Goal: Task Accomplishment & Management: Manage account settings

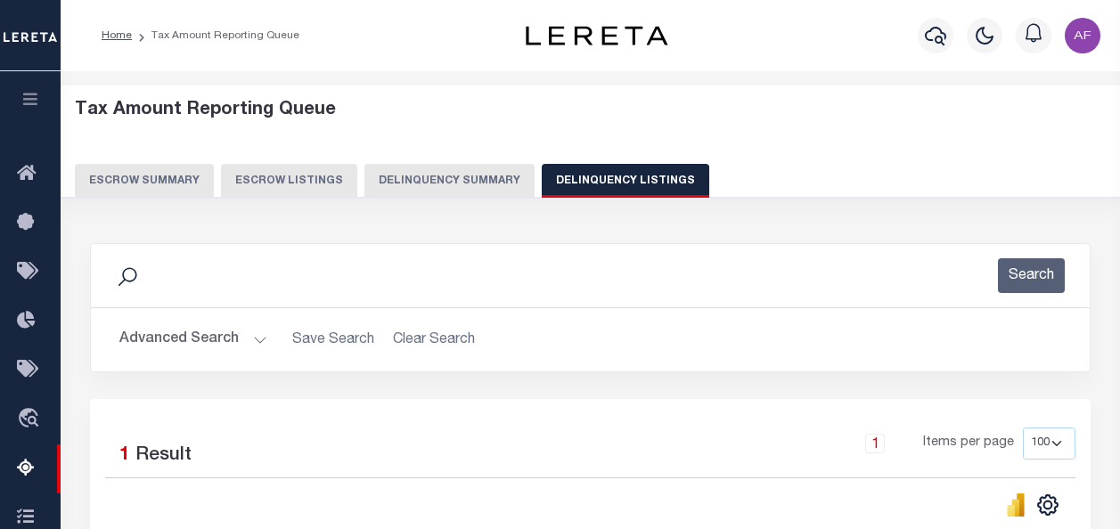
select select
select select "100"
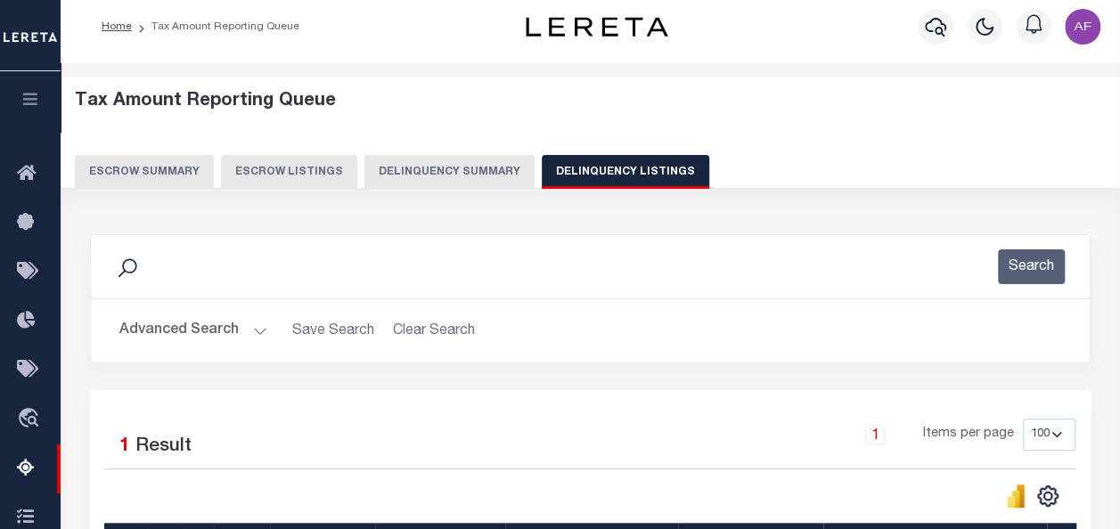
scroll to position [9, 0]
click at [174, 334] on button "Advanced Search" at bounding box center [193, 331] width 148 height 35
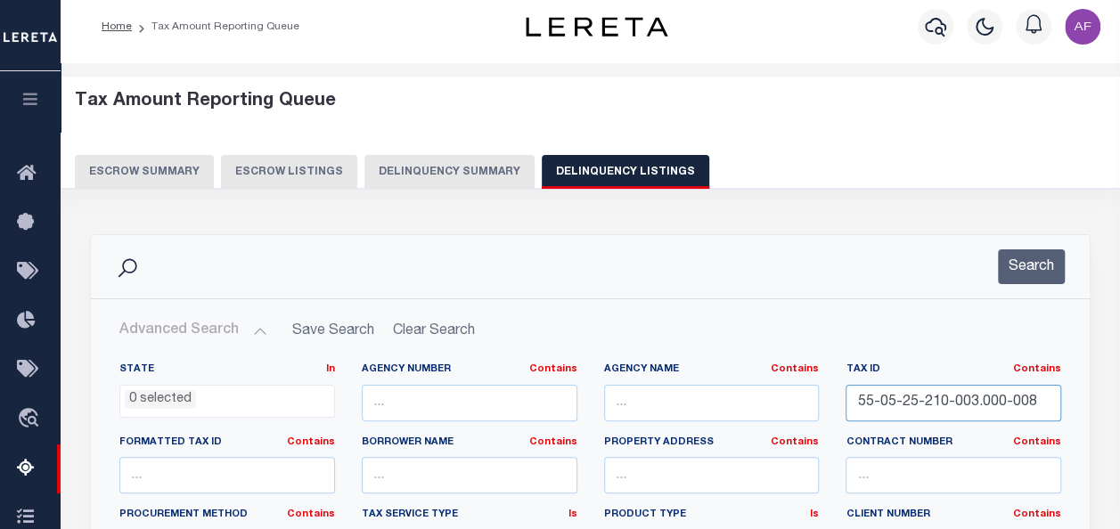
drag, startPoint x: 1042, startPoint y: 401, endPoint x: 799, endPoint y: 388, distance: 243.6
paste input "13-25-100-013.000-020"
type input "55-13-25-100-013.000-020"
click at [1032, 264] on button "Search" at bounding box center [1031, 266] width 67 height 35
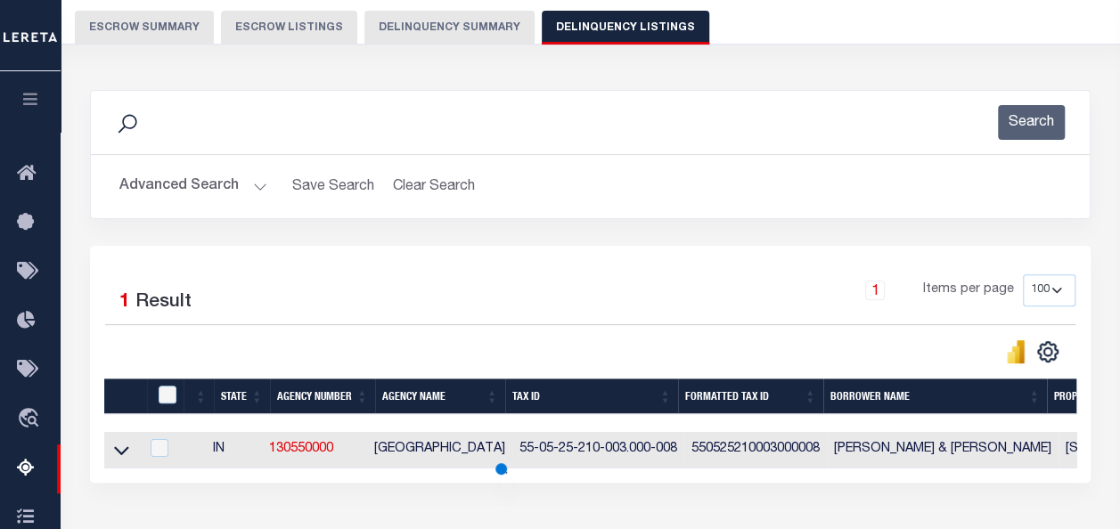
scroll to position [276, 0]
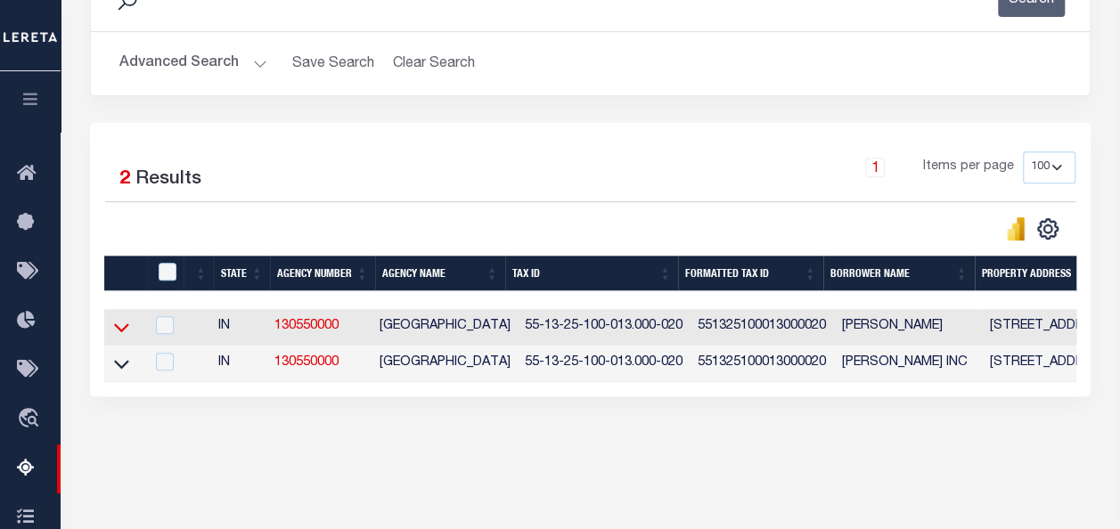
click at [122, 327] on icon at bounding box center [121, 327] width 15 height 19
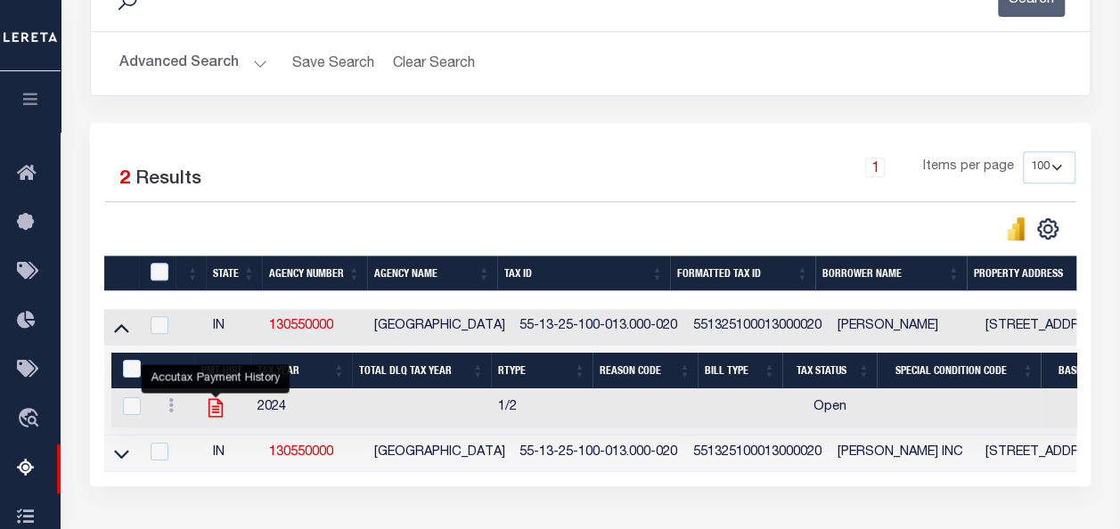
click at [217, 411] on icon "" at bounding box center [215, 408] width 14 height 19
checkbox input "true"
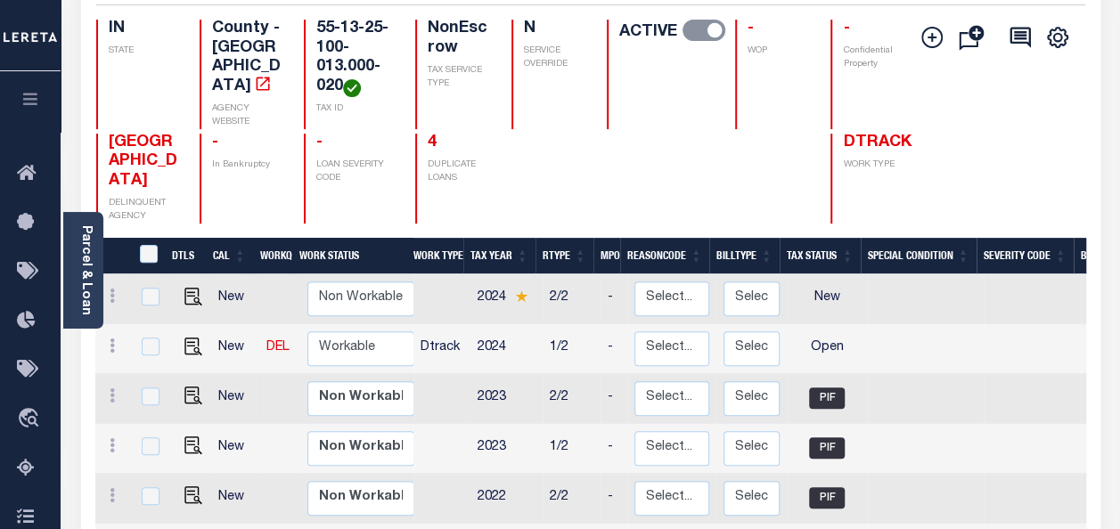
scroll to position [178, 0]
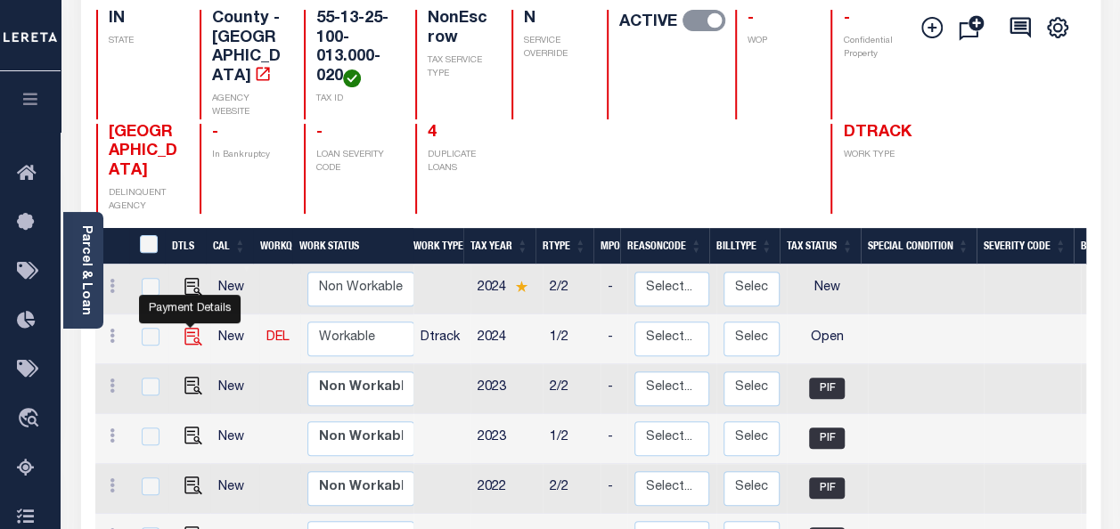
click at [189, 328] on img "" at bounding box center [193, 337] width 18 height 18
checkbox input "true"
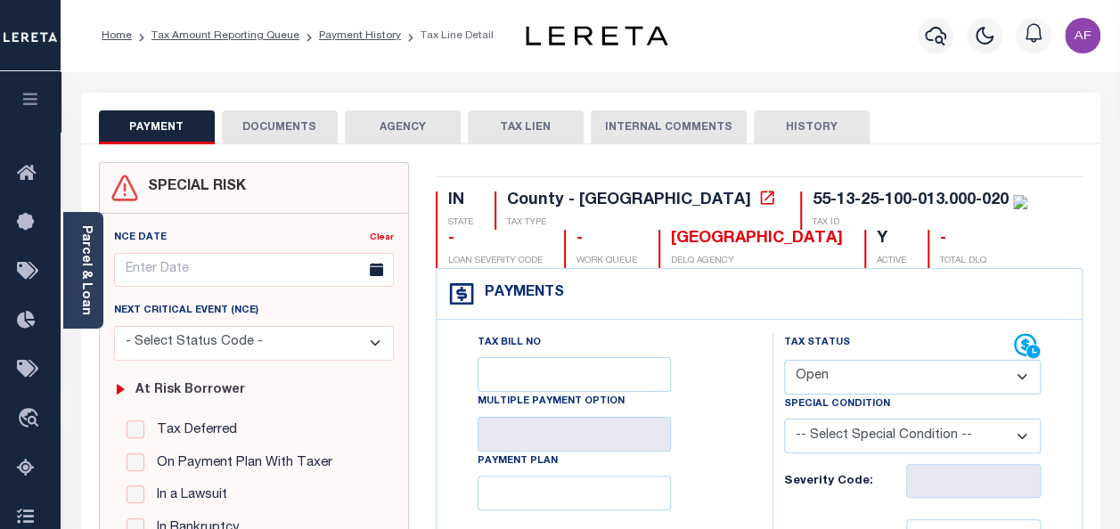
click at [845, 385] on select "- Select Status Code - Open Due/Unpaid Paid Incomplete No Tax Due Internal Refu…" at bounding box center [912, 377] width 257 height 35
select select "PYD"
click at [784, 360] on select "- Select Status Code - Open Due/Unpaid Paid Incomplete No Tax Due Internal Refu…" at bounding box center [912, 377] width 257 height 35
type input "08/18/2025"
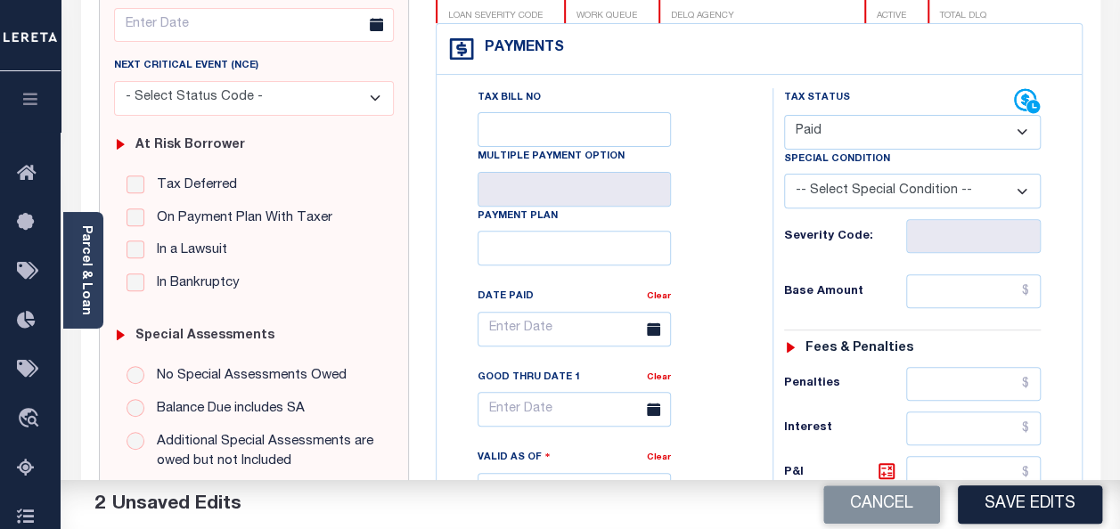
scroll to position [356, 0]
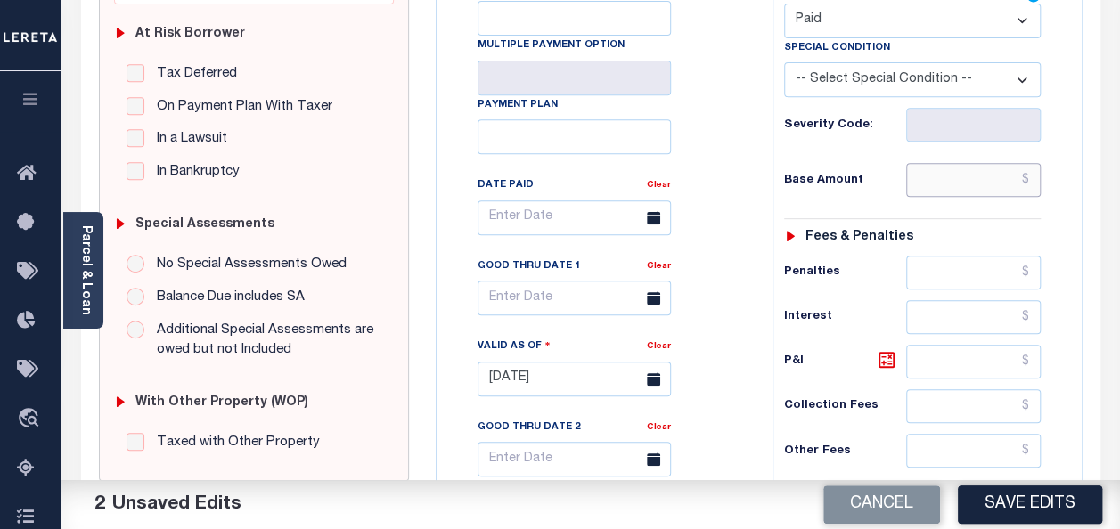
click at [951, 182] on input "text" at bounding box center [973, 180] width 135 height 34
click at [922, 173] on input "text" at bounding box center [973, 180] width 135 height 34
paste input "84.16"
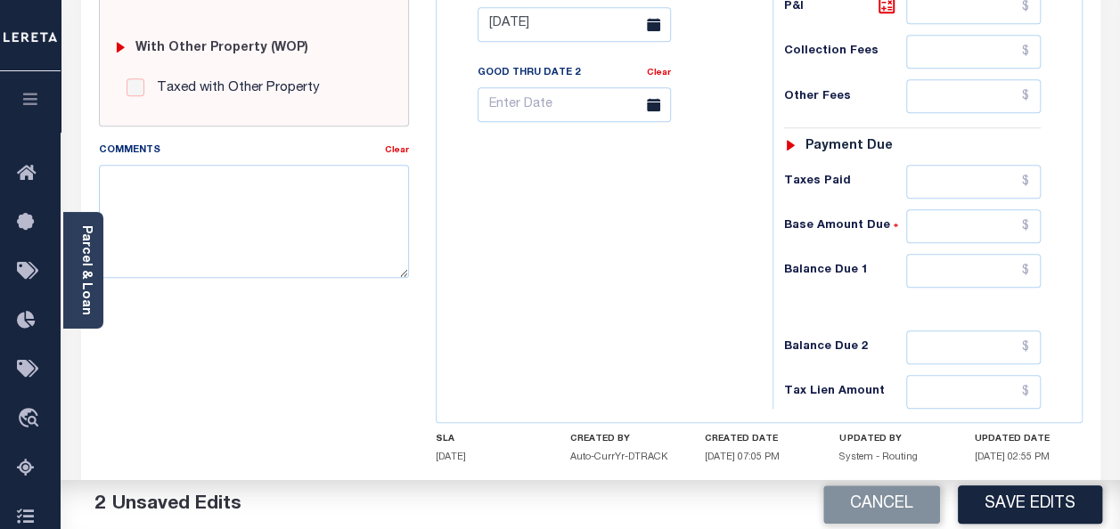
scroll to position [713, 0]
type input "$84.16"
click at [1004, 178] on input "text" at bounding box center [973, 180] width 135 height 34
paste input "84.16"
type input "$84.16"
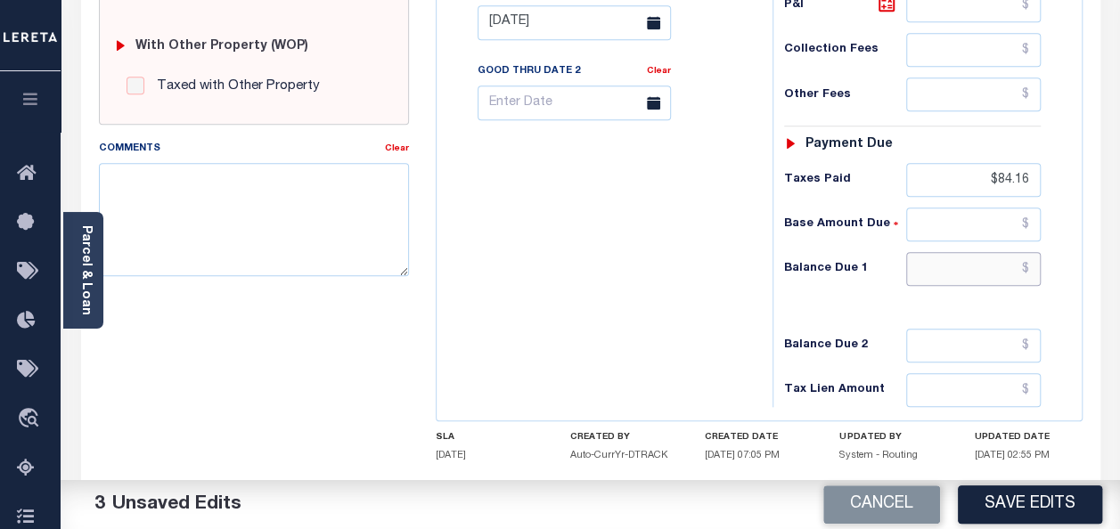
click at [1002, 253] on input "text" at bounding box center [973, 269] width 135 height 34
type input "$0.00"
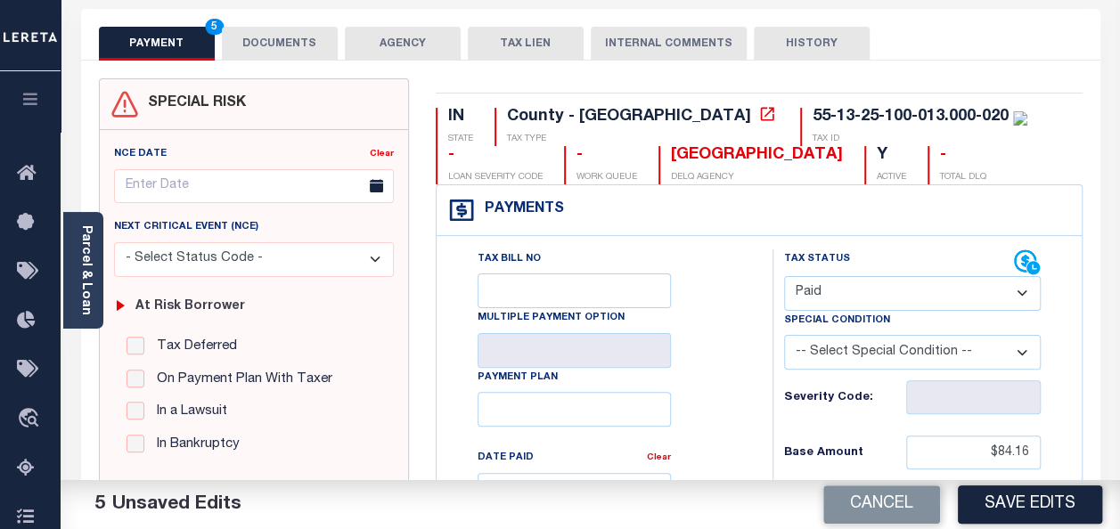
scroll to position [0, 0]
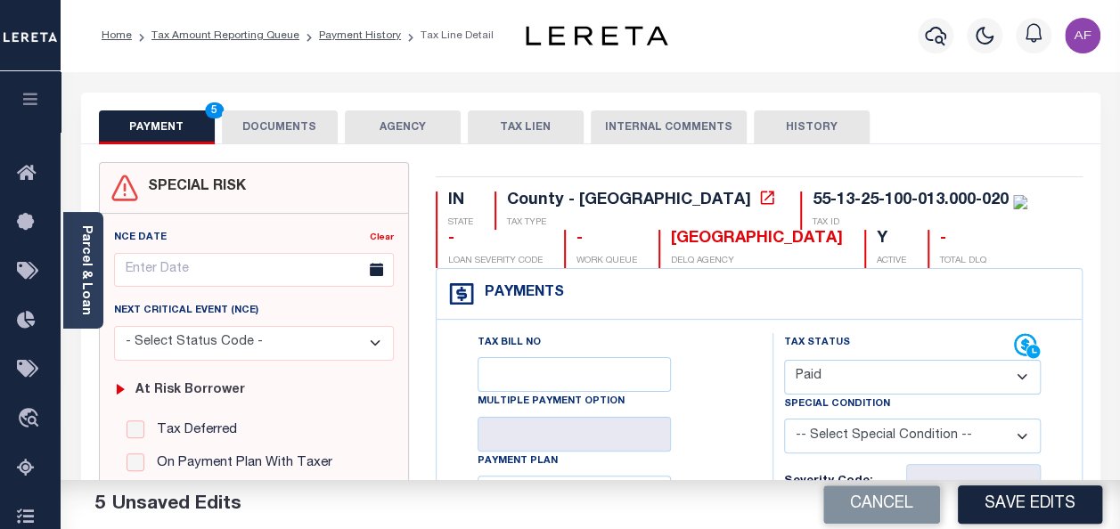
click at [310, 139] on button "DOCUMENTS" at bounding box center [280, 127] width 116 height 34
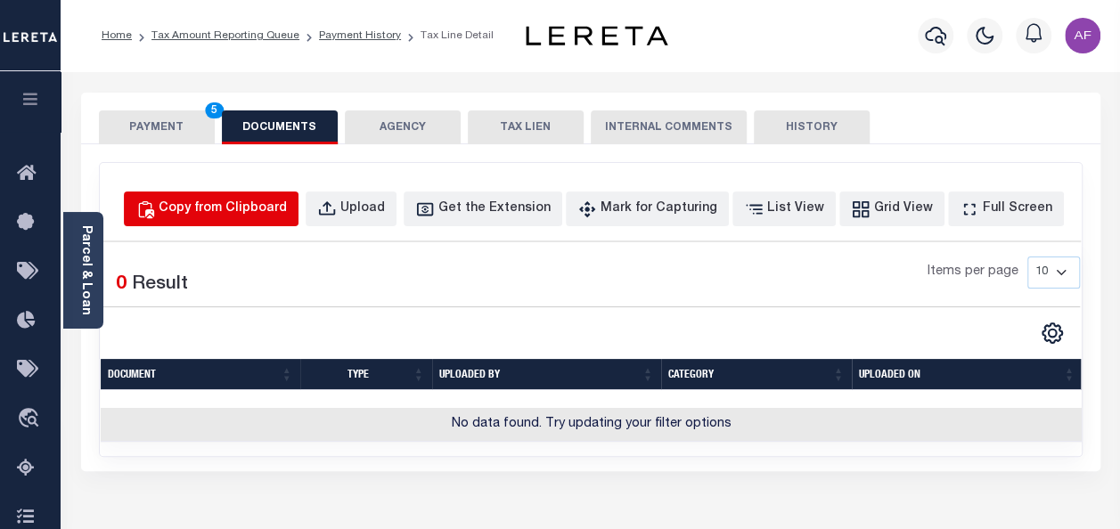
click at [269, 217] on button "Copy from Clipboard" at bounding box center [211, 209] width 175 height 35
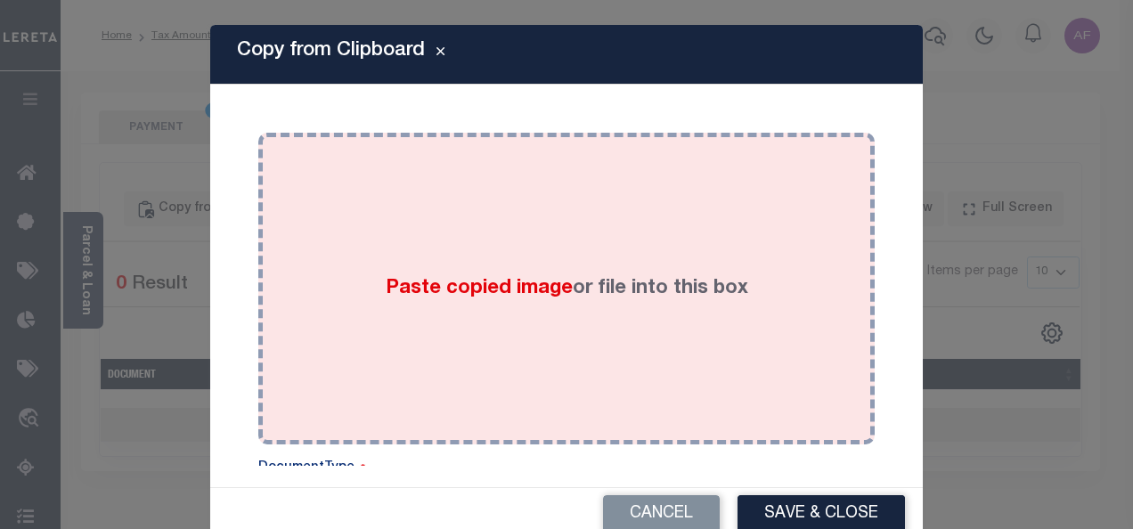
click at [420, 207] on div "Paste copied image or file into this box" at bounding box center [567, 288] width 590 height 285
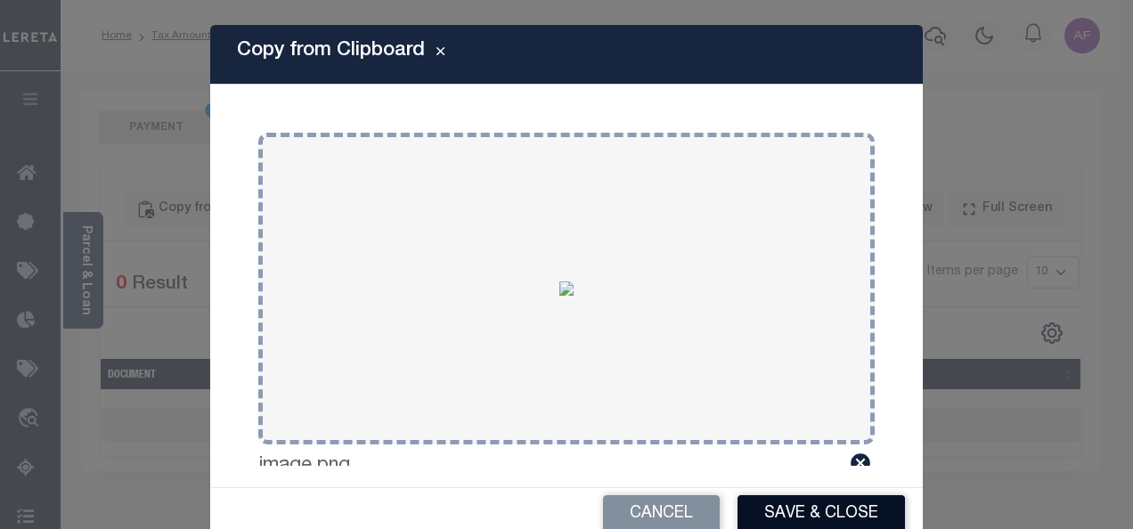
click at [818, 508] on button "Save & Close" at bounding box center [821, 514] width 167 height 38
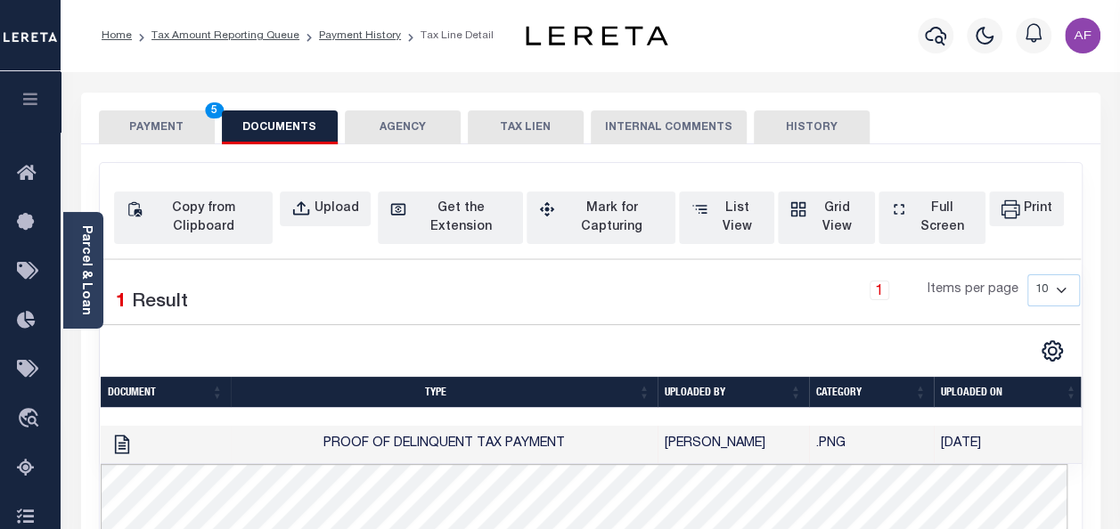
click at [99, 125] on button "PAYMENT 5" at bounding box center [157, 127] width 116 height 34
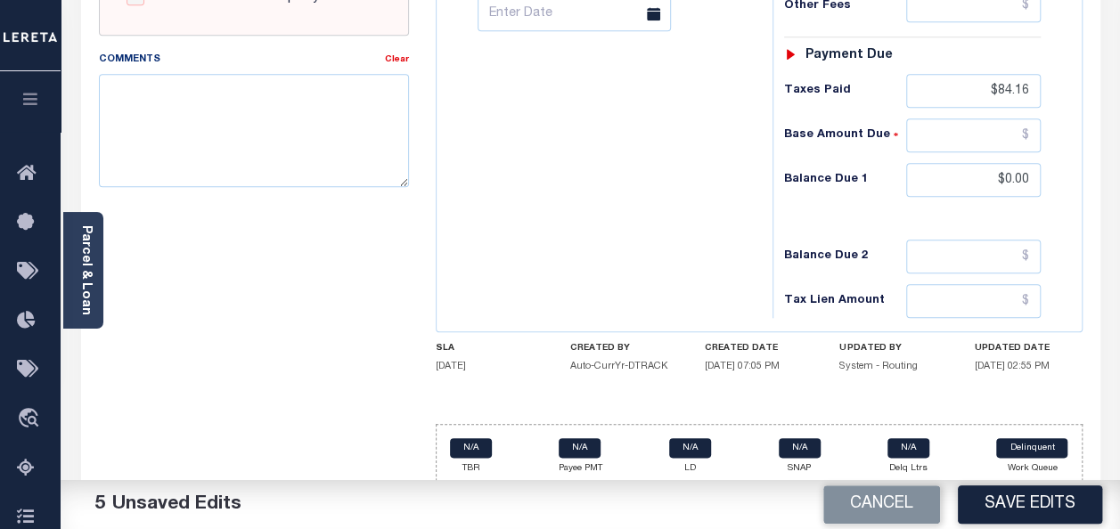
scroll to position [804, 0]
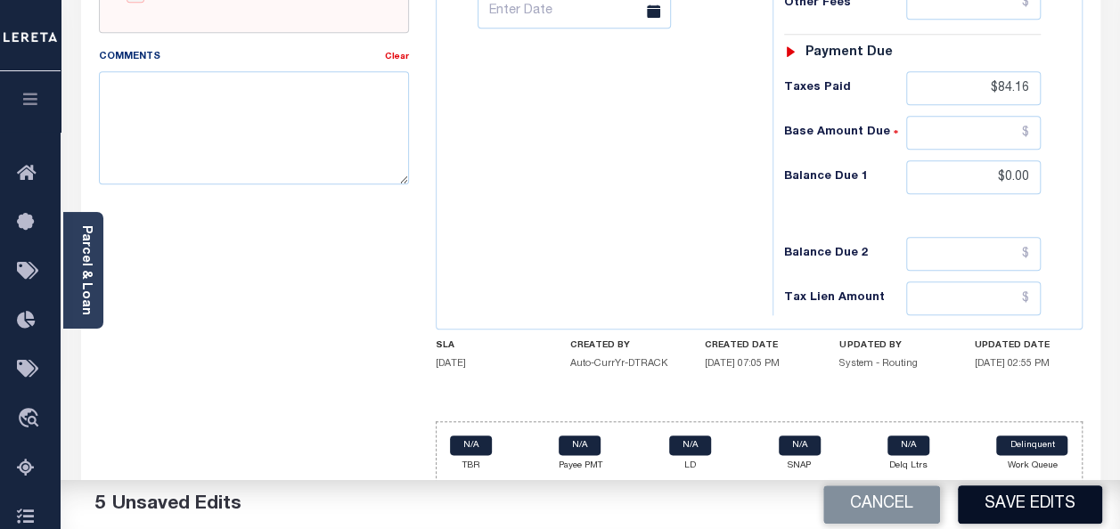
click at [1005, 508] on button "Save Edits" at bounding box center [1030, 505] width 144 height 38
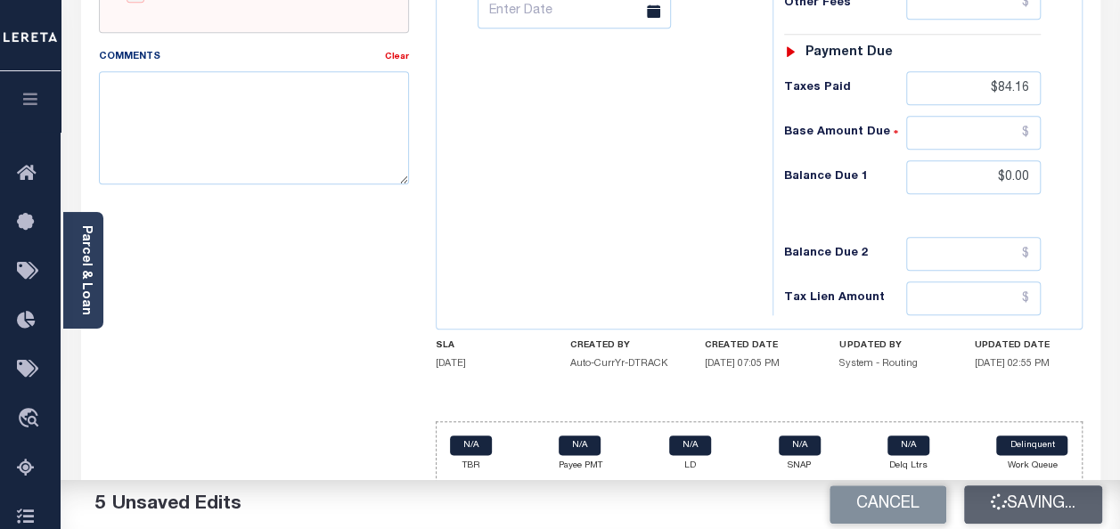
checkbox input "false"
type input "$84.16"
type input "$0"
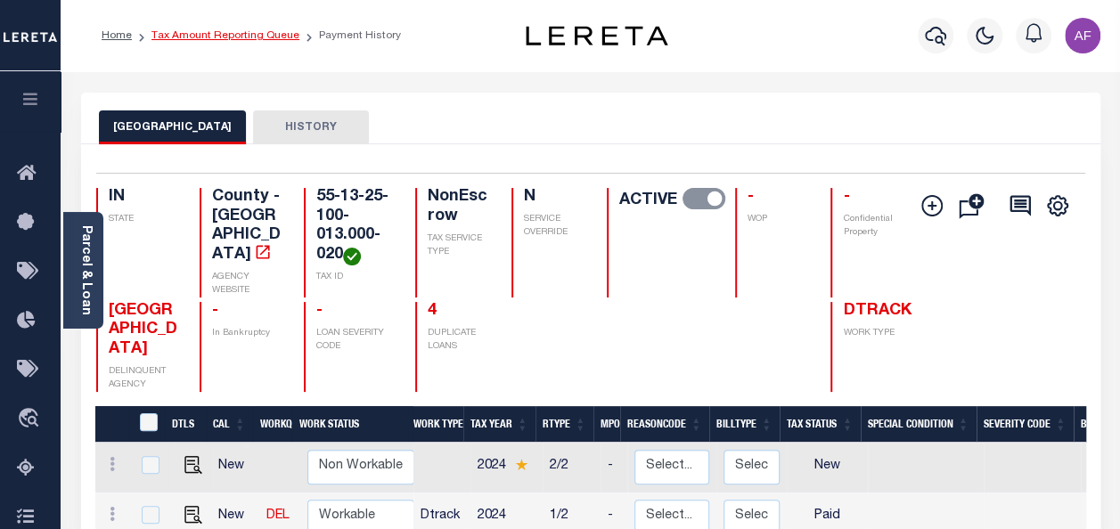
click at [240, 36] on link "Tax Amount Reporting Queue" at bounding box center [225, 35] width 148 height 11
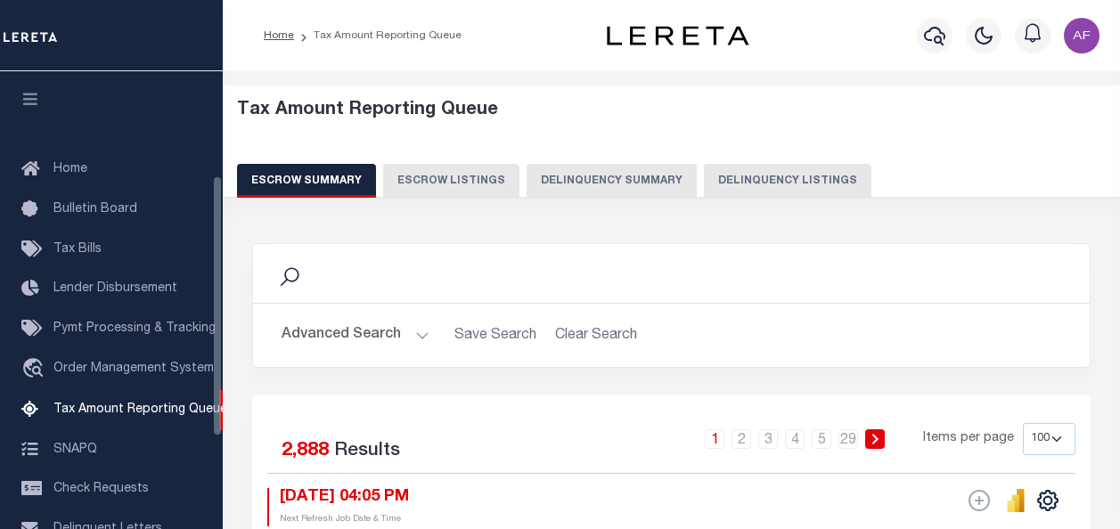
select select "100"
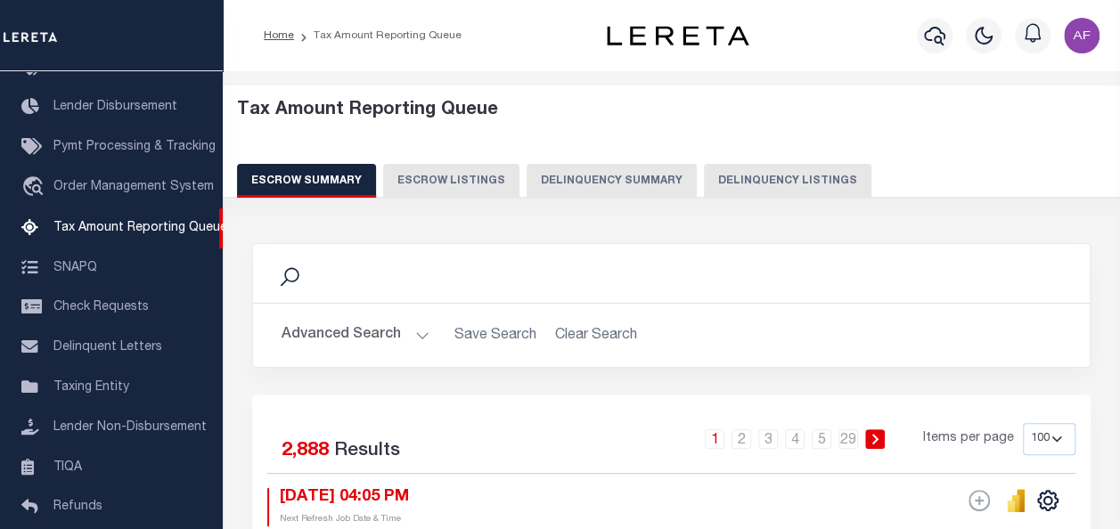
click at [776, 180] on button "Delinquency Listings" at bounding box center [787, 181] width 167 height 34
select select "100"
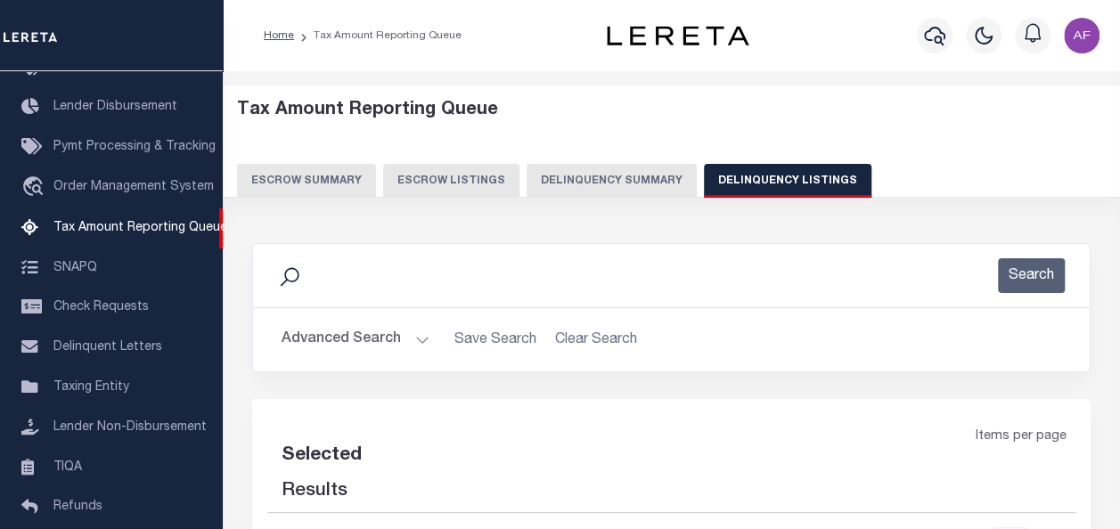
select select "100"
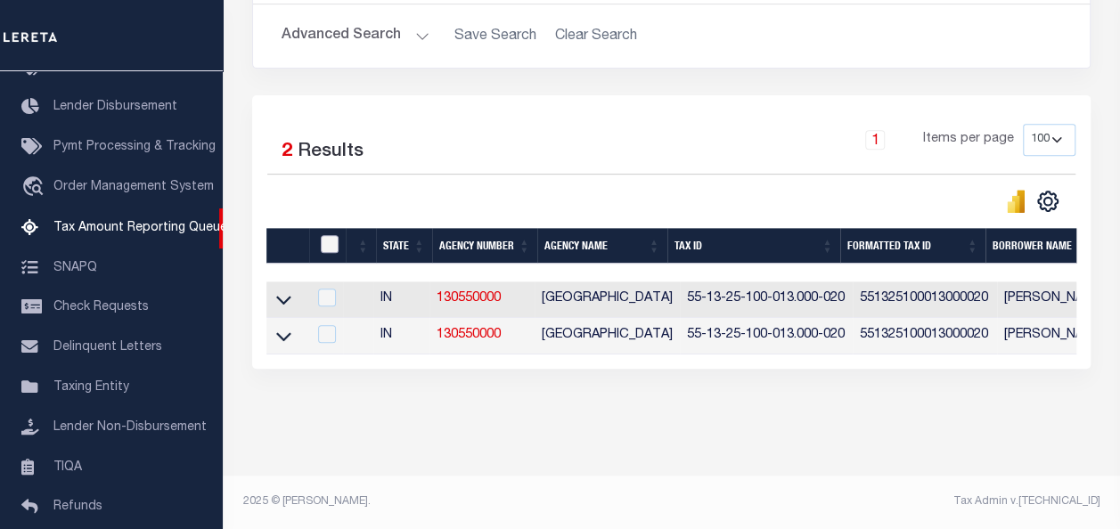
click at [331, 235] on input "checkbox" at bounding box center [330, 244] width 18 height 18
checkbox input "true"
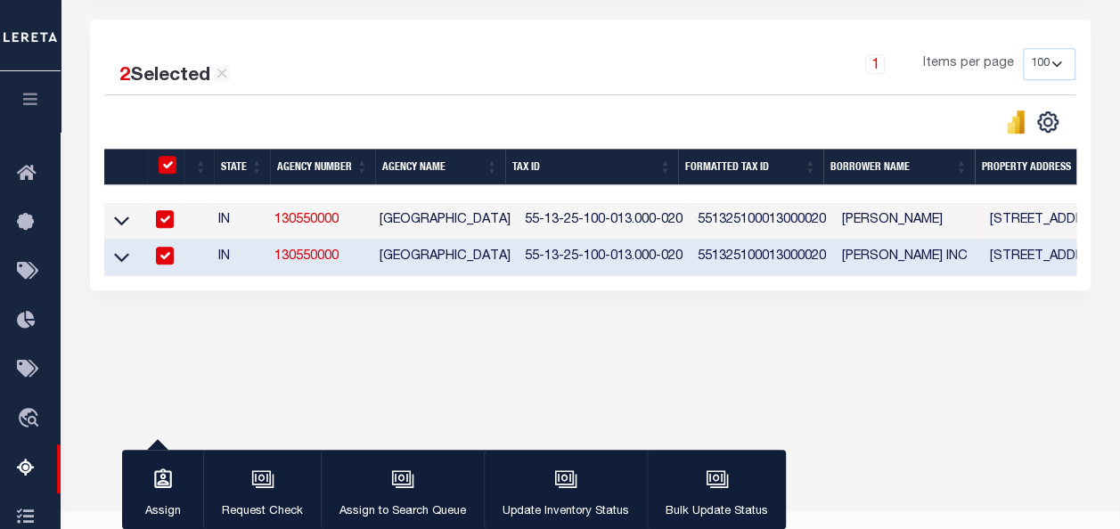
scroll to position [415, 0]
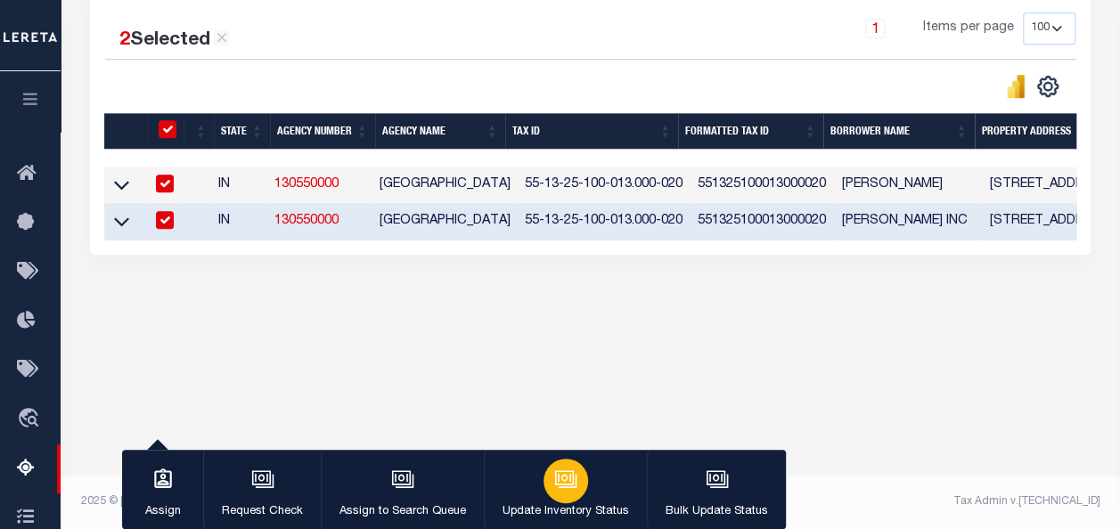
click at [579, 492] on button "Update Inventory Status" at bounding box center [565, 490] width 163 height 80
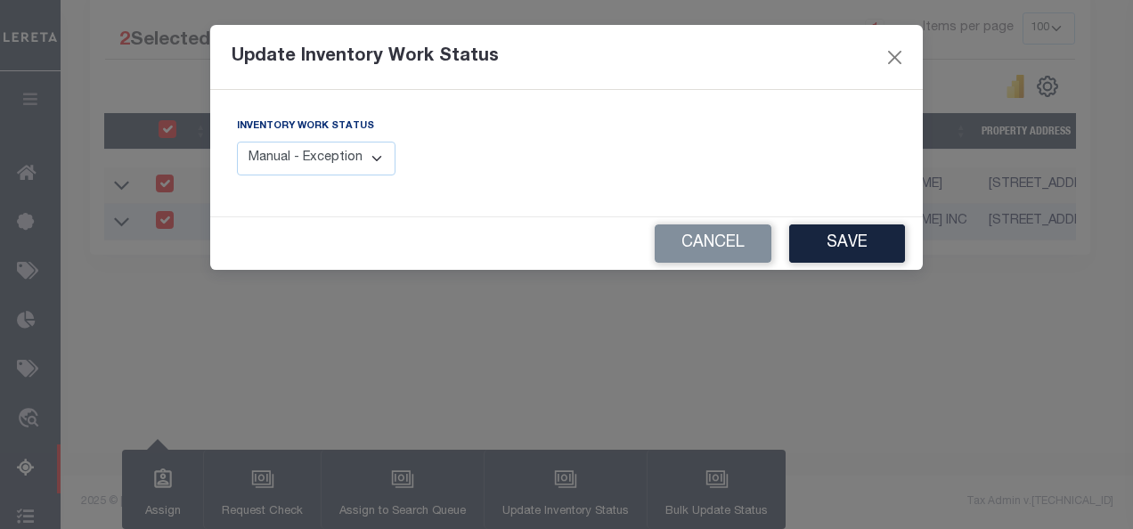
click at [318, 157] on select "Manual - Exception Pended - Awaiting Search Late Add Exception Completed" at bounding box center [316, 159] width 159 height 35
select select "4"
click at [237, 142] on select "Manual - Exception Pended - Awaiting Search Late Add Exception Completed" at bounding box center [316, 159] width 159 height 35
click at [864, 253] on button "Save" at bounding box center [847, 244] width 116 height 38
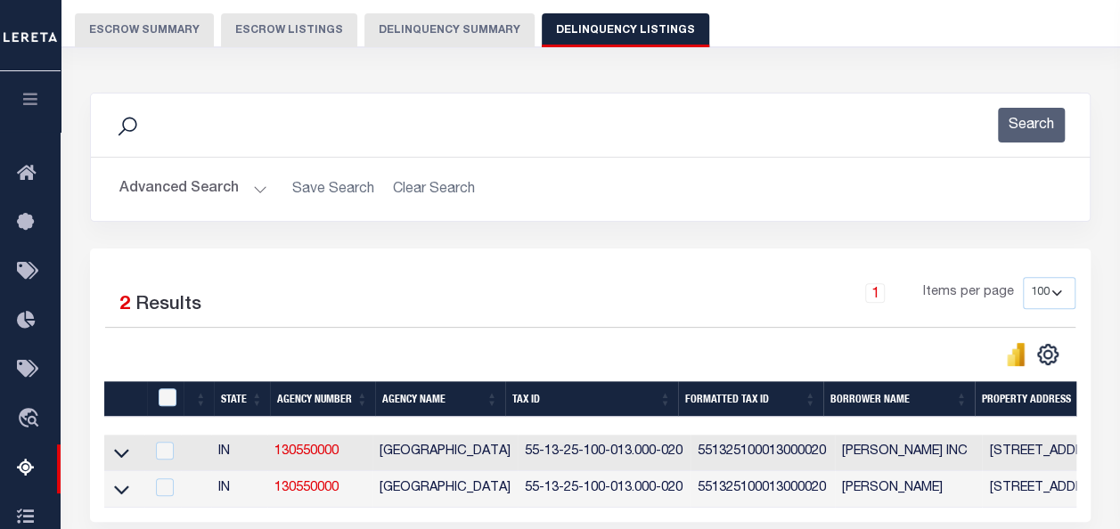
scroll to position [148, 0]
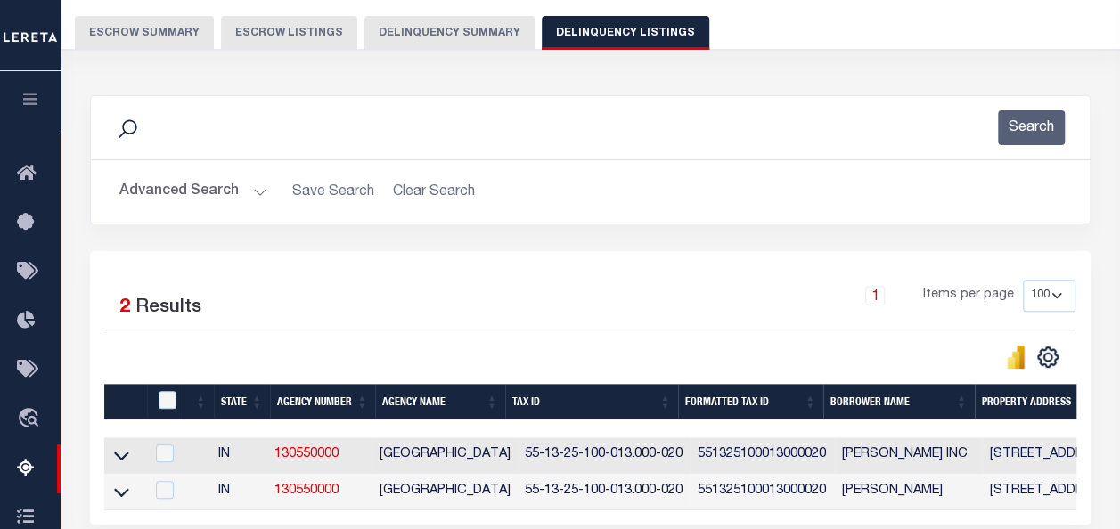
click at [157, 185] on button "Advanced Search" at bounding box center [193, 192] width 148 height 35
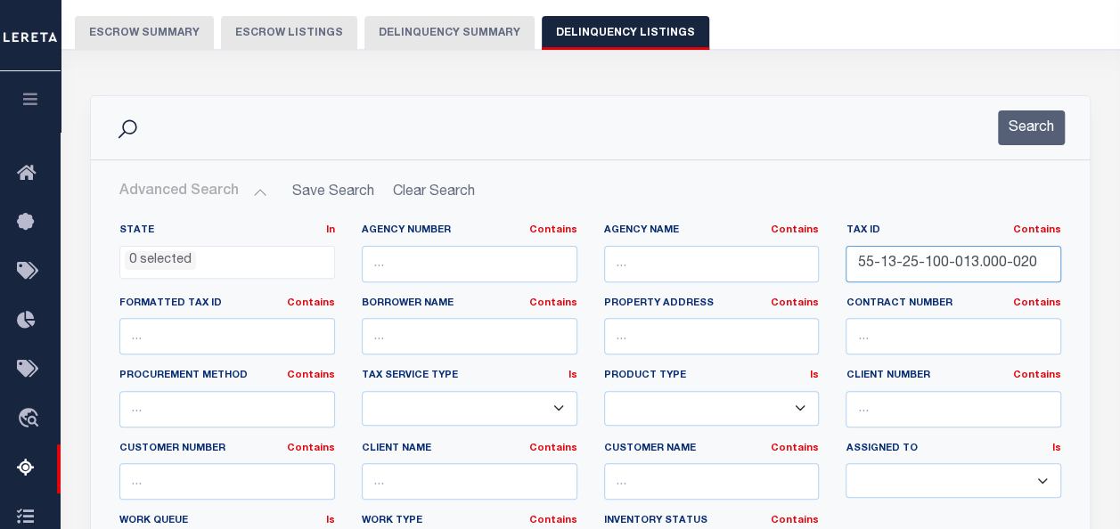
drag, startPoint x: 1037, startPoint y: 260, endPoint x: 801, endPoint y: 258, distance: 236.1
click at [801, 258] on div "State In In AK AL AR AZ CA CO CT DC DE FL GA GU HI IA ID IL IN KS KY LA MA MD M…" at bounding box center [590, 405] width 968 height 363
paste input "12-115-002"
type input "55-13-12-115-002.000-020"
click at [1029, 124] on button "Search" at bounding box center [1031, 127] width 67 height 35
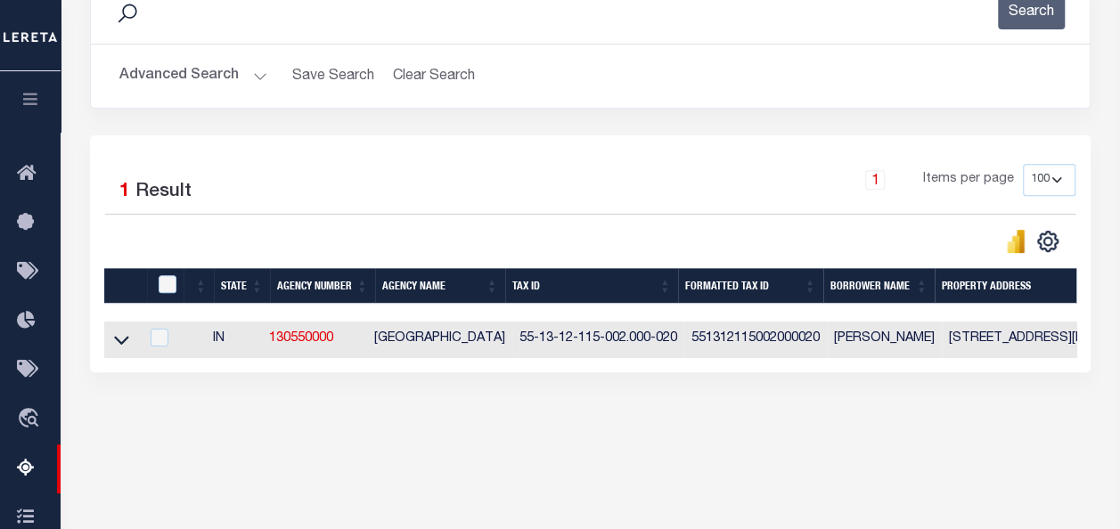
scroll to position [415, 0]
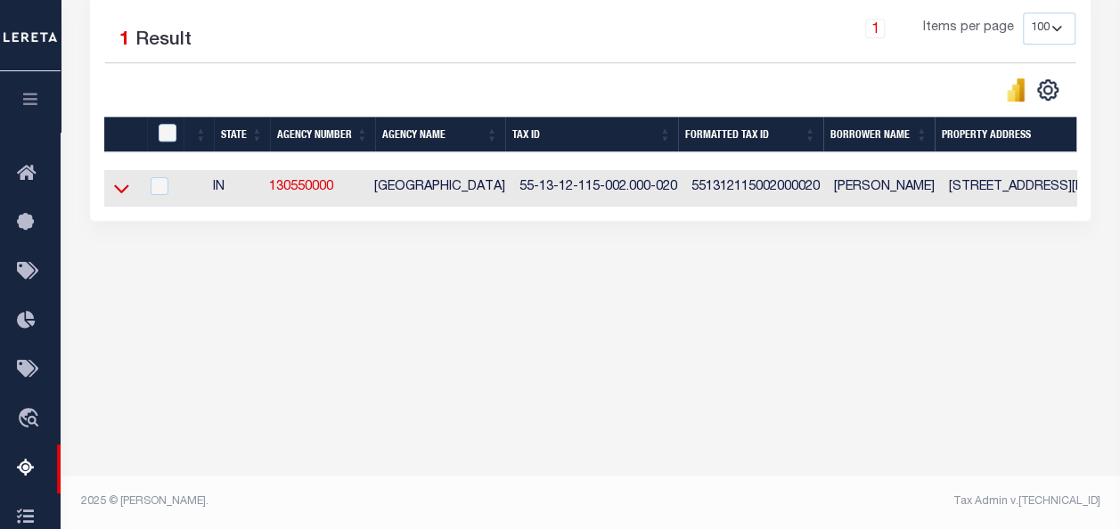
click at [124, 191] on icon at bounding box center [121, 189] width 15 height 9
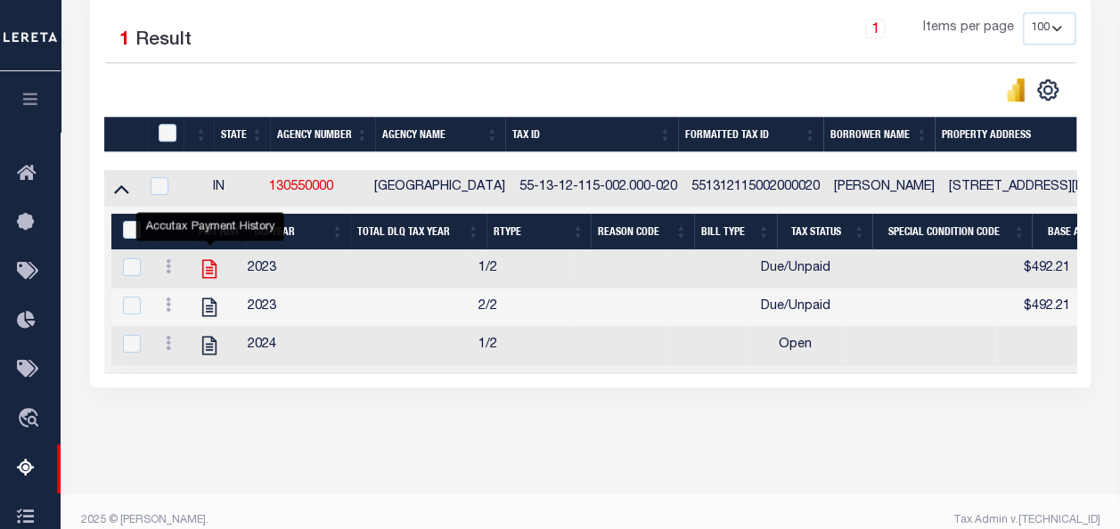
click at [212, 271] on icon "" at bounding box center [209, 269] width 14 height 19
checkbox input "true"
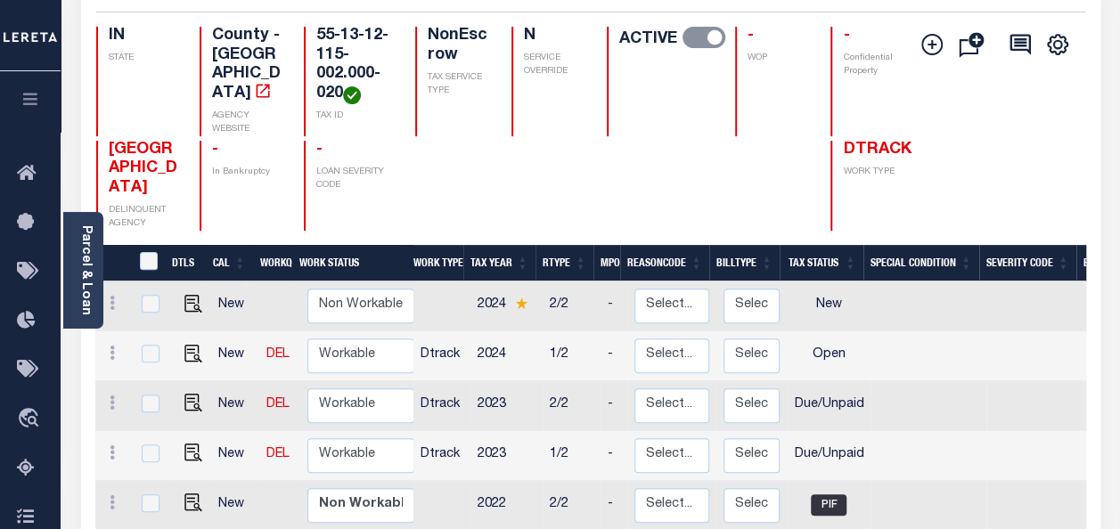
scroll to position [178, 0]
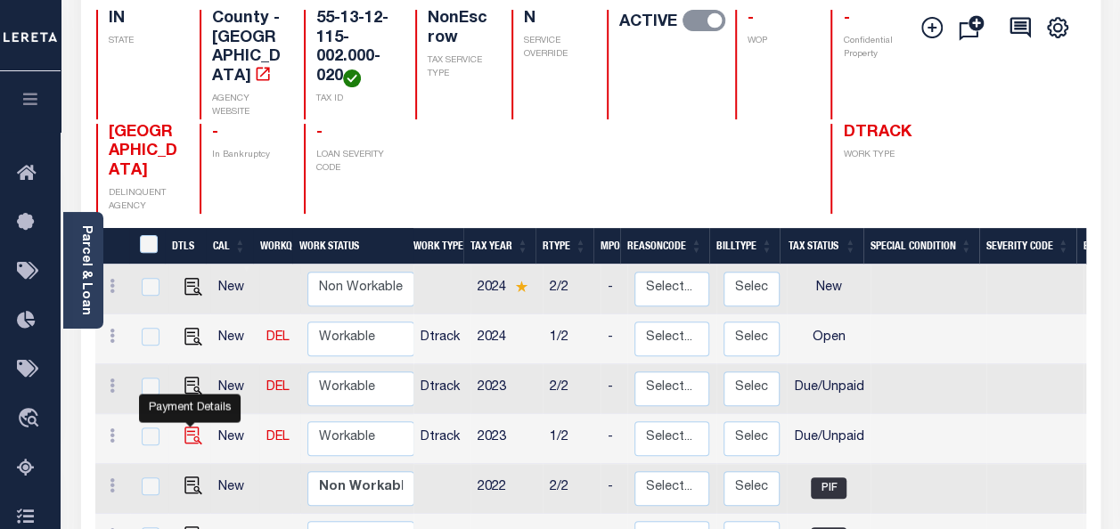
click at [186, 431] on img "" at bounding box center [193, 436] width 18 height 18
checkbox input "true"
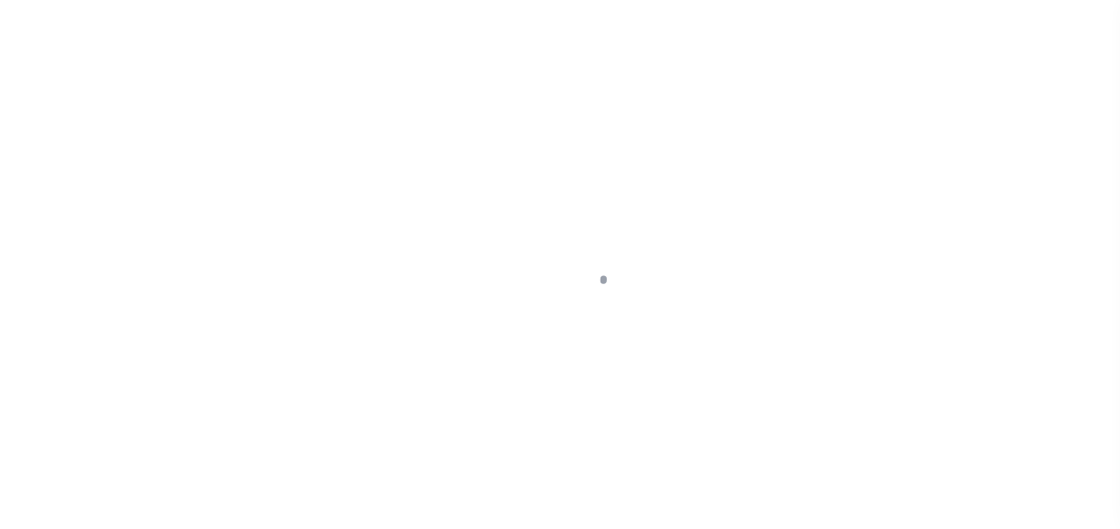
select select "DUE"
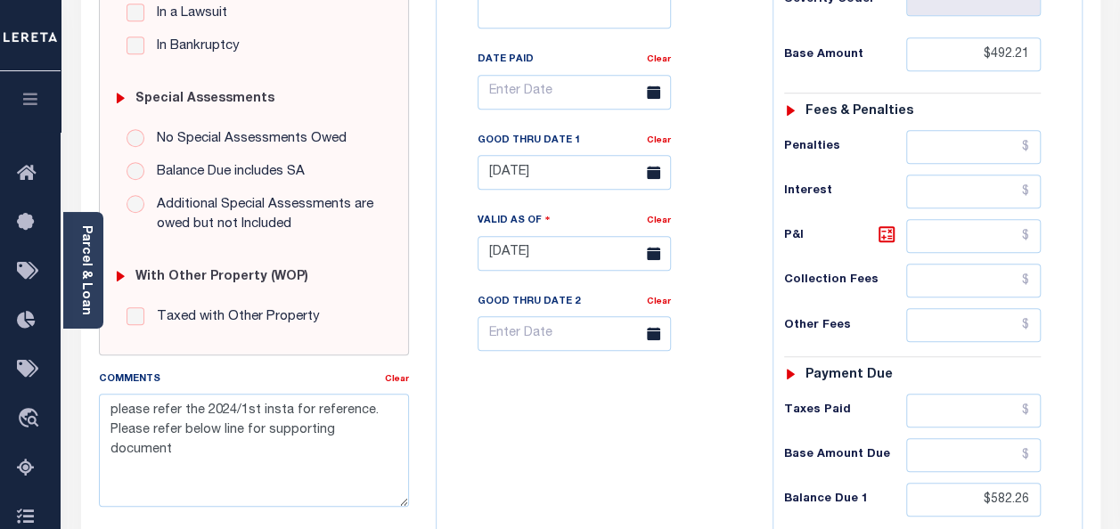
scroll to position [535, 0]
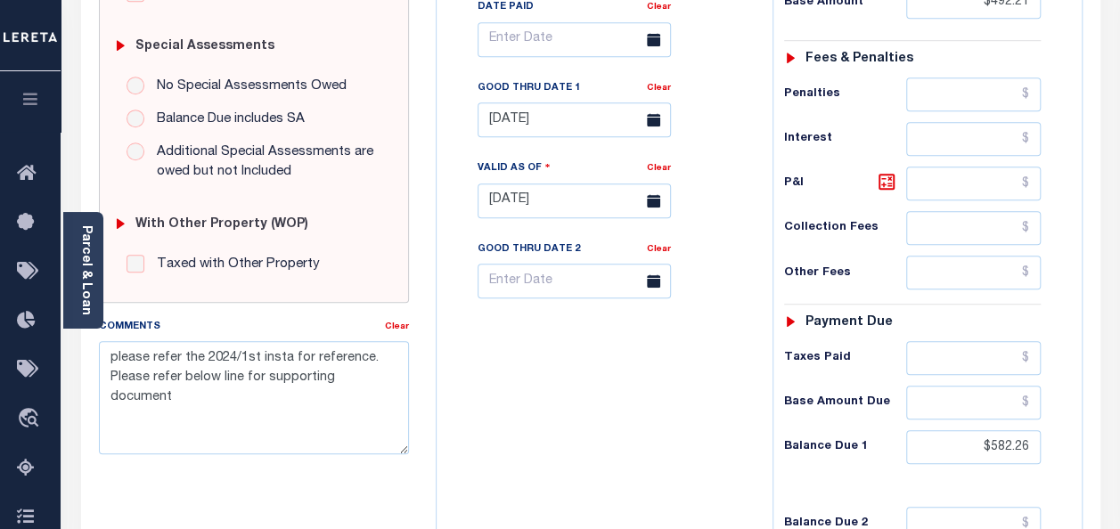
click at [1076, 242] on div "Tax Bill No Multiple Payment Option Payment Plan" at bounding box center [759, 191] width 645 height 813
click at [645, 118] on span at bounding box center [653, 119] width 35 height 35
click at [584, 139] on div "Tax Bill No Multiple Payment Option Payment Plan Clear" at bounding box center [599, 49] width 291 height 500
click at [1011, 453] on input "$582.26" at bounding box center [973, 447] width 135 height 34
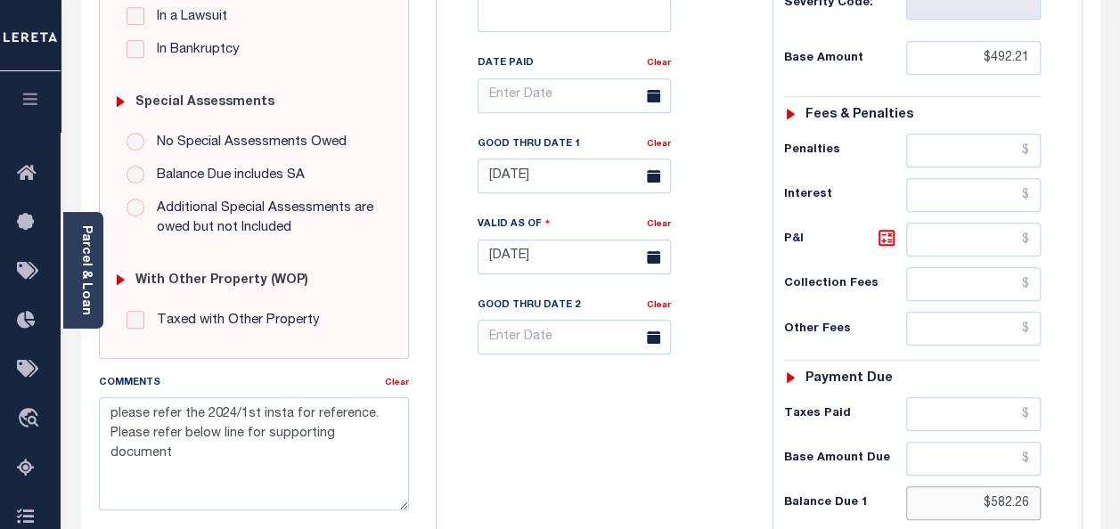
scroll to position [445, 0]
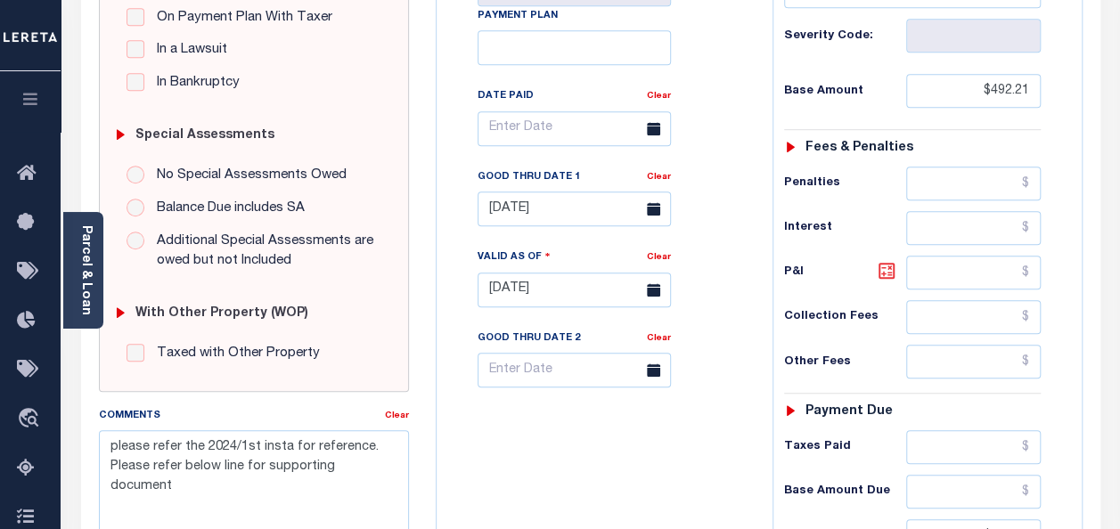
click at [885, 267] on icon at bounding box center [886, 270] width 21 height 21
type input "$90.05"
type input "[DATE]"
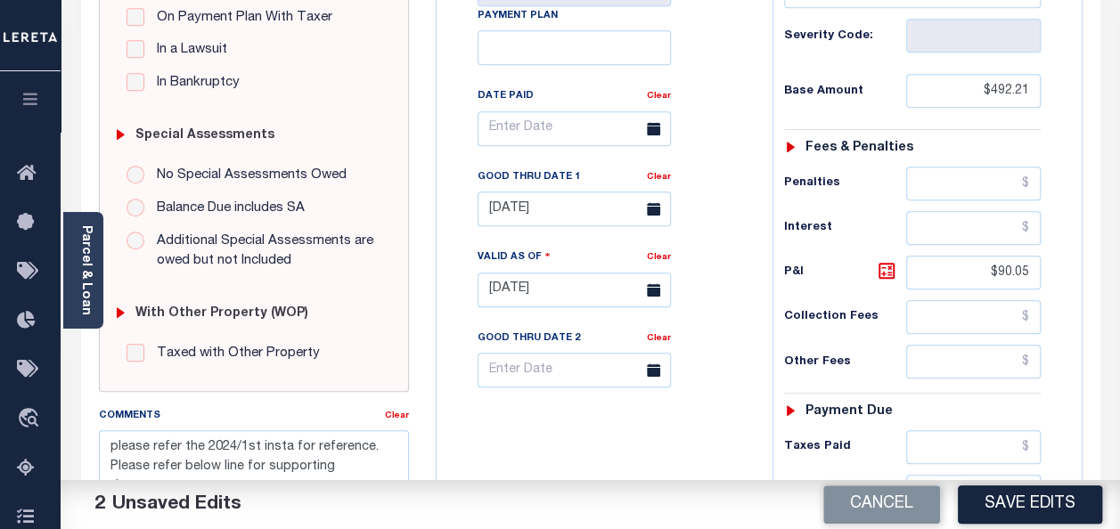
click at [649, 213] on icon at bounding box center [653, 208] width 13 height 13
click at [549, 201] on input "08/04/2025" at bounding box center [574, 209] width 193 height 35
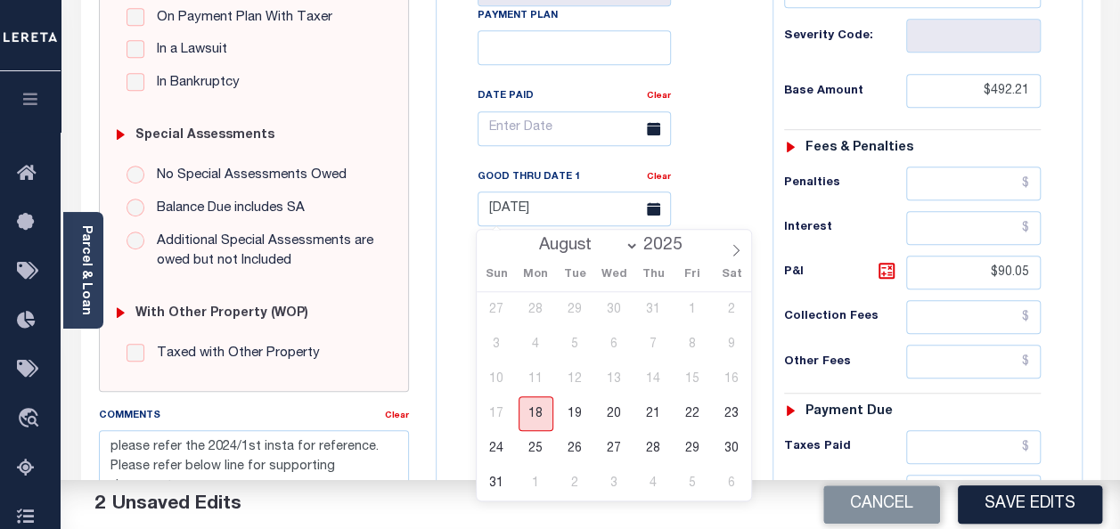
click at [544, 419] on span "18" at bounding box center [535, 413] width 35 height 35
type input "[DATE]"
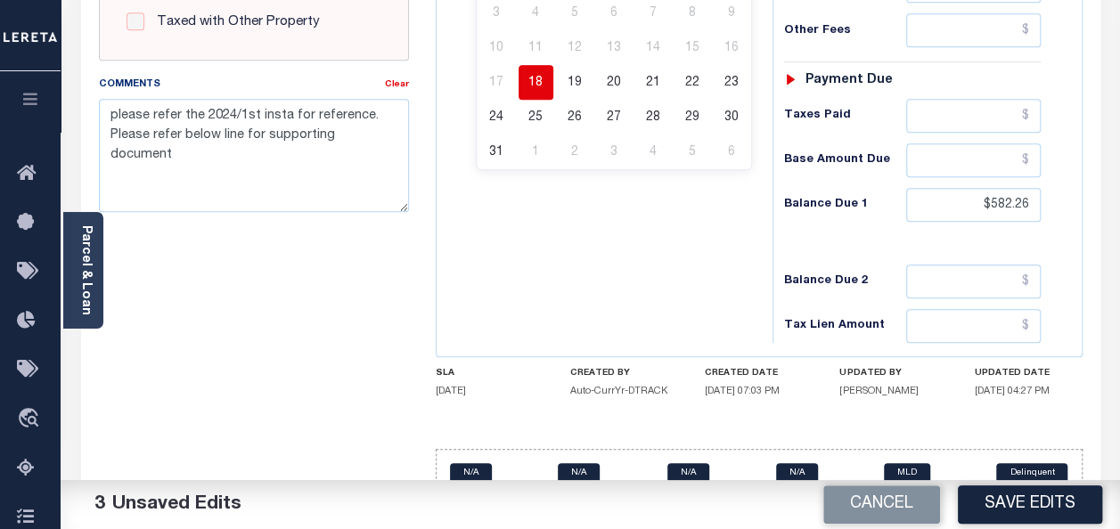
scroll to position [810, 0]
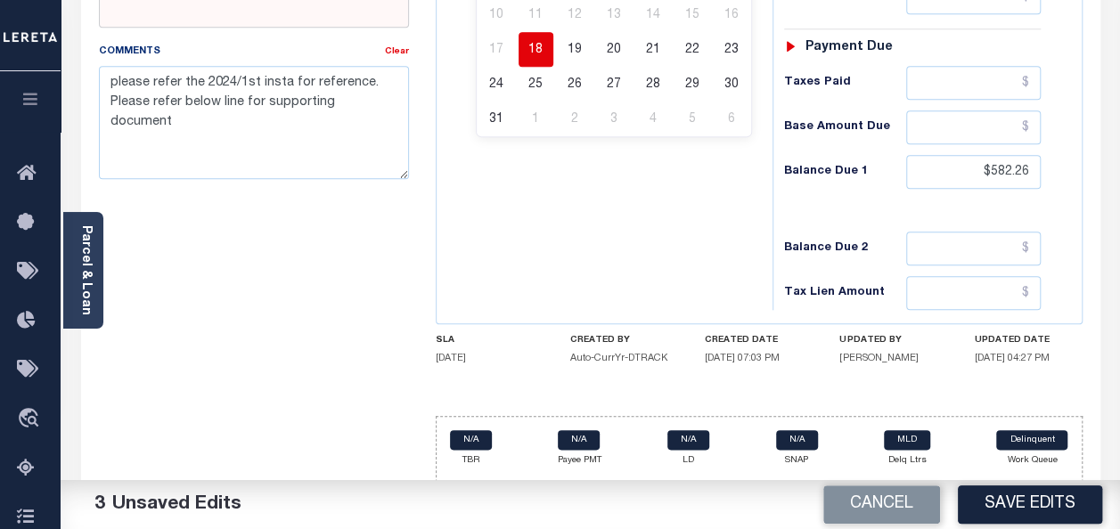
click at [1020, 499] on button "Save Edits" at bounding box center [1030, 505] width 144 height 38
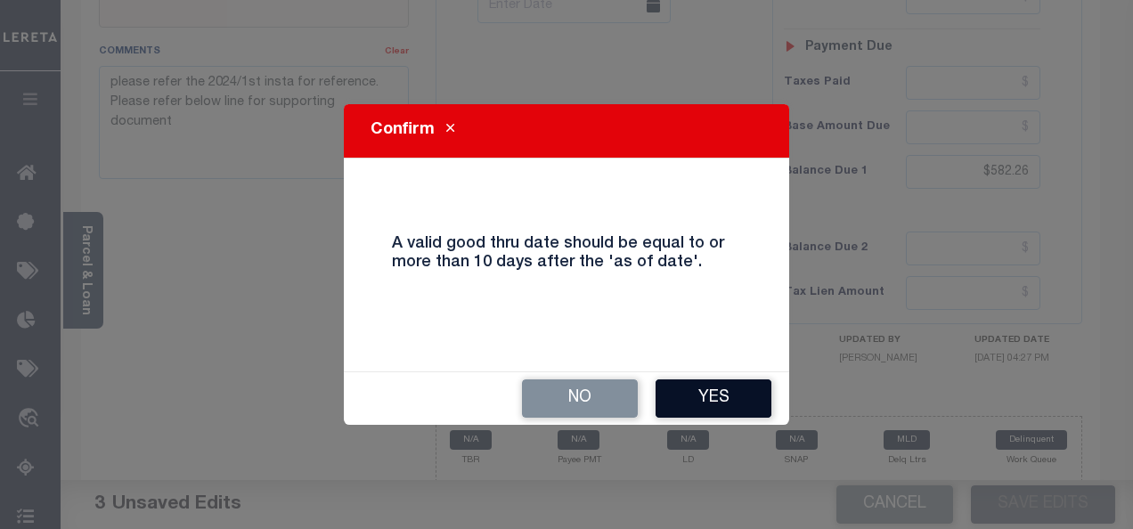
click at [697, 404] on button "Yes" at bounding box center [714, 399] width 116 height 38
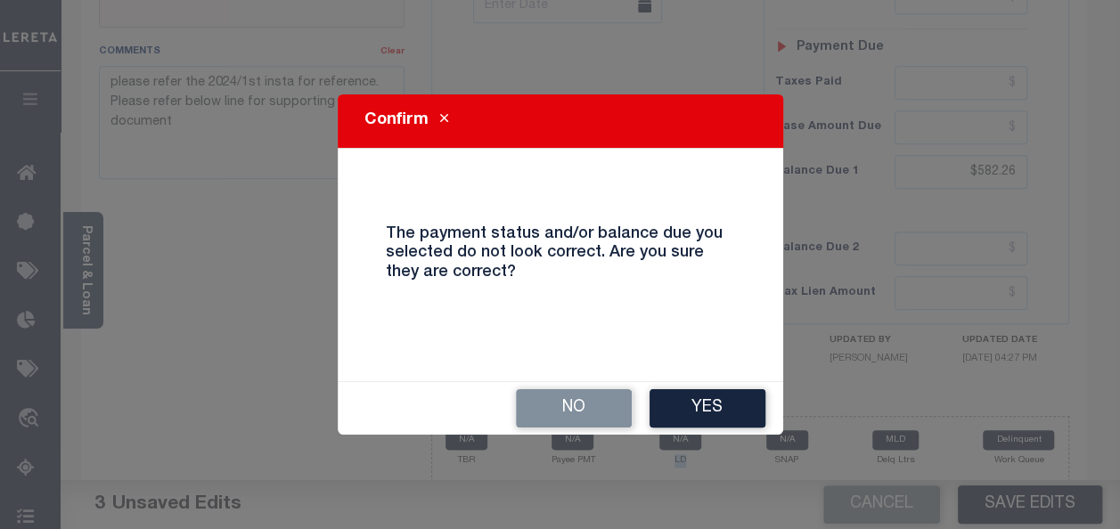
click at [695, 404] on button "Yes" at bounding box center [707, 408] width 116 height 38
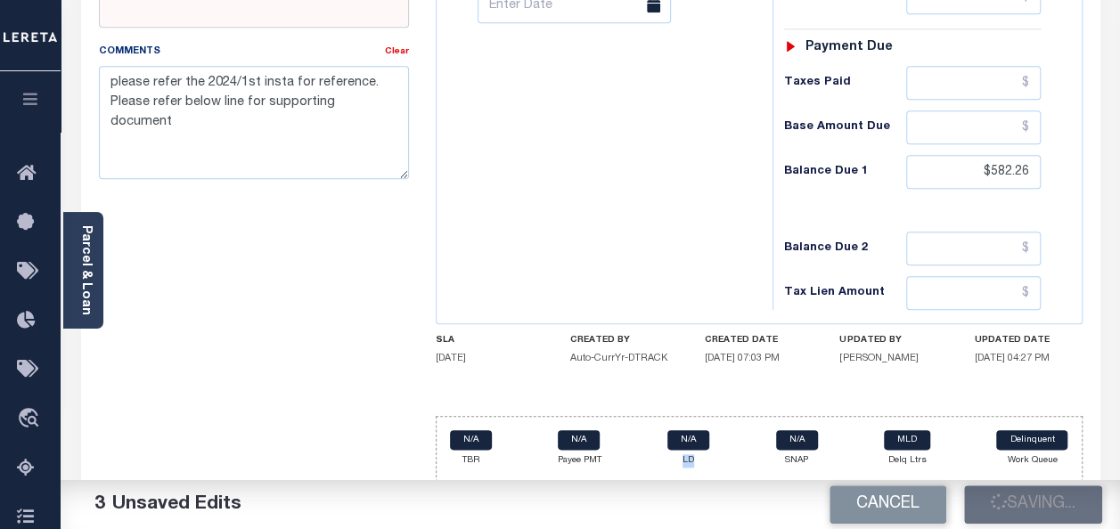
checkbox input "false"
type textarea "please refer the 2024/1st insta for reference. Please refer below line for supp…"
type input "$492.21"
type input "$90.05"
type input "$582.26"
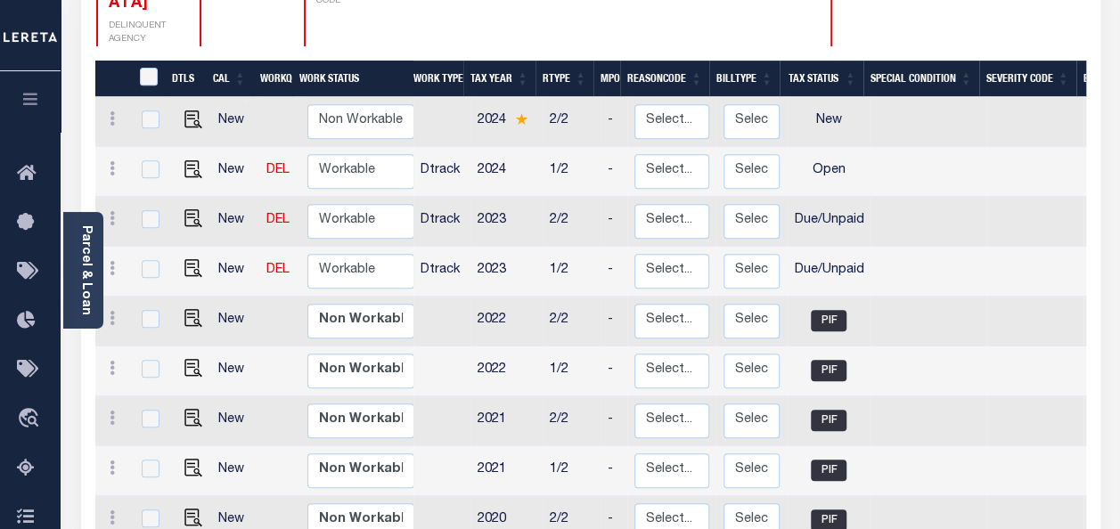
scroll to position [356, 0]
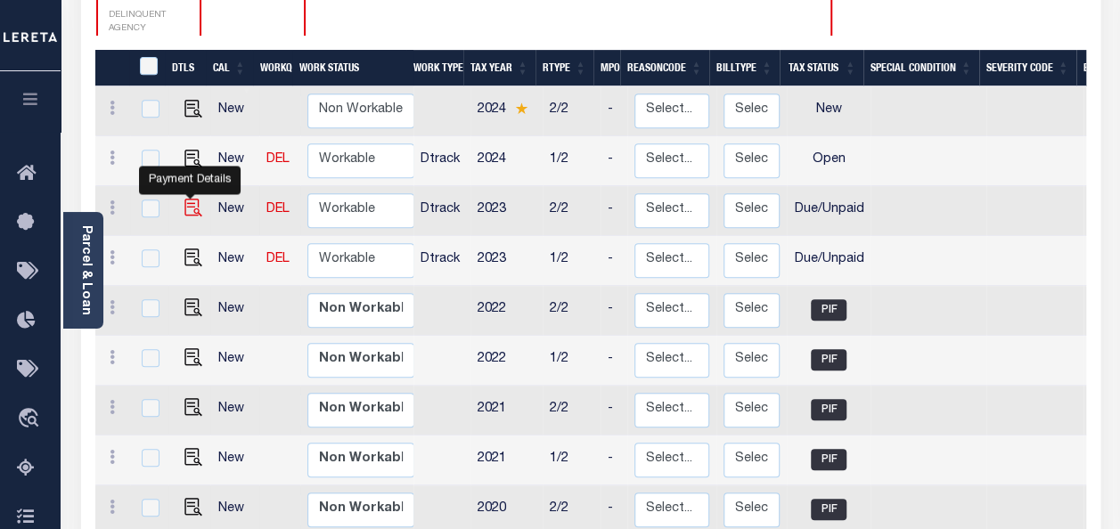
click at [191, 199] on img "" at bounding box center [193, 208] width 18 height 18
checkbox input "true"
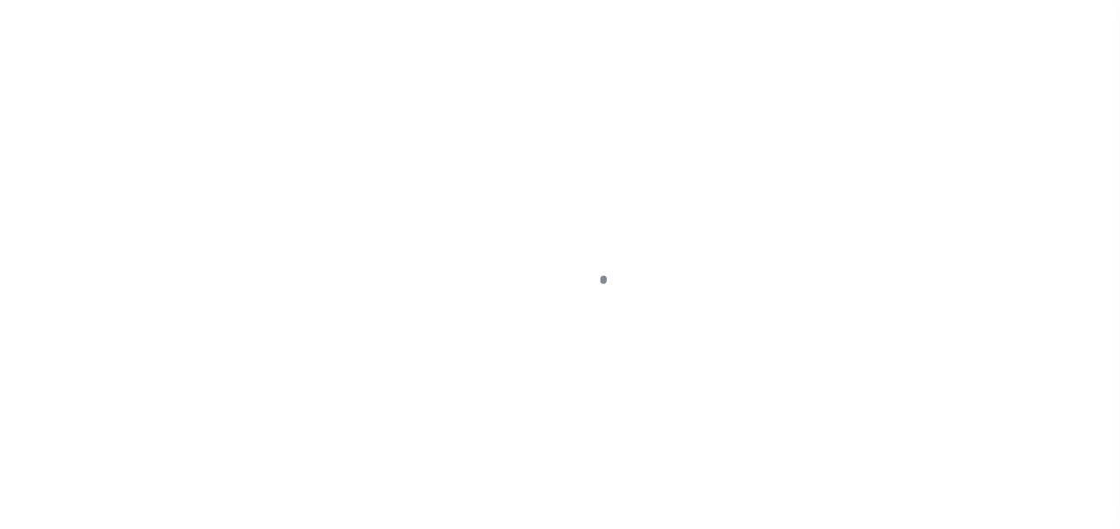
select select "DUE"
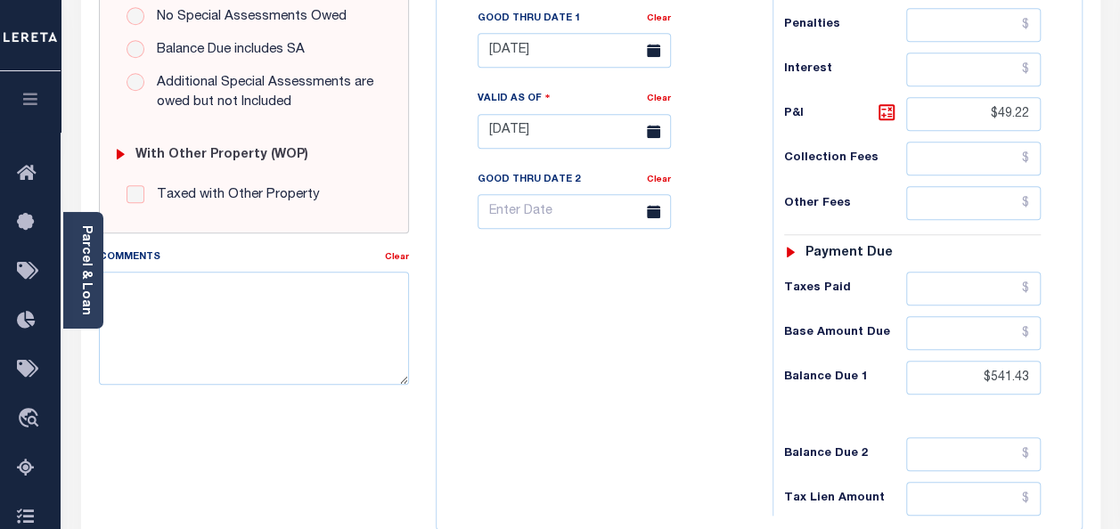
scroll to position [624, 0]
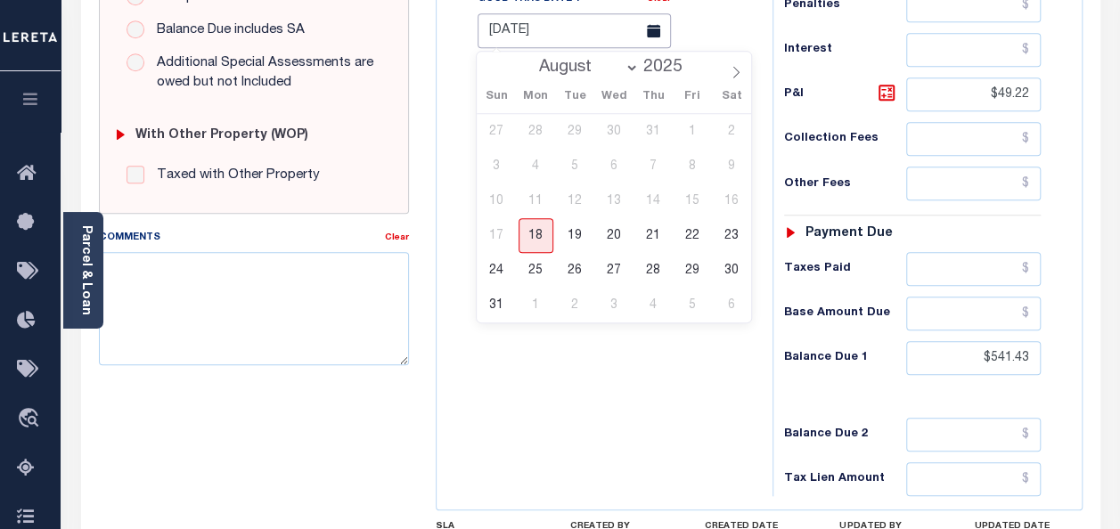
click at [556, 34] on input "[DATE]" at bounding box center [574, 30] width 193 height 35
click at [543, 239] on span "18" at bounding box center [535, 235] width 35 height 35
type input "[DATE]"
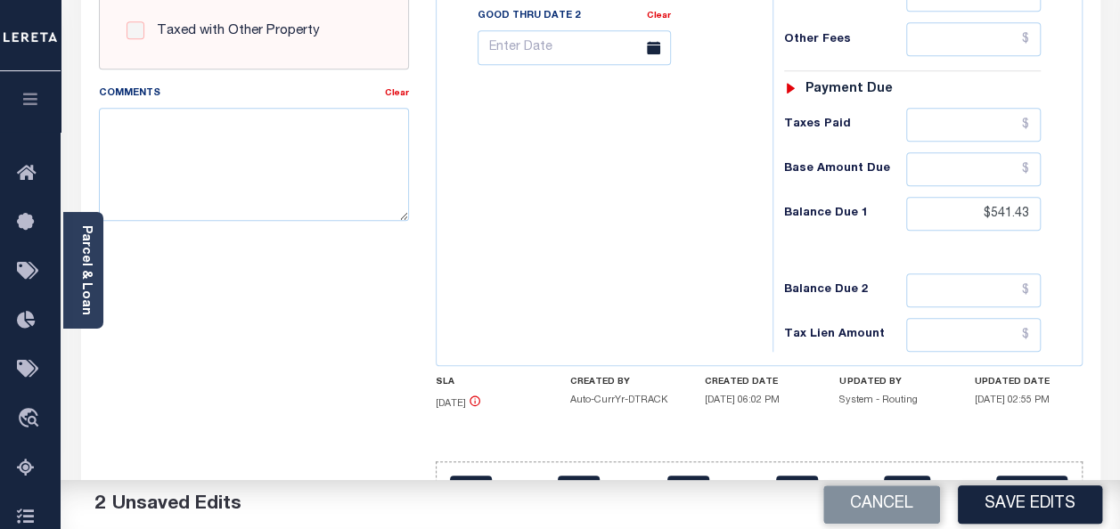
scroll to position [802, 0]
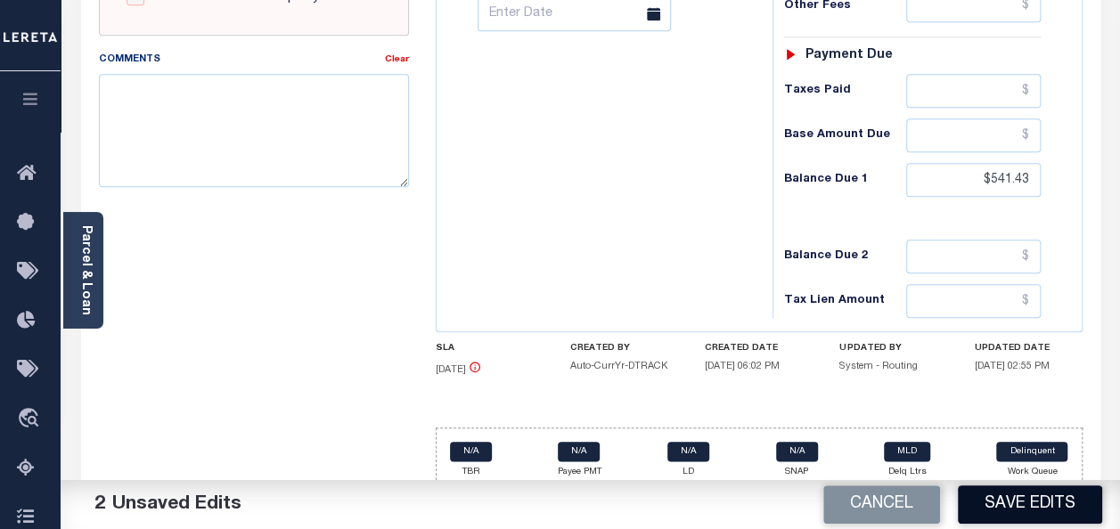
click at [1053, 508] on button "Save Edits" at bounding box center [1030, 505] width 144 height 38
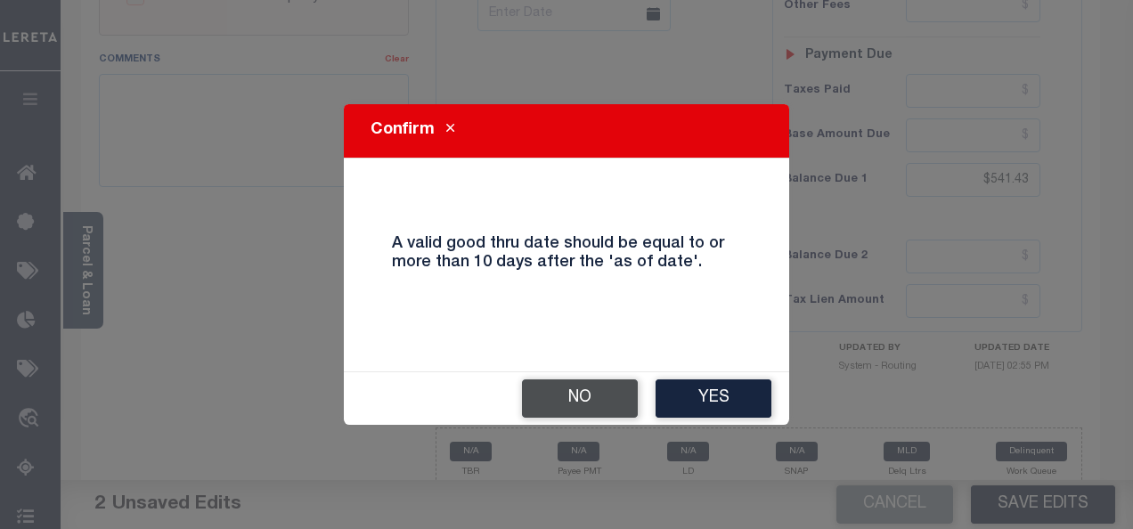
click at [556, 402] on button "No" at bounding box center [580, 399] width 116 height 38
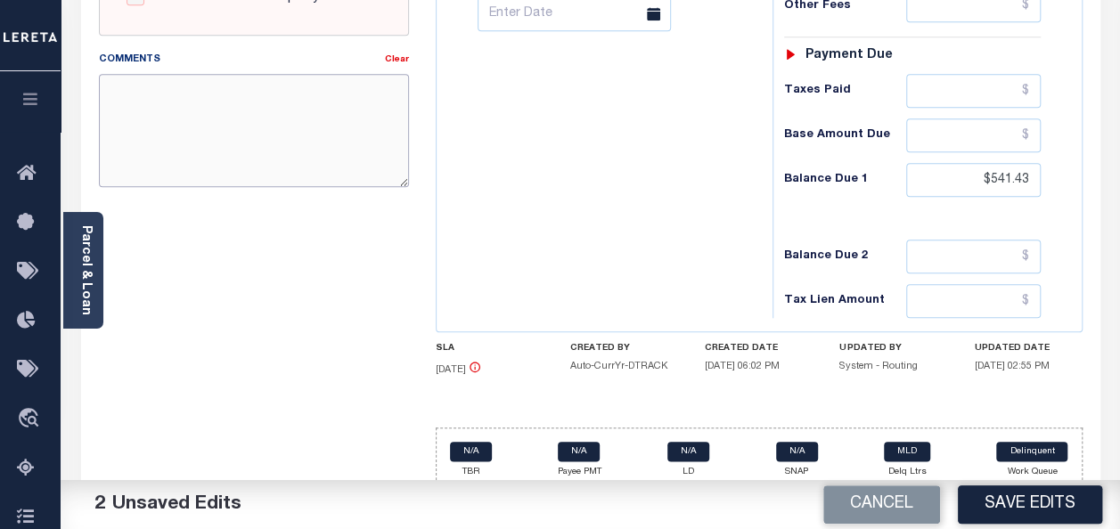
click at [195, 126] on textarea "Comments" at bounding box center [254, 130] width 310 height 112
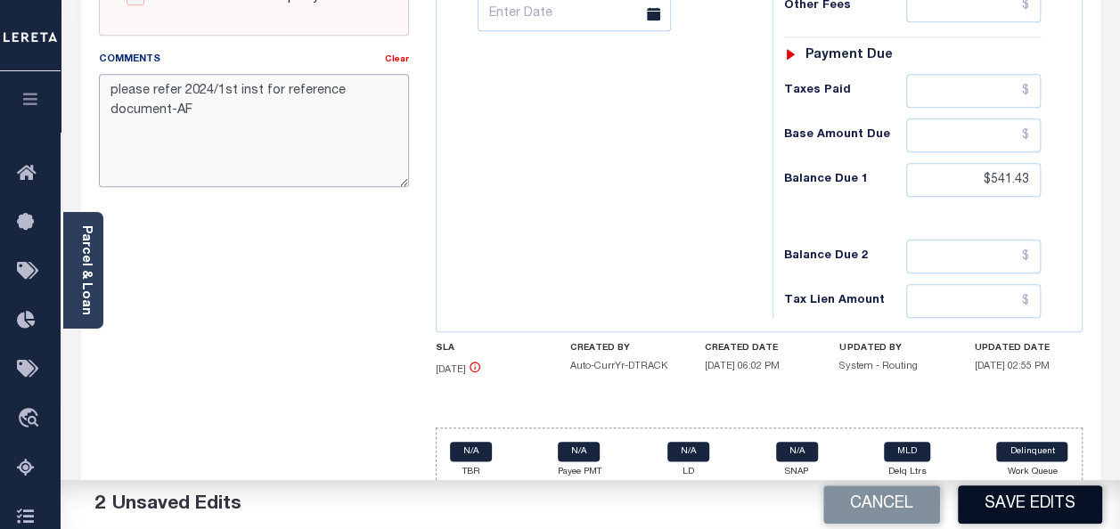
type textarea "please refer 2024/1st inst for reference document-AF"
click at [1023, 504] on button "Save Edits" at bounding box center [1030, 505] width 144 height 38
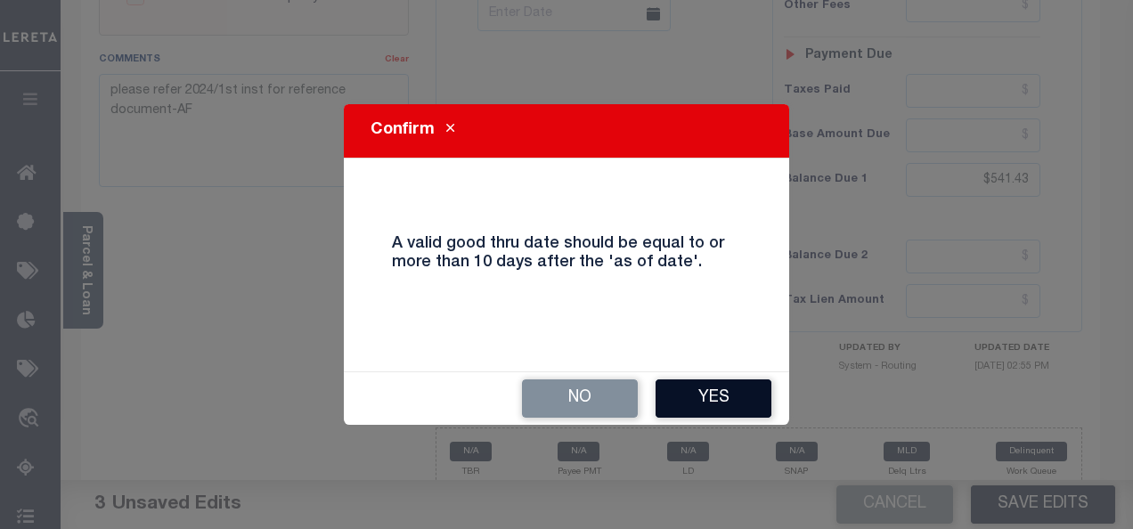
click at [725, 397] on button "Yes" at bounding box center [714, 399] width 116 height 38
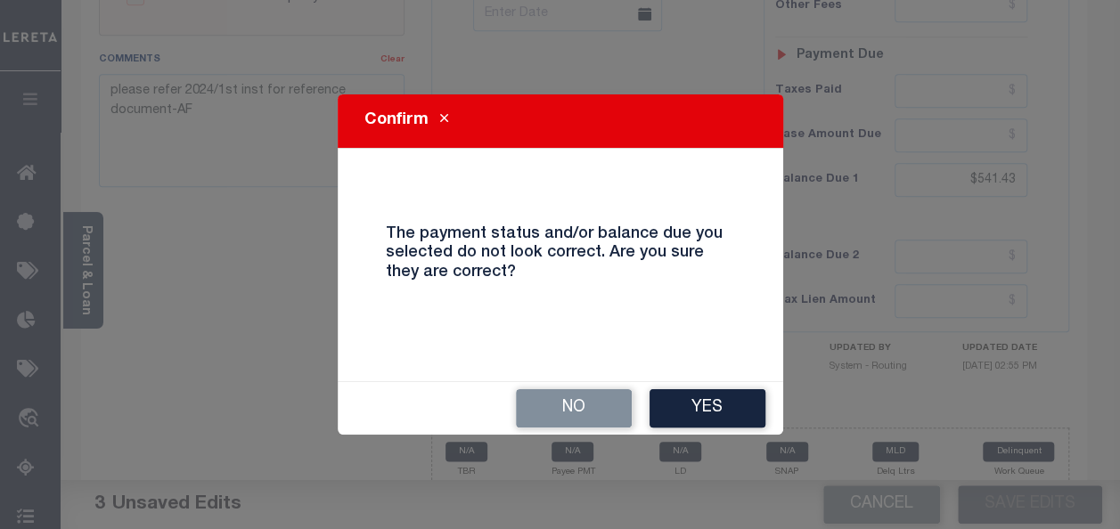
click at [714, 379] on div "Confirm The payment status and/or balance due you selected do not look correct.…" at bounding box center [560, 263] width 445 height 339
click at [707, 408] on button "Yes" at bounding box center [707, 408] width 116 height 38
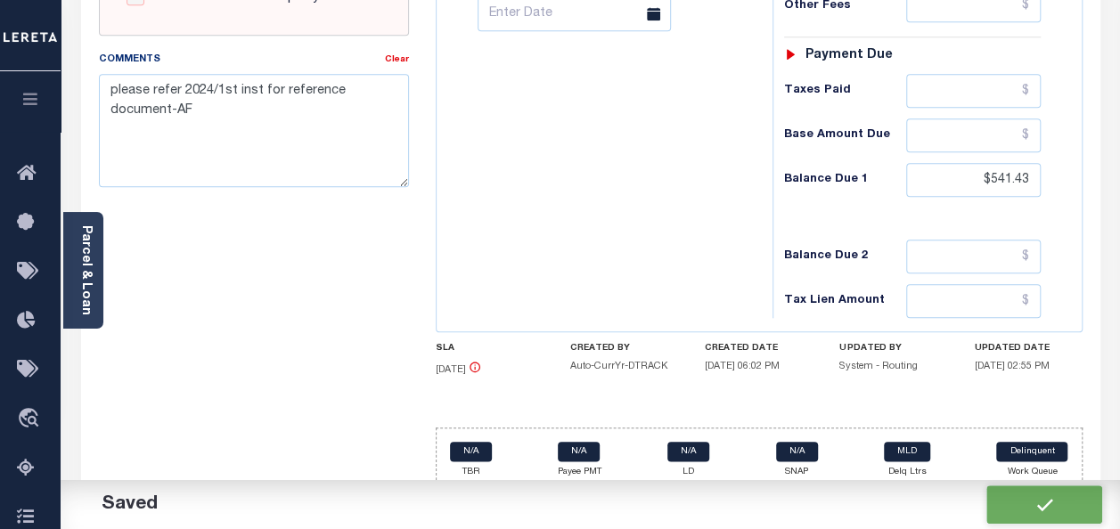
checkbox input "false"
type input "$492.21"
type input "$541.43"
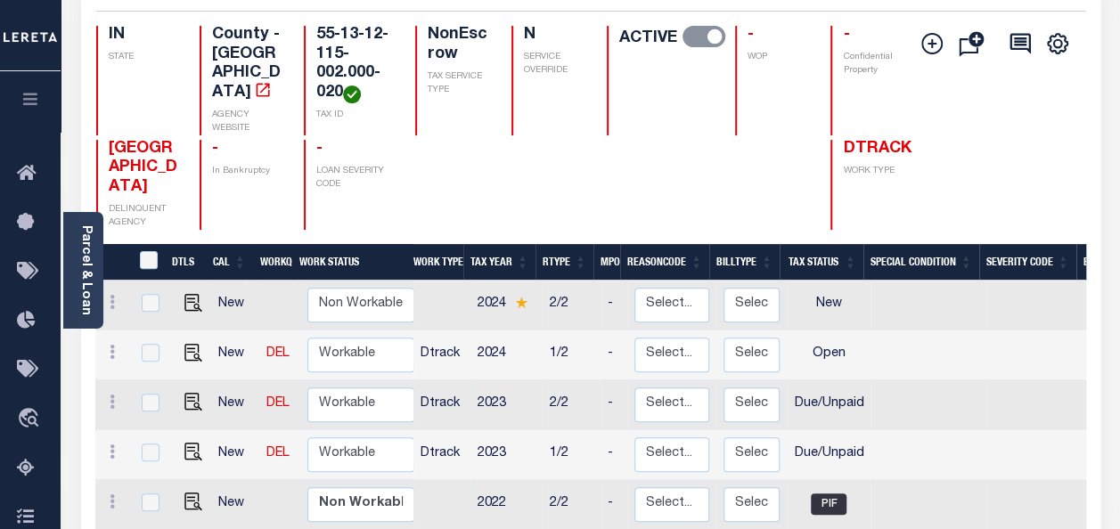
scroll to position [356, 0]
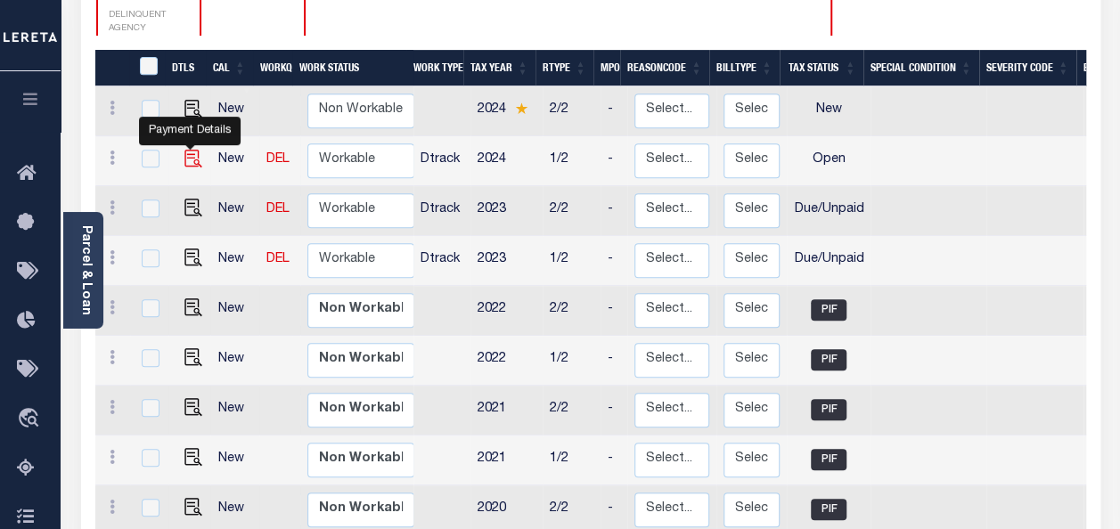
click at [191, 150] on img "" at bounding box center [193, 159] width 18 height 18
checkbox input "true"
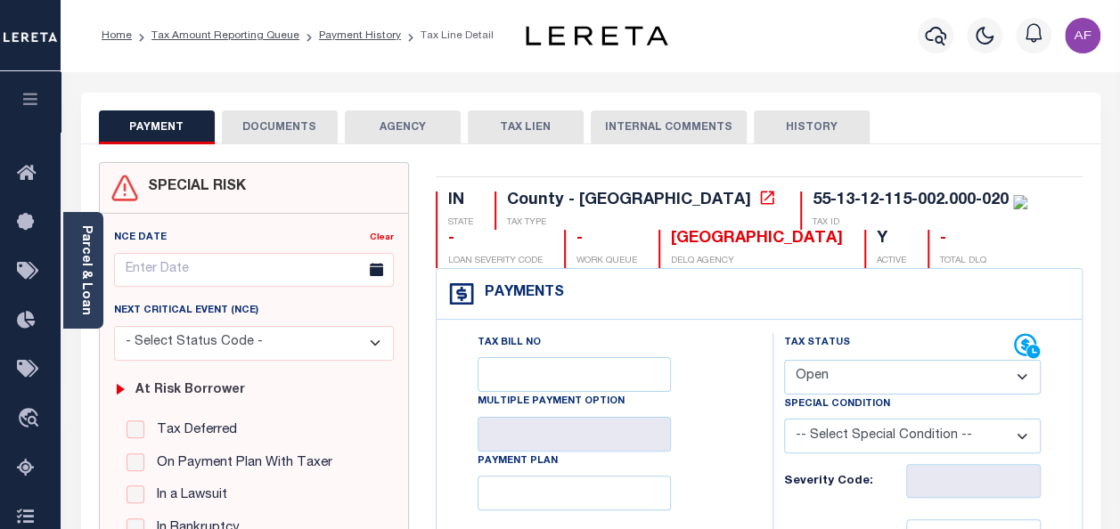
click at [830, 374] on select "- Select Status Code - Open Due/Unpaid Paid Incomplete No Tax Due Internal Refu…" at bounding box center [912, 377] width 257 height 35
select select "DUE"
click at [784, 360] on select "- Select Status Code - Open Due/Unpaid Paid Incomplete No Tax Due Internal Refu…" at bounding box center [912, 377] width 257 height 35
type input "[DATE]"
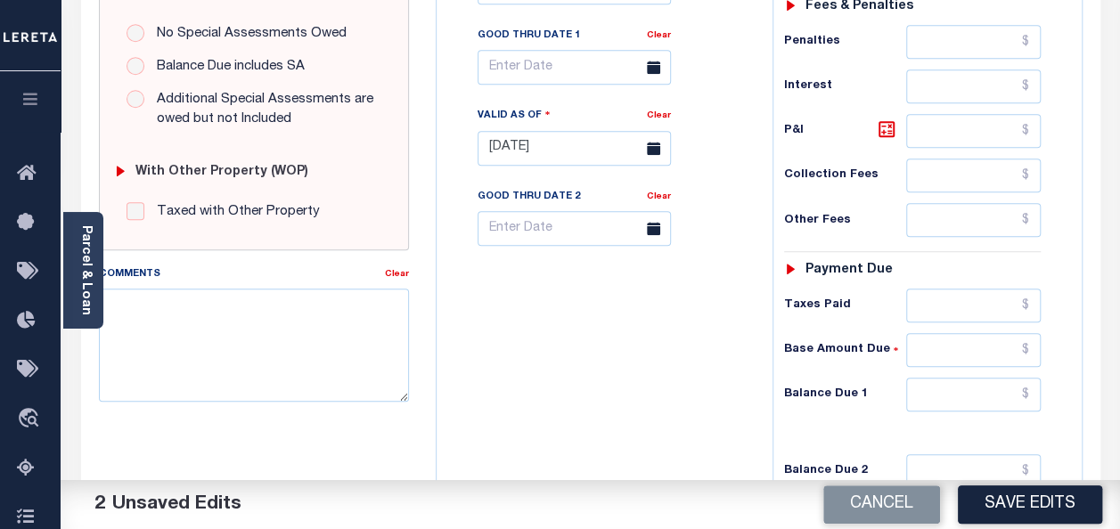
scroll to position [624, 0]
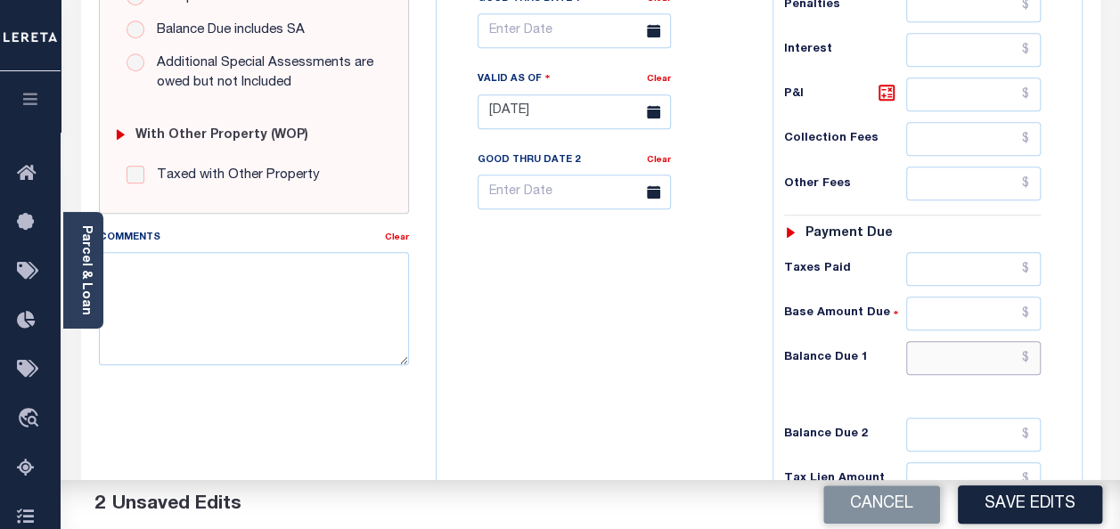
click at [986, 351] on input "text" at bounding box center [973, 358] width 135 height 34
paste input "556.67"
type input "$556.67"
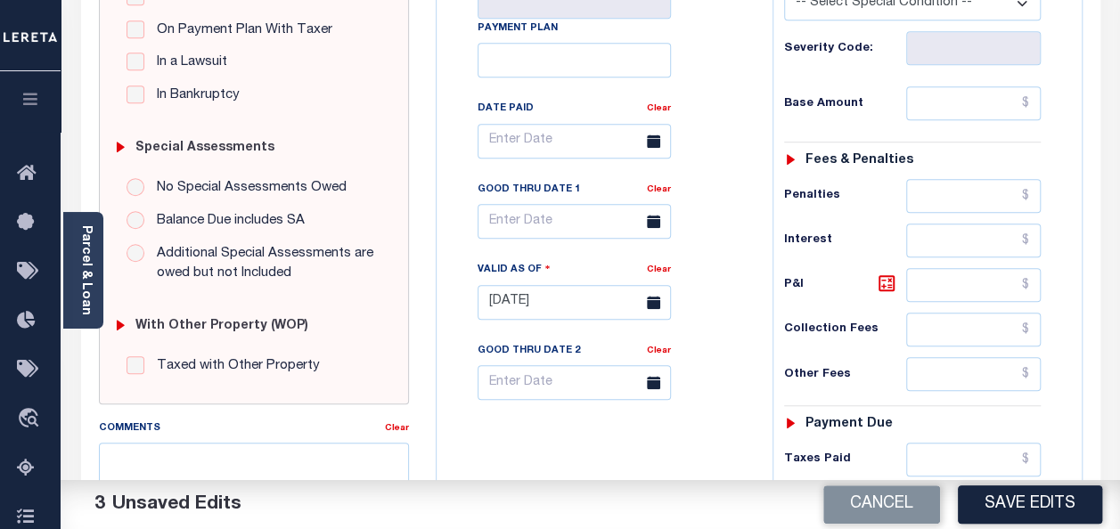
scroll to position [356, 0]
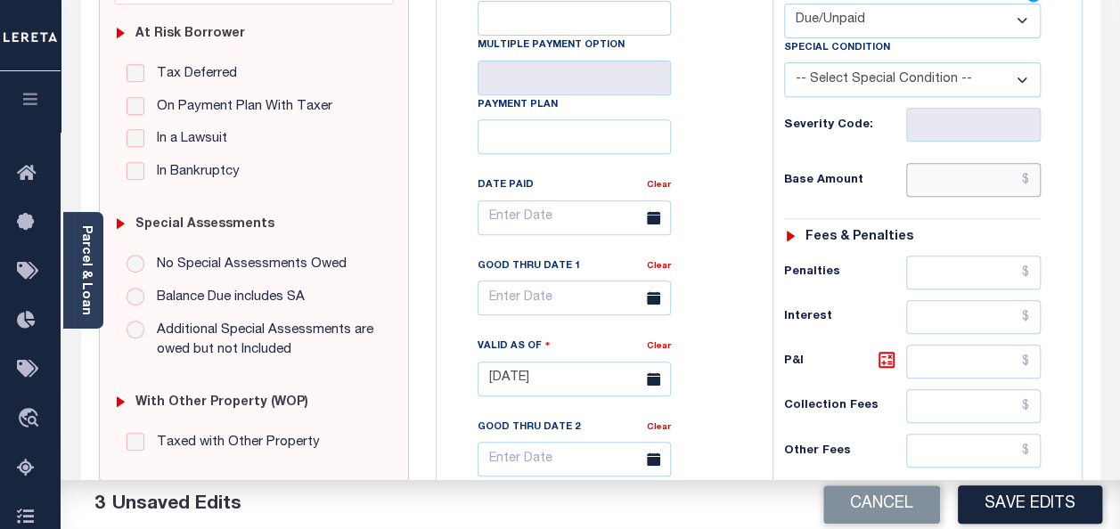
click at [964, 178] on input "text" at bounding box center [973, 180] width 135 height 34
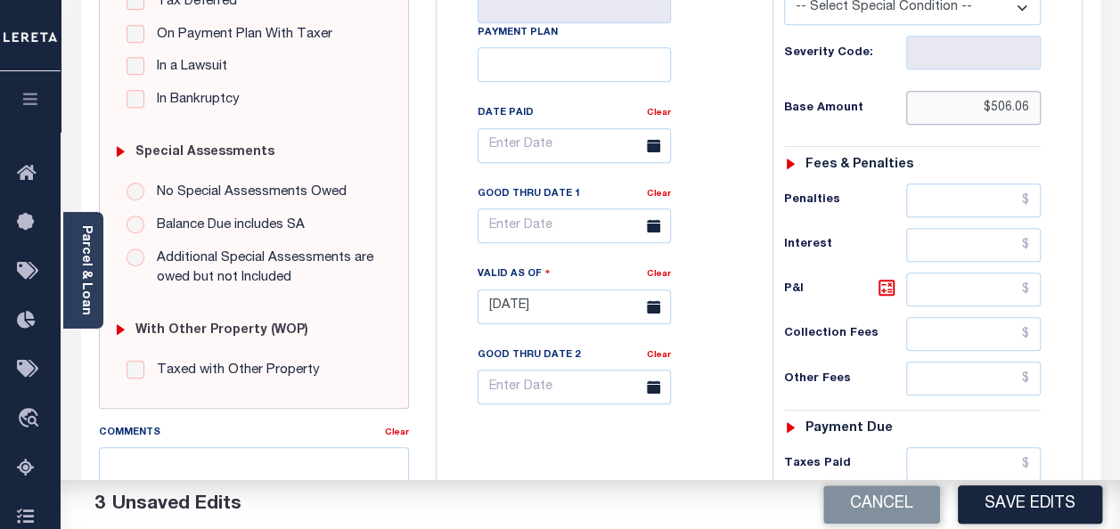
scroll to position [445, 0]
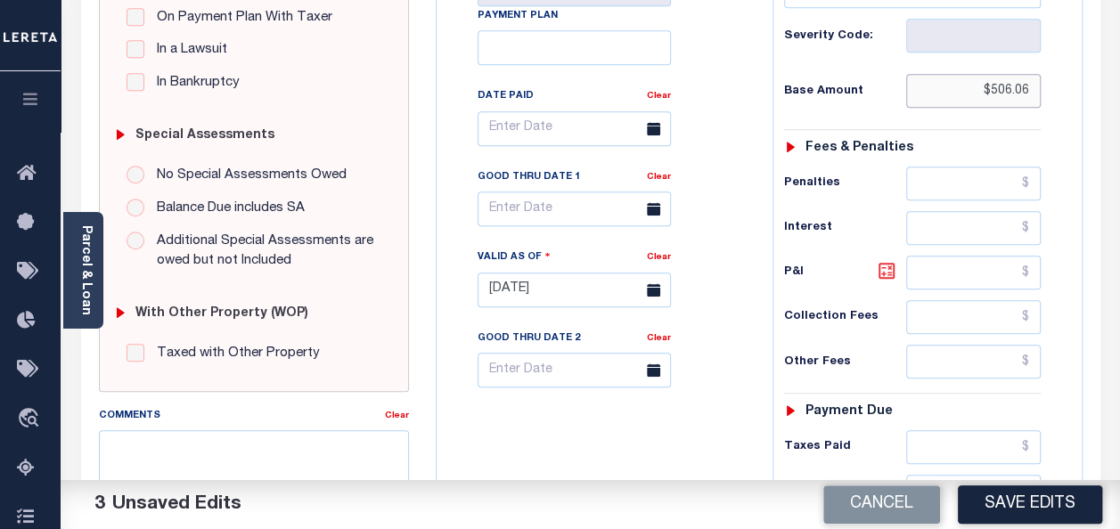
type input "$506.06"
click at [887, 267] on icon at bounding box center [886, 270] width 21 height 21
type input "$50.61"
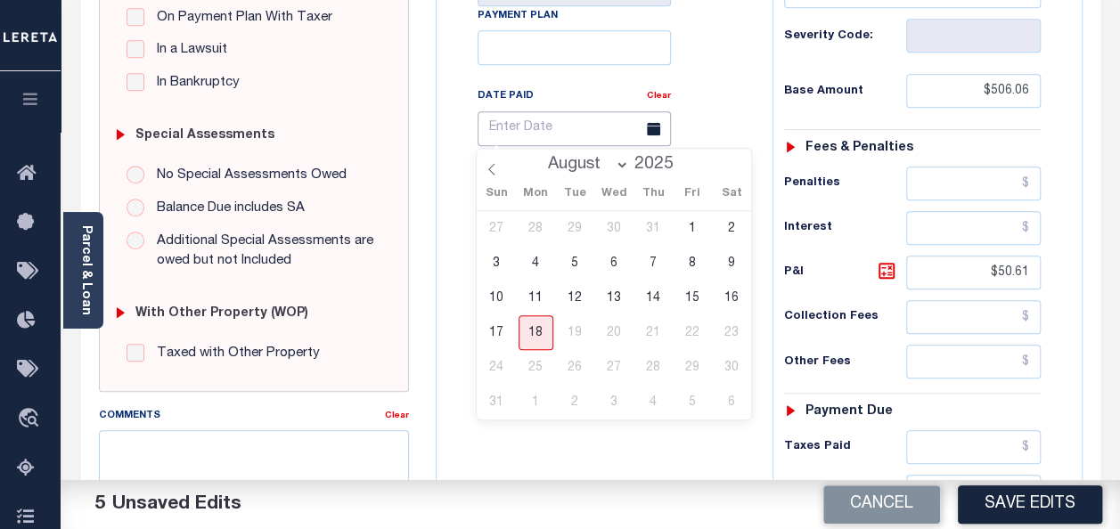
click at [563, 130] on input "text" at bounding box center [574, 128] width 193 height 35
click at [463, 146] on div "Tax Bill No Multiple Payment Option Payment Plan Clear" at bounding box center [599, 138] width 291 height 500
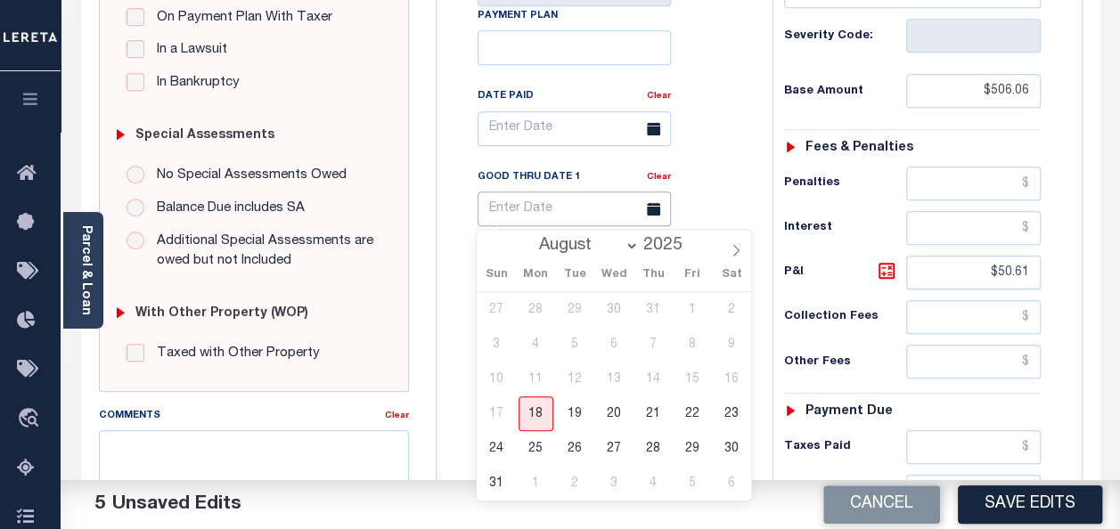
click at [517, 207] on input "text" at bounding box center [574, 209] width 193 height 35
click at [535, 414] on span "18" at bounding box center [535, 413] width 35 height 35
type input "[DATE]"
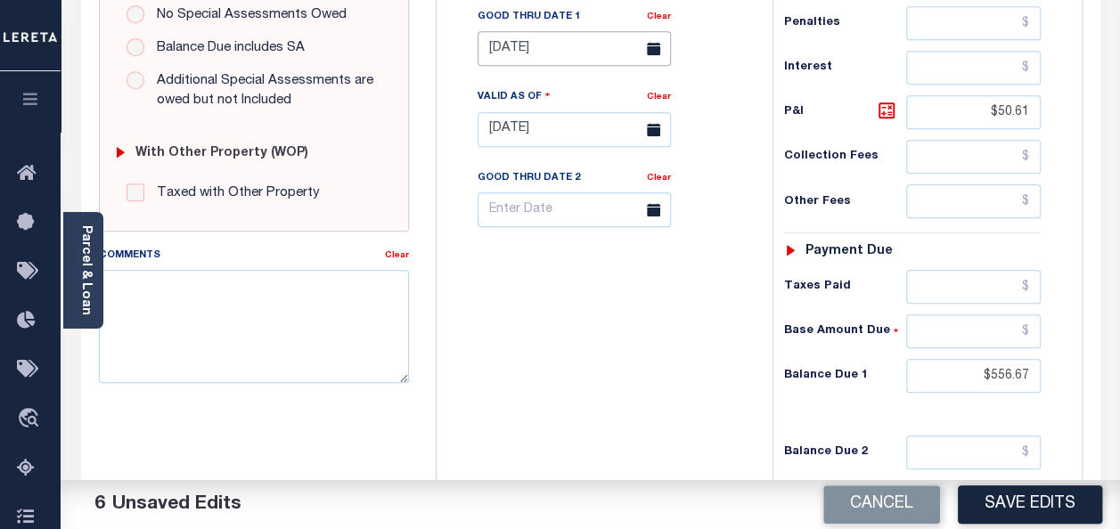
scroll to position [624, 0]
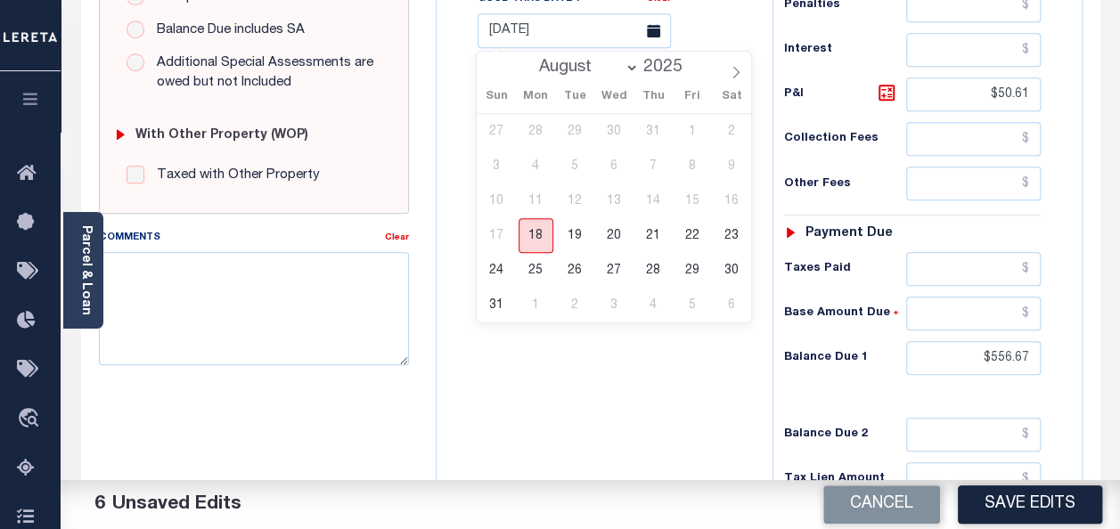
click at [527, 231] on span "18" at bounding box center [535, 235] width 35 height 35
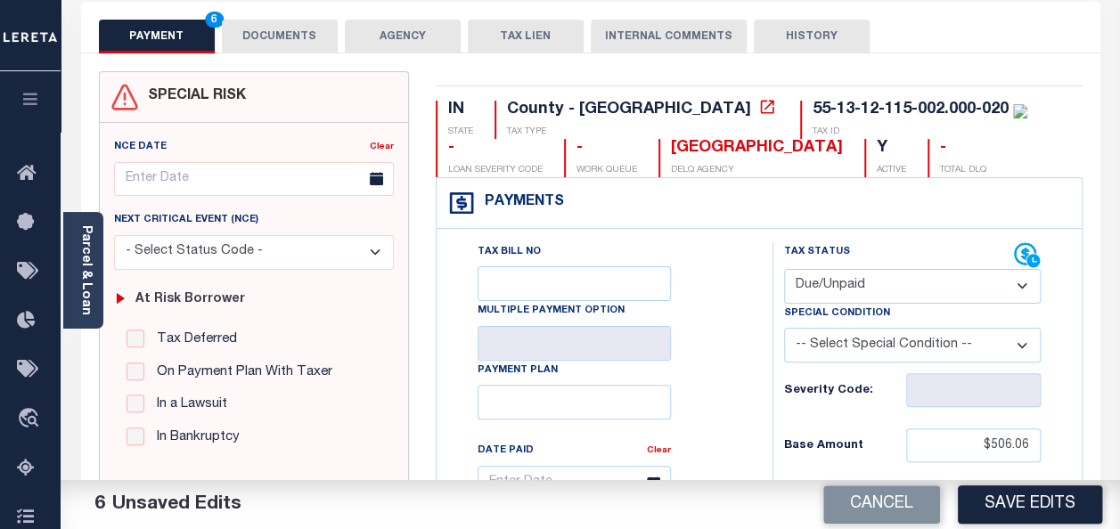
scroll to position [0, 0]
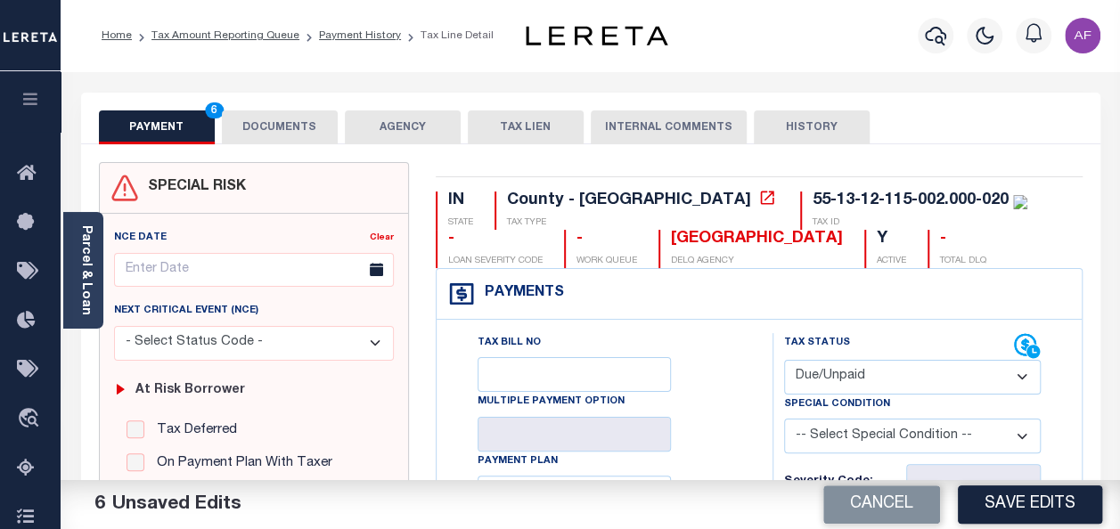
click at [290, 127] on button "DOCUMENTS" at bounding box center [280, 127] width 116 height 34
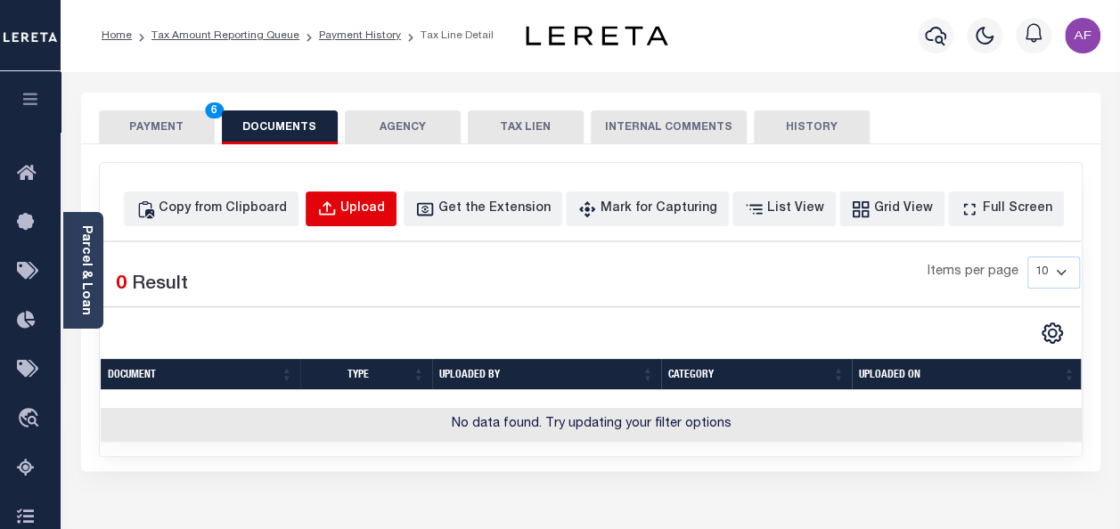
click at [385, 213] on div "Upload" at bounding box center [362, 210] width 45 height 20
select select "POP"
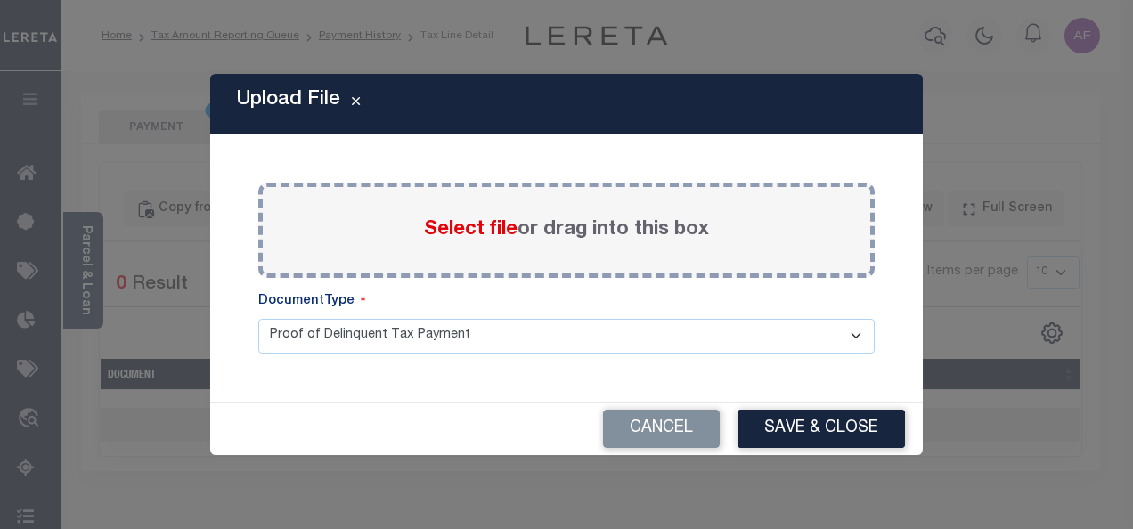
click at [468, 235] on span "Select file" at bounding box center [471, 230] width 94 height 20
click at [0, 0] on input "Select file or drag into this box" at bounding box center [0, 0] width 0 height 0
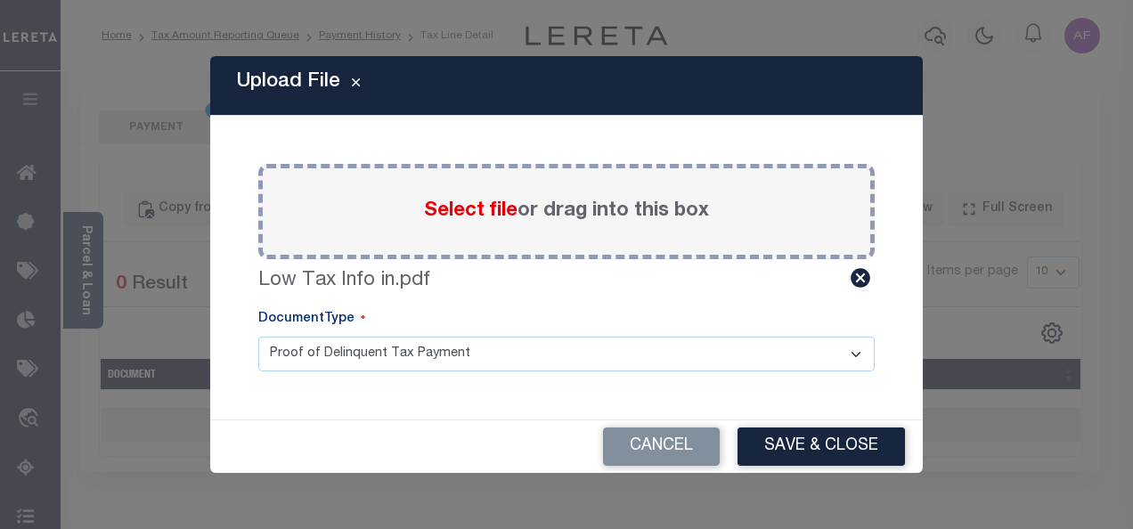
click at [830, 451] on button "Save & Close" at bounding box center [821, 447] width 167 height 38
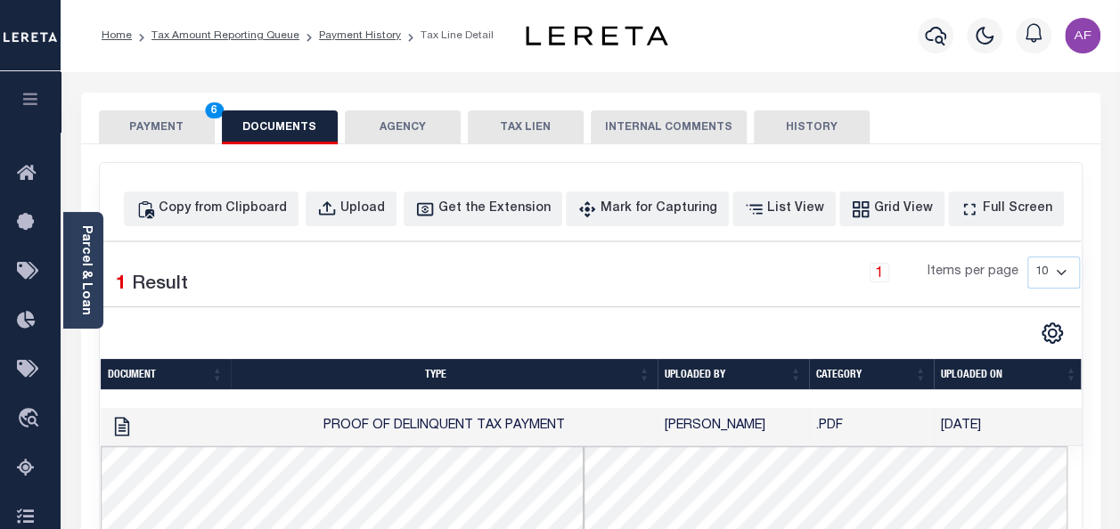
click at [147, 138] on button "PAYMENT 6" at bounding box center [157, 127] width 116 height 34
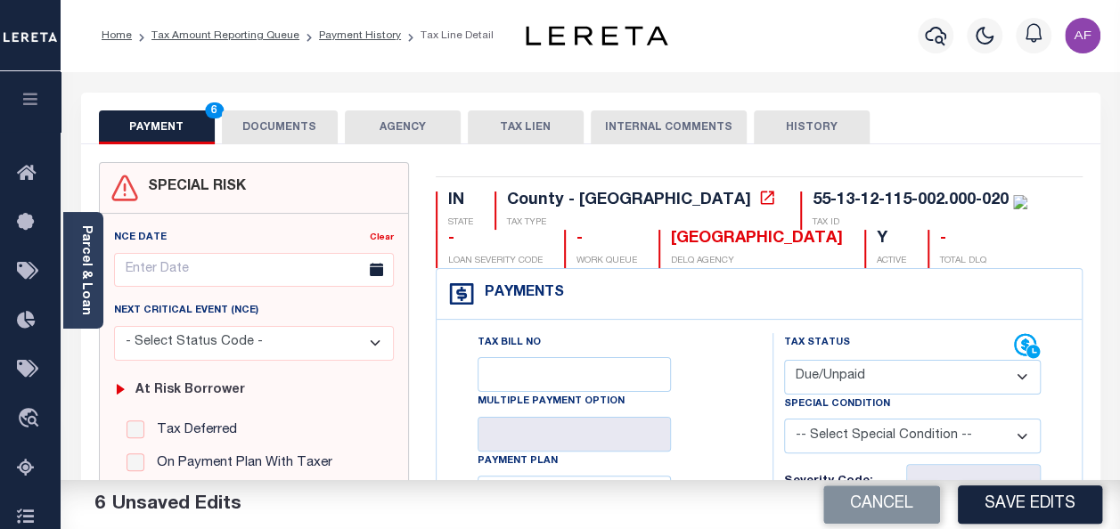
click at [1043, 511] on button "Save Edits" at bounding box center [1030, 505] width 144 height 38
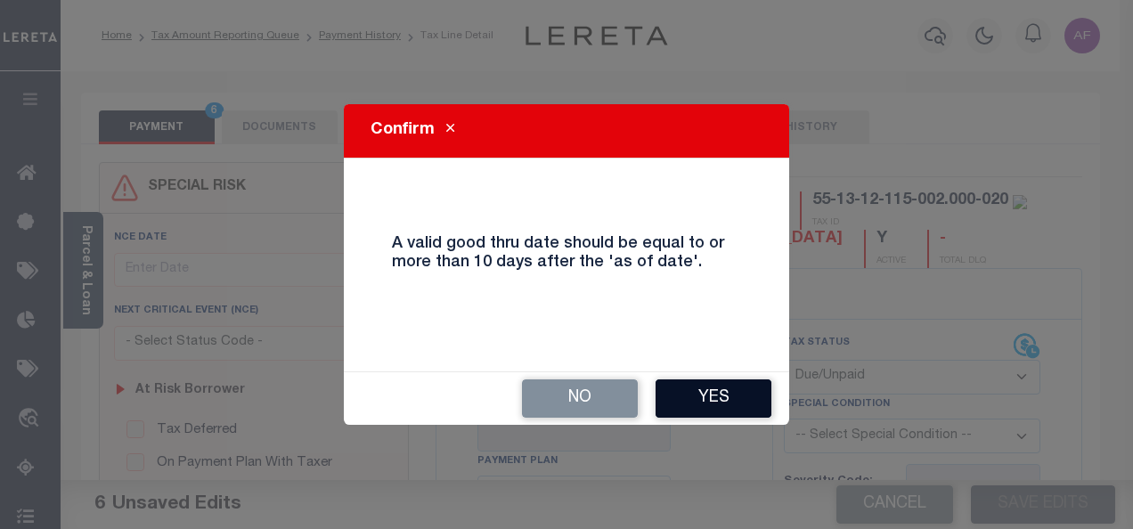
click at [698, 404] on button "Yes" at bounding box center [714, 399] width 116 height 38
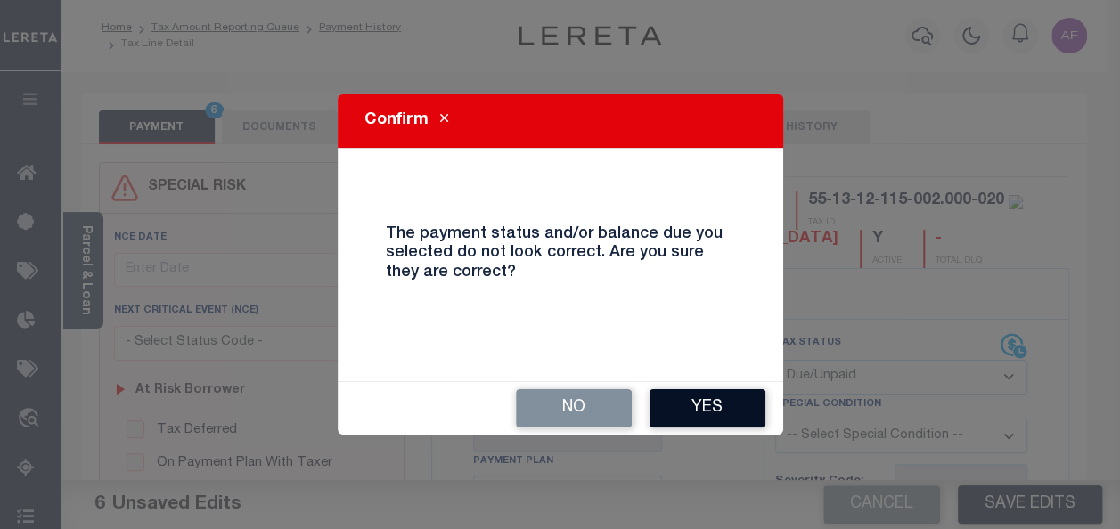
click at [687, 399] on button "Yes" at bounding box center [707, 408] width 116 height 38
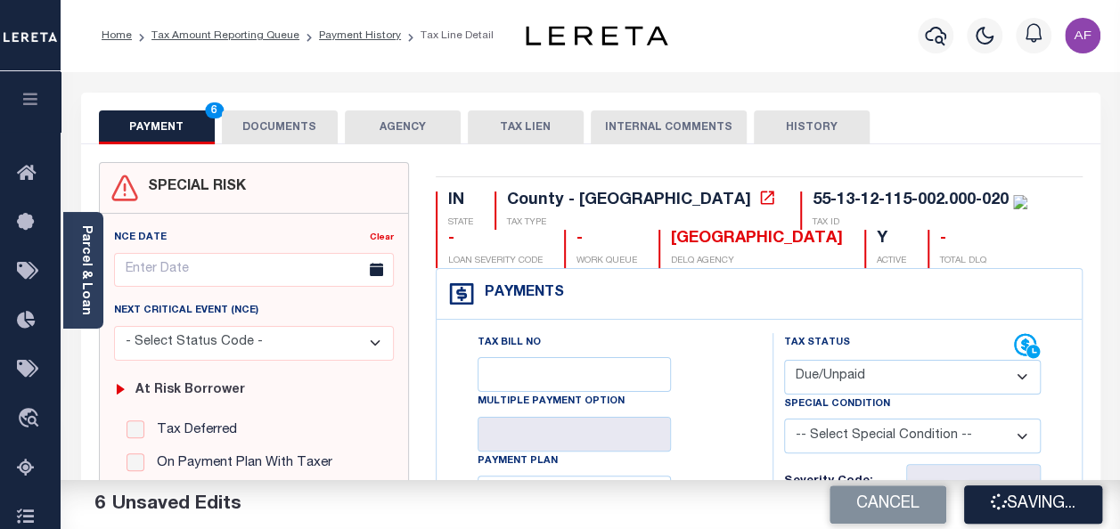
checkbox input "false"
type input "$506.06"
type input "$50.61"
type input "$556.67"
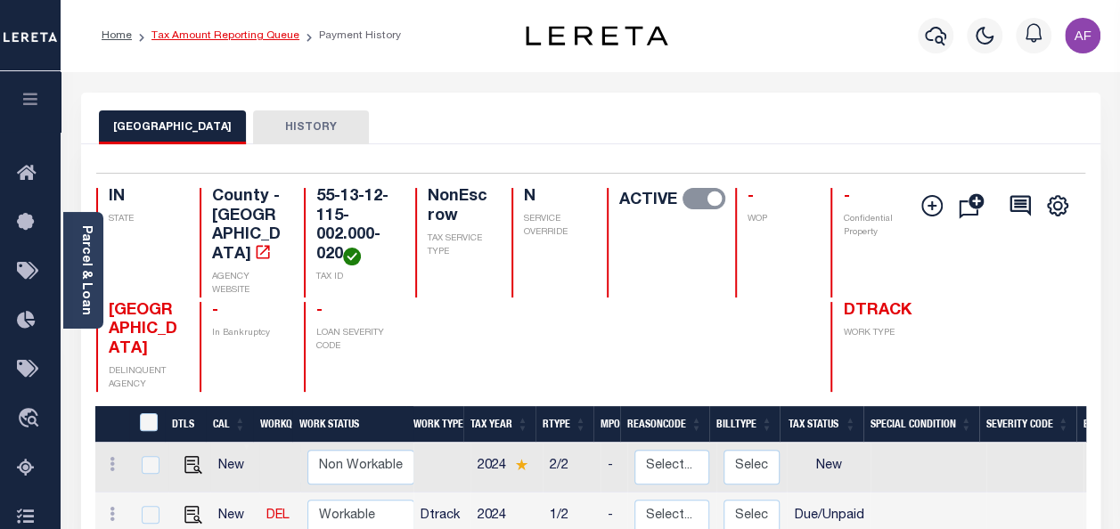
click at [188, 30] on link "Tax Amount Reporting Queue" at bounding box center [225, 35] width 148 height 11
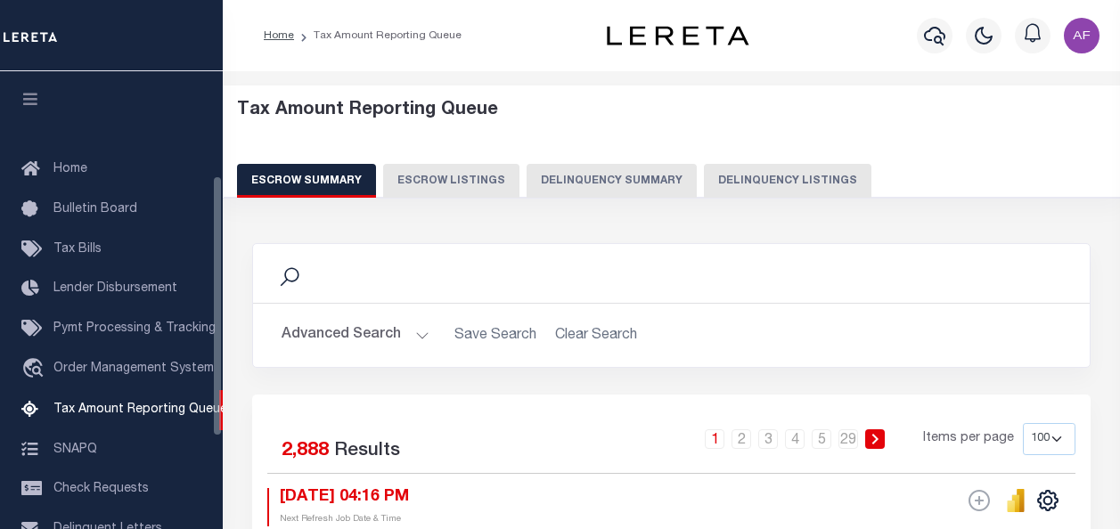
click at [769, 182] on button "Delinquency Listings" at bounding box center [787, 181] width 167 height 34
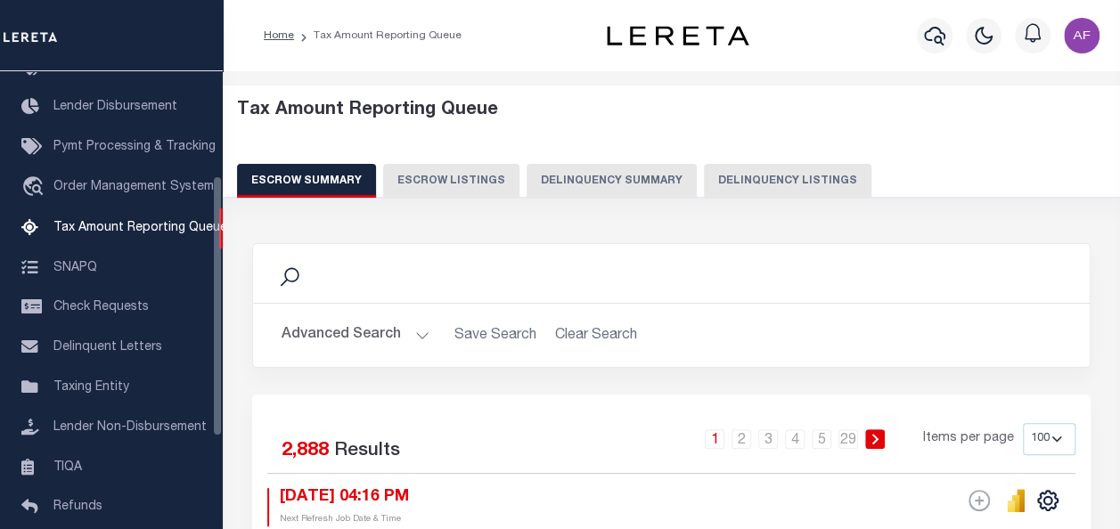
select select "100"
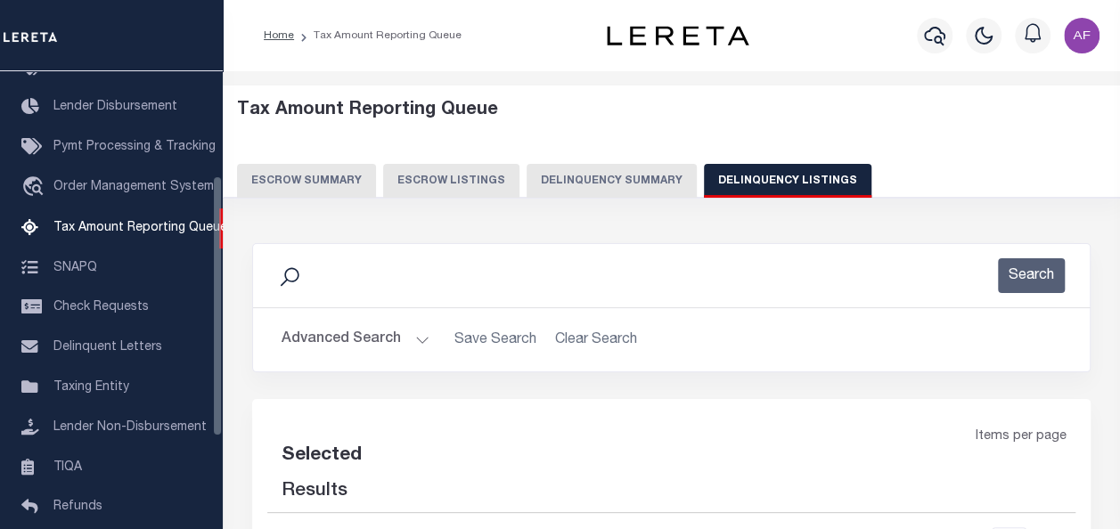
select select "100"
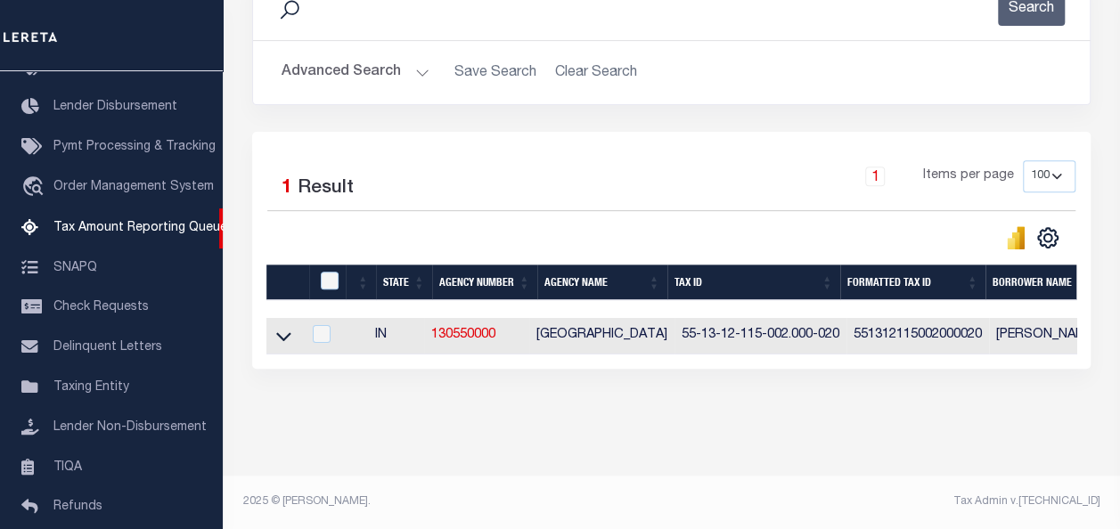
scroll to position [279, 0]
click at [285, 327] on icon at bounding box center [283, 336] width 15 height 19
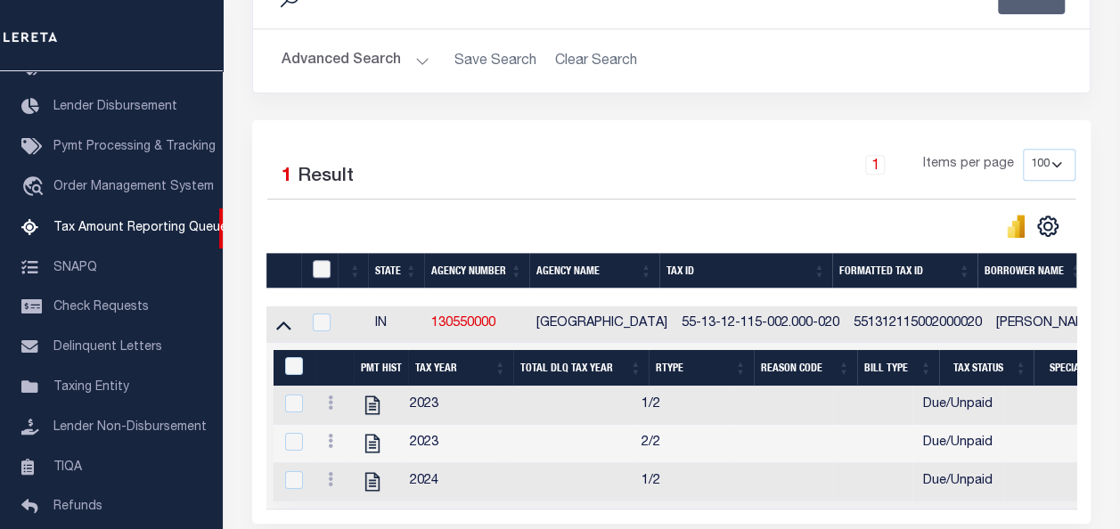
click at [326, 274] on input "checkbox" at bounding box center [322, 269] width 18 height 18
checkbox input "true"
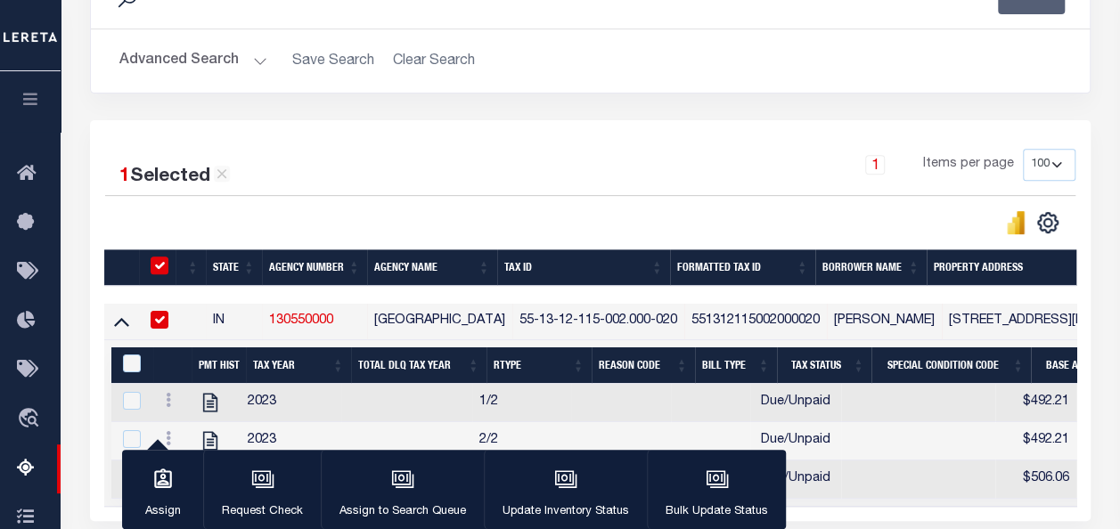
click at [120, 364] on div "&nbsp;" at bounding box center [135, 365] width 35 height 20
click at [129, 363] on input "&nbsp;" at bounding box center [132, 364] width 18 height 18
checkbox input "true"
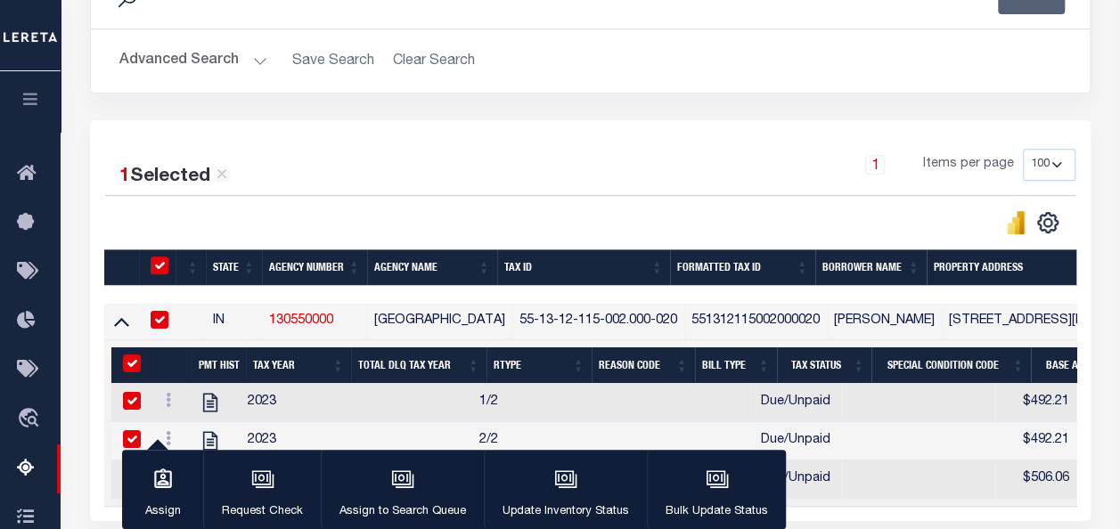
checkbox input "true"
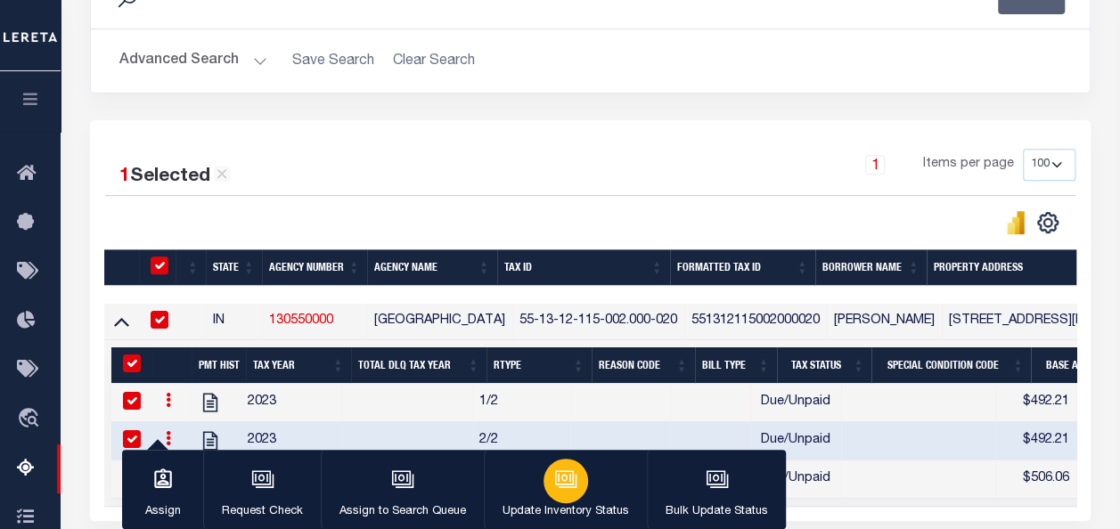
click at [583, 478] on div "button" at bounding box center [565, 481] width 45 height 45
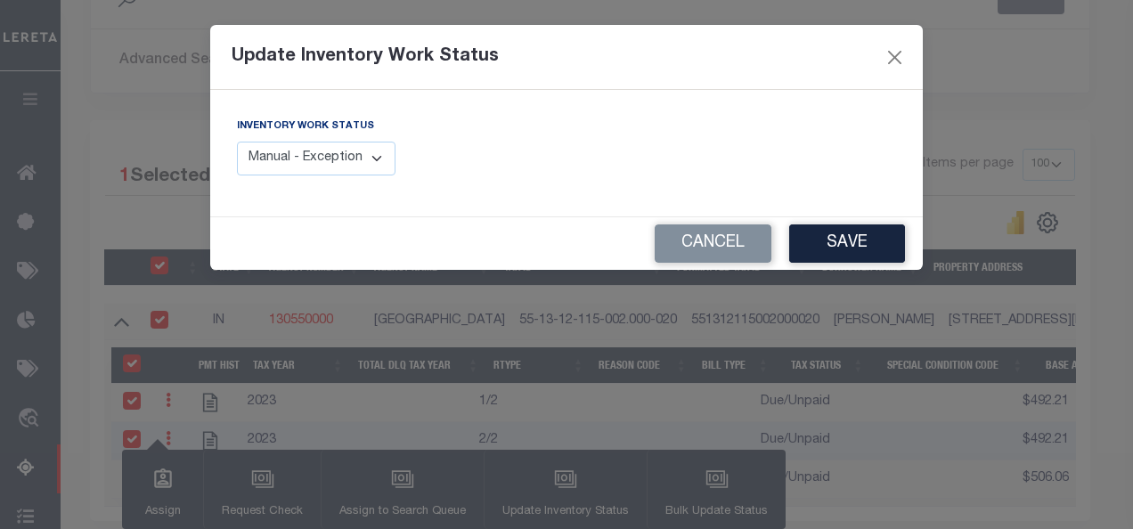
drag, startPoint x: 346, startPoint y: 159, endPoint x: 339, endPoint y: 166, distance: 9.5
click at [339, 166] on select "Manual - Exception Pended - Awaiting Search Late Add Exception Completed" at bounding box center [316, 159] width 159 height 35
select select "4"
click at [237, 142] on select "Manual - Exception Pended - Awaiting Search Late Add Exception Completed" at bounding box center [316, 159] width 159 height 35
click at [861, 249] on button "Save" at bounding box center [847, 244] width 116 height 38
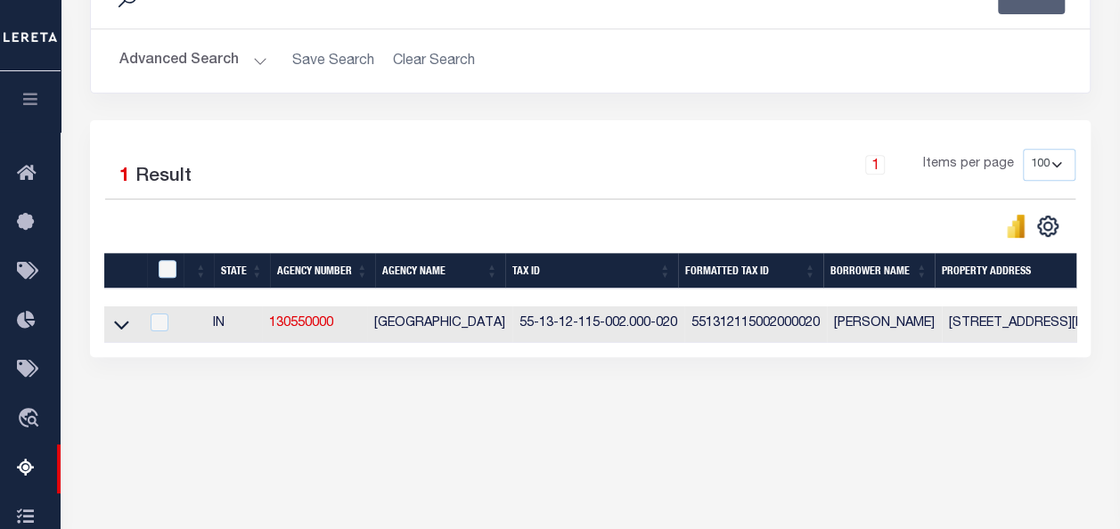
click at [184, 61] on button "Advanced Search" at bounding box center [193, 61] width 148 height 35
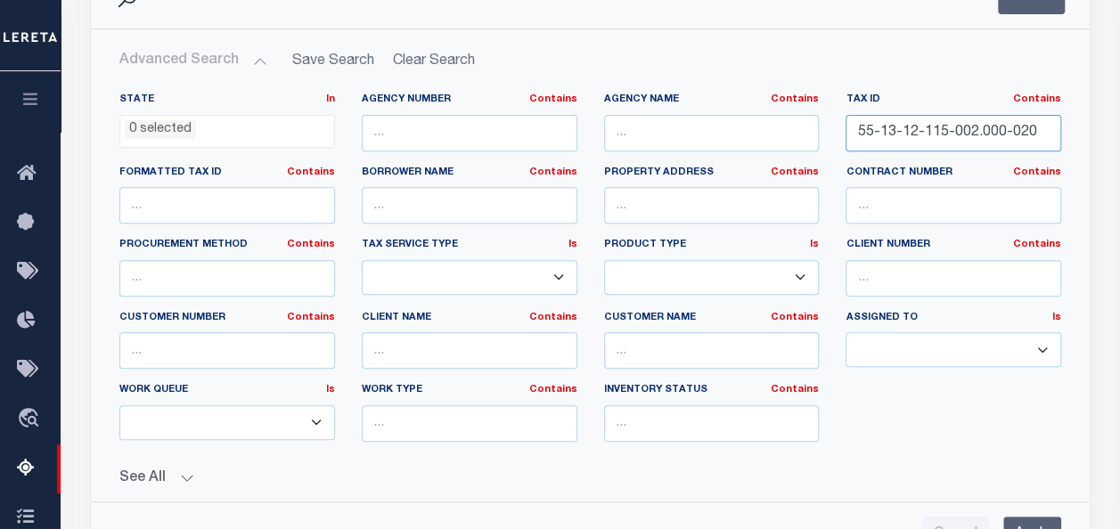
drag, startPoint x: 1046, startPoint y: 135, endPoint x: 822, endPoint y: 127, distance: 223.8
click at [822, 127] on div "State In In AK AL AR AZ CA CO CT DC DE FL GA GU HI IA ID IL IN KS [GEOGRAPHIC_D…" at bounding box center [590, 274] width 968 height 363
paste input "0-188-025.000-021"
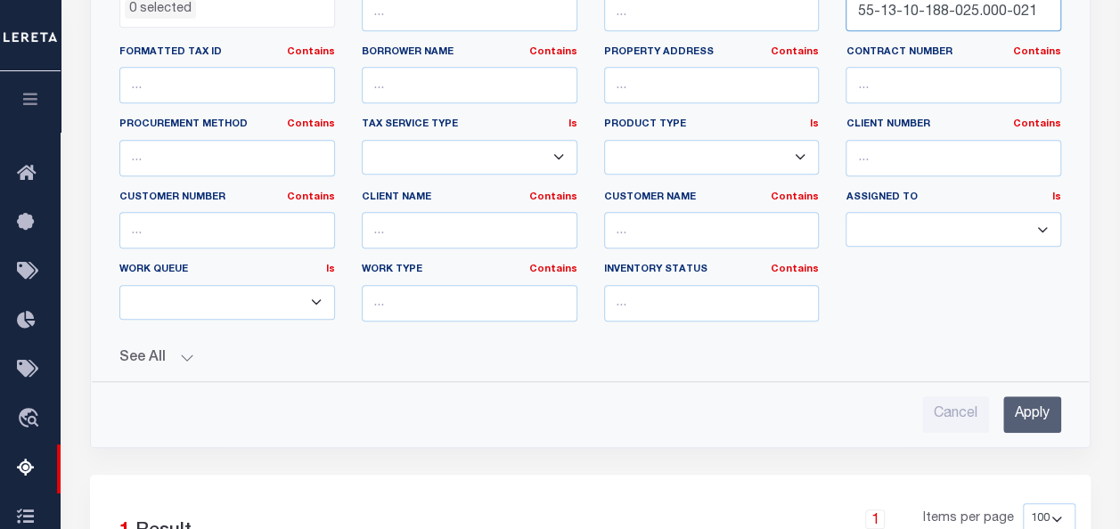
scroll to position [457, 0]
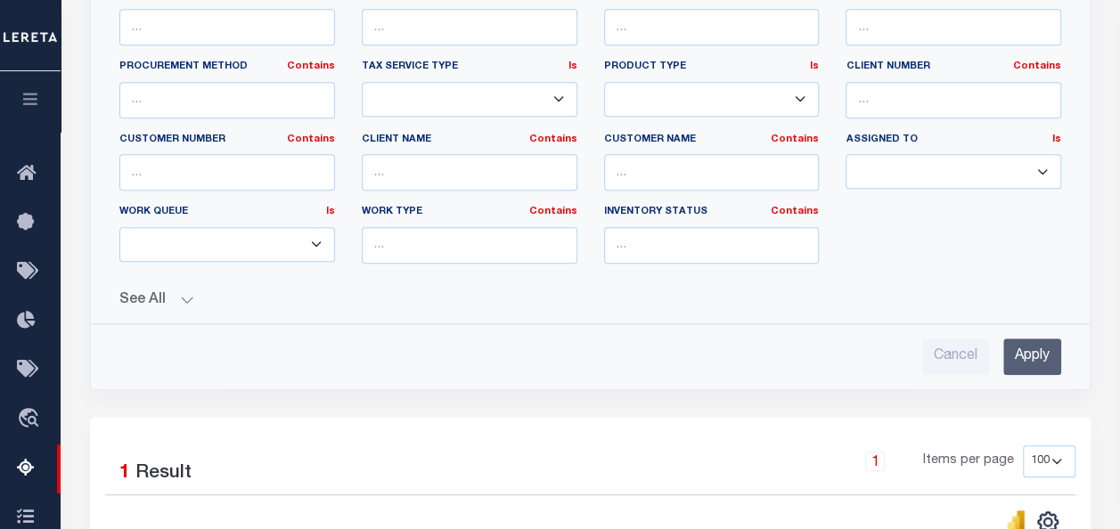
type input "55-13-10-188-025.000-021"
click at [1021, 353] on input "Apply" at bounding box center [1032, 357] width 58 height 37
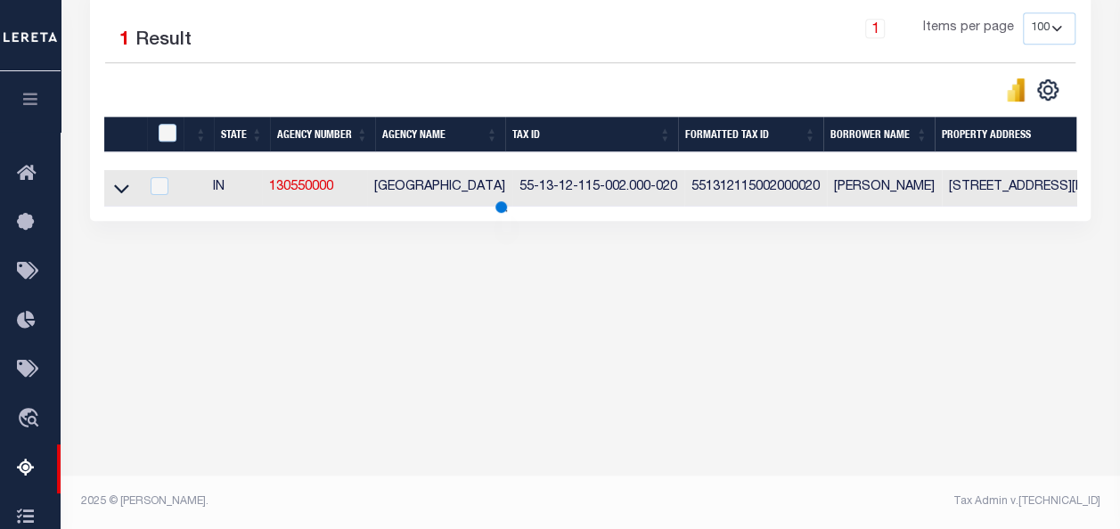
scroll to position [415, 0]
click at [115, 192] on icon at bounding box center [121, 188] width 15 height 19
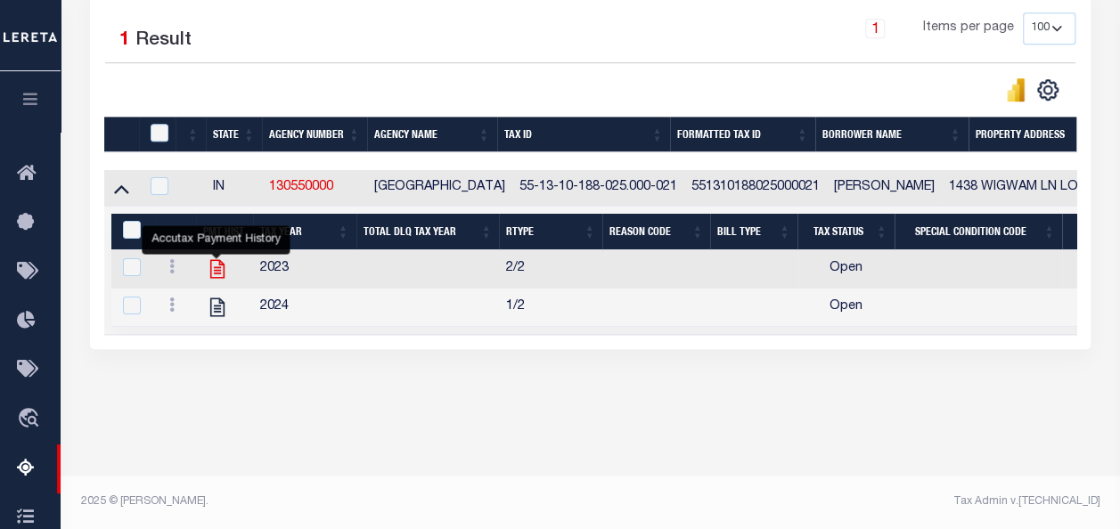
click at [210, 281] on icon "" at bounding box center [217, 268] width 23 height 23
checkbox input "false"
checkbox input "true"
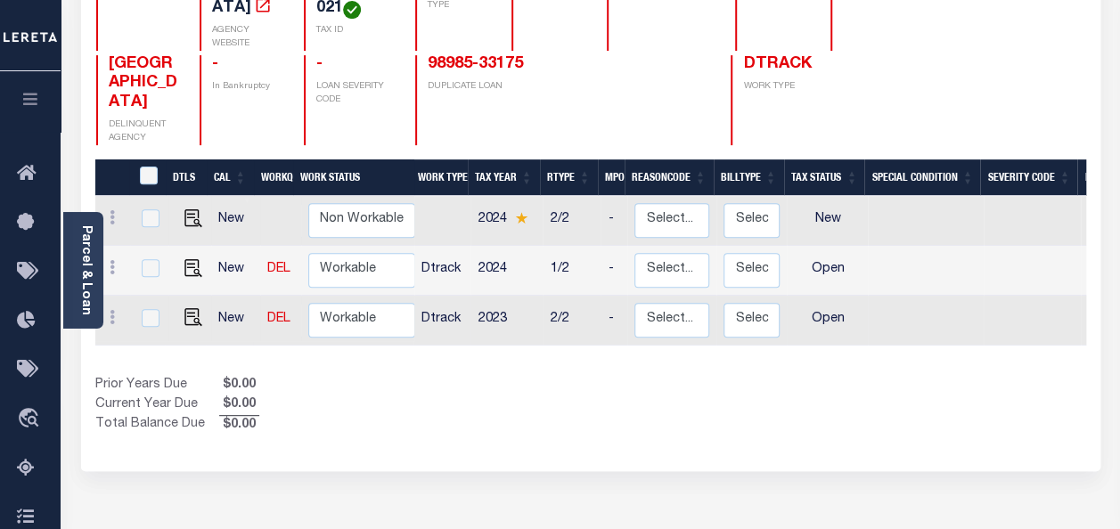
scroll to position [267, 0]
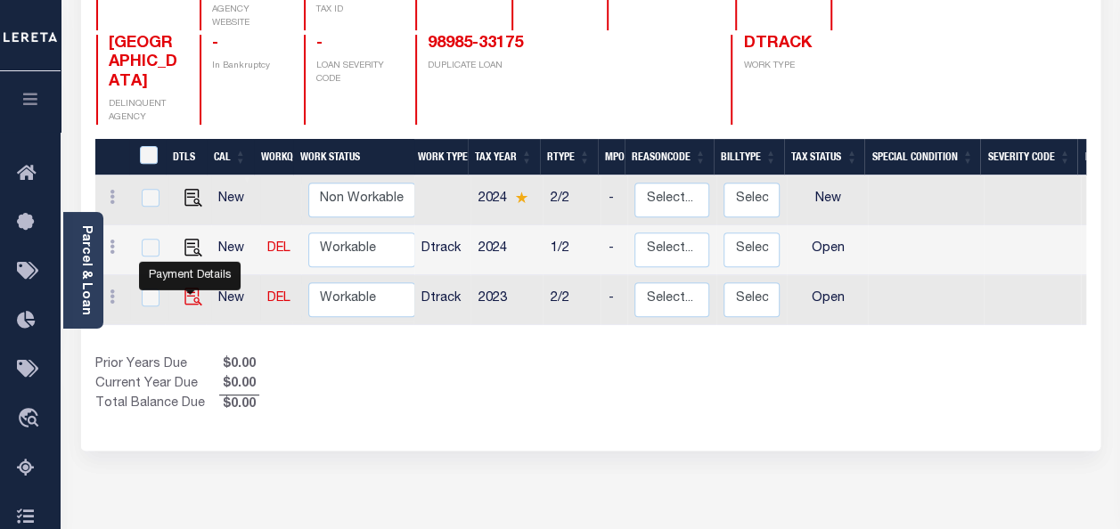
click at [194, 288] on img "" at bounding box center [193, 297] width 18 height 18
checkbox input "true"
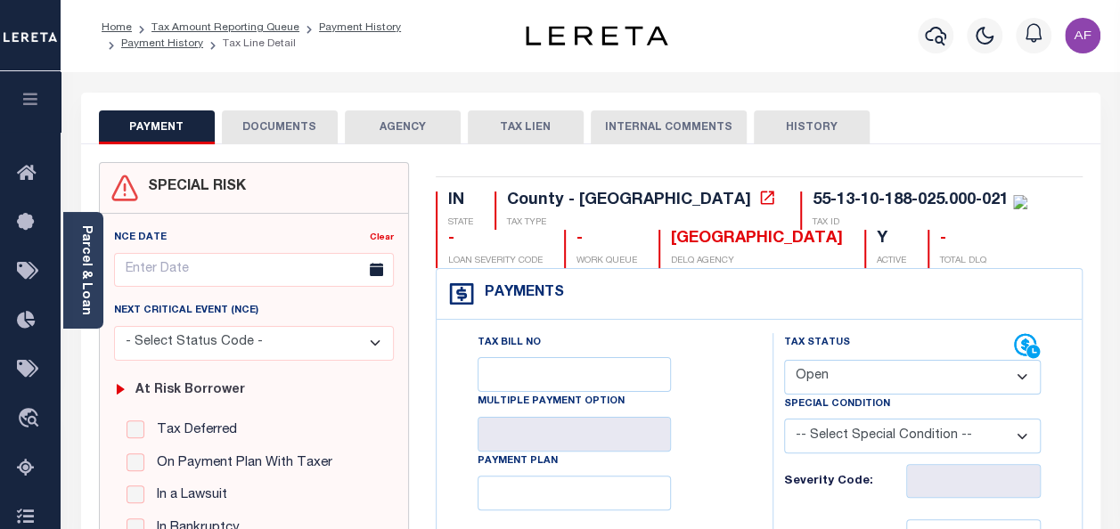
click at [840, 381] on select "- Select Status Code - Open Due/Unpaid Paid Incomplete No Tax Due Internal Refu…" at bounding box center [912, 377] width 257 height 35
select select "PYD"
click at [784, 360] on select "- Select Status Code - Open Due/Unpaid Paid Incomplete No Tax Due Internal Refu…" at bounding box center [912, 377] width 257 height 35
type input "[DATE]"
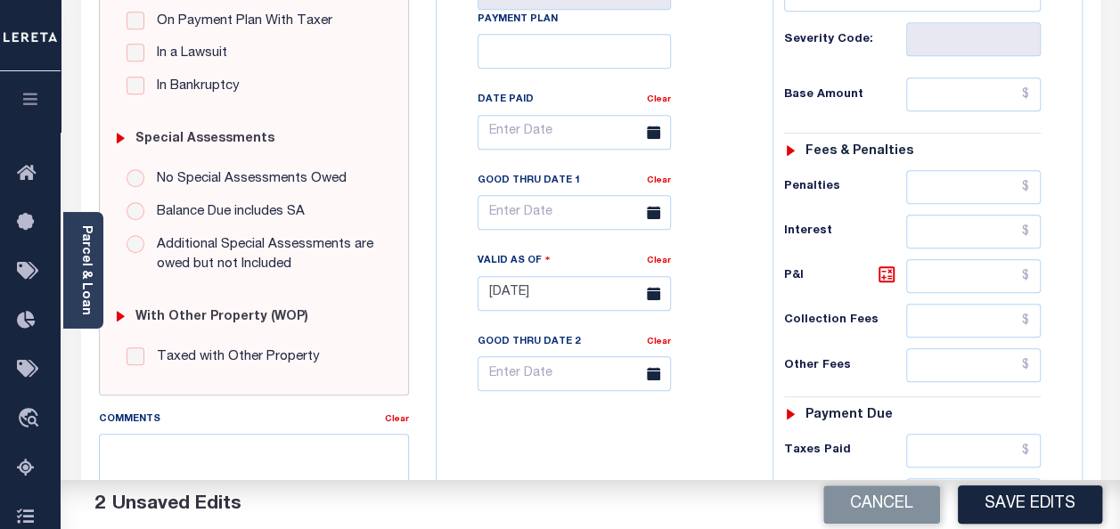
scroll to position [445, 0]
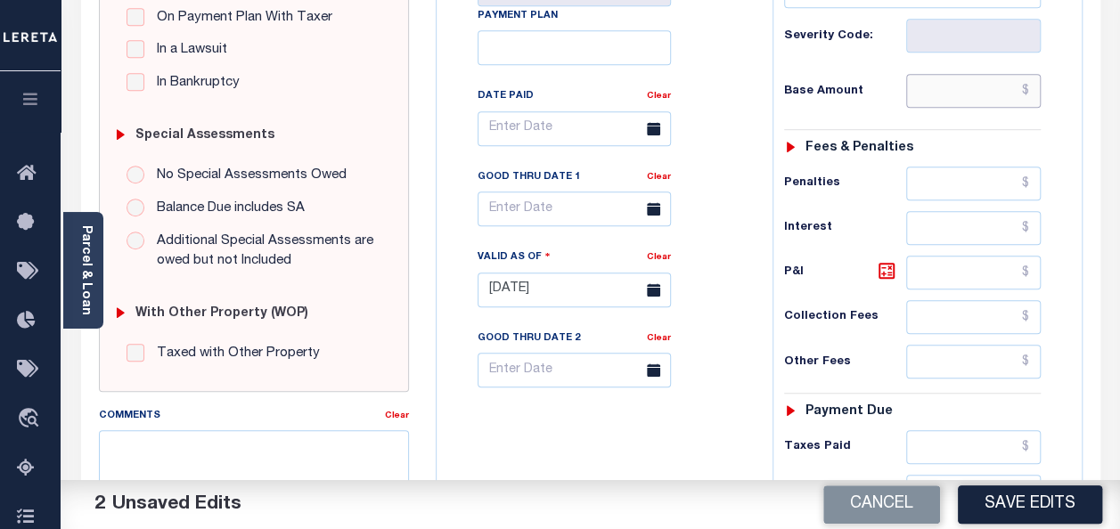
click at [976, 96] on input "text" at bounding box center [973, 91] width 135 height 34
paste input "6.88"
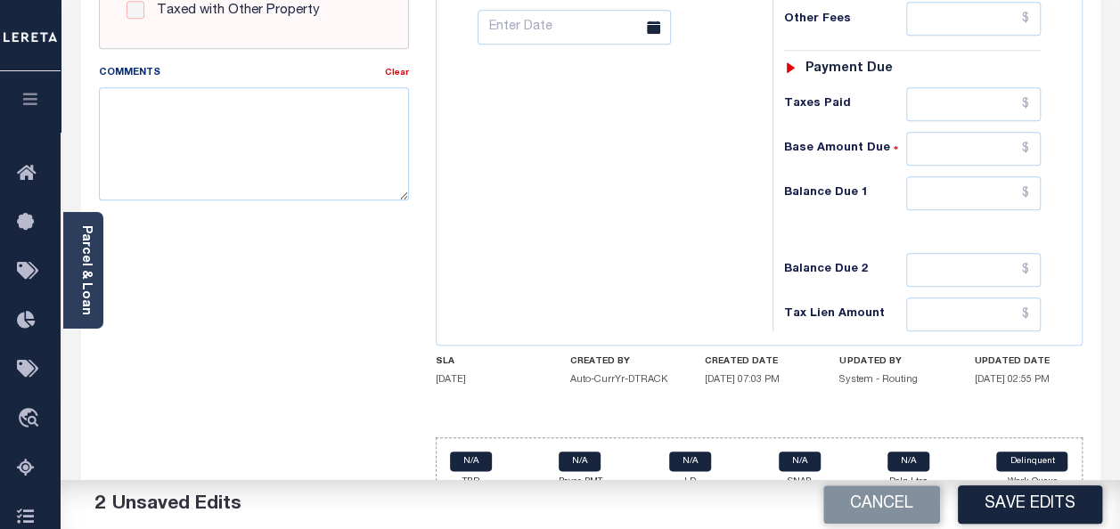
scroll to position [810, 0]
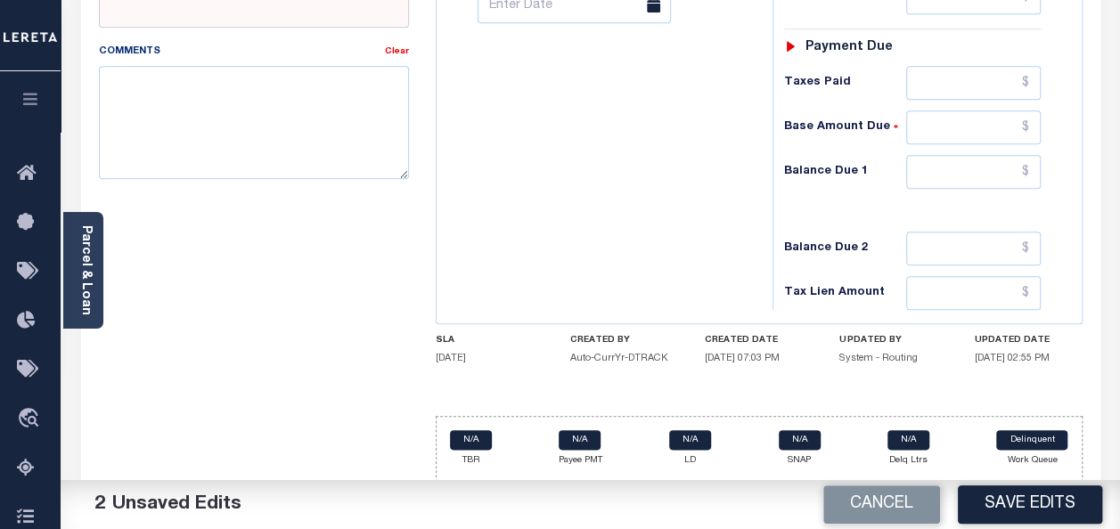
type input "$6.88"
click at [962, 71] on input "text" at bounding box center [973, 83] width 135 height 34
paste input "6.88"
type input "$6.88"
click at [1003, 167] on input "text" at bounding box center [973, 172] width 135 height 34
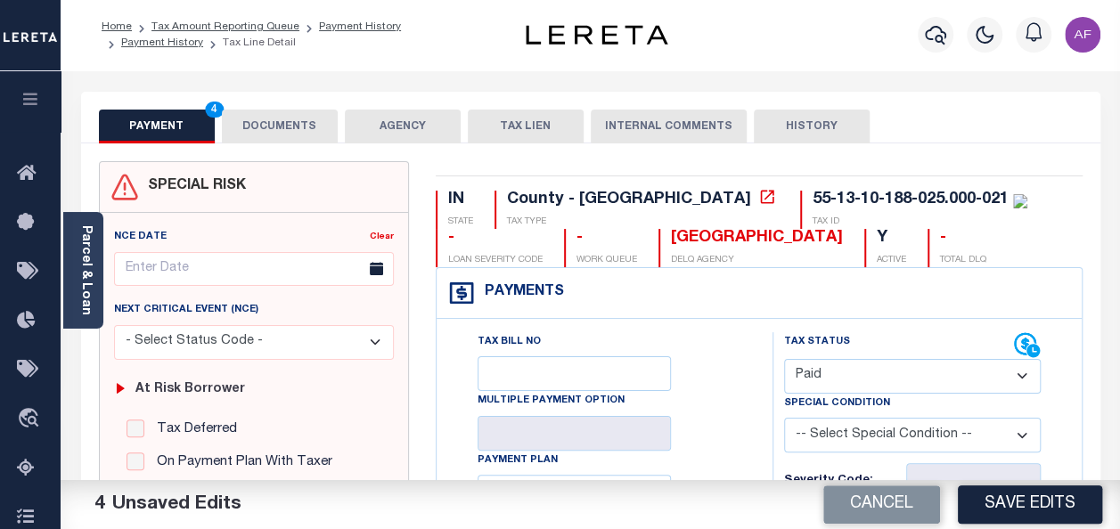
scroll to position [0, 0]
type input "$0.00"
click at [318, 131] on button "DOCUMENTS" at bounding box center [280, 127] width 116 height 34
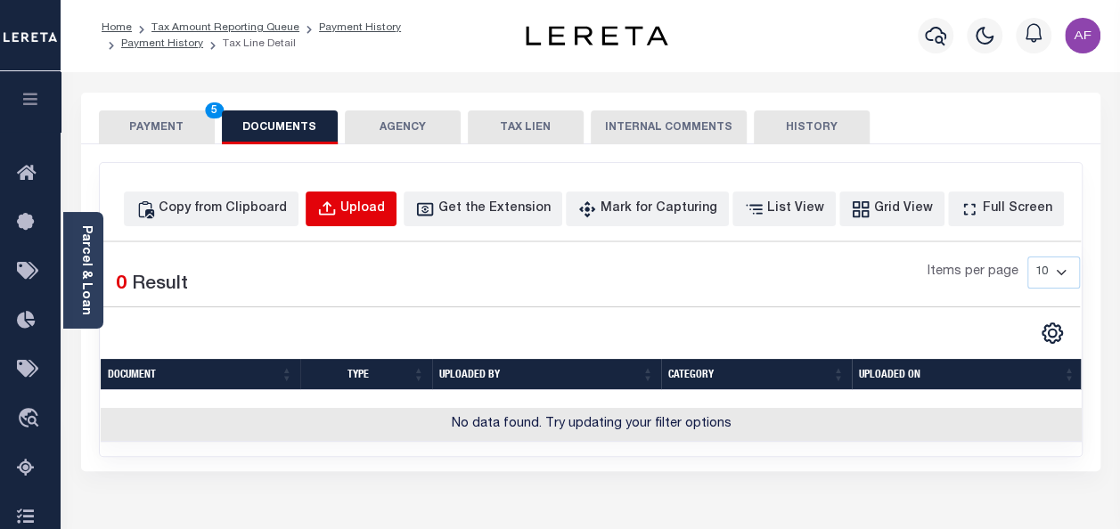
click at [355, 207] on button "Upload" at bounding box center [351, 209] width 91 height 35
select select "POP"
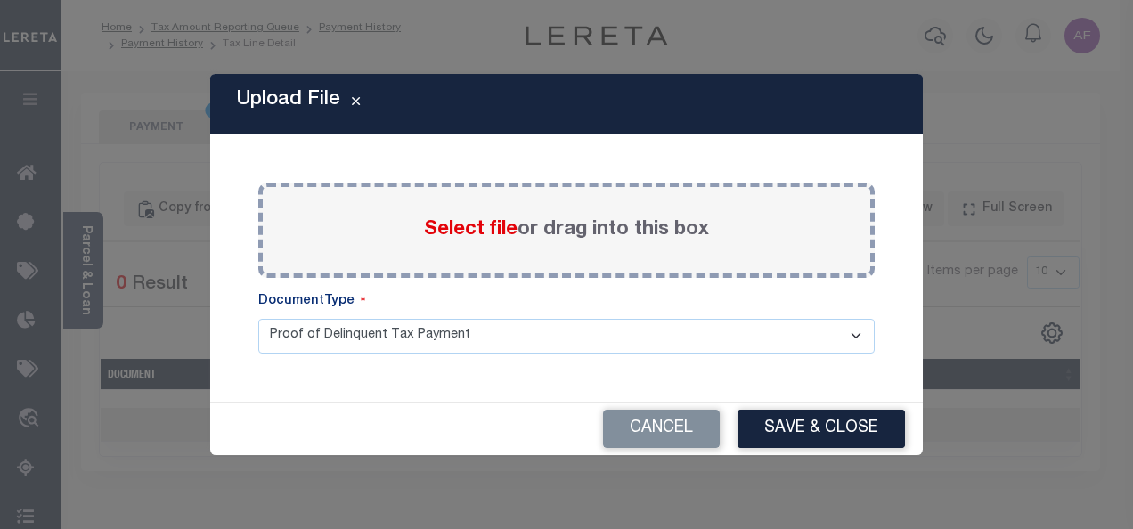
click at [448, 228] on span "Select file" at bounding box center [471, 230] width 94 height 20
click at [0, 0] on input "Select file or drag into this box" at bounding box center [0, 0] width 0 height 0
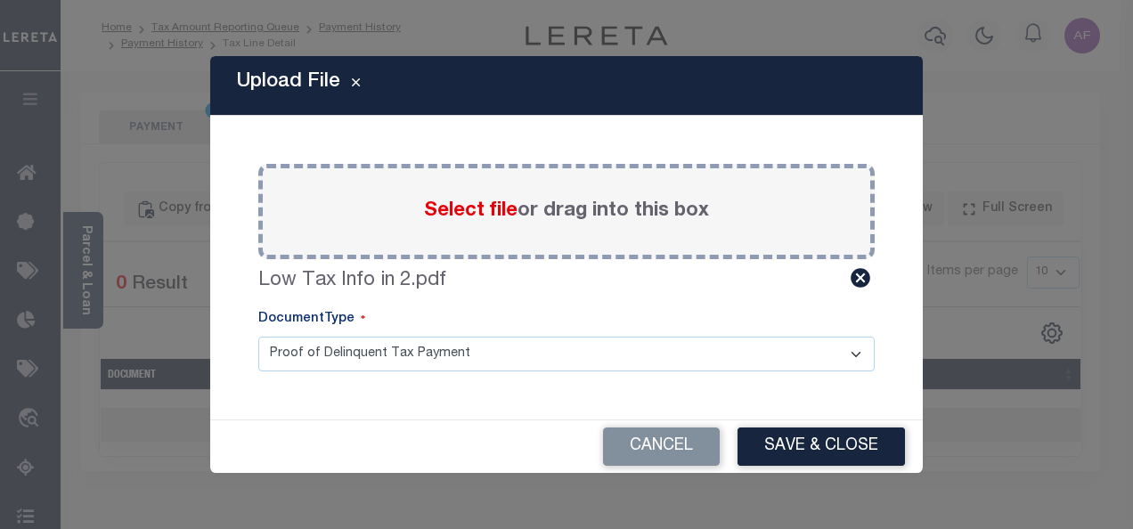
click at [899, 469] on div "Cancel Save & Close" at bounding box center [566, 446] width 713 height 53
click at [891, 457] on button "Save & Close" at bounding box center [821, 447] width 167 height 38
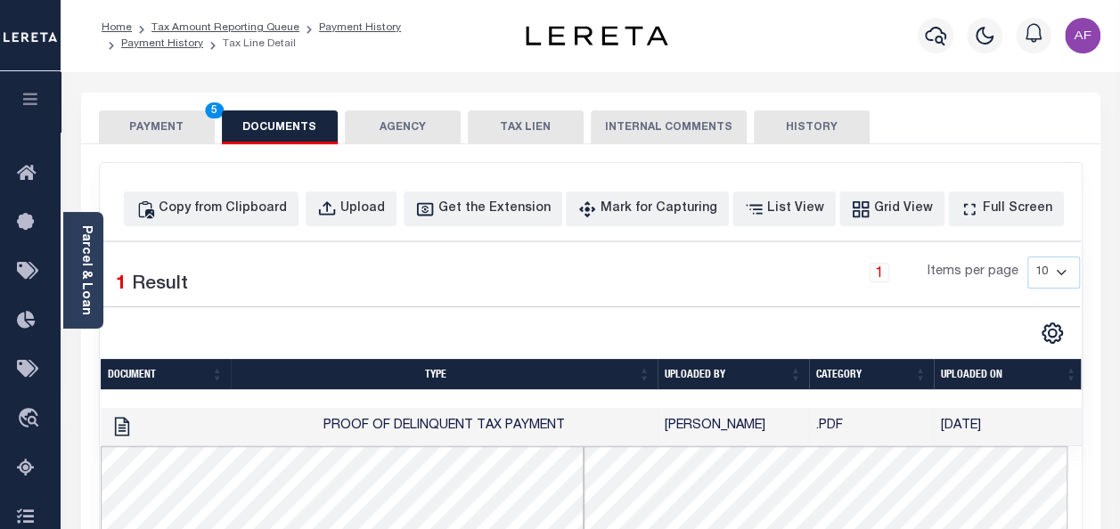
click at [151, 129] on button "PAYMENT 5" at bounding box center [157, 127] width 116 height 34
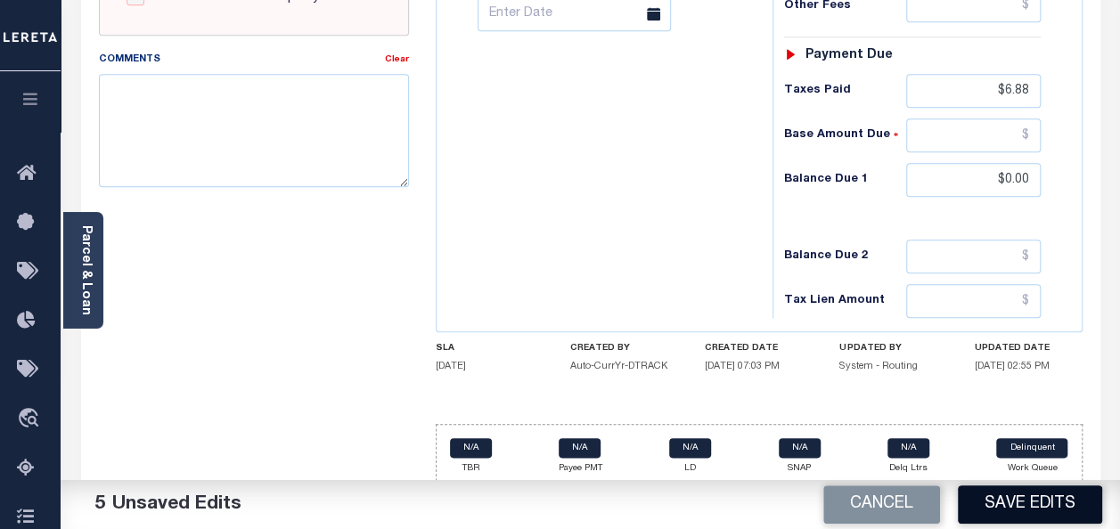
scroll to position [804, 0]
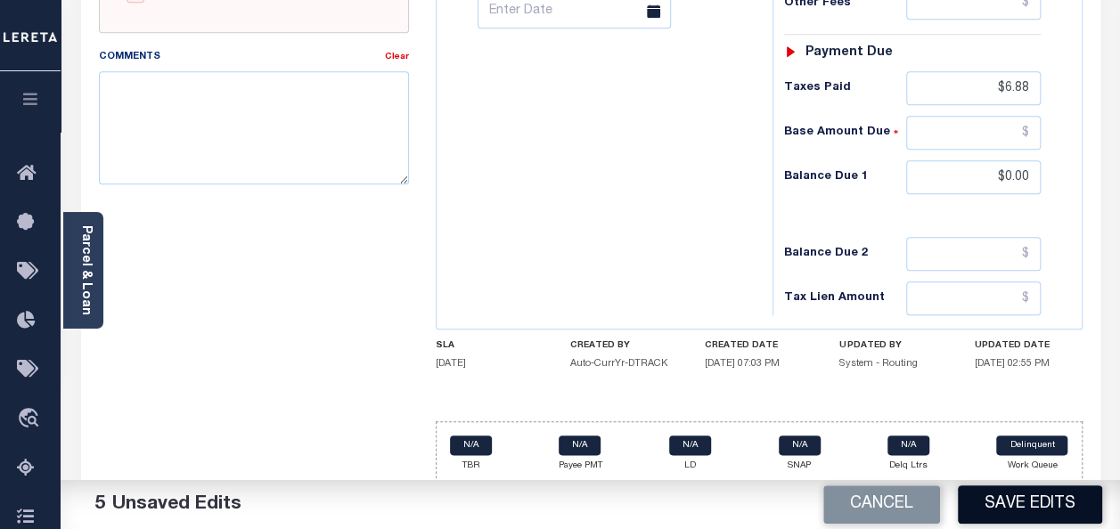
click at [1043, 504] on button "Save Edits" at bounding box center [1030, 505] width 144 height 38
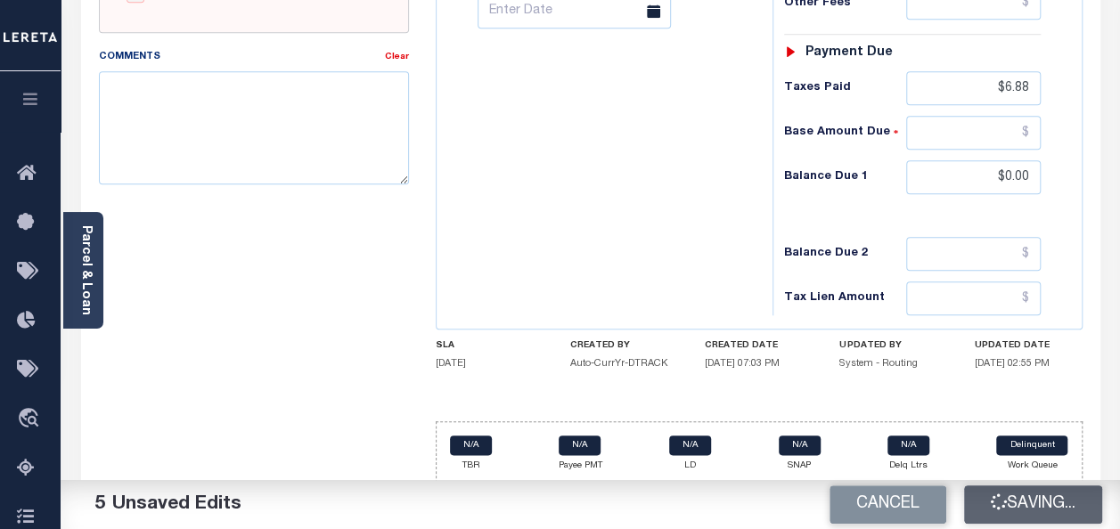
checkbox input "false"
type input "$6.88"
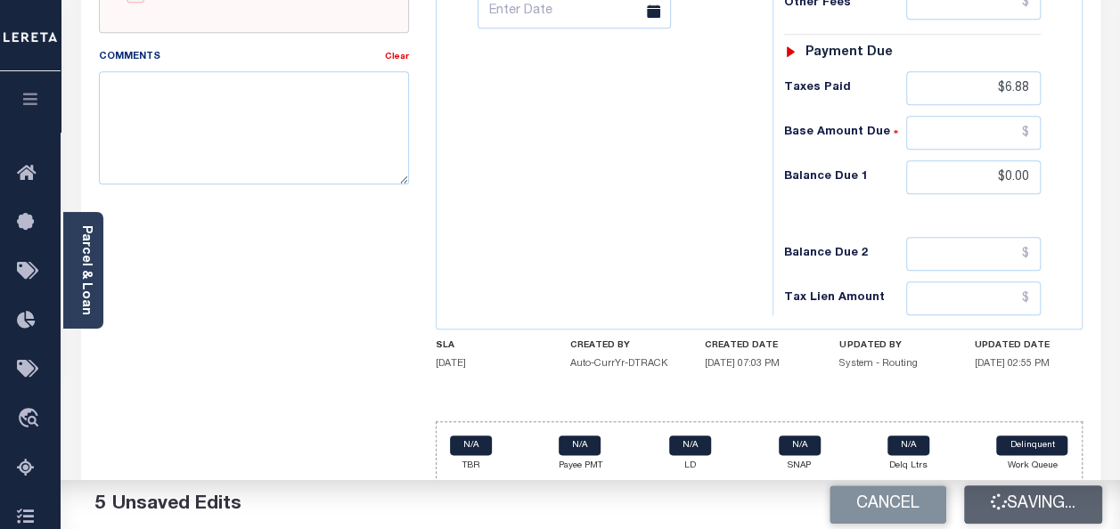
type input "$6.88"
type input "$0"
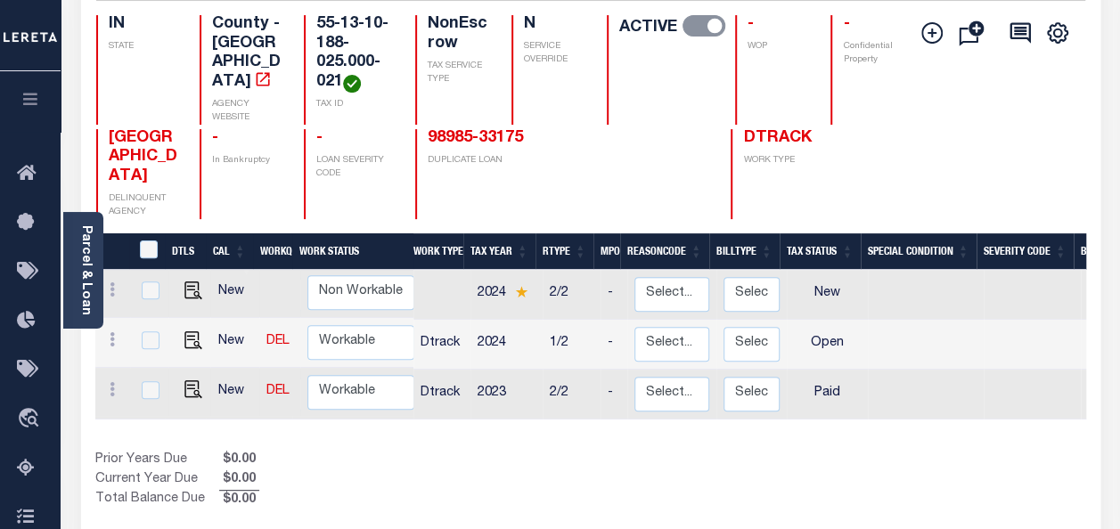
scroll to position [178, 0]
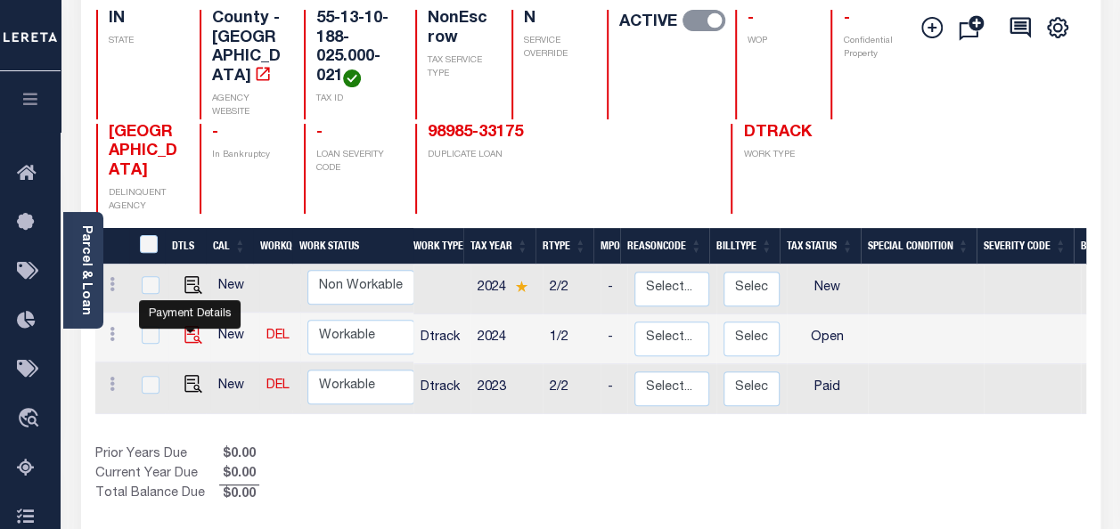
click at [192, 329] on img "" at bounding box center [193, 335] width 18 height 18
checkbox input "true"
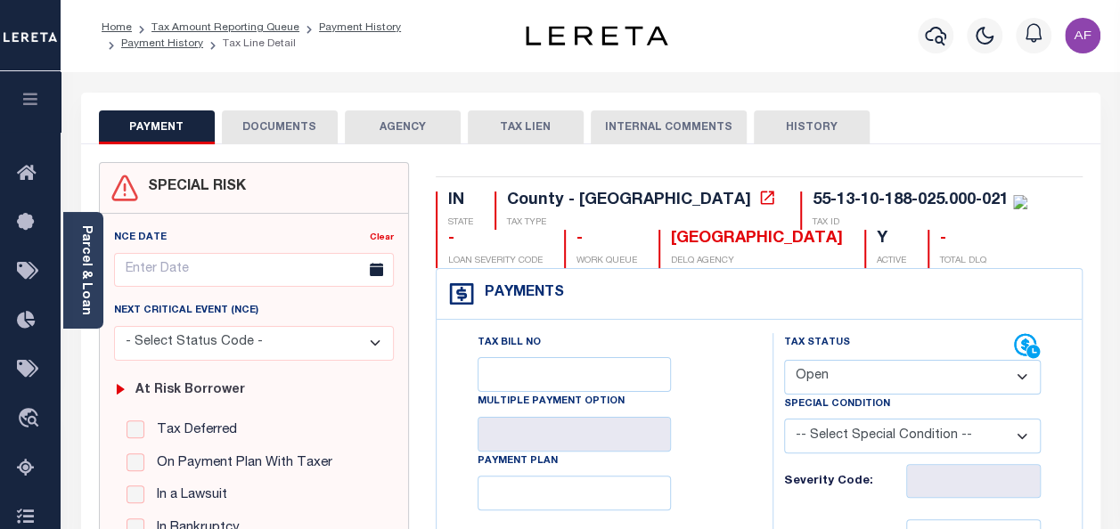
click at [835, 392] on select "- Select Status Code - Open Due/Unpaid Paid Incomplete No Tax Due Internal Refu…" at bounding box center [912, 377] width 257 height 35
select select "PYD"
click at [784, 360] on select "- Select Status Code - Open Due/Unpaid Paid Incomplete No Tax Due Internal Refu…" at bounding box center [912, 377] width 257 height 35
type input "[DATE]"
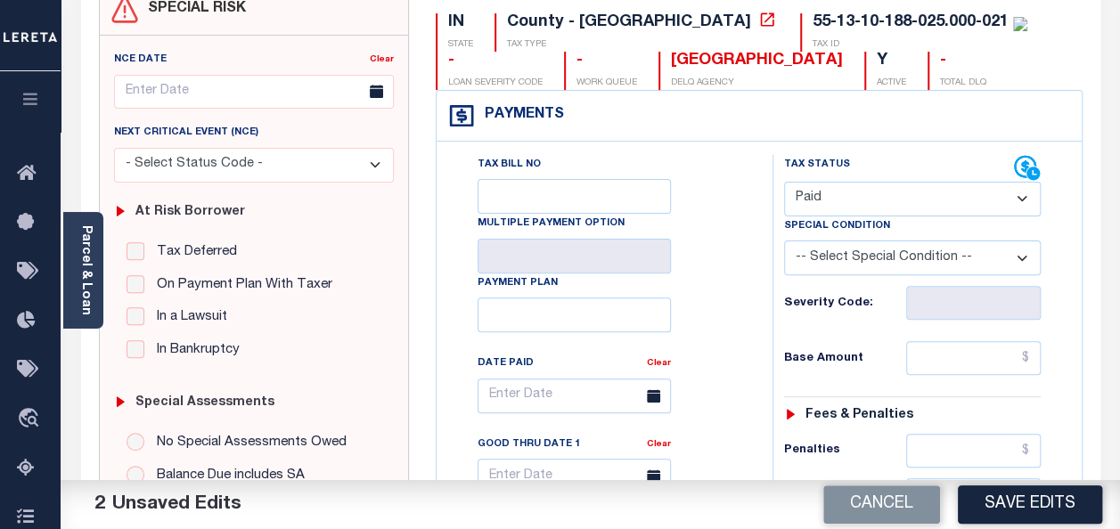
scroll to position [356, 0]
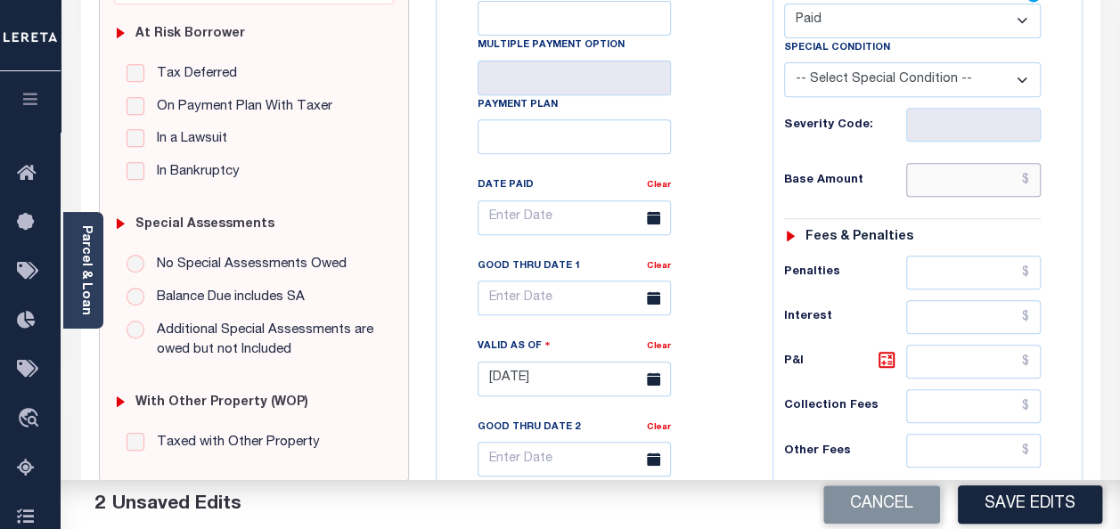
click at [1021, 184] on input "text" at bounding box center [973, 180] width 135 height 34
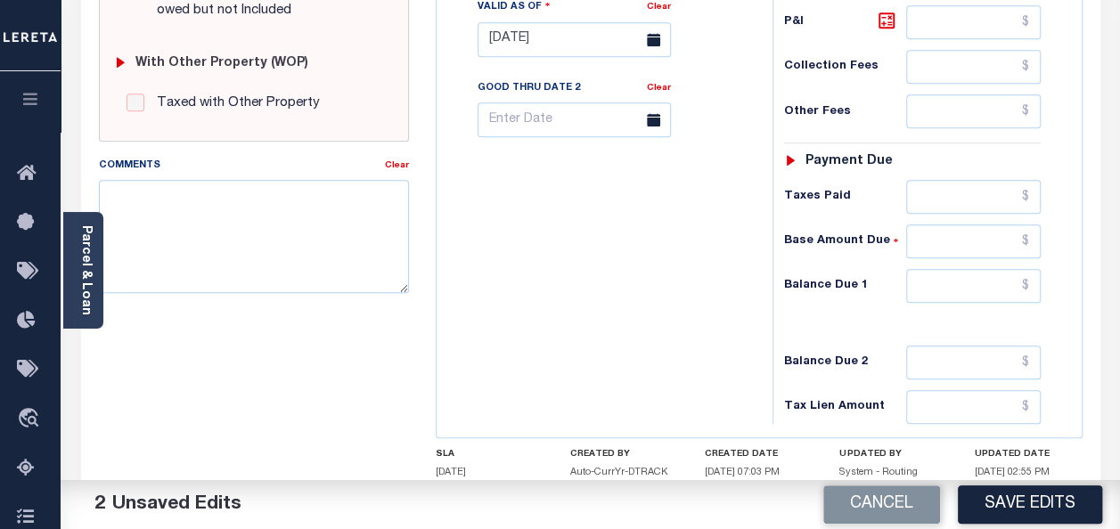
scroll to position [713, 0]
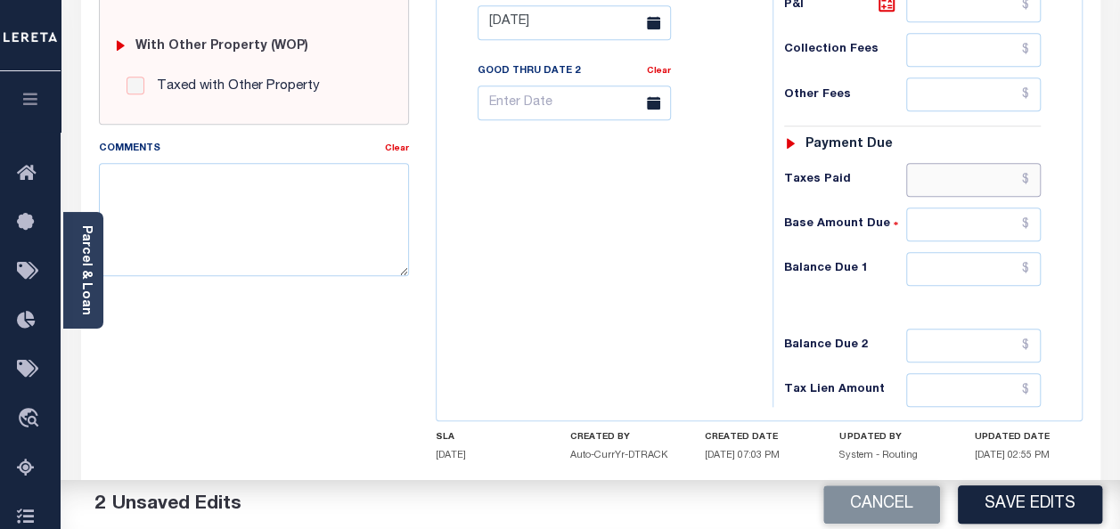
type input "$7.00"
click at [976, 176] on input "text" at bounding box center [973, 180] width 135 height 34
type input "$7.00"
click at [986, 252] on input "text" at bounding box center [973, 269] width 135 height 34
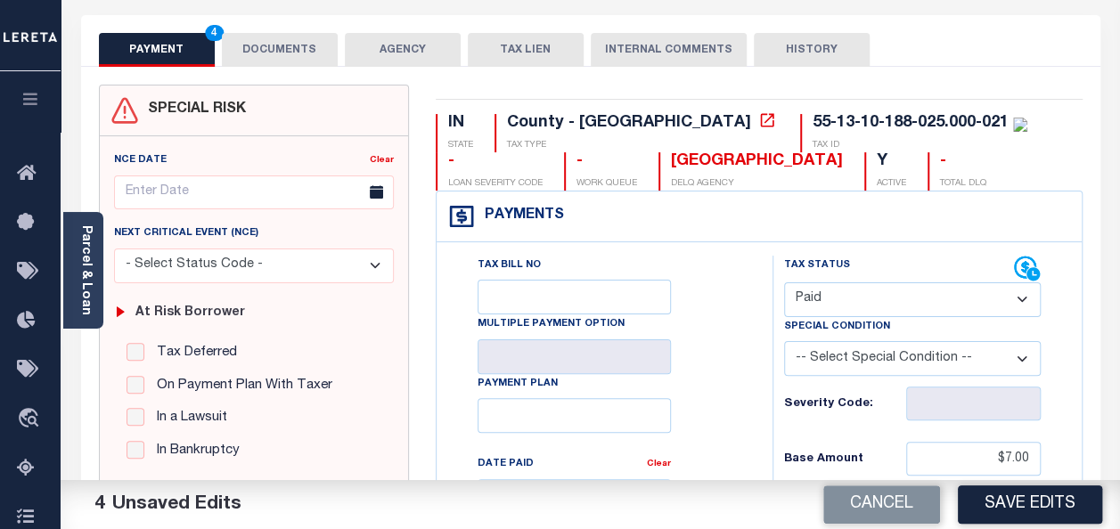
scroll to position [0, 0]
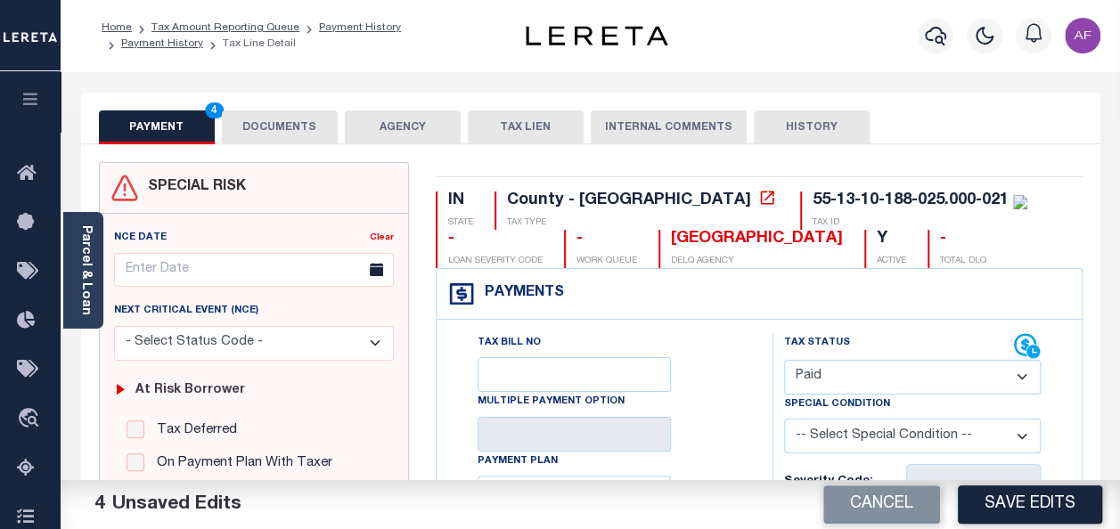
type input "$0.00"
click at [297, 123] on button "DOCUMENTS" at bounding box center [280, 127] width 116 height 34
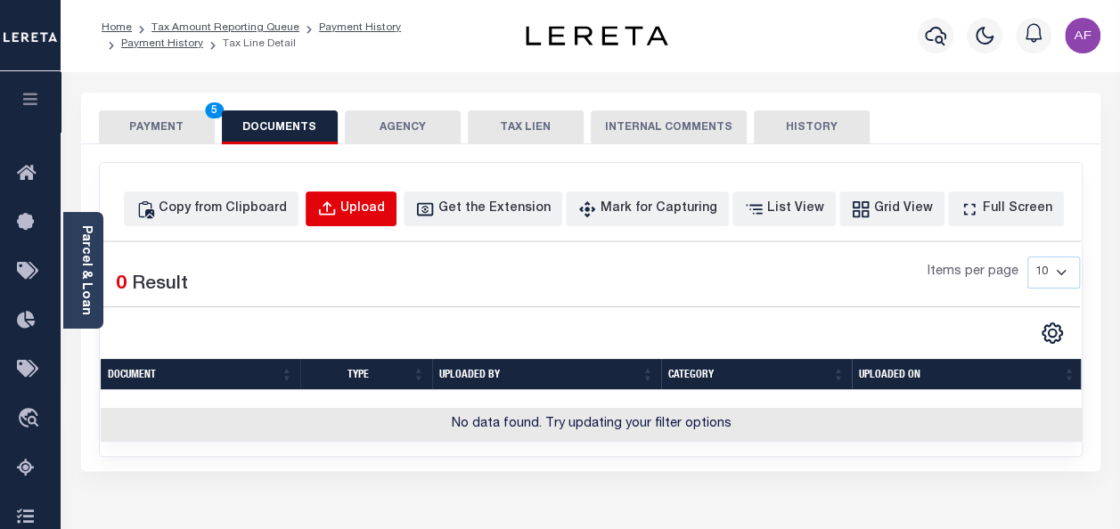
click at [385, 204] on div "Upload" at bounding box center [362, 210] width 45 height 20
select select "POP"
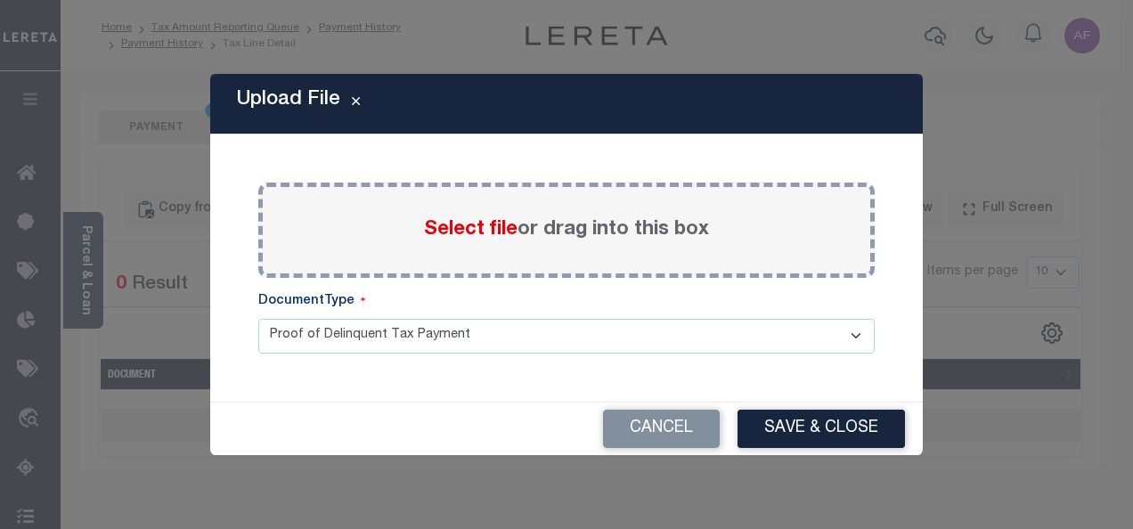
click at [453, 232] on span "Select file" at bounding box center [471, 230] width 94 height 20
click at [0, 0] on input "Select file or drag into this box" at bounding box center [0, 0] width 0 height 0
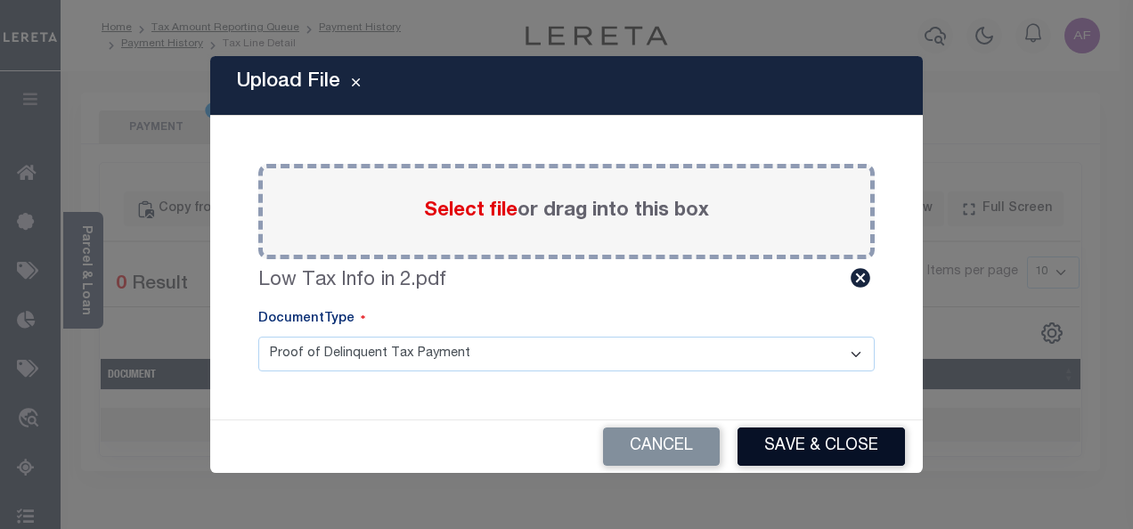
click at [848, 458] on button "Save & Close" at bounding box center [821, 447] width 167 height 38
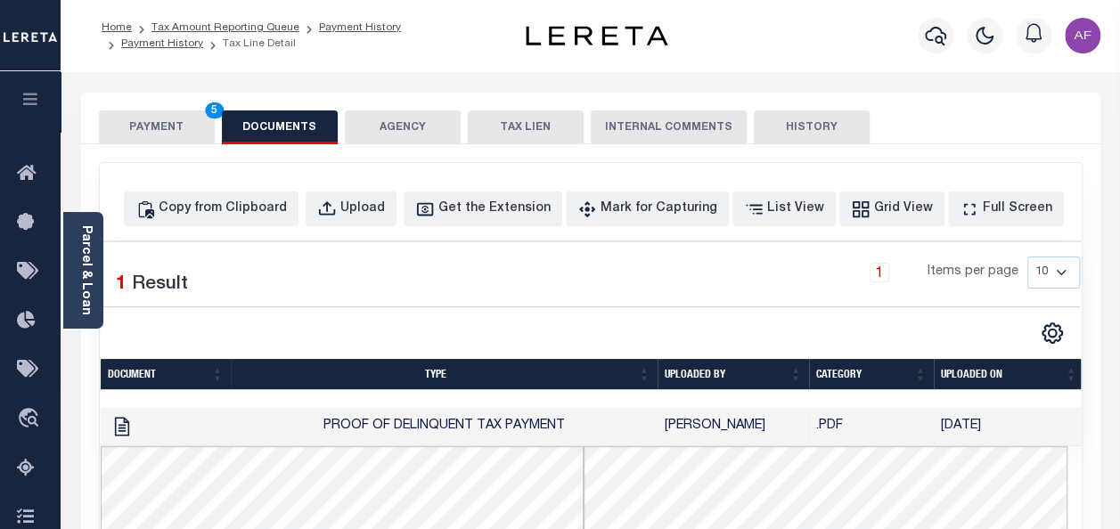
click at [169, 131] on button "PAYMENT 5" at bounding box center [157, 127] width 116 height 34
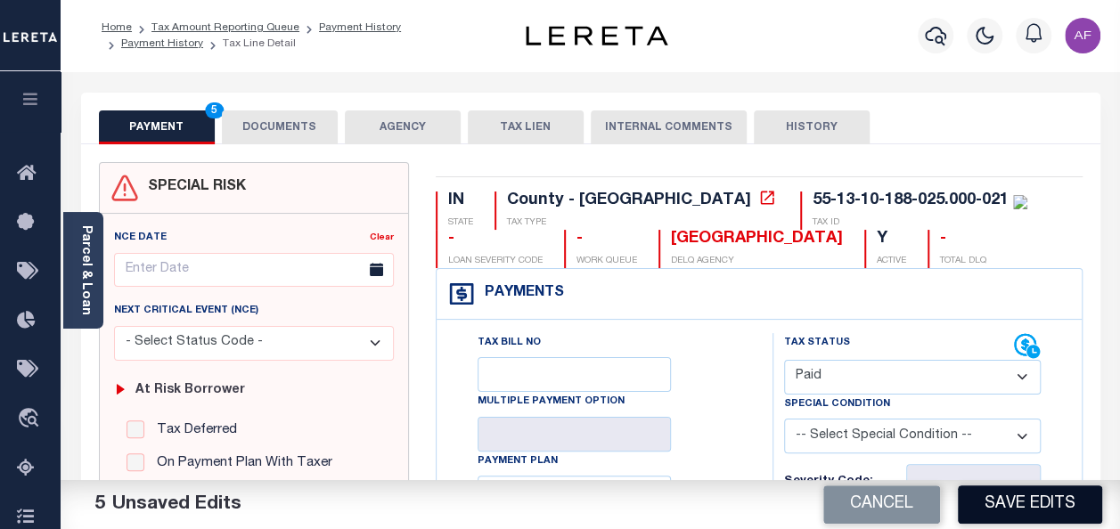
click at [1023, 490] on button "Save Edits" at bounding box center [1030, 505] width 144 height 38
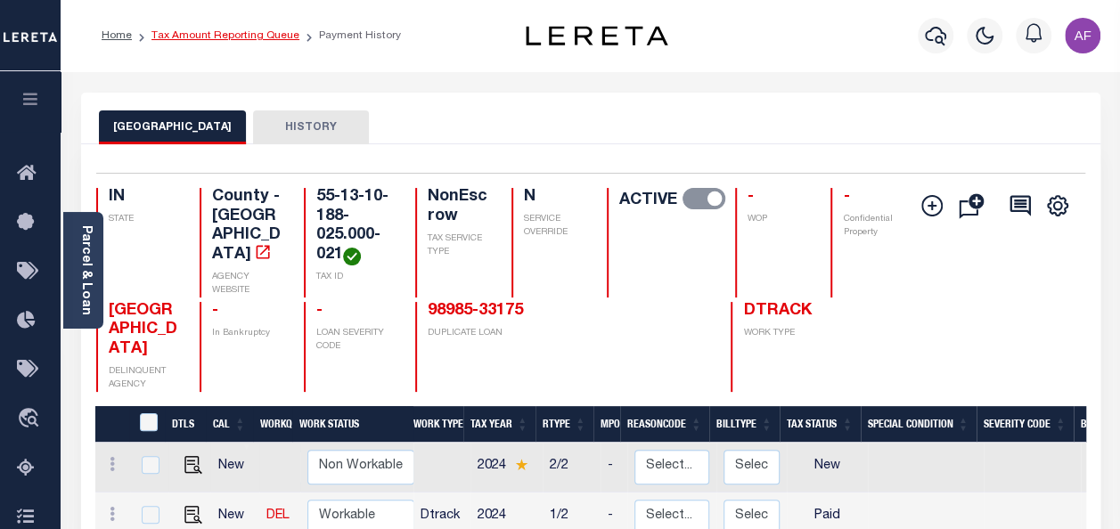
click at [248, 37] on link "Tax Amount Reporting Queue" at bounding box center [225, 35] width 148 height 11
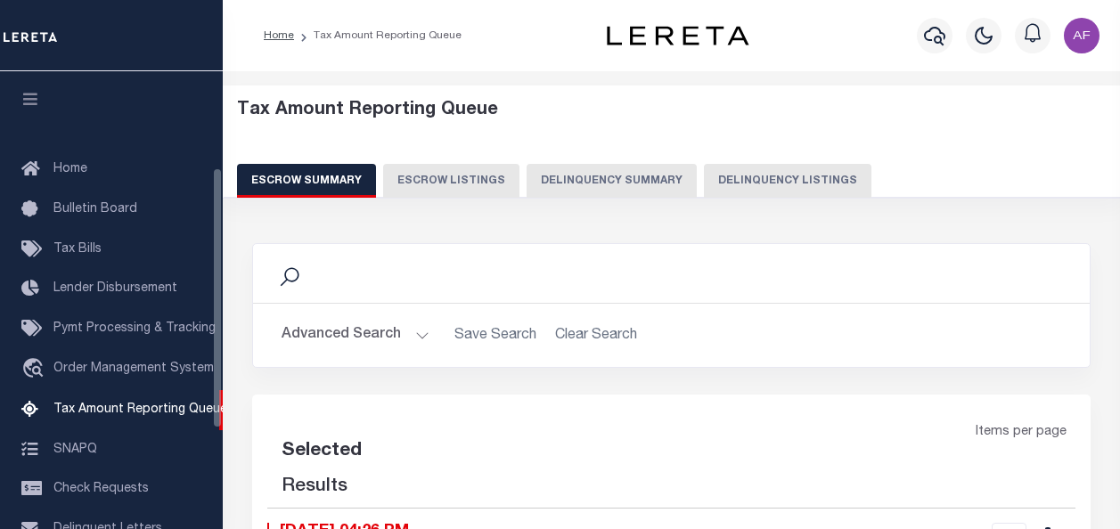
click at [745, 186] on button "Delinquency Listings" at bounding box center [787, 181] width 167 height 34
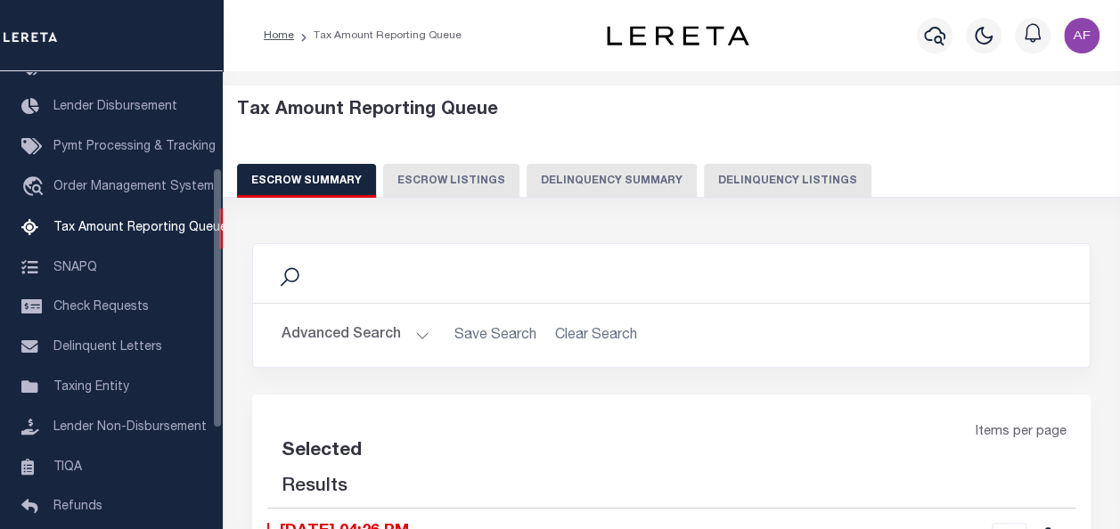
select select "100"
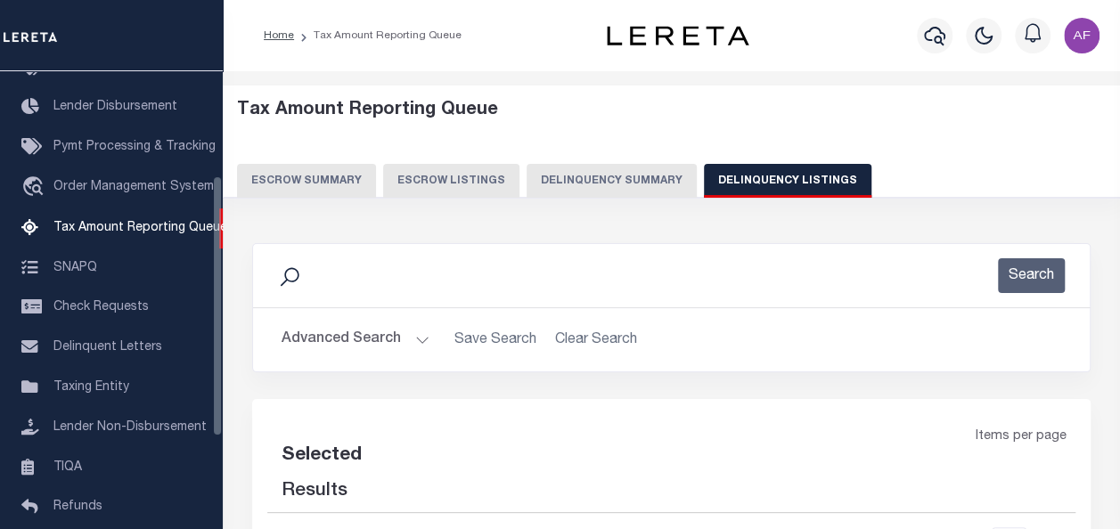
select select "100"
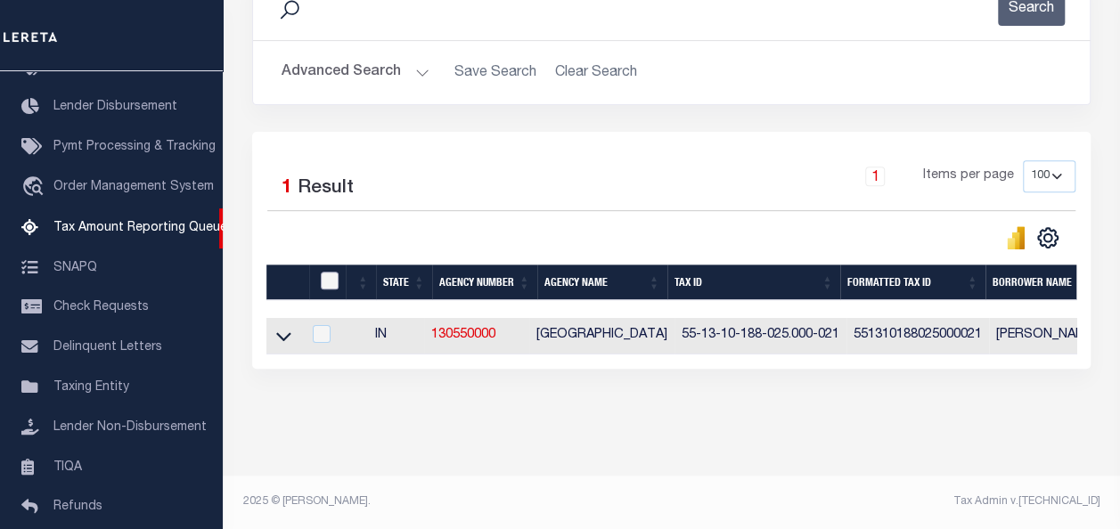
click at [328, 281] on input "checkbox" at bounding box center [330, 281] width 18 height 18
checkbox input "true"
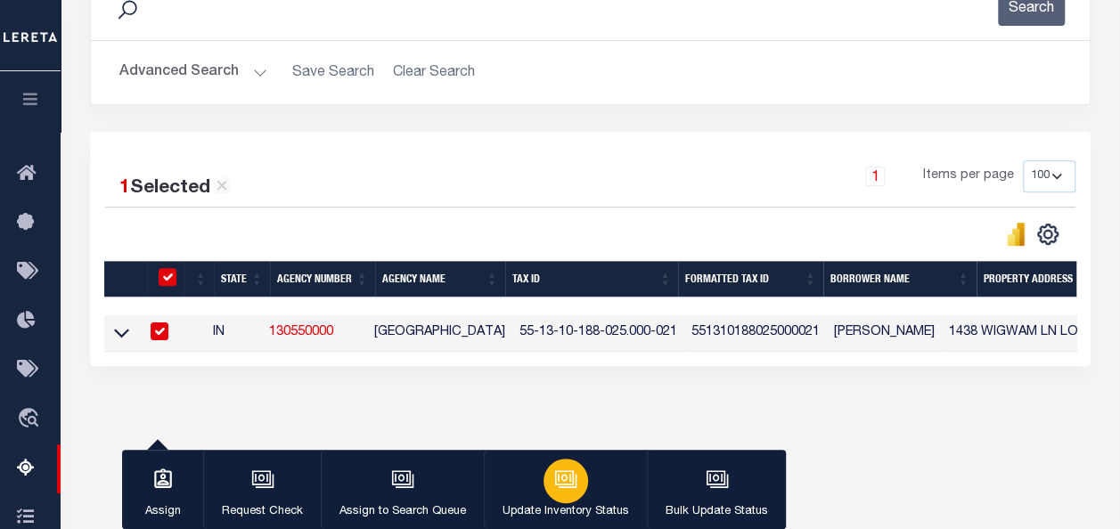
click at [589, 476] on button "Update Inventory Status" at bounding box center [565, 490] width 163 height 80
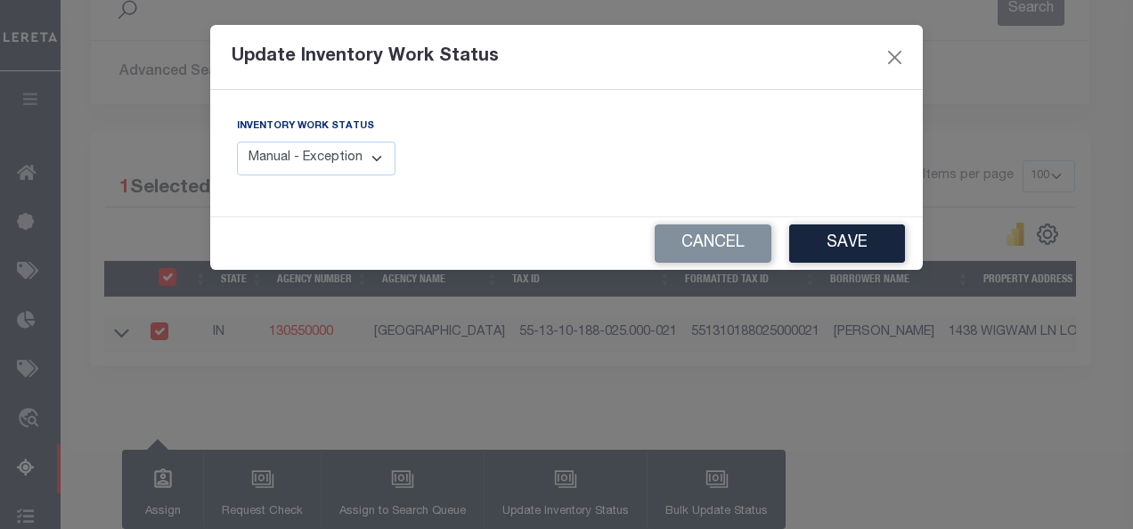
click at [322, 165] on select "Manual - Exception Pended - Awaiting Search Late Add Exception Completed" at bounding box center [316, 159] width 159 height 35
click at [343, 154] on select "Manual - Exception Pended - Awaiting Search Late Add Exception Completed" at bounding box center [316, 159] width 159 height 35
click at [385, 167] on select "Manual - Exception Pended - Awaiting Search Late Add Exception Completed" at bounding box center [316, 159] width 159 height 35
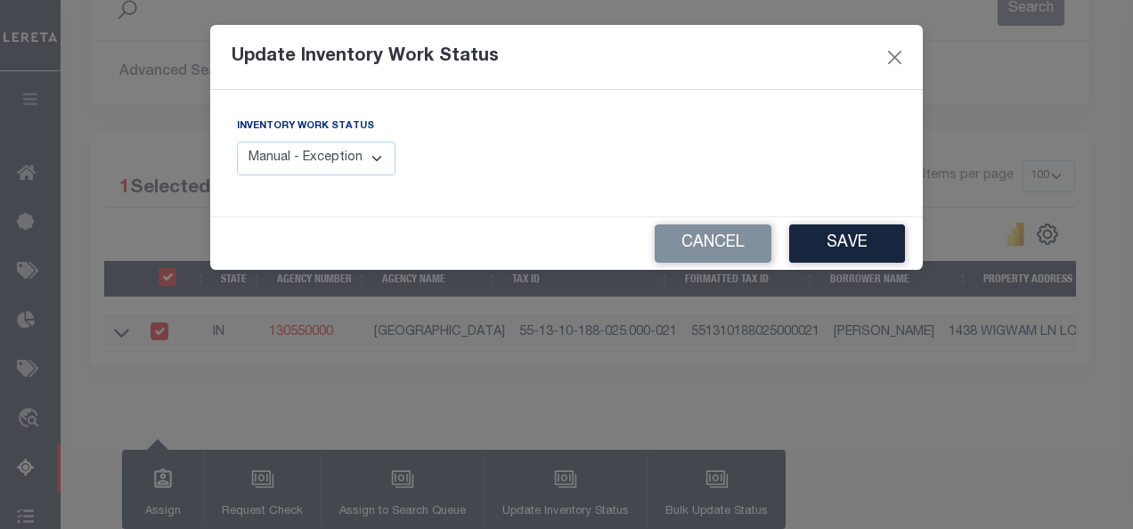
select select "4"
click at [237, 142] on select "Manual - Exception Pended - Awaiting Search Late Add Exception Completed" at bounding box center [316, 159] width 159 height 35
click at [868, 242] on button "Save" at bounding box center [847, 244] width 116 height 38
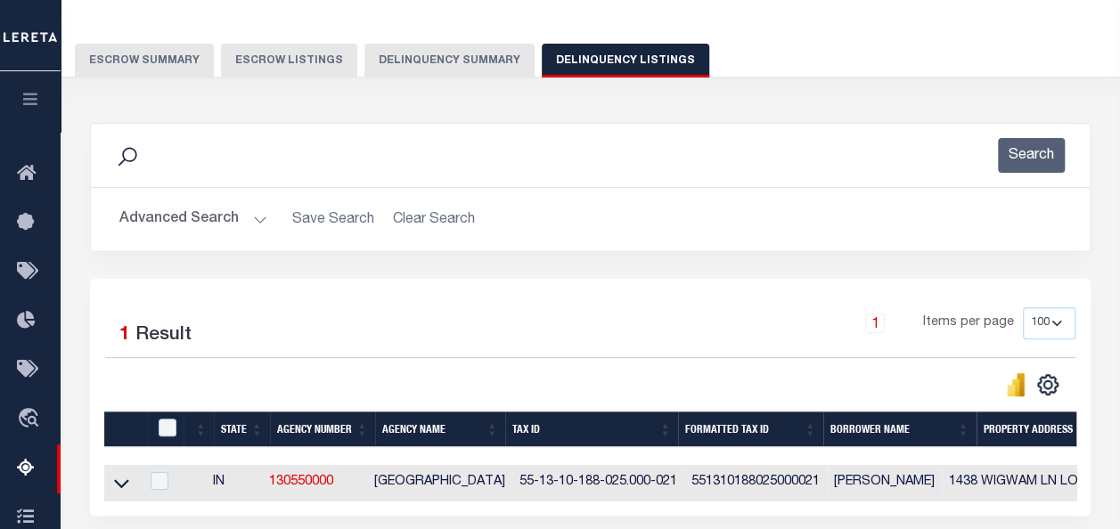
scroll to position [89, 0]
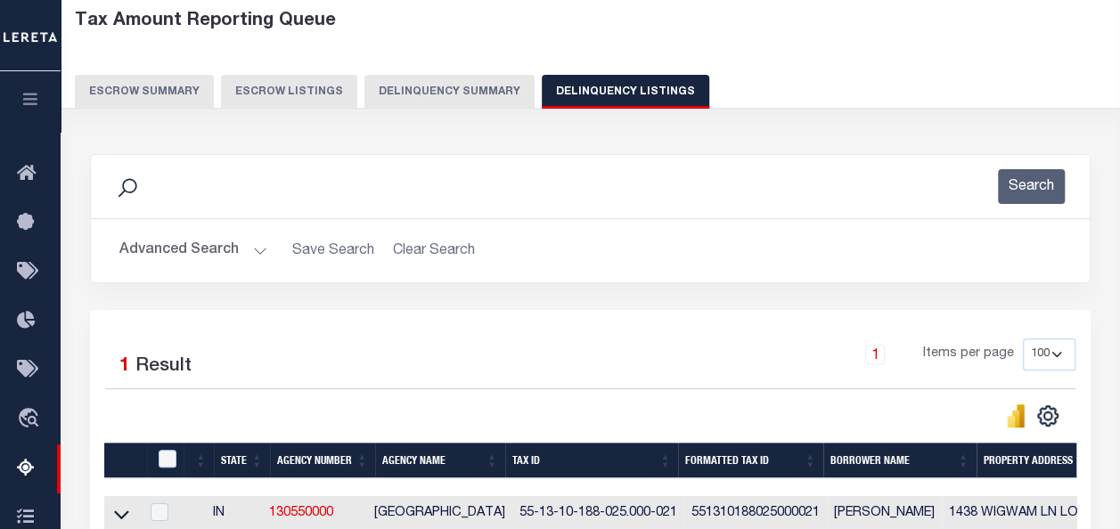
click at [208, 251] on button "Advanced Search" at bounding box center [193, 250] width 148 height 35
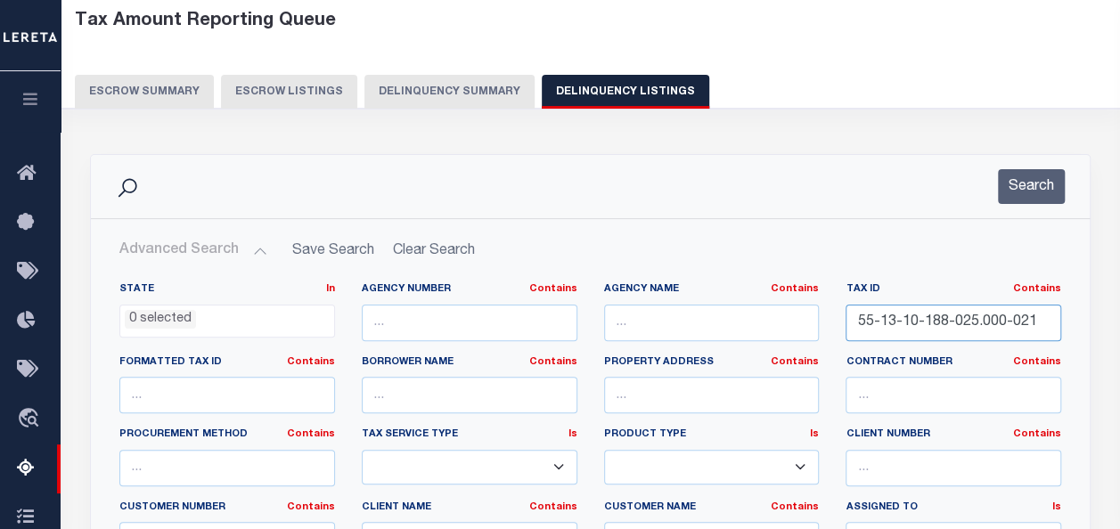
drag, startPoint x: 1037, startPoint y: 322, endPoint x: 783, endPoint y: 303, distance: 254.6
click at [783, 303] on div "State In In AK AL AR AZ CA CO CT DC DE FL GA GU HI IA ID IL IN KS KY LA MA MD M…" at bounding box center [590, 463] width 968 height 363
paste input "04-355-006"
type input "55-13-04-355-006.000-021"
click at [1041, 188] on button "Search" at bounding box center [1031, 186] width 67 height 35
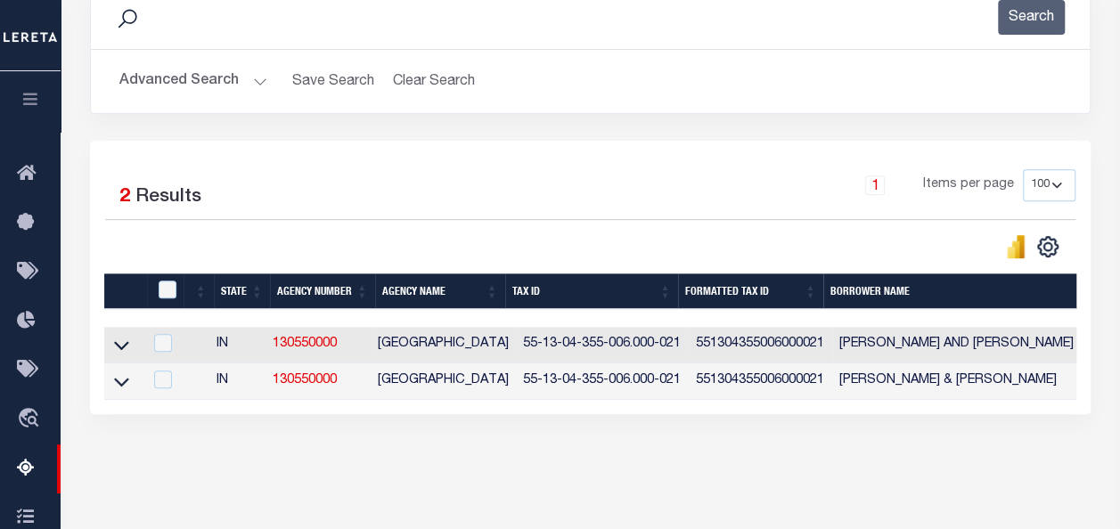
scroll to position [267, 0]
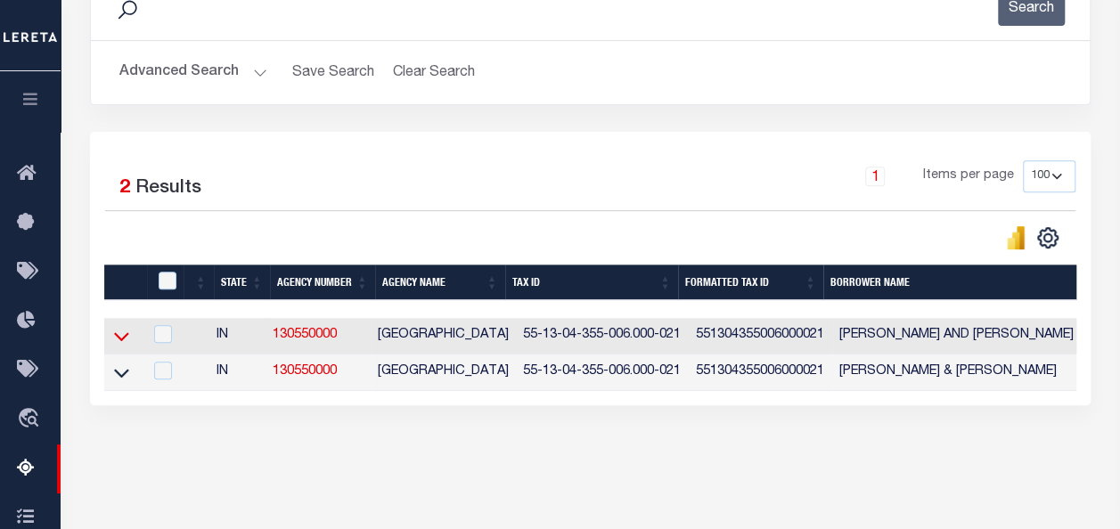
click at [119, 331] on icon at bounding box center [121, 336] width 15 height 19
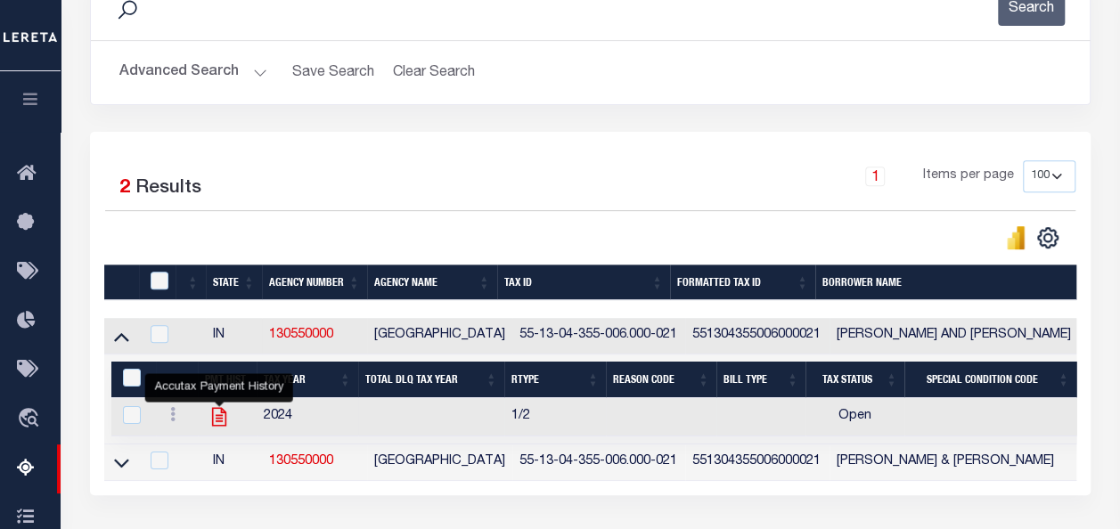
click at [227, 419] on icon "" at bounding box center [219, 416] width 23 height 23
checkbox input "true"
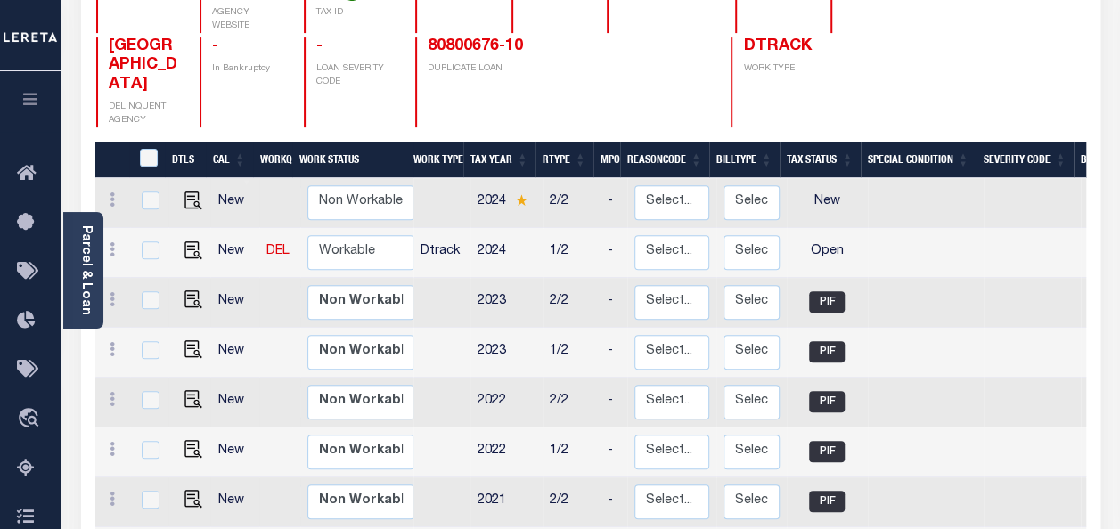
scroll to position [267, 0]
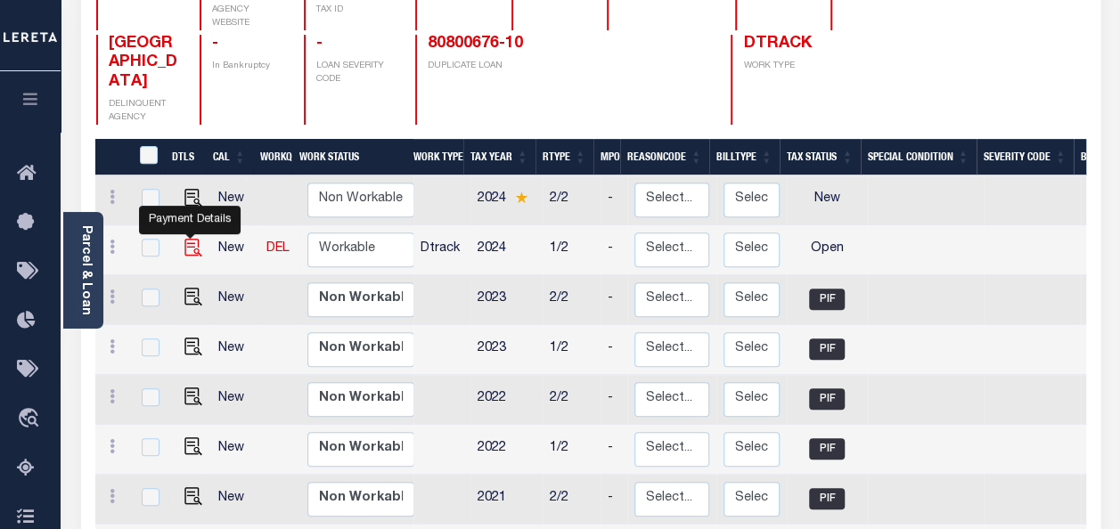
click at [192, 239] on img "" at bounding box center [193, 248] width 18 height 18
checkbox input "true"
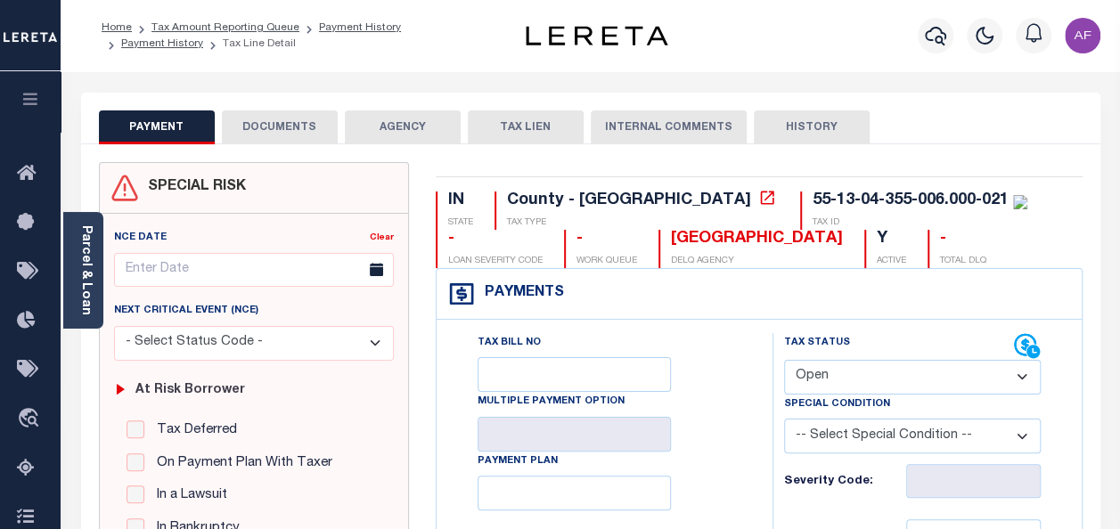
click at [893, 383] on select "- Select Status Code - Open Due/Unpaid Paid Incomplete No Tax Due Internal Refu…" at bounding box center [912, 377] width 257 height 35
select select "PYD"
click at [784, 360] on select "- Select Status Code - Open Due/Unpaid Paid Incomplete No Tax Due Internal Refu…" at bounding box center [912, 377] width 257 height 35
type input "[DATE]"
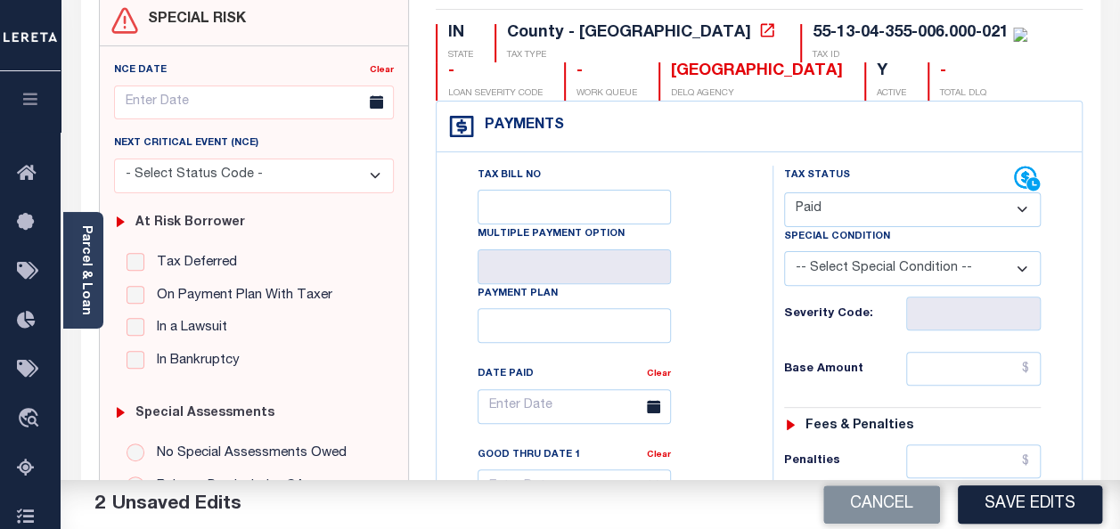
scroll to position [178, 0]
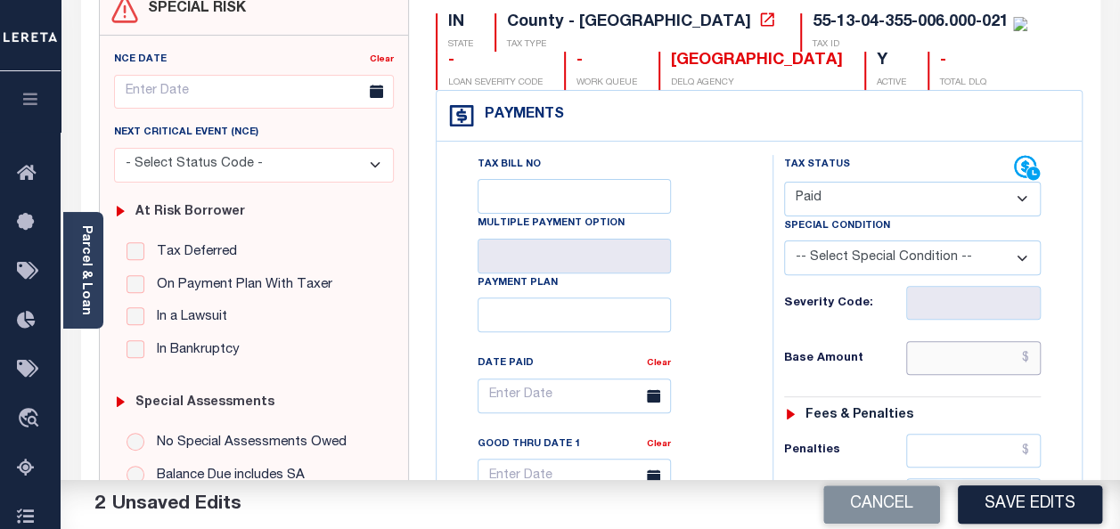
click at [987, 360] on input "text" at bounding box center [973, 358] width 135 height 34
click at [970, 355] on input "text" at bounding box center [973, 358] width 135 height 34
paste input "1,056.47"
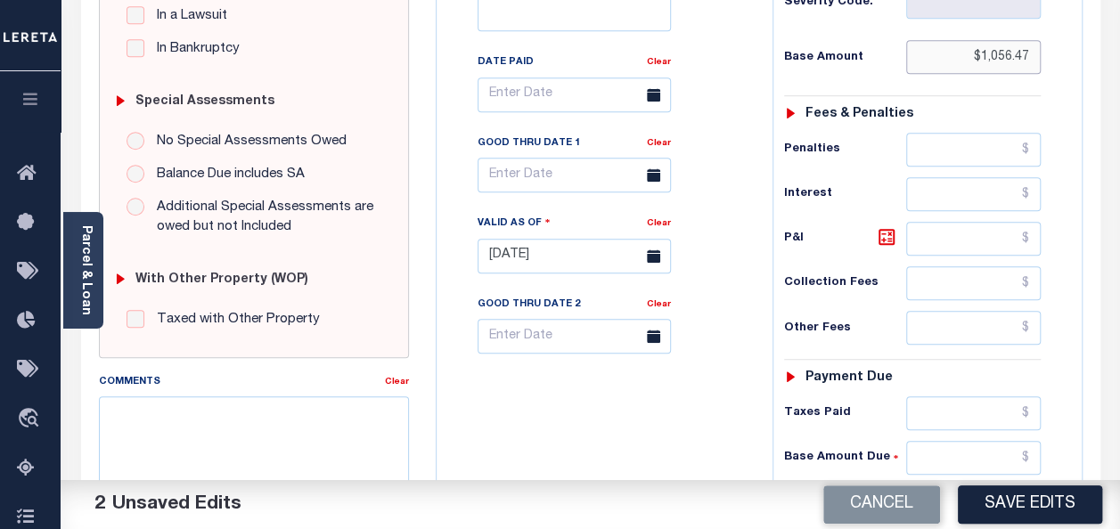
scroll to position [535, 0]
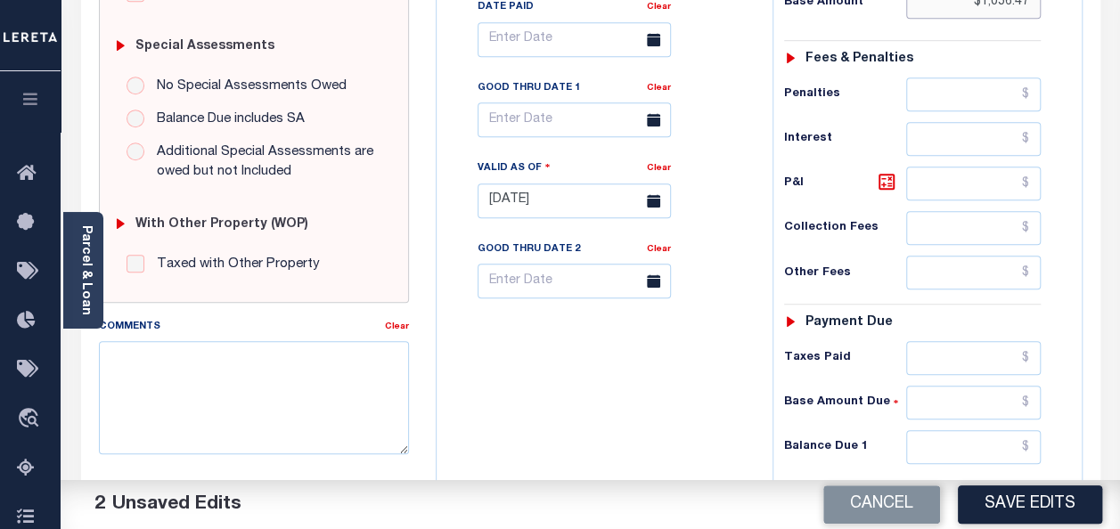
type input "$1,056.47"
click at [972, 345] on input "text" at bounding box center [973, 358] width 135 height 34
paste input "1,056.47"
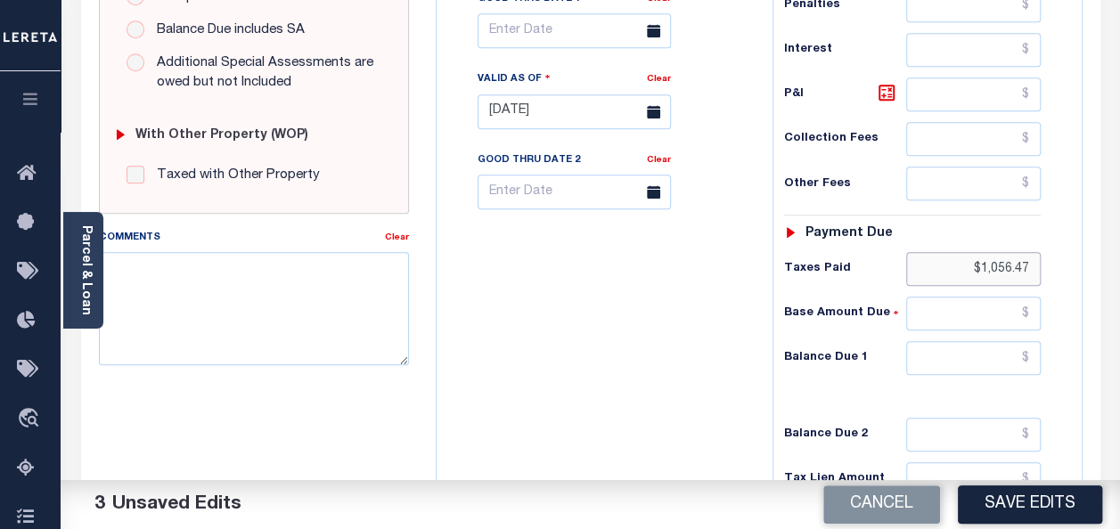
scroll to position [713, 0]
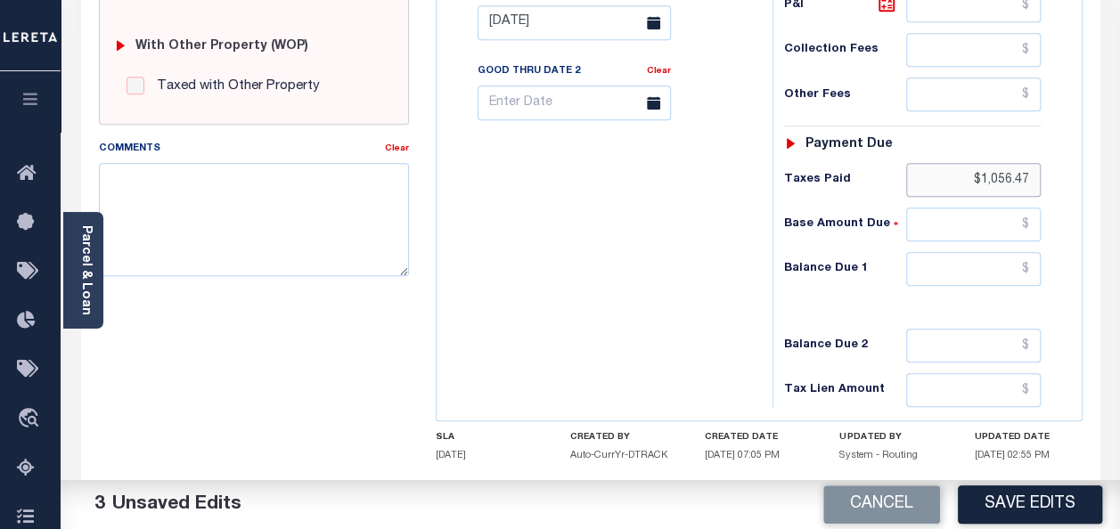
type input "$1,056.47"
click at [998, 271] on input "text" at bounding box center [973, 269] width 135 height 34
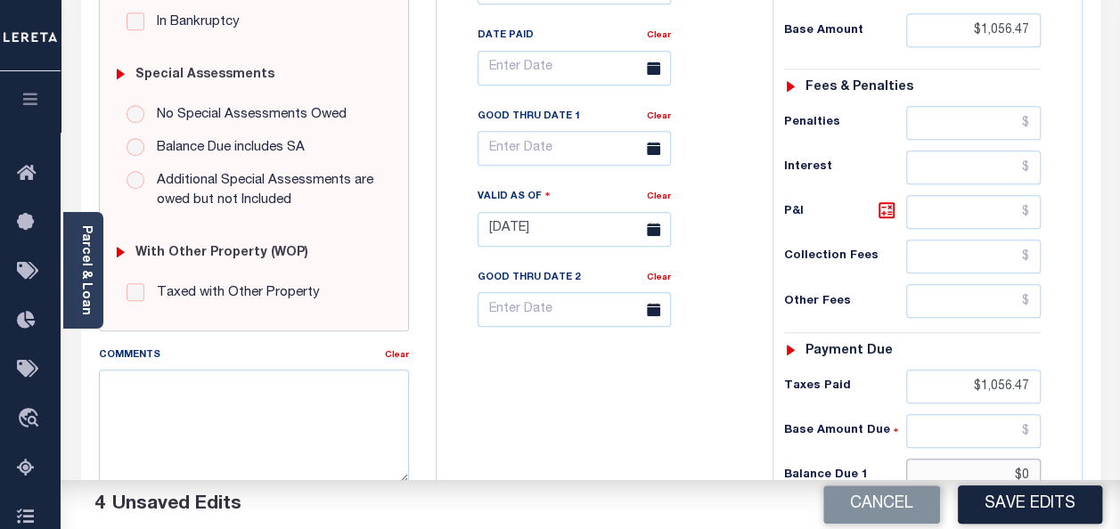
scroll to position [445, 0]
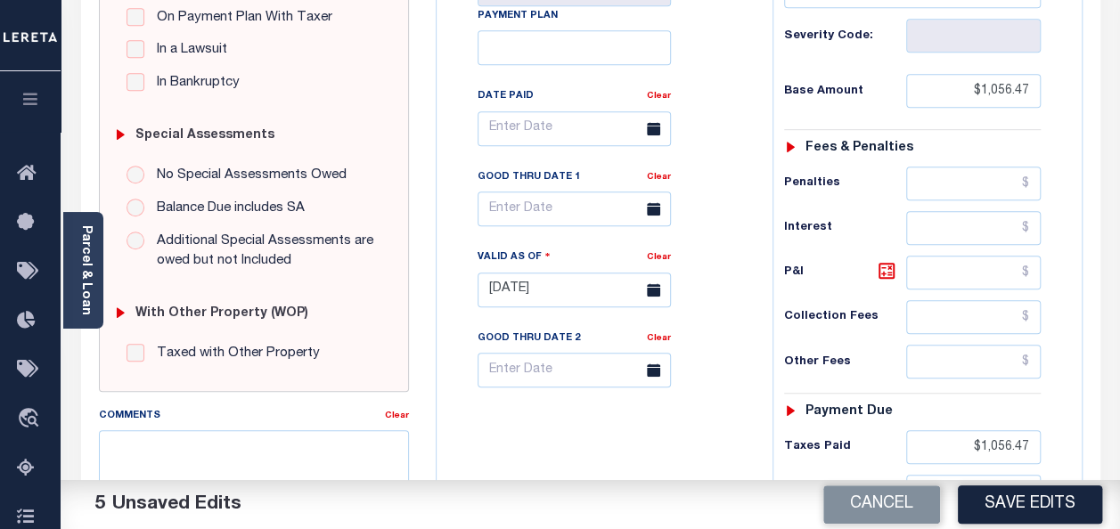
type input "$0.00"
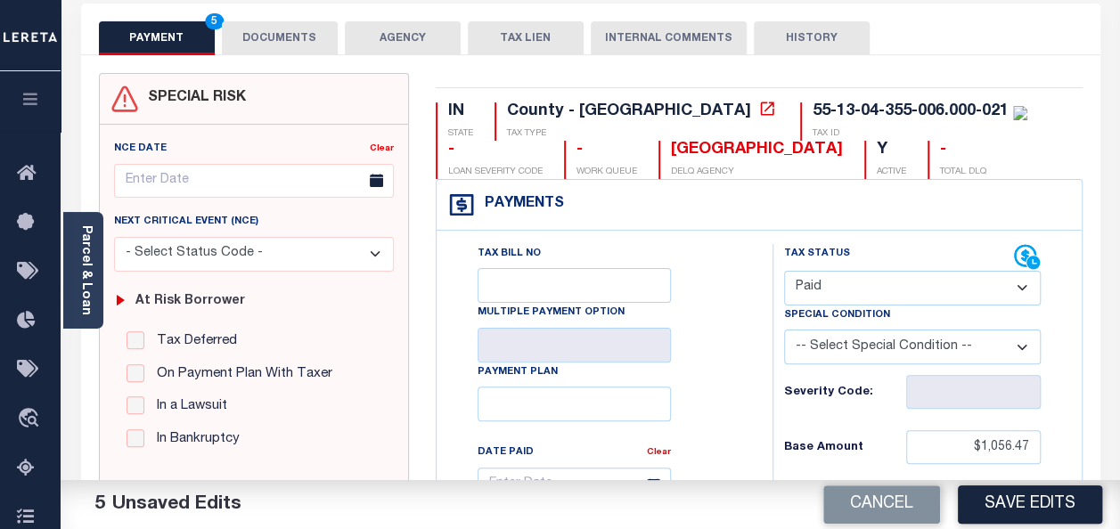
scroll to position [0, 0]
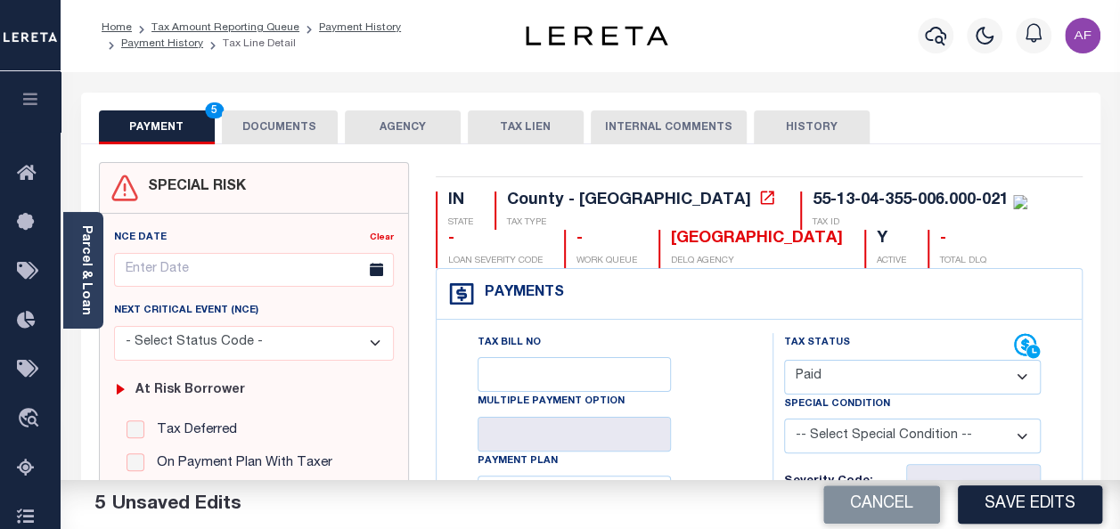
click at [315, 141] on button "DOCUMENTS" at bounding box center [280, 127] width 116 height 34
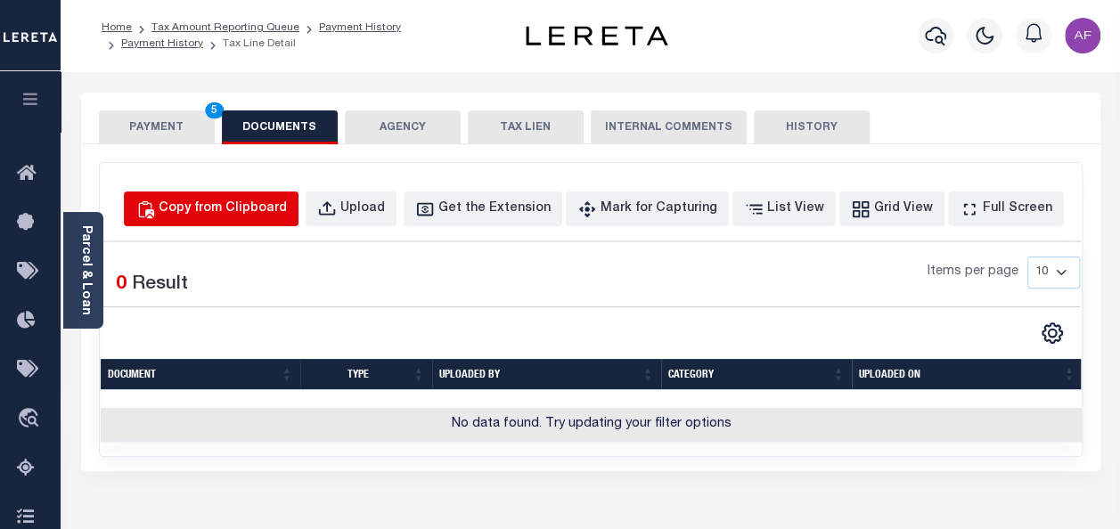
click at [287, 208] on div "Copy from Clipboard" at bounding box center [223, 210] width 128 height 20
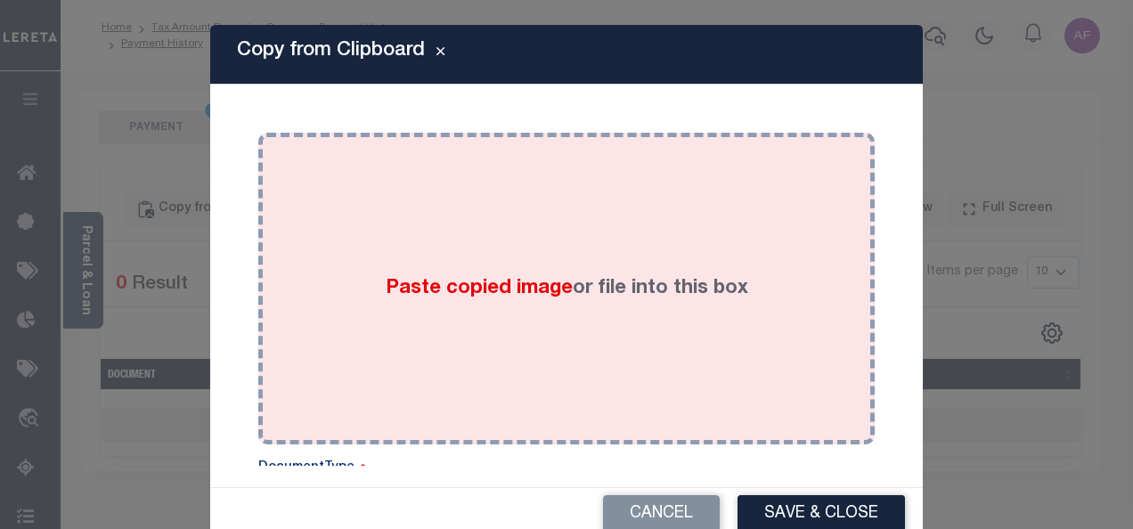
click at [476, 193] on div "Paste copied image or file into this box" at bounding box center [567, 288] width 590 height 285
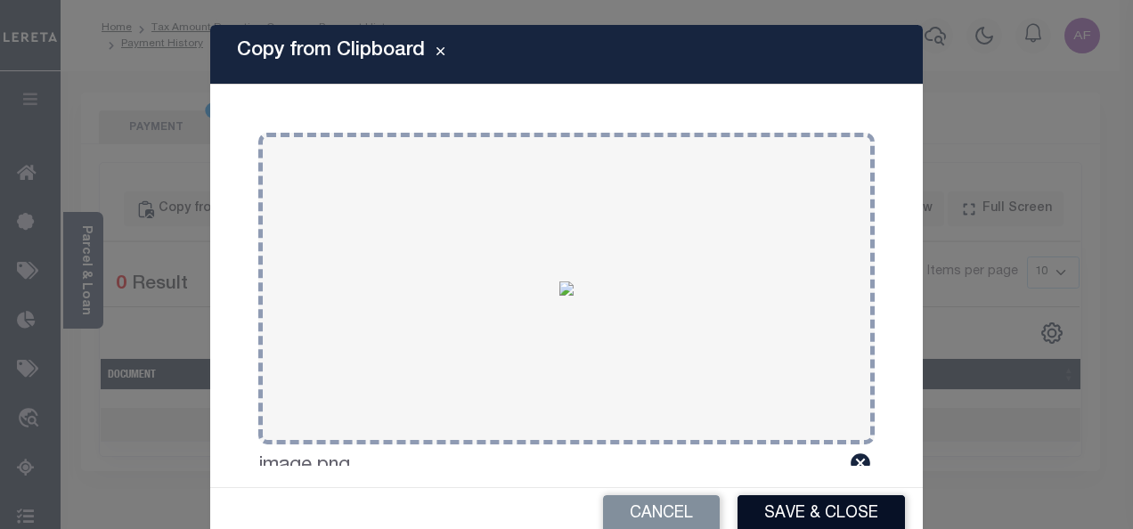
click at [842, 517] on button "Save & Close" at bounding box center [821, 514] width 167 height 38
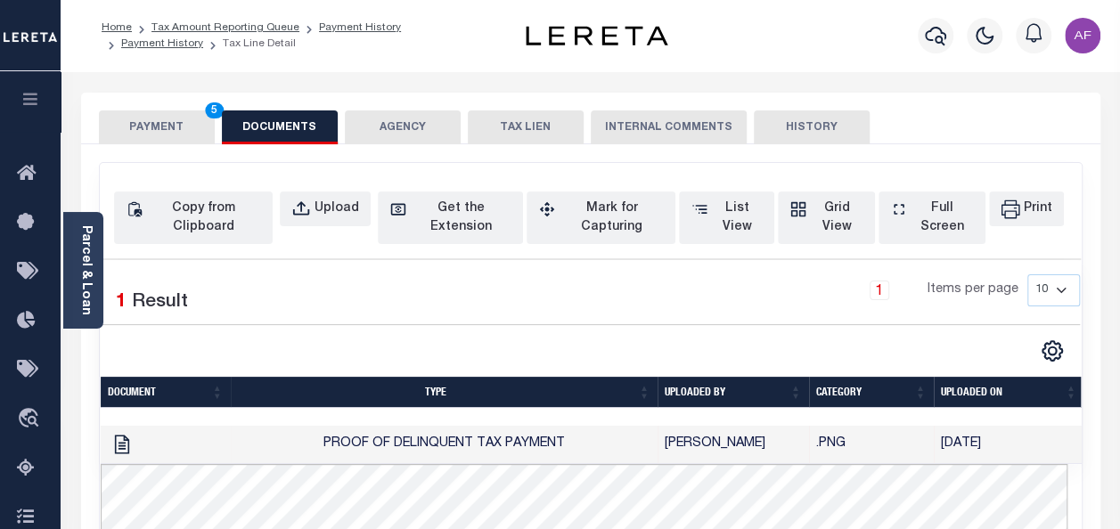
click at [142, 112] on button "PAYMENT 5" at bounding box center [157, 127] width 116 height 34
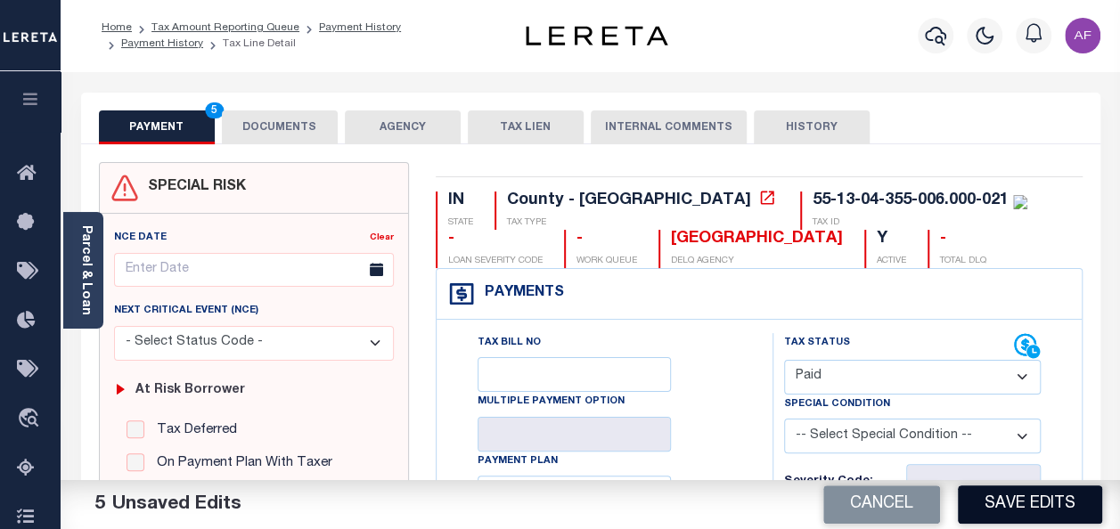
click at [1007, 507] on button "Save Edits" at bounding box center [1030, 505] width 144 height 38
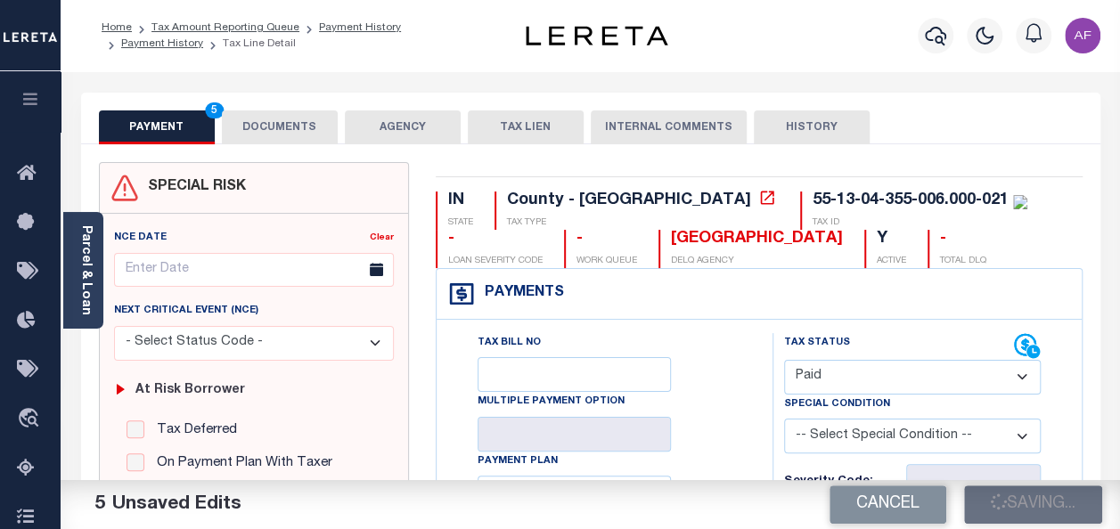
checkbox input "false"
type input "$1,056.47"
type input "$0"
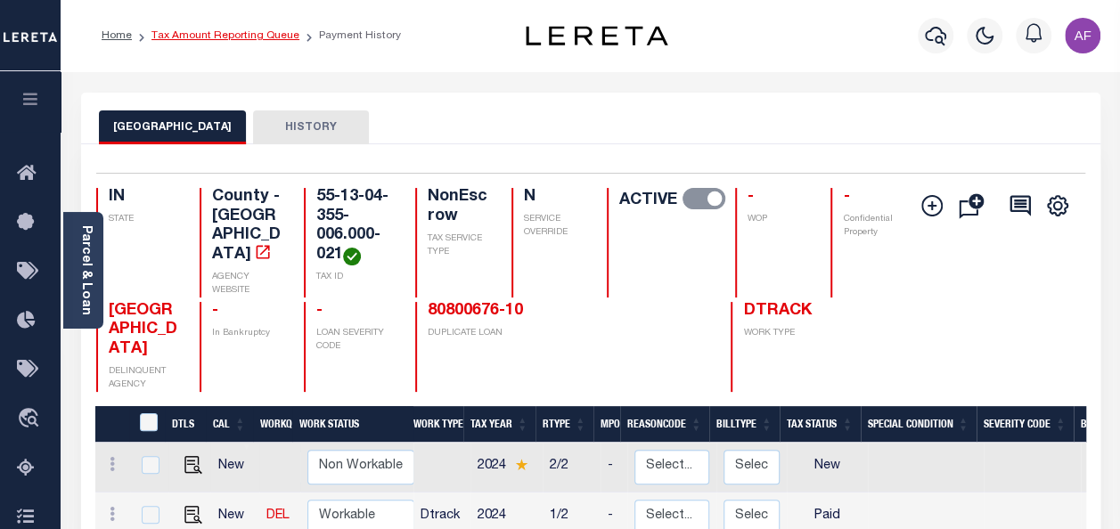
click at [222, 39] on link "Tax Amount Reporting Queue" at bounding box center [225, 35] width 148 height 11
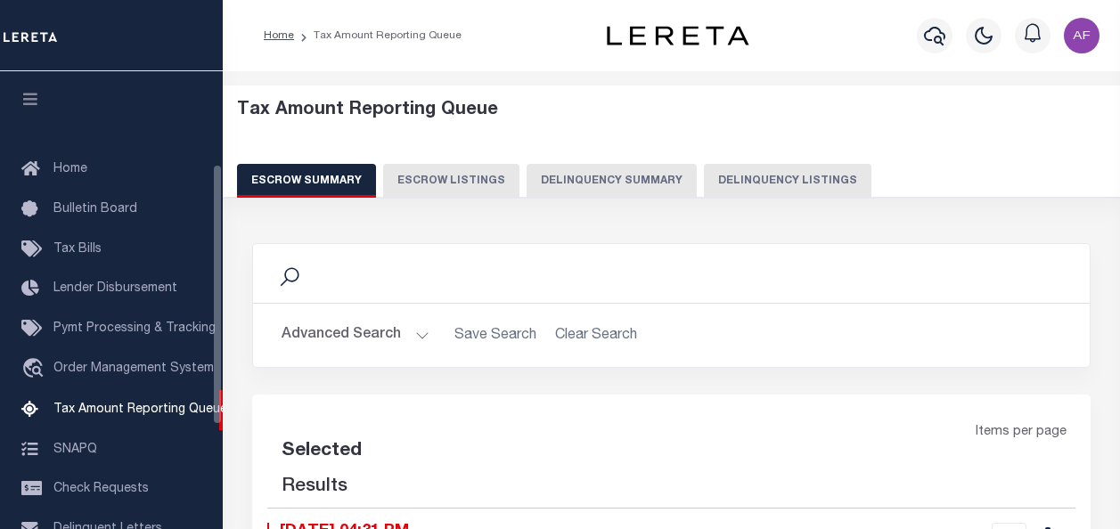
select select "100"
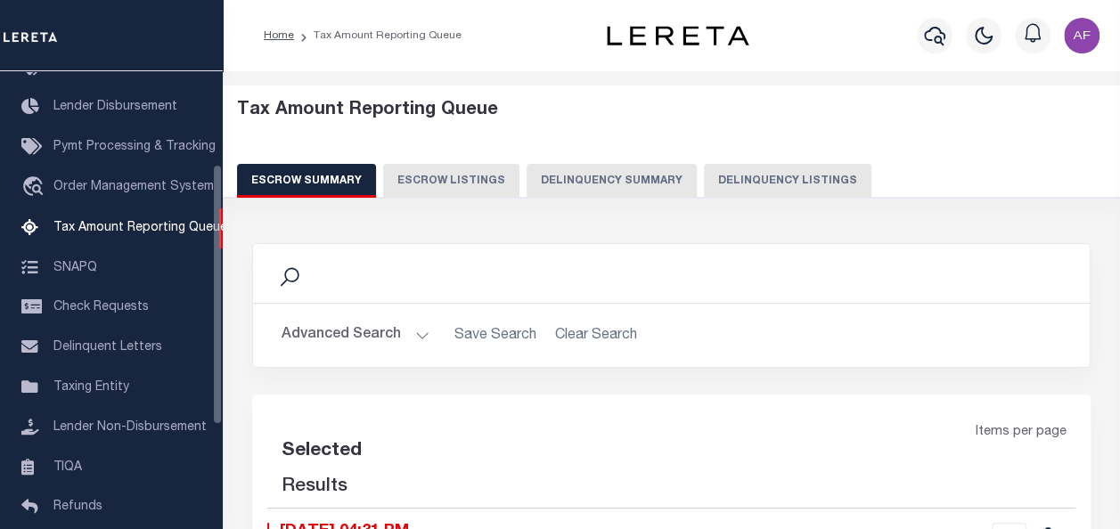
select select "100"
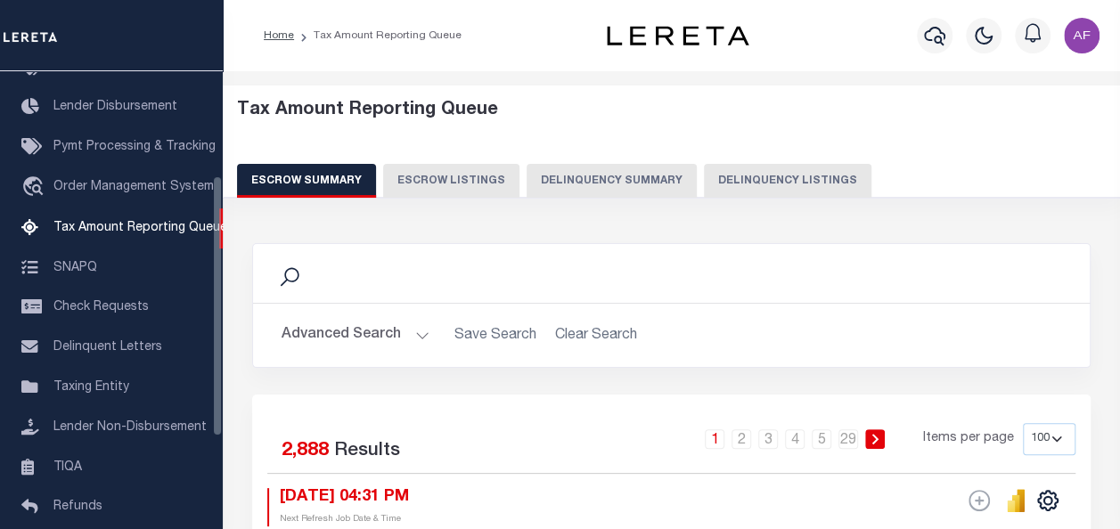
click at [829, 185] on button "Delinquency Listings" at bounding box center [787, 181] width 167 height 34
select select "100"
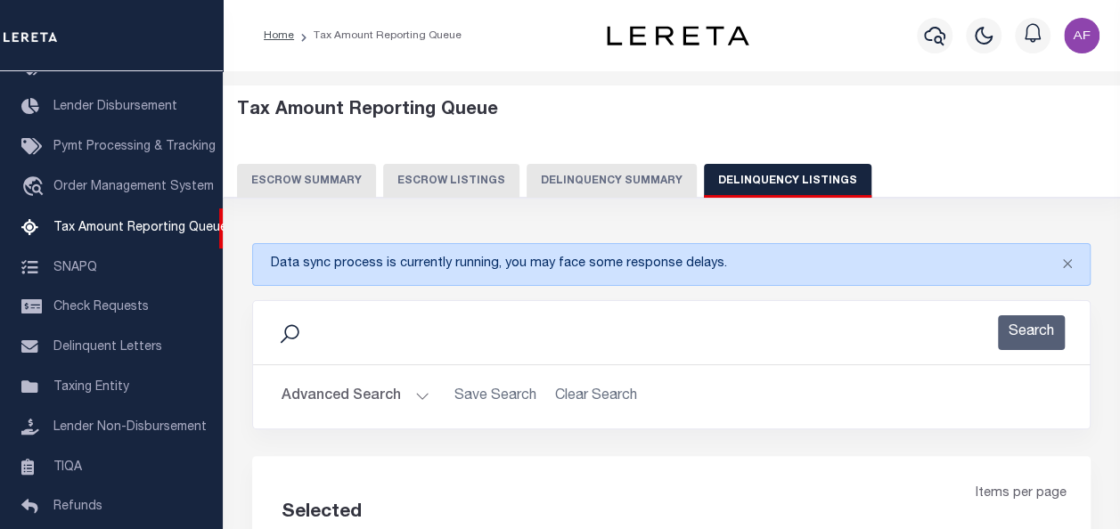
select select "100"
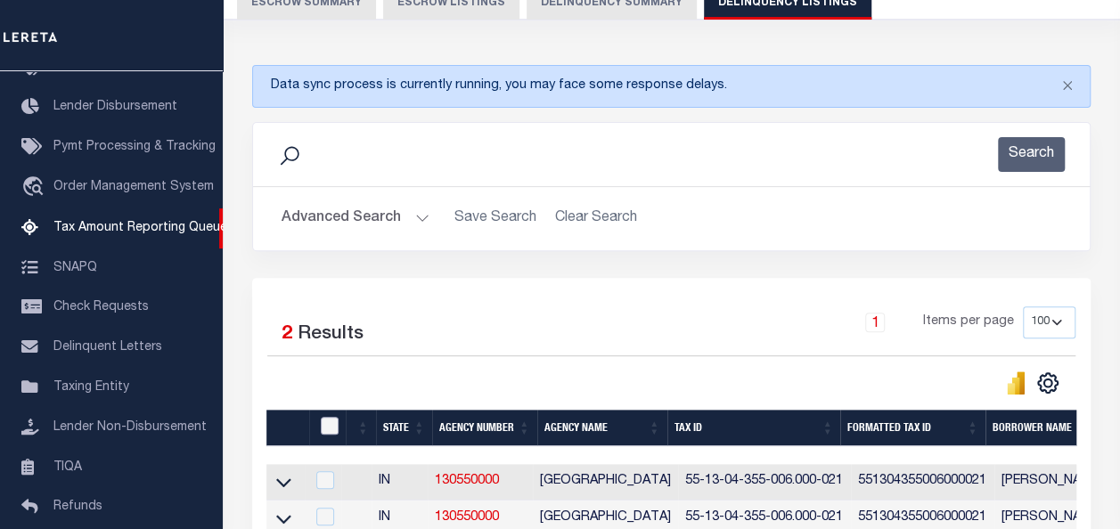
click at [335, 427] on input "checkbox" at bounding box center [330, 426] width 18 height 18
checkbox input "true"
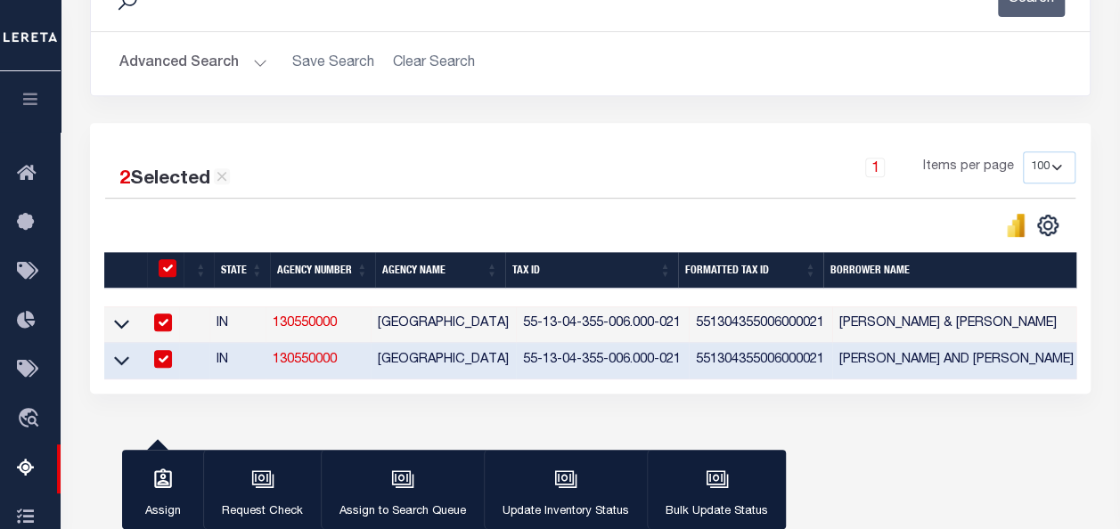
scroll to position [415, 0]
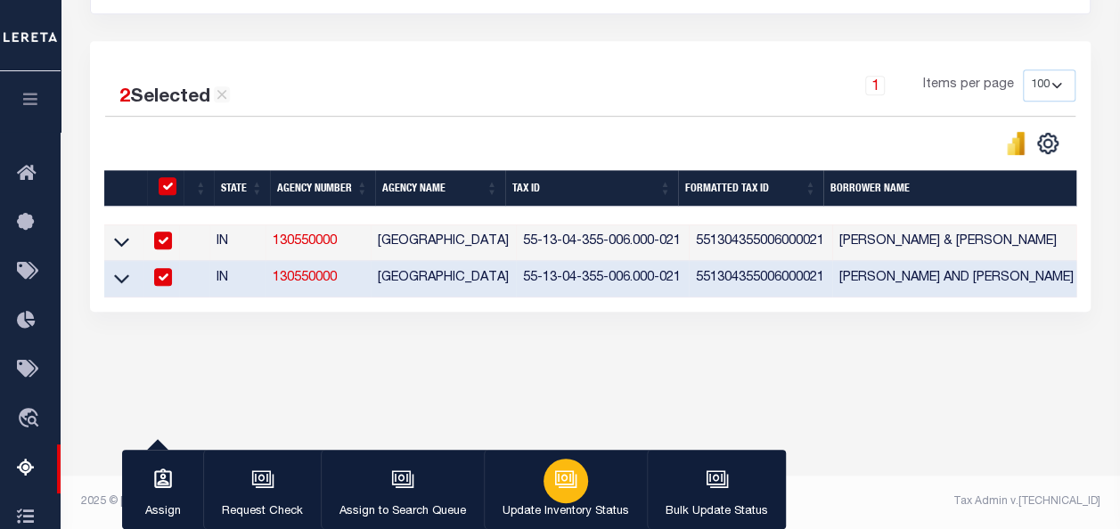
click at [555, 512] on p "Update Inventory Status" at bounding box center [565, 512] width 127 height 18
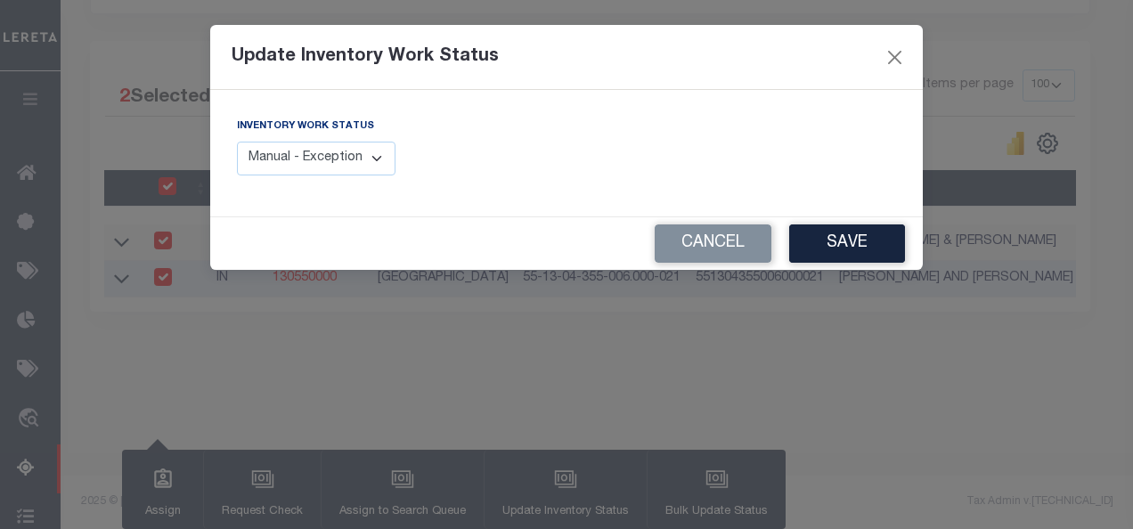
click at [297, 158] on select "Manual - Exception Pended - Awaiting Search Late Add Exception Completed" at bounding box center [316, 159] width 159 height 35
select select "4"
click at [237, 142] on select "Manual - Exception Pended - Awaiting Search Late Add Exception Completed" at bounding box center [316, 159] width 159 height 35
click at [871, 248] on button "Save" at bounding box center [847, 244] width 116 height 38
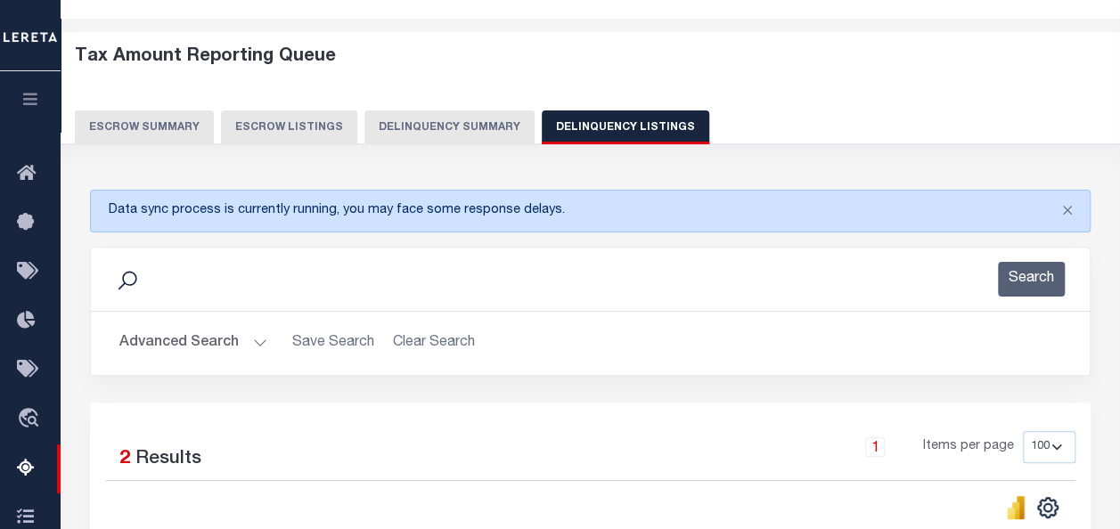
scroll to position [0, 0]
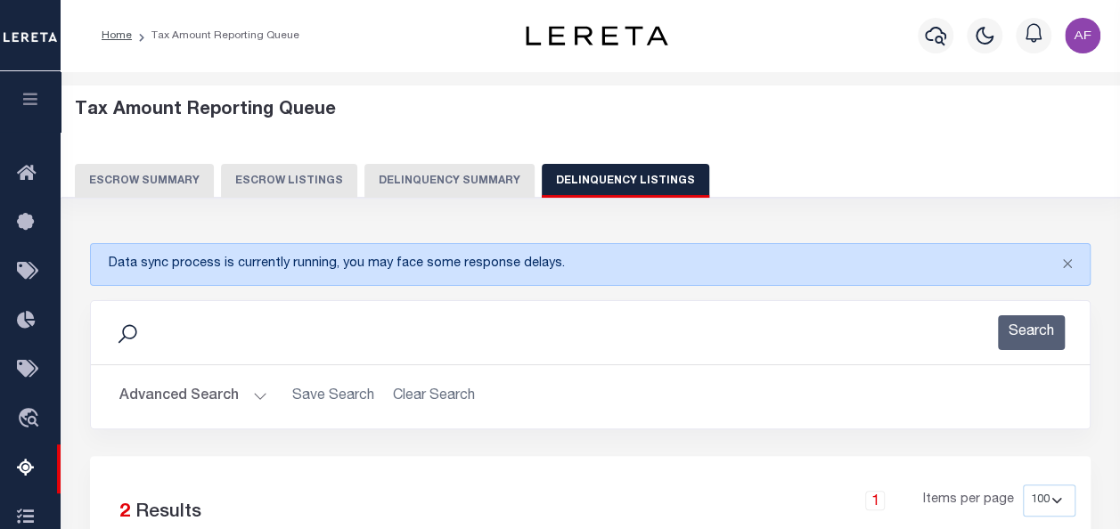
click at [169, 393] on button "Advanced Search" at bounding box center [193, 397] width 148 height 35
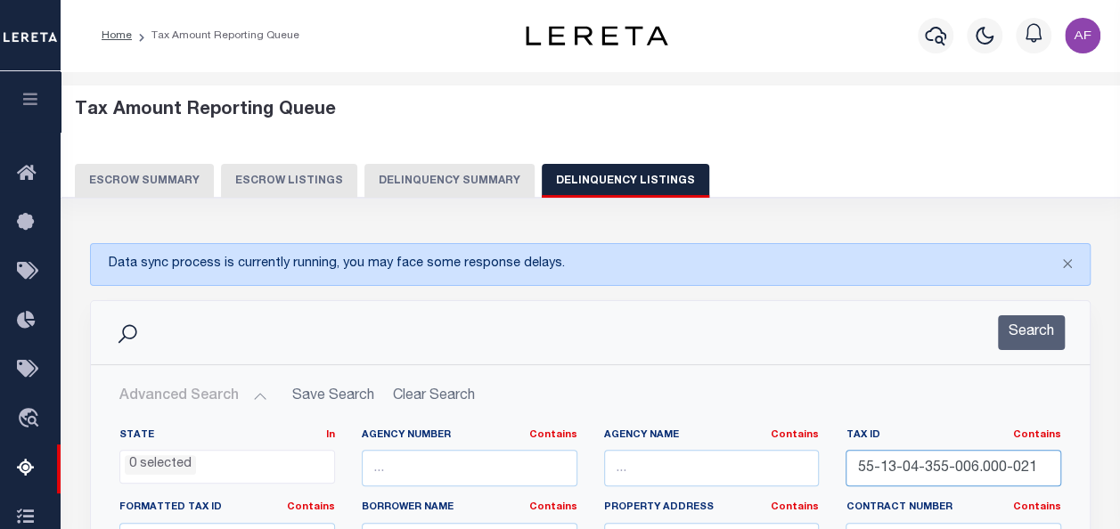
drag, startPoint x: 1043, startPoint y: 472, endPoint x: 820, endPoint y: 463, distance: 223.8
paste input "[PHONE_NUMBER]"
type input "55-13-03-317-004.000-021"
click at [1030, 345] on button "Search" at bounding box center [1031, 332] width 67 height 35
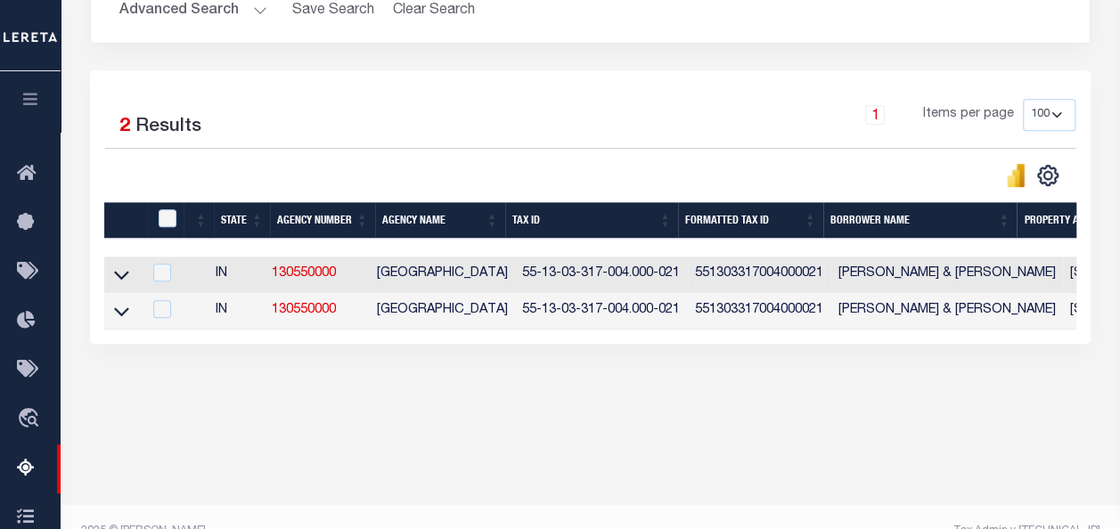
scroll to position [415, 0]
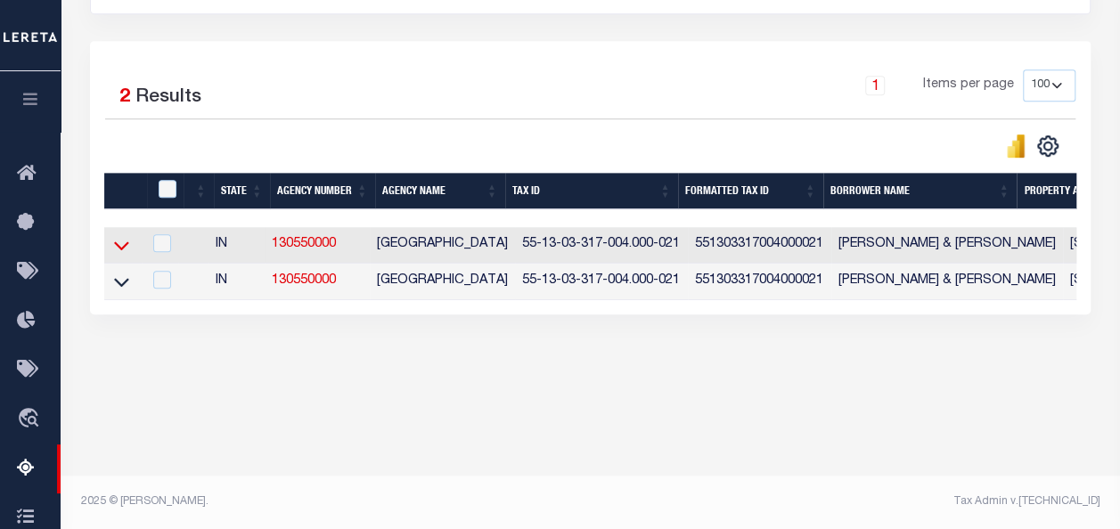
click at [116, 249] on icon at bounding box center [121, 245] width 15 height 19
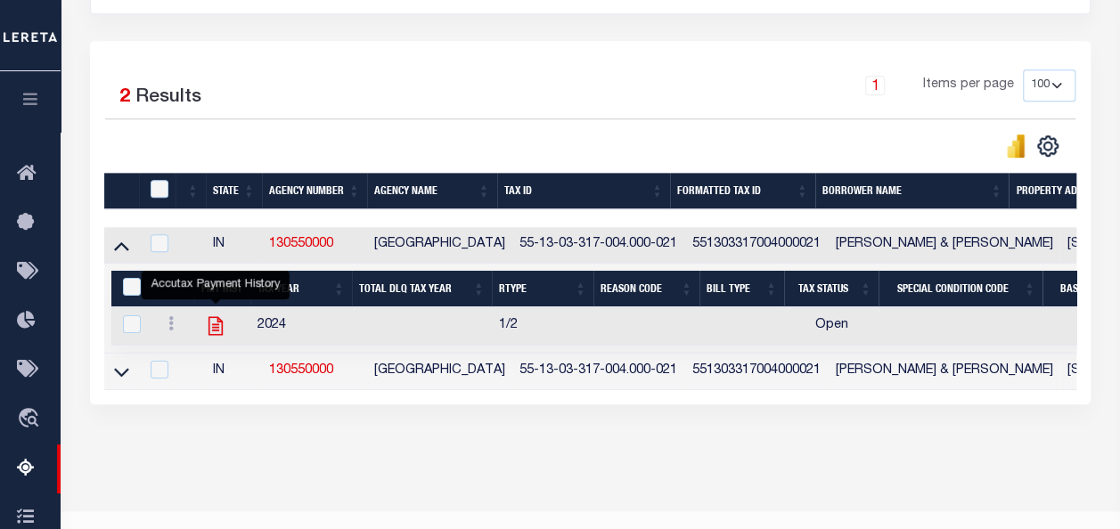
click at [215, 324] on icon "" at bounding box center [215, 326] width 14 height 19
checkbox input "true"
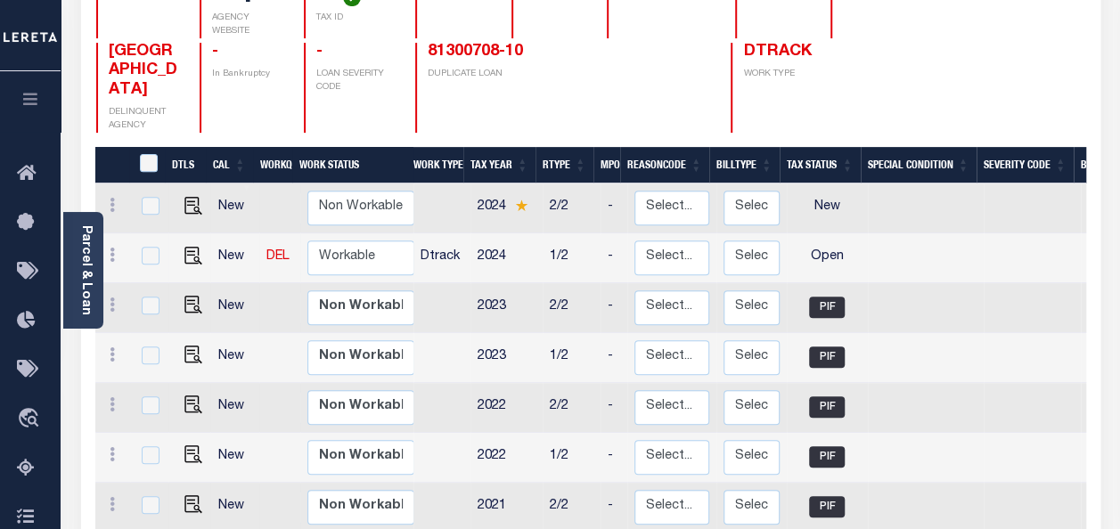
scroll to position [267, 0]
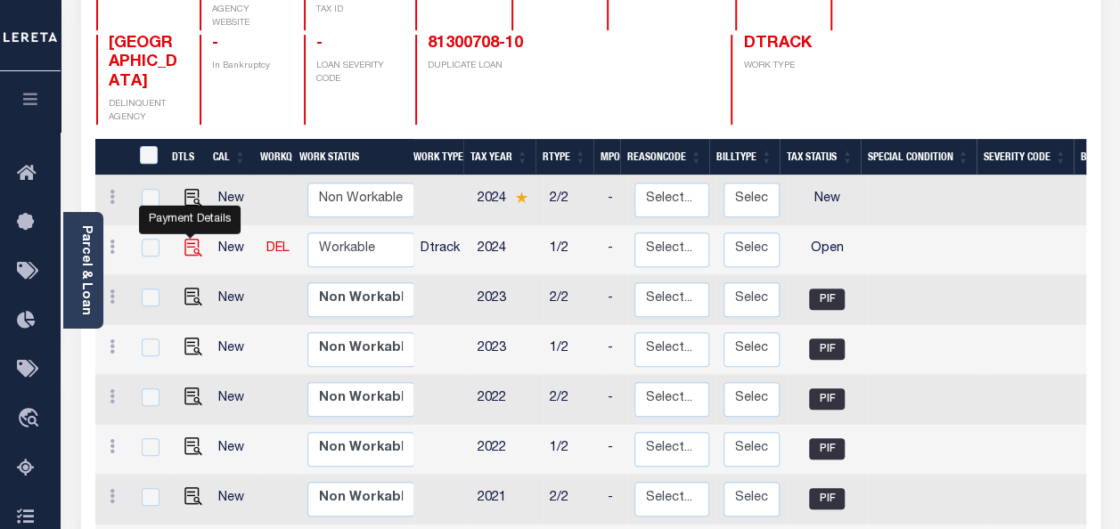
click at [188, 239] on img "" at bounding box center [193, 248] width 18 height 18
checkbox input "true"
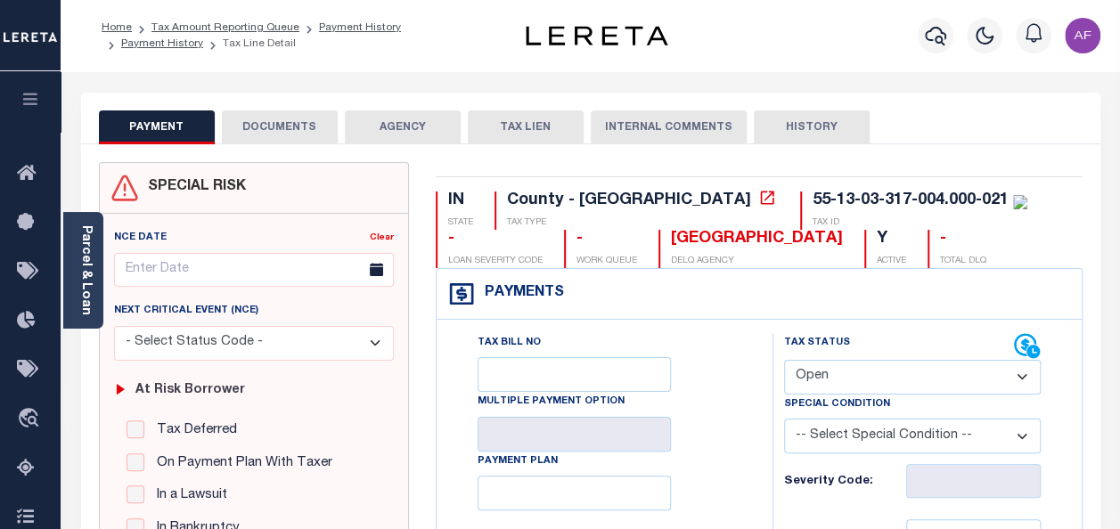
click at [832, 388] on select "- Select Status Code - Open Due/Unpaid Paid Incomplete No Tax Due Internal Refu…" at bounding box center [912, 377] width 257 height 35
select select "PYD"
click at [784, 360] on select "- Select Status Code - Open Due/Unpaid Paid Incomplete No Tax Due Internal Refu…" at bounding box center [912, 377] width 257 height 35
type input "[DATE]"
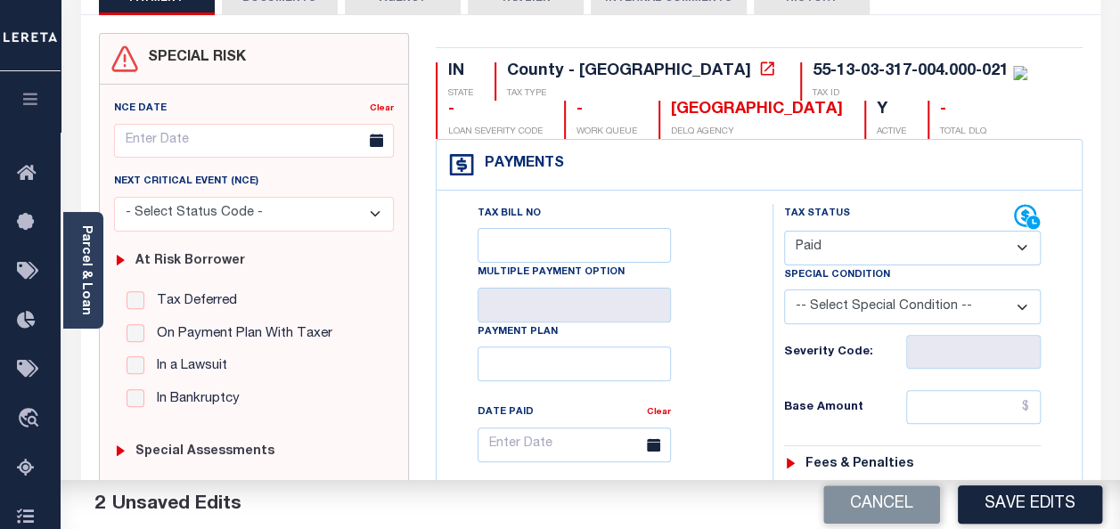
scroll to position [267, 0]
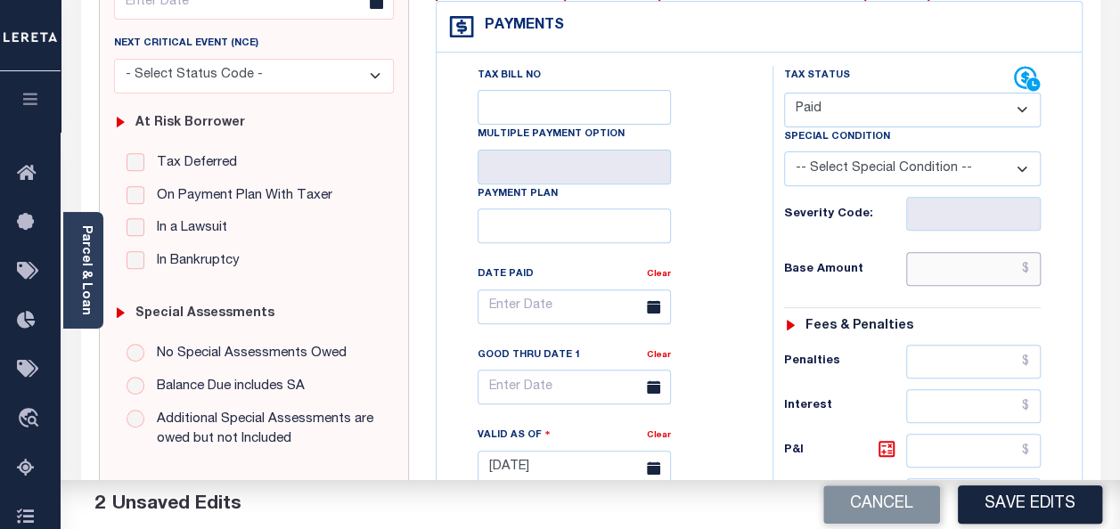
click at [946, 280] on input "text" at bounding box center [973, 269] width 135 height 34
paste input "931.33"
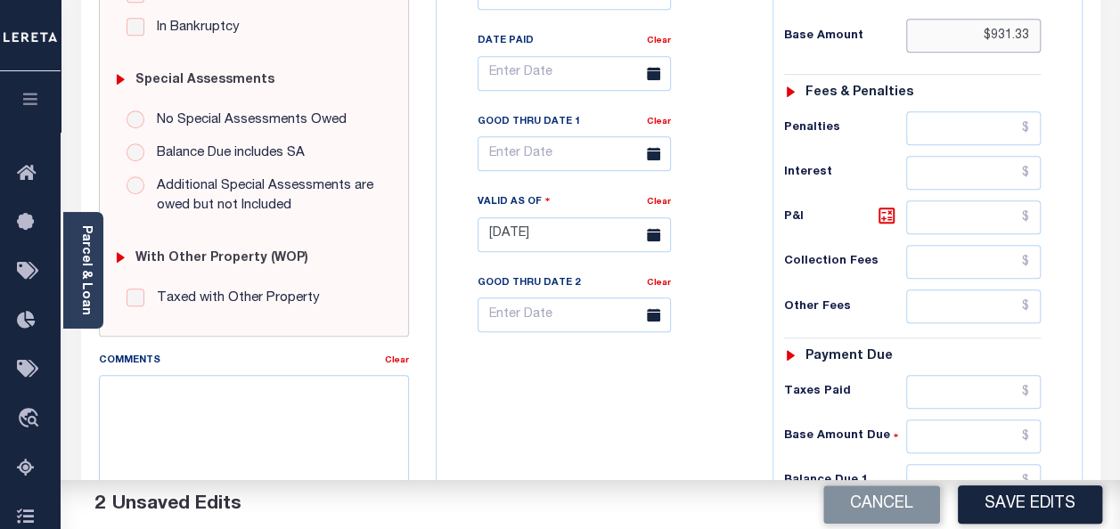
scroll to position [624, 0]
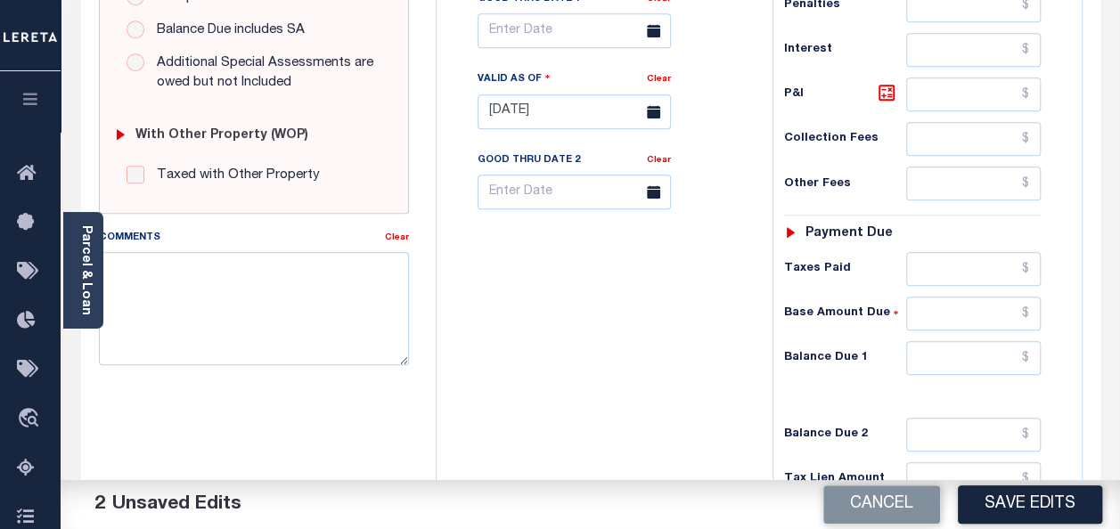
type input "$931.33"
click at [996, 255] on input "text" at bounding box center [973, 269] width 135 height 34
paste input "931.33"
type input "$931.33"
click at [1000, 357] on input "text" at bounding box center [973, 358] width 135 height 34
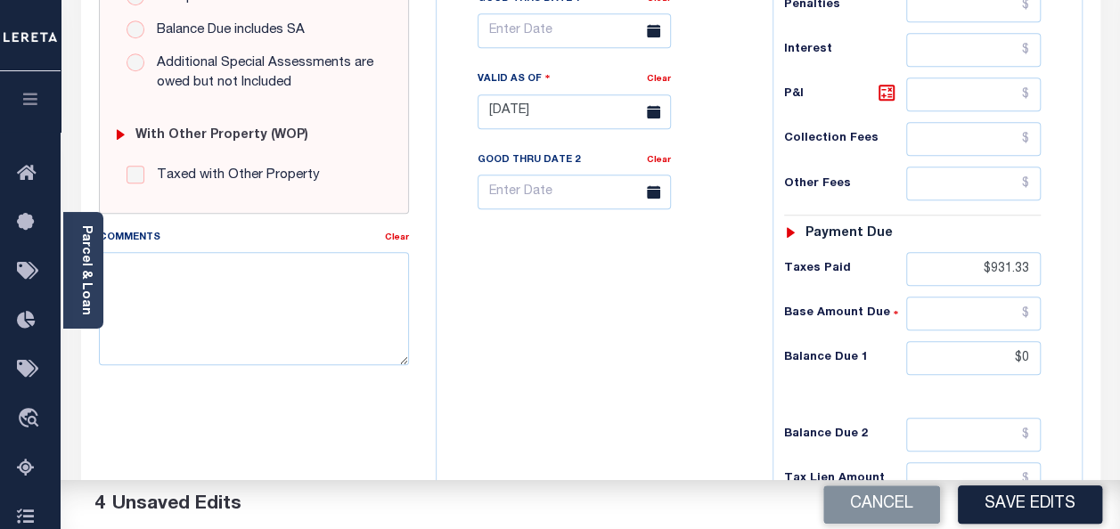
type input "$0.00"
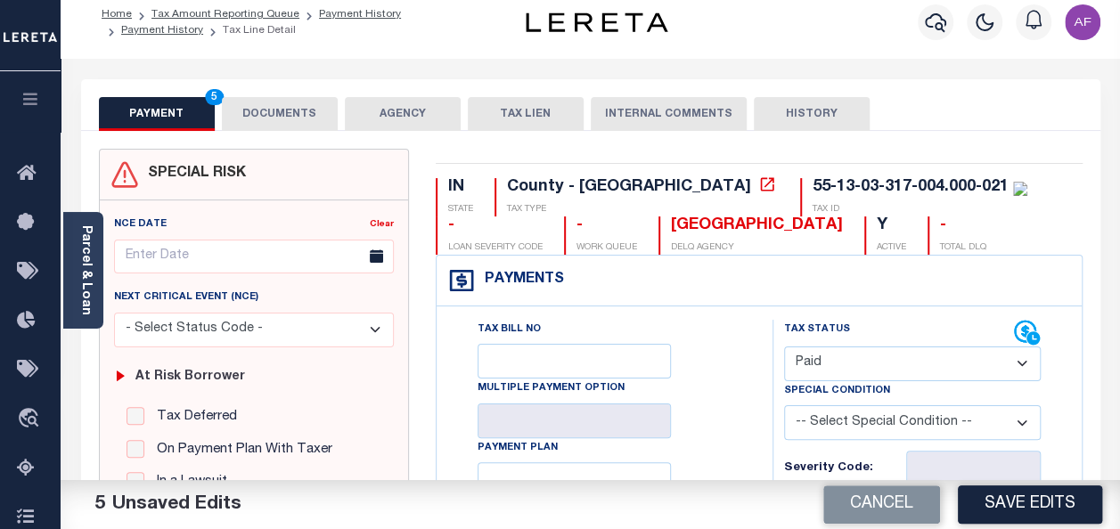
scroll to position [0, 0]
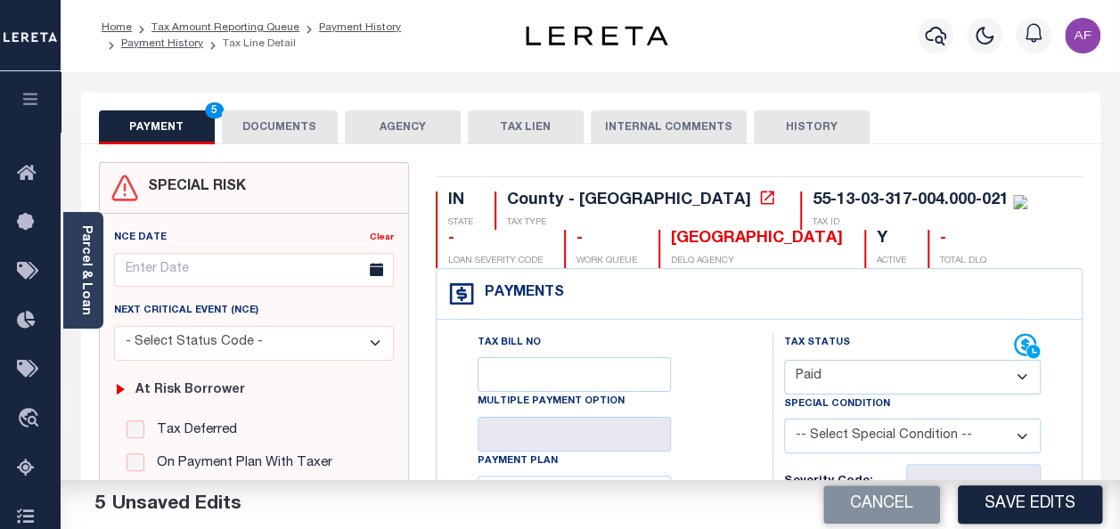
click at [286, 122] on button "DOCUMENTS" at bounding box center [280, 127] width 116 height 34
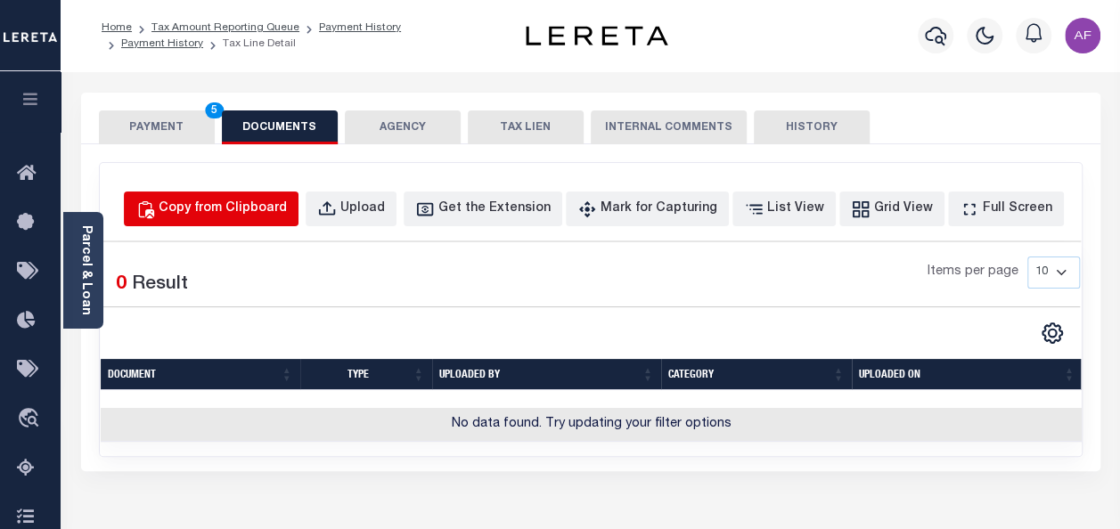
drag, startPoint x: 257, startPoint y: 216, endPoint x: 276, endPoint y: 190, distance: 32.6
click at [276, 184] on div "Copy from Clipboard Upload Get the Extension Mark for Capturing Got it List Vie…" at bounding box center [591, 309] width 982 height 293
click at [274, 200] on div "Copy from Clipboard" at bounding box center [223, 210] width 128 height 20
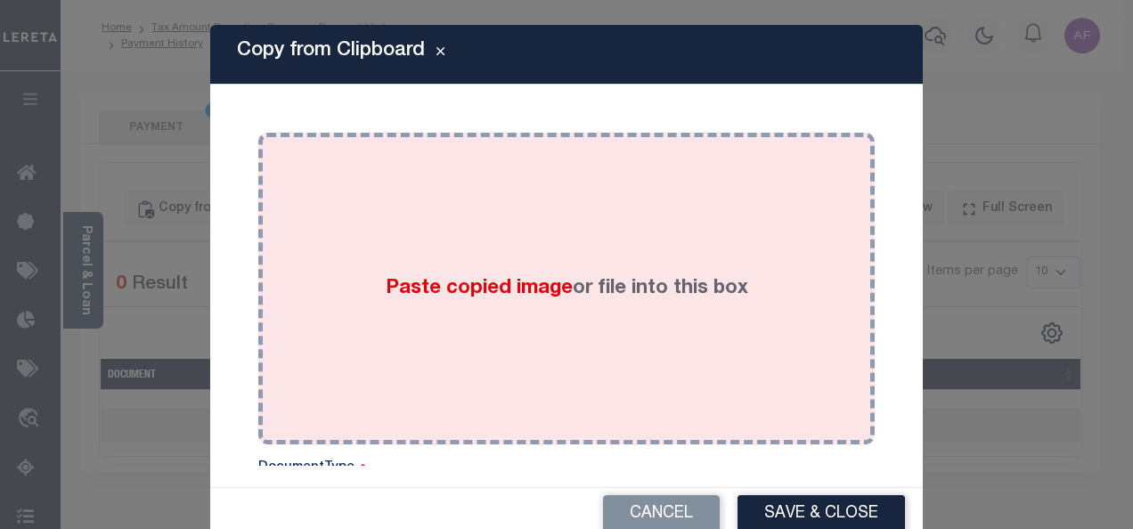
click at [422, 249] on div "Paste copied image or file into this box" at bounding box center [567, 288] width 590 height 285
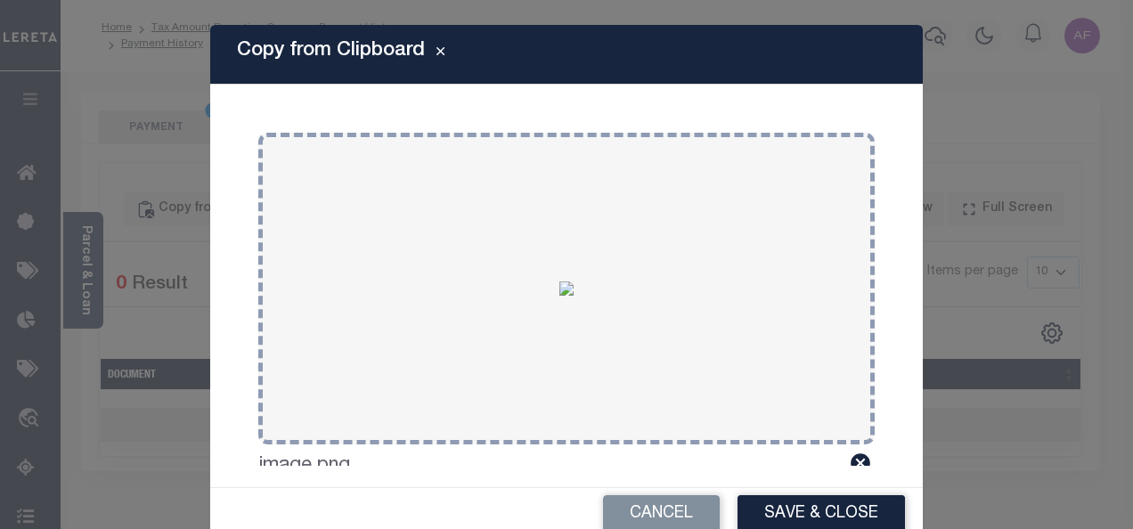
click at [827, 505] on button "Save & Close" at bounding box center [821, 514] width 167 height 38
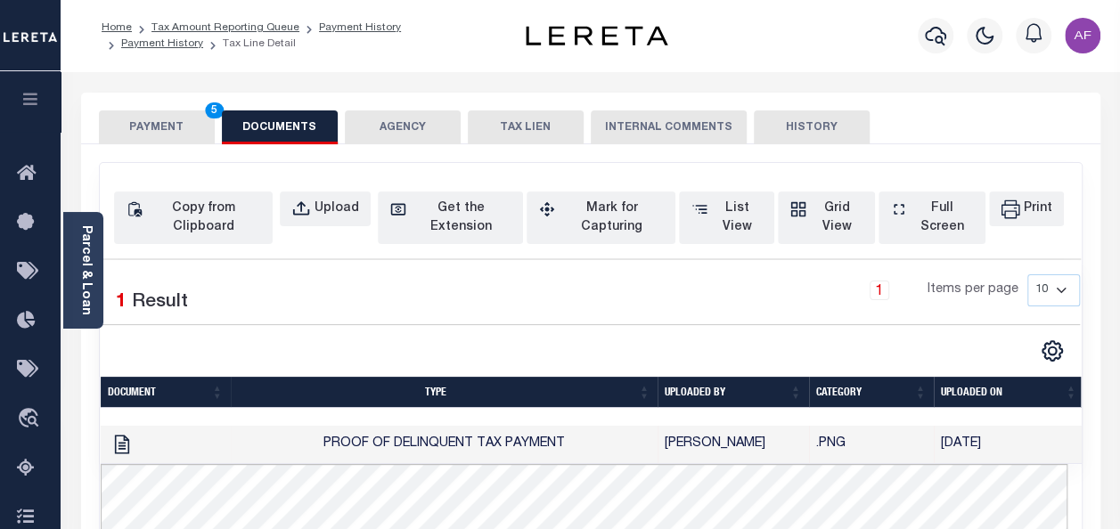
click at [164, 121] on button "PAYMENT 5" at bounding box center [157, 127] width 116 height 34
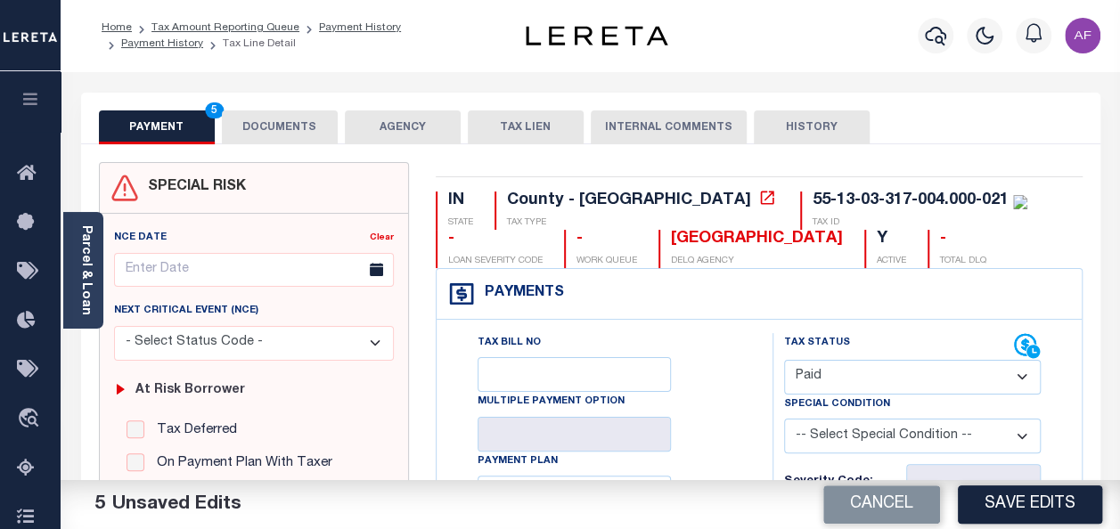
click at [995, 504] on button "Save Edits" at bounding box center [1030, 505] width 144 height 38
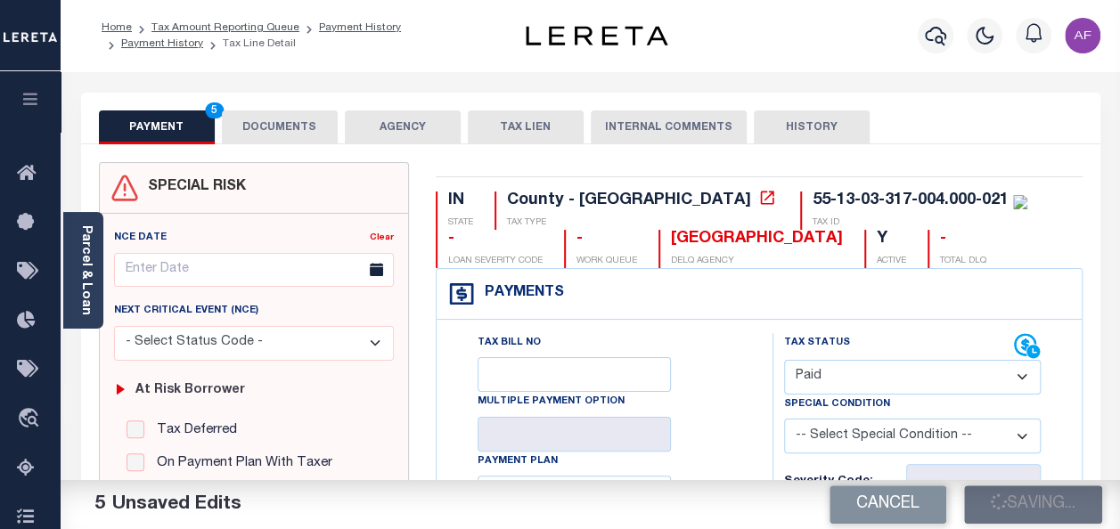
checkbox input "false"
type input "$931.33"
type input "$0"
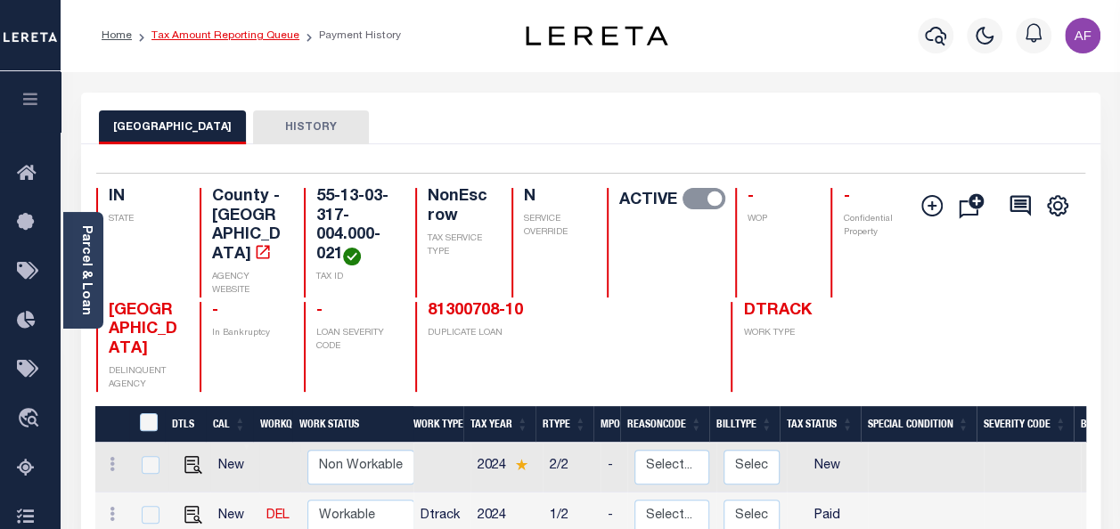
click at [208, 37] on link "Tax Amount Reporting Queue" at bounding box center [225, 35] width 148 height 11
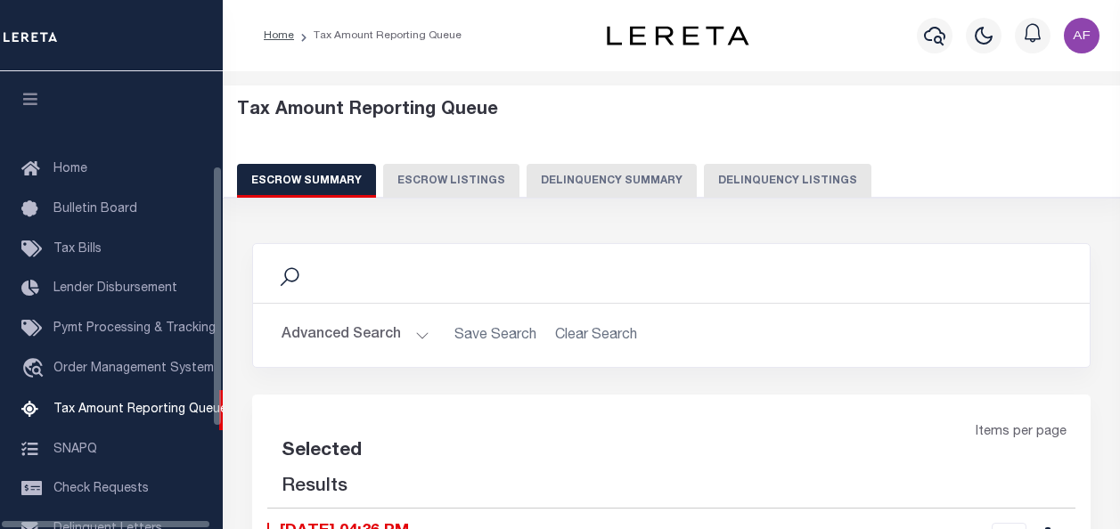
click at [774, 178] on button "Delinquency Listings" at bounding box center [787, 181] width 167 height 34
select select "100"
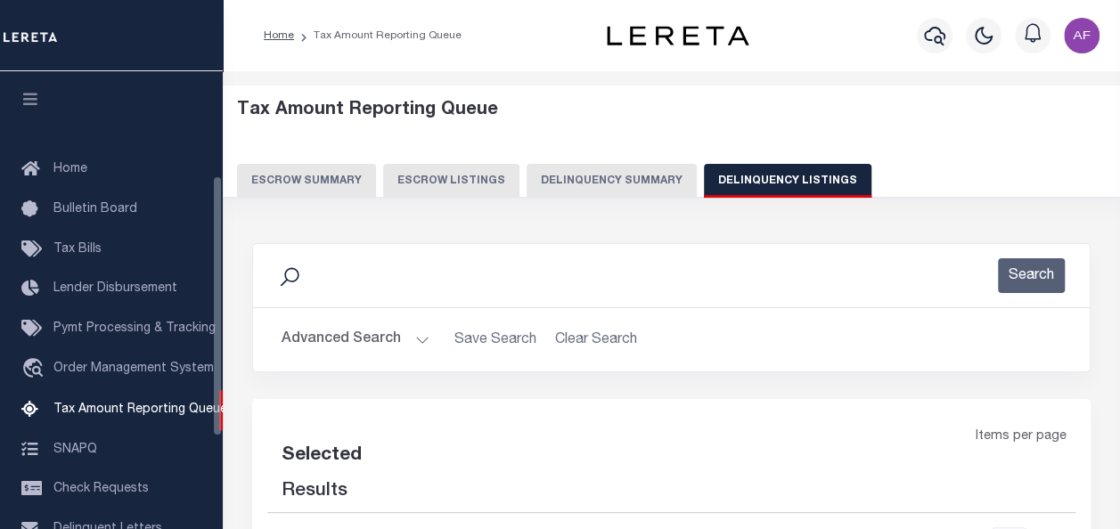
scroll to position [182, 0]
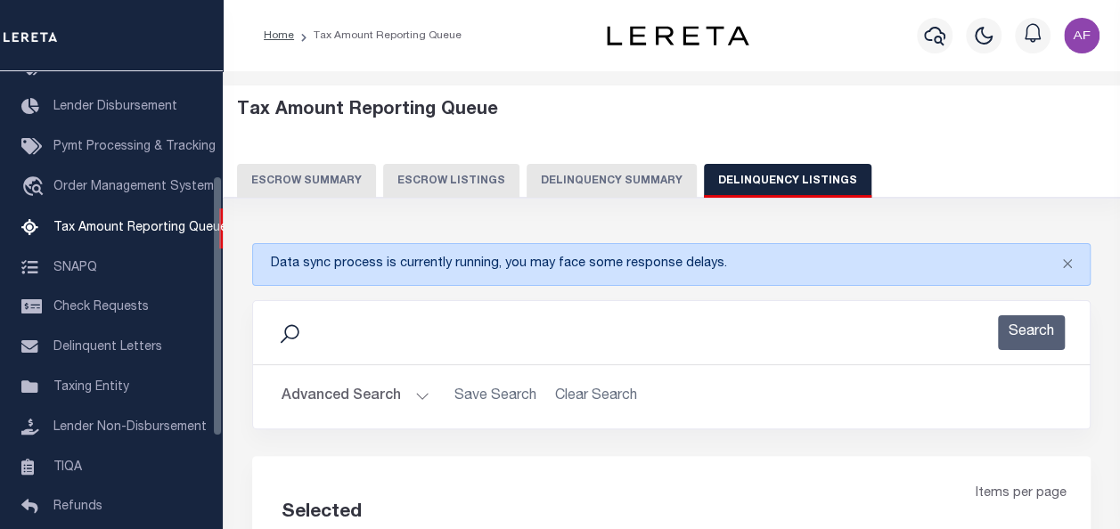
select select "100"
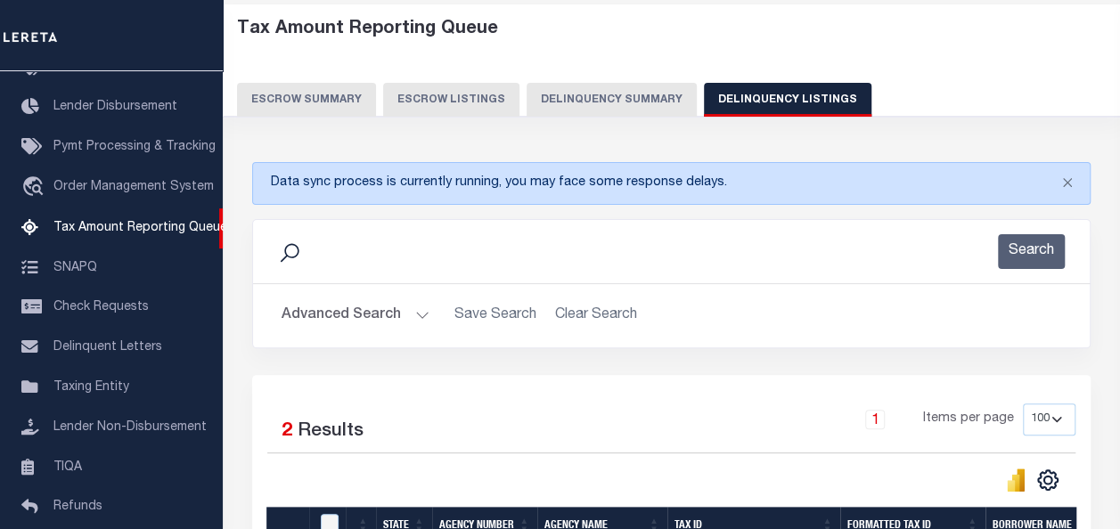
scroll to position [267, 0]
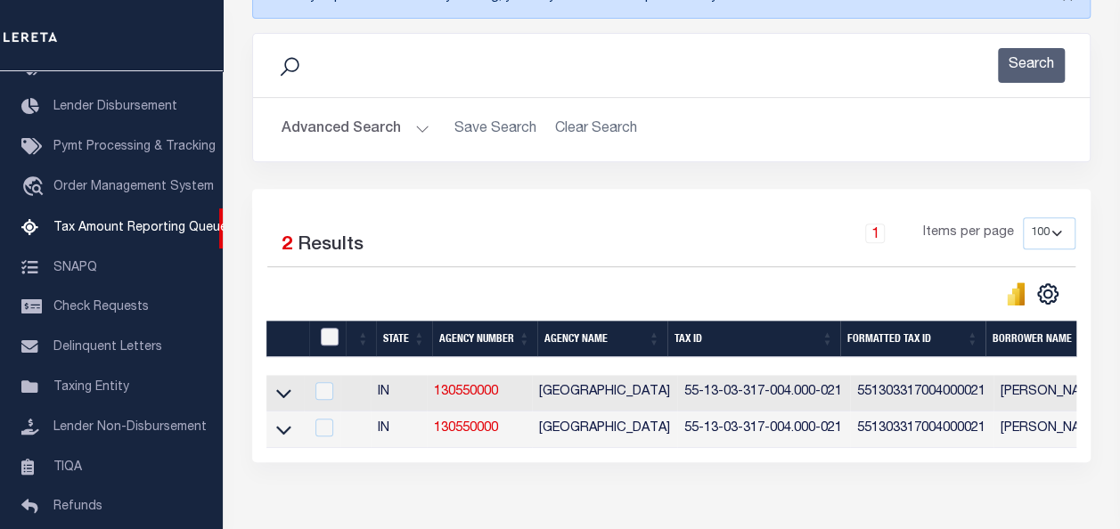
click at [321, 331] on input "checkbox" at bounding box center [330, 337] width 18 height 18
checkbox input "true"
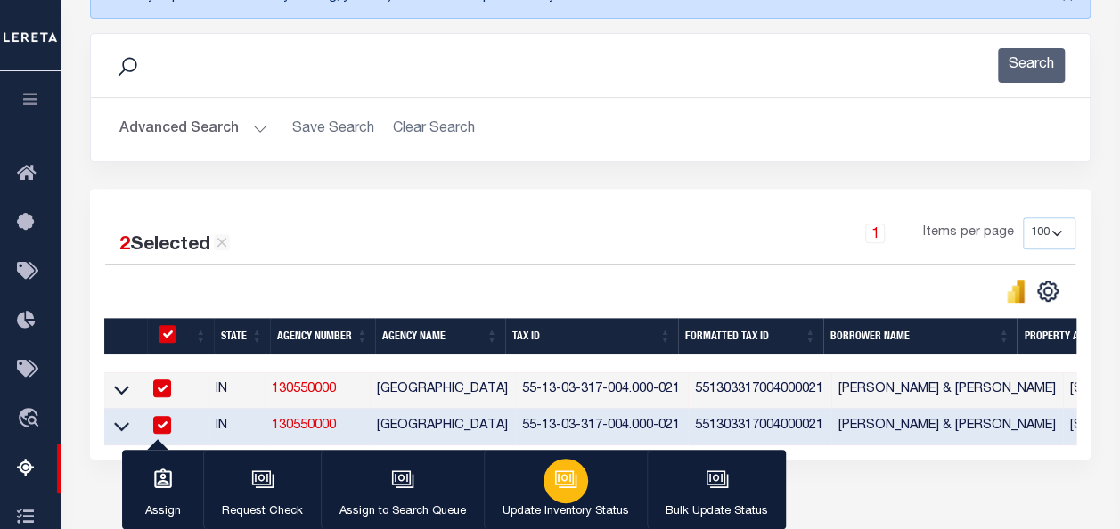
click at [550, 493] on div "button" at bounding box center [565, 481] width 45 height 45
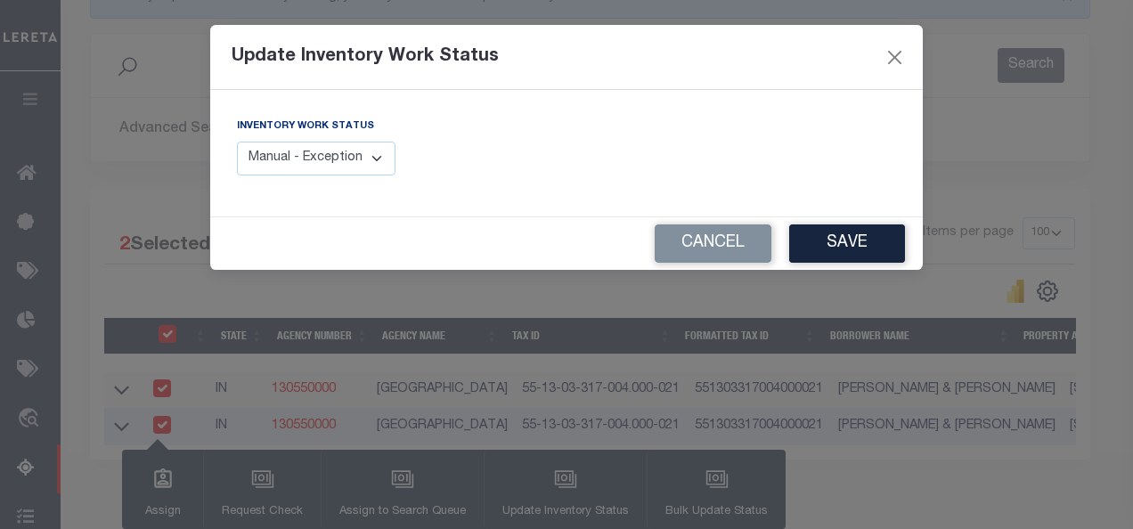
click at [337, 163] on select "Manual - Exception Pended - Awaiting Search Late Add Exception Completed" at bounding box center [316, 159] width 159 height 35
select select "4"
click at [237, 142] on select "Manual - Exception Pended - Awaiting Search Late Add Exception Completed" at bounding box center [316, 159] width 159 height 35
click at [845, 246] on button "Save" at bounding box center [847, 244] width 116 height 38
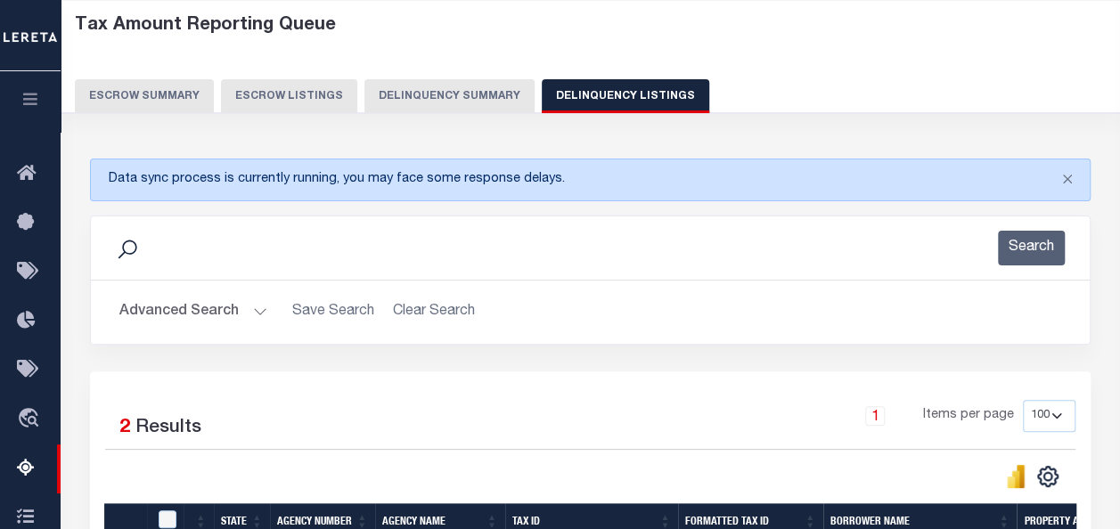
scroll to position [178, 0]
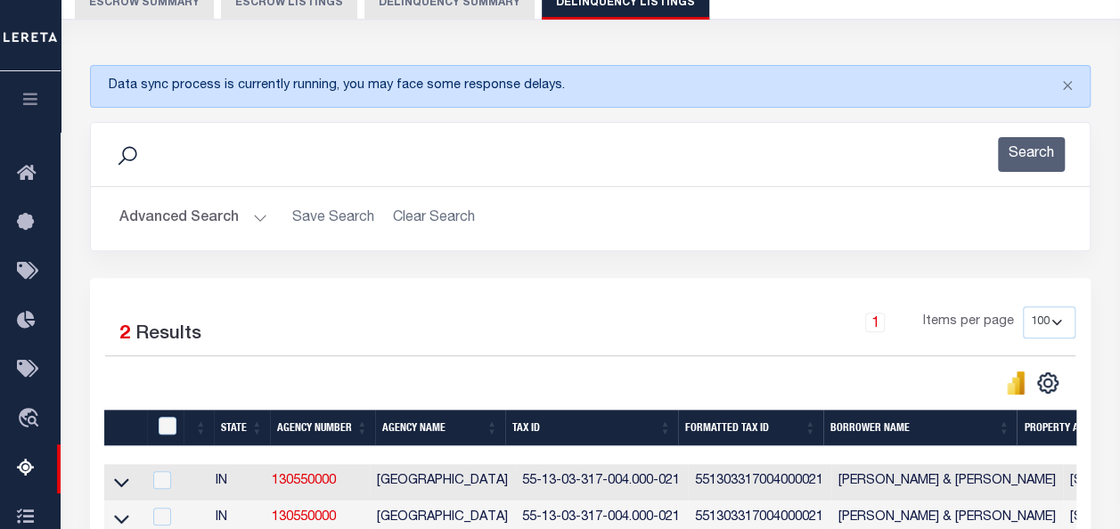
click at [222, 220] on button "Advanced Search" at bounding box center [193, 218] width 148 height 35
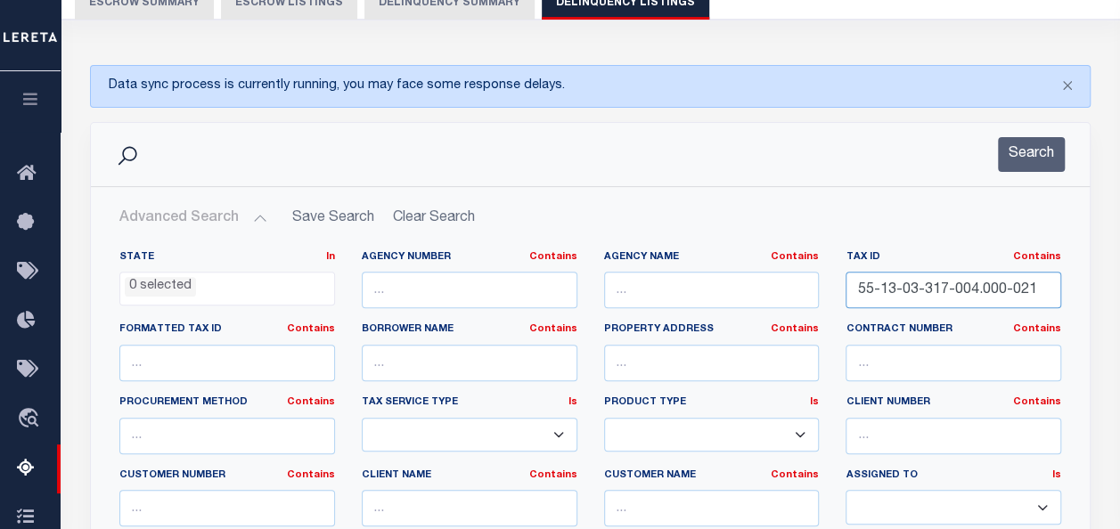
click at [921, 297] on input "55-13-03-317-004.000-021" at bounding box center [953, 290] width 216 height 37
drag, startPoint x: 1032, startPoint y: 289, endPoint x: 766, endPoint y: 283, distance: 265.5
click at [766, 283] on div "State In In AK AL AR AZ CA CO CT DC DE FL GA GU HI IA ID IL IN KS KY LA MA MD M…" at bounding box center [590, 431] width 968 height 363
paste input "2-13-268-001.000-020"
type input "55-12-13-268-001.000-020"
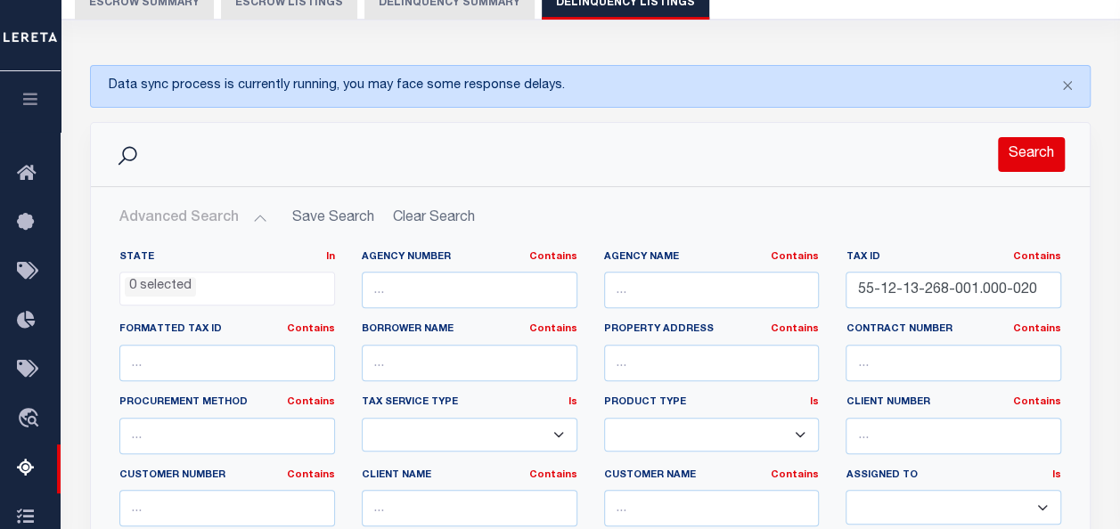
click at [1021, 151] on button "Search" at bounding box center [1031, 154] width 67 height 35
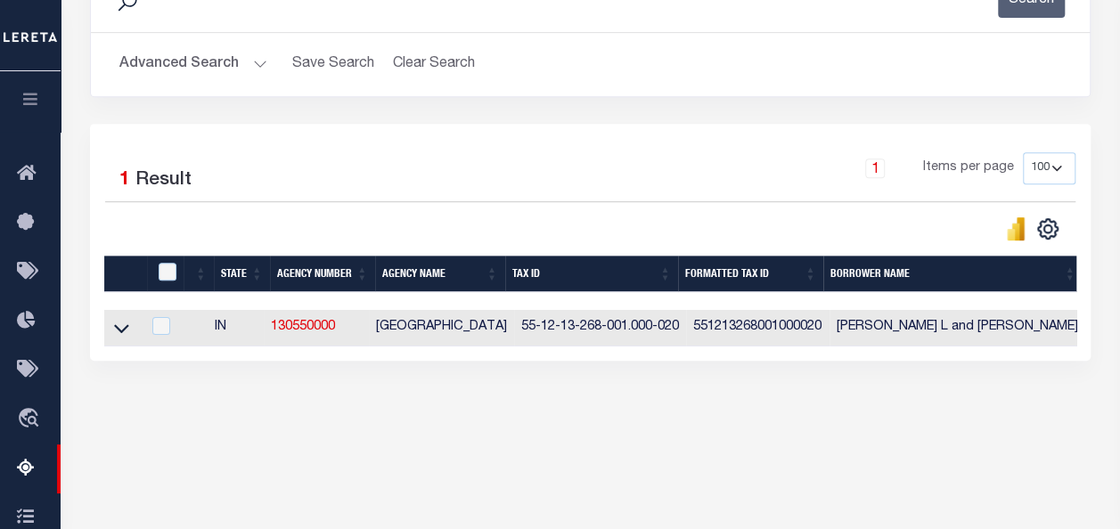
scroll to position [356, 0]
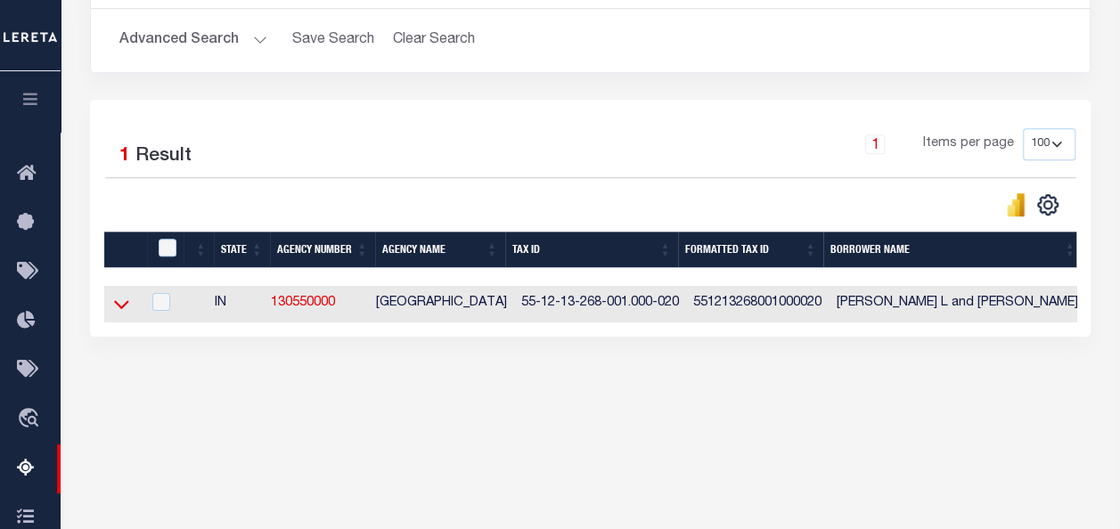
click at [115, 306] on icon at bounding box center [121, 304] width 15 height 19
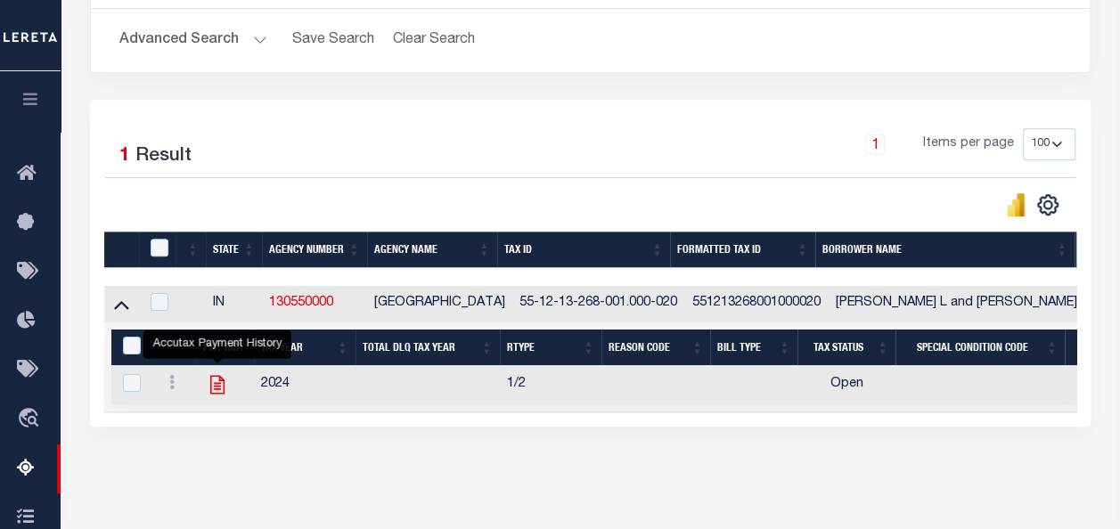
click at [226, 383] on icon "" at bounding box center [217, 384] width 23 height 23
checkbox input "true"
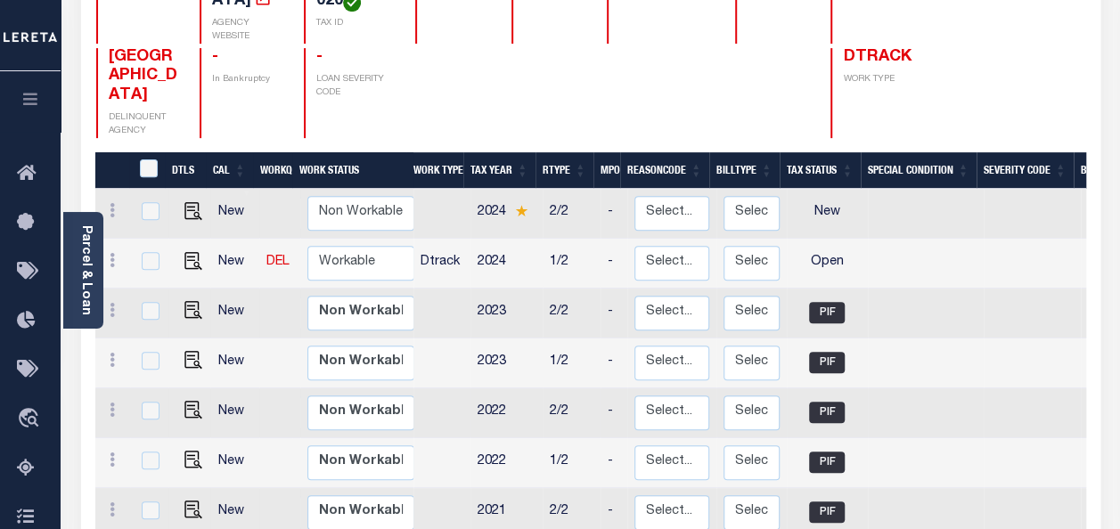
scroll to position [267, 0]
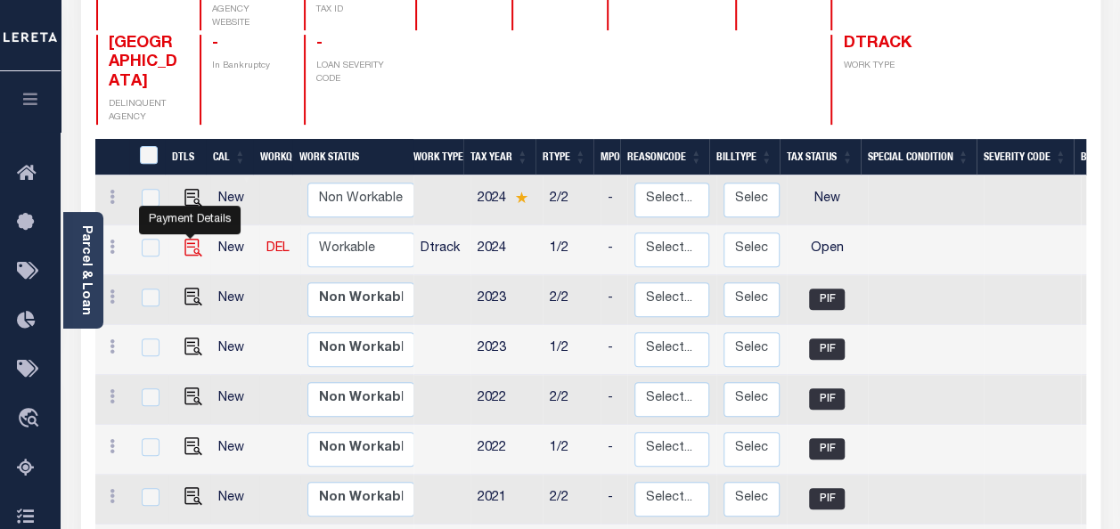
click at [198, 242] on img "" at bounding box center [193, 248] width 18 height 18
checkbox input "true"
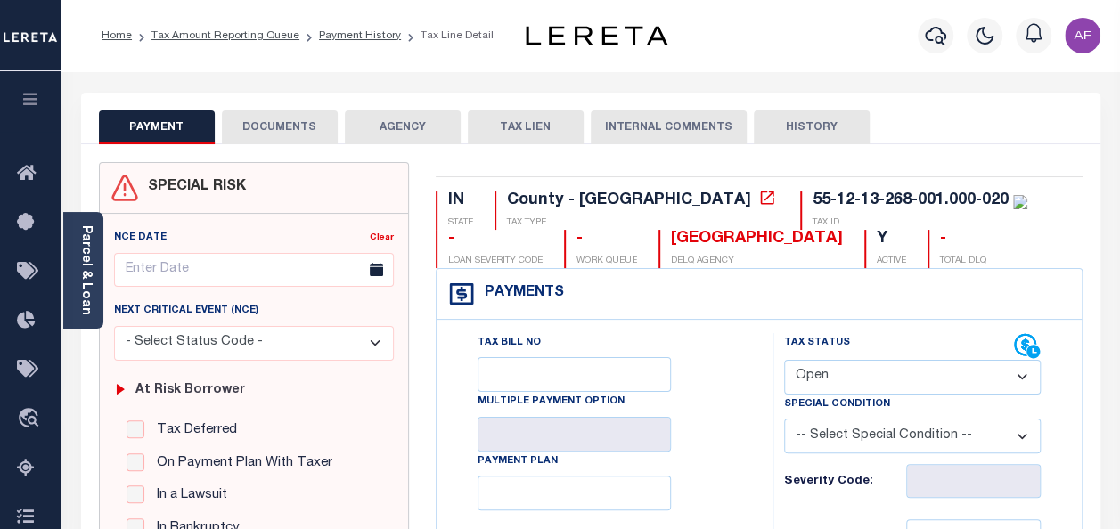
click at [843, 367] on select "- Select Status Code - Open Due/Unpaid Paid Incomplete No Tax Due Internal Refu…" at bounding box center [912, 377] width 257 height 35
select select "PYD"
click at [784, 360] on select "- Select Status Code - Open Due/Unpaid Paid Incomplete No Tax Due Internal Refu…" at bounding box center [912, 377] width 257 height 35
type input "[DATE]"
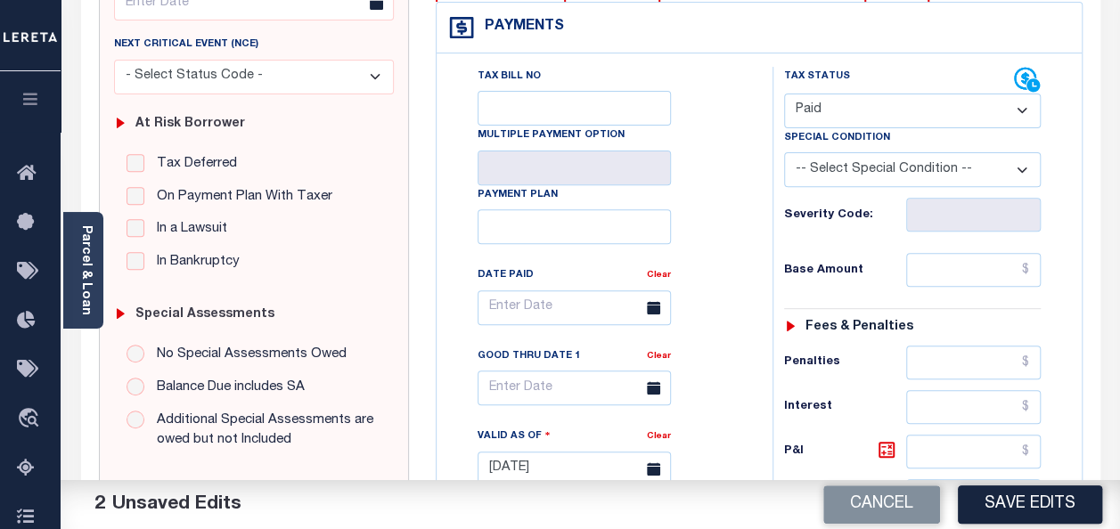
scroll to position [267, 0]
click at [930, 271] on input "text" at bounding box center [973, 269] width 135 height 34
paste input "569.08"
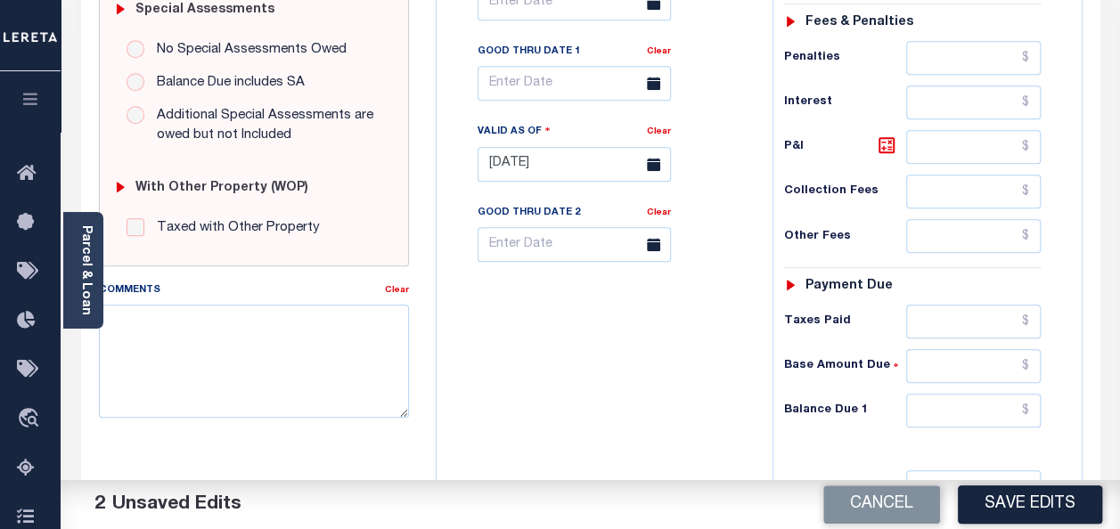
scroll to position [624, 0]
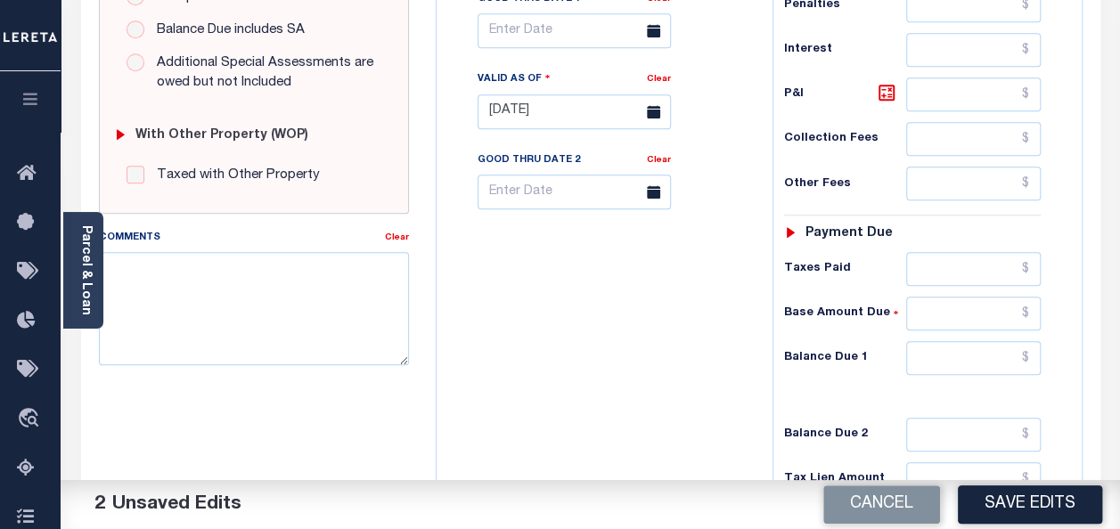
type input "$569.08"
click at [959, 269] on input "text" at bounding box center [973, 269] width 135 height 34
paste input "569.08"
type input "$569.08"
click at [984, 349] on input "text" at bounding box center [973, 358] width 135 height 34
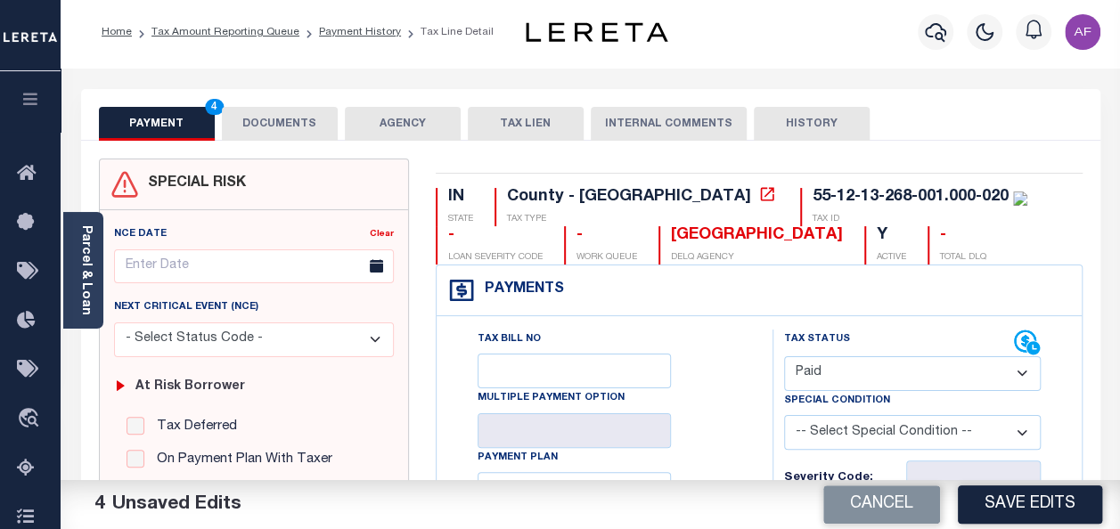
scroll to position [0, 0]
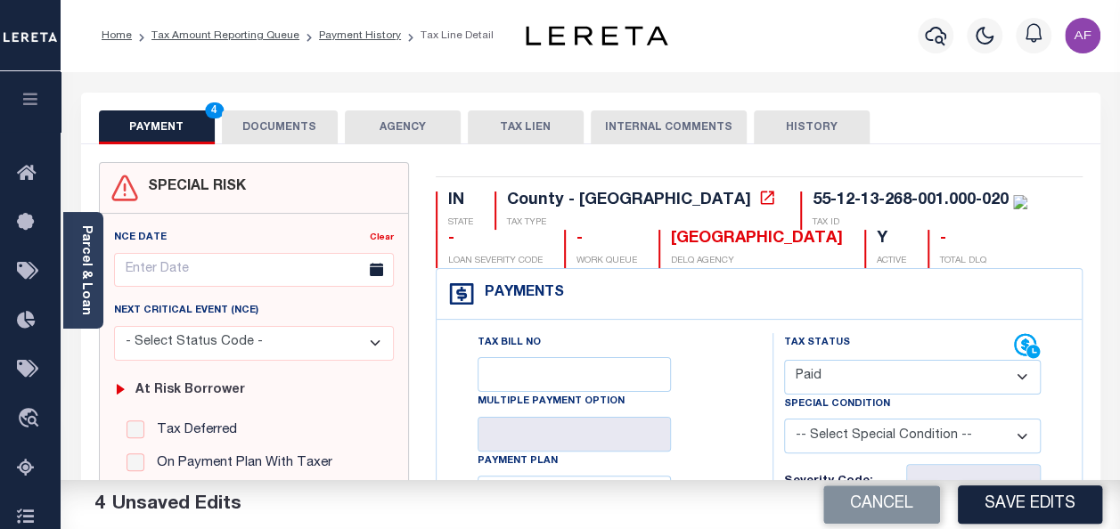
type input "$0.00"
click at [265, 130] on button "DOCUMENTS" at bounding box center [280, 127] width 116 height 34
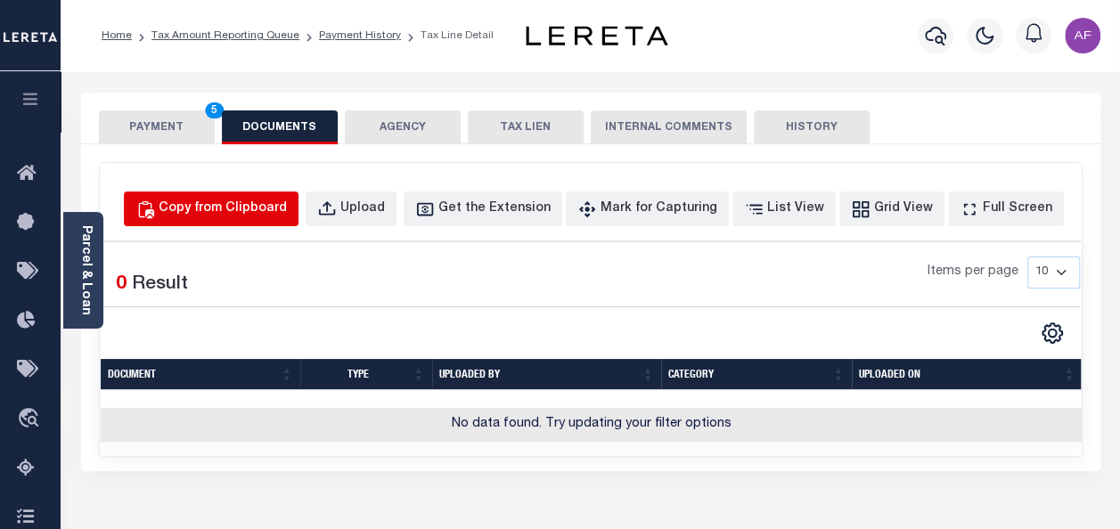
click at [239, 201] on div "Copy from Clipboard" at bounding box center [223, 210] width 128 height 20
select select "POP"
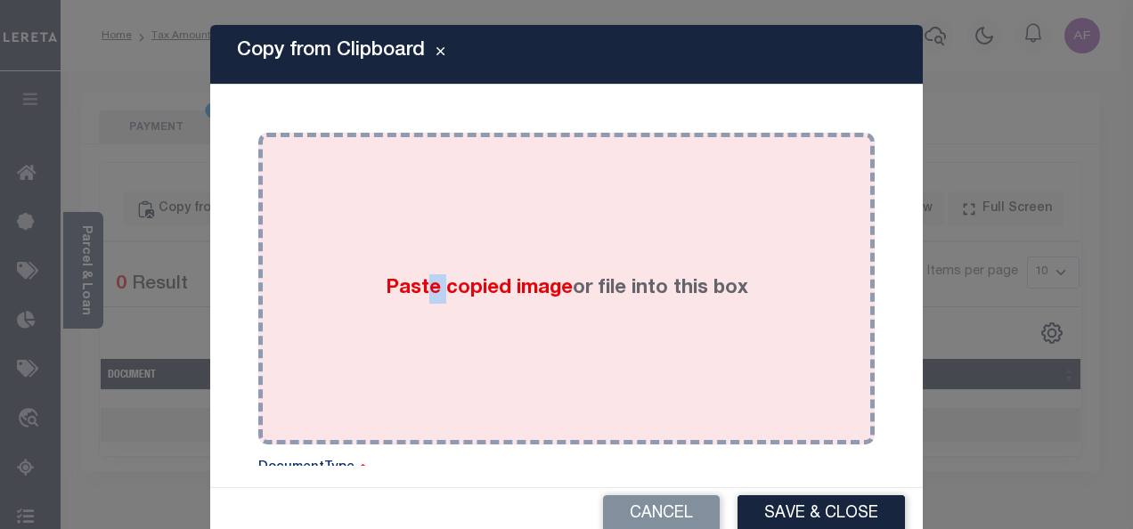
click at [410, 199] on div "Paste copied image or file into this box" at bounding box center [567, 288] width 590 height 285
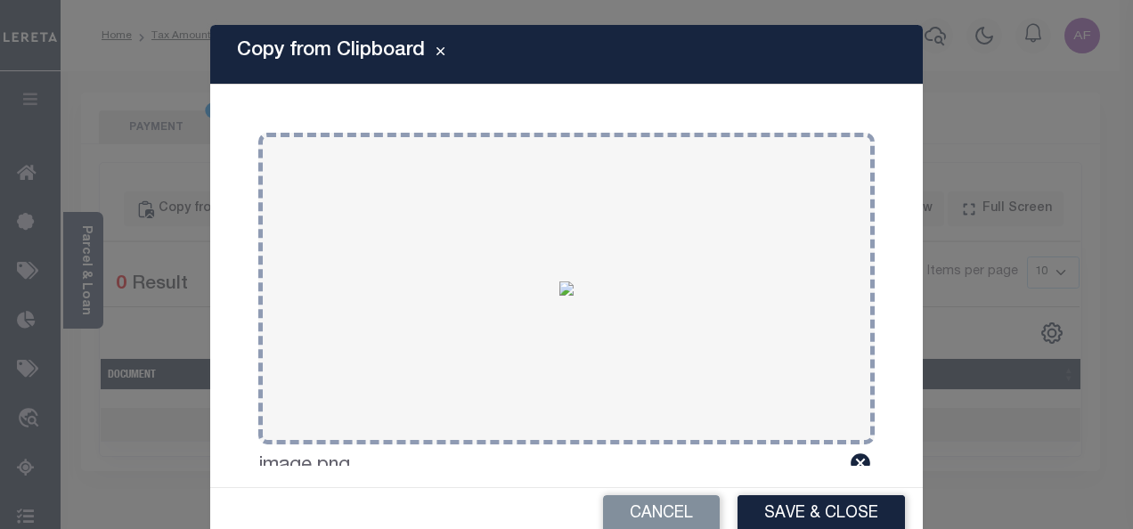
click at [768, 511] on button "Save & Close" at bounding box center [821, 514] width 167 height 38
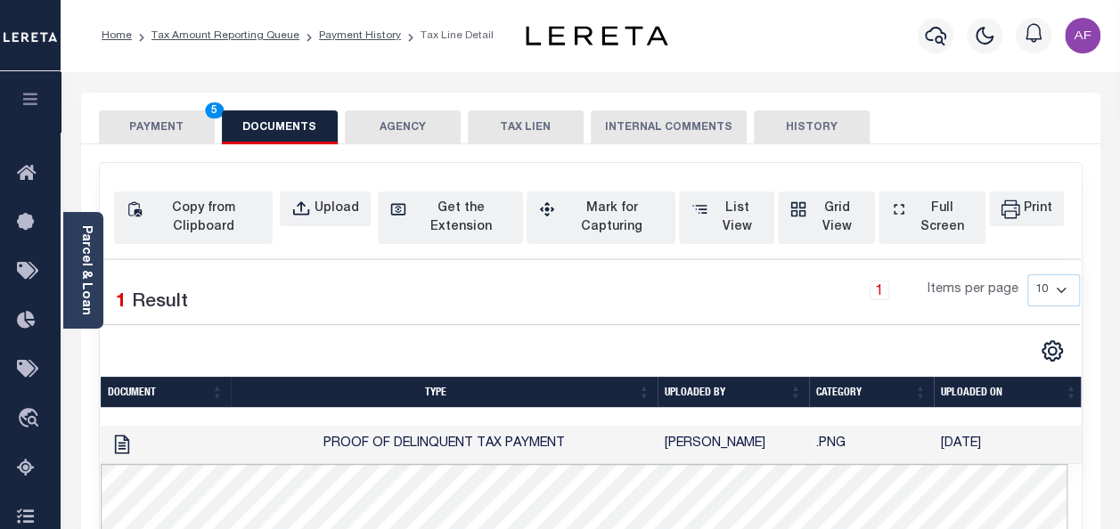
click at [125, 118] on button "PAYMENT 5" at bounding box center [157, 127] width 116 height 34
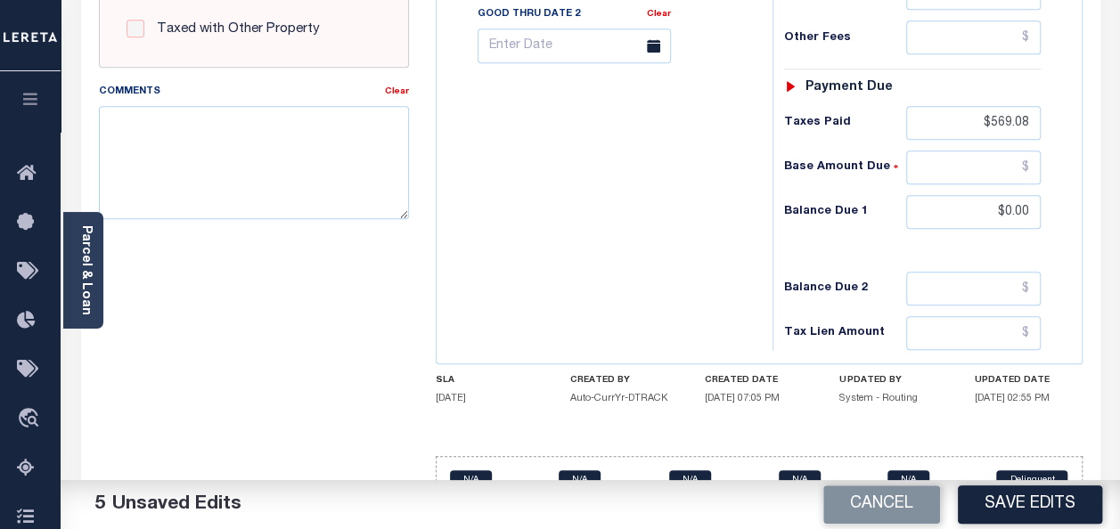
scroll to position [804, 0]
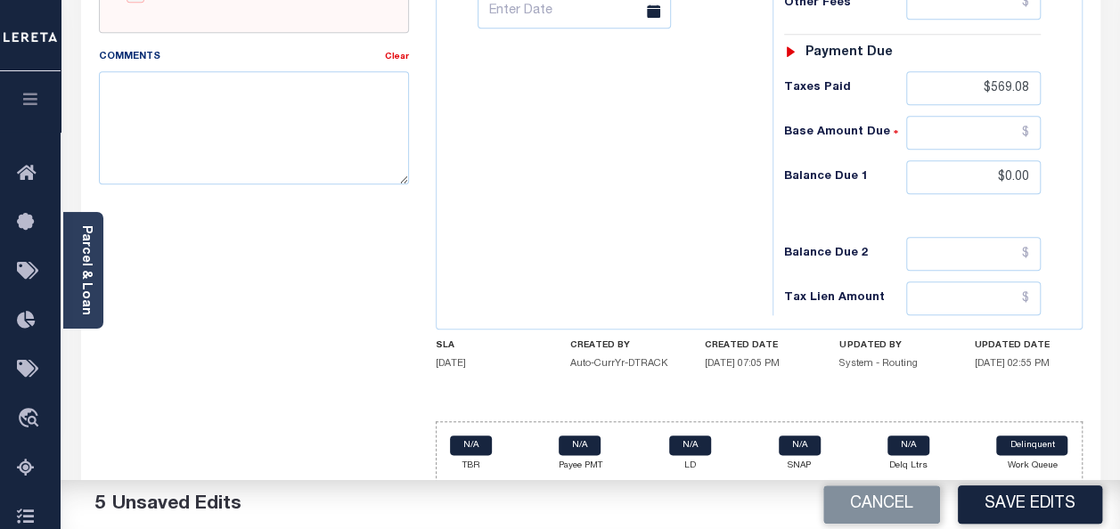
click at [1029, 500] on button "Save Edits" at bounding box center [1030, 505] width 144 height 38
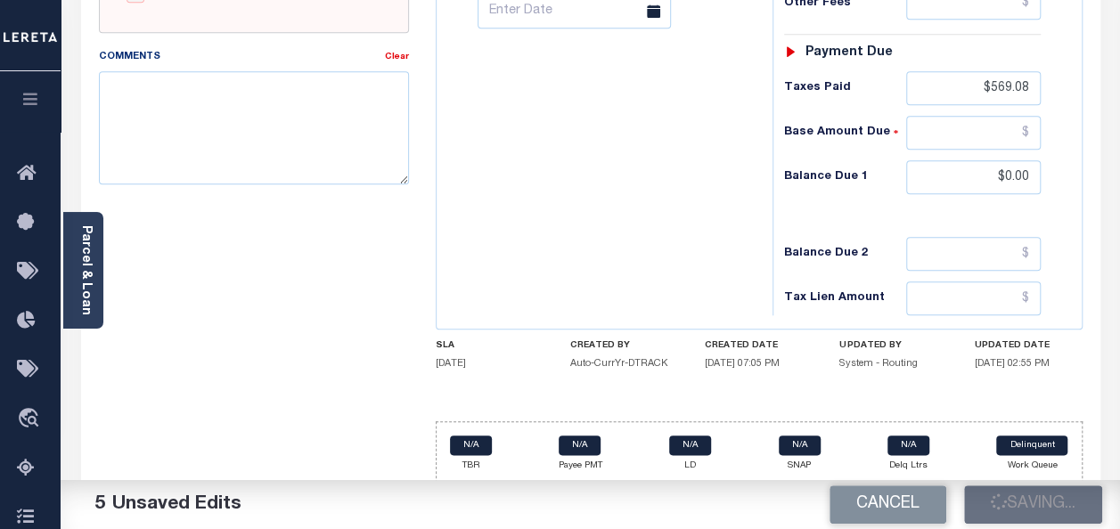
checkbox input "false"
type input "$569.08"
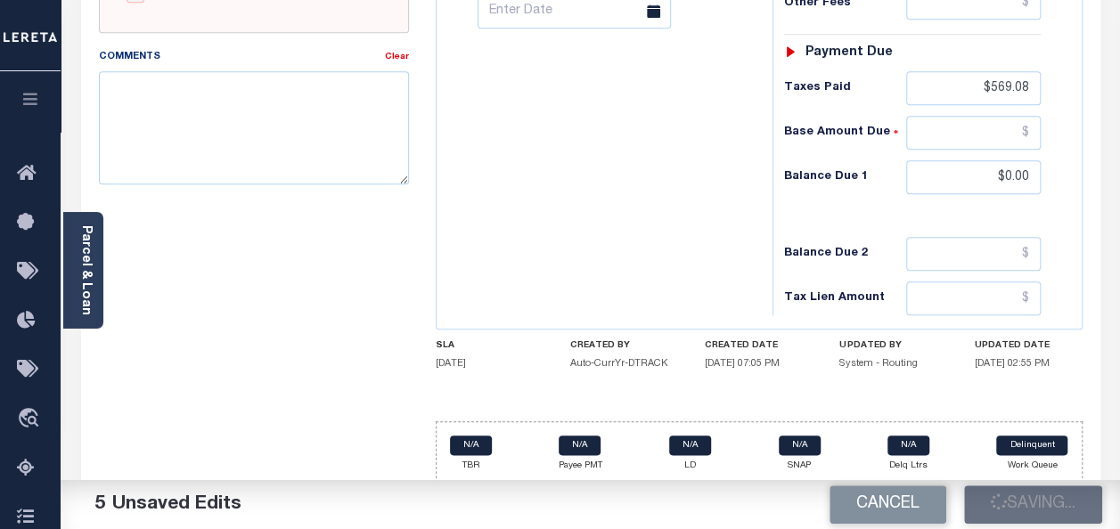
type input "$569.08"
type input "$0"
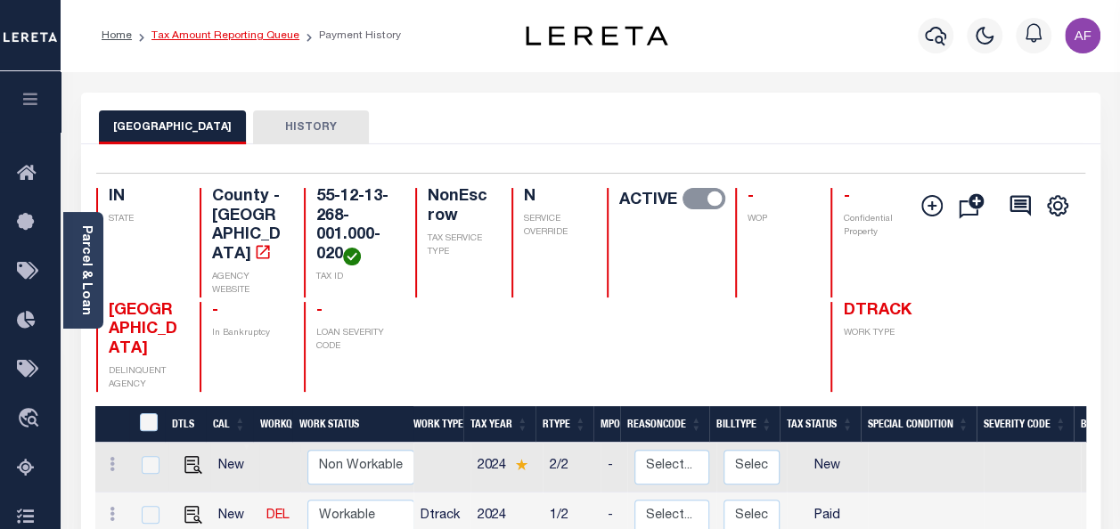
click at [164, 34] on link "Tax Amount Reporting Queue" at bounding box center [225, 35] width 148 height 11
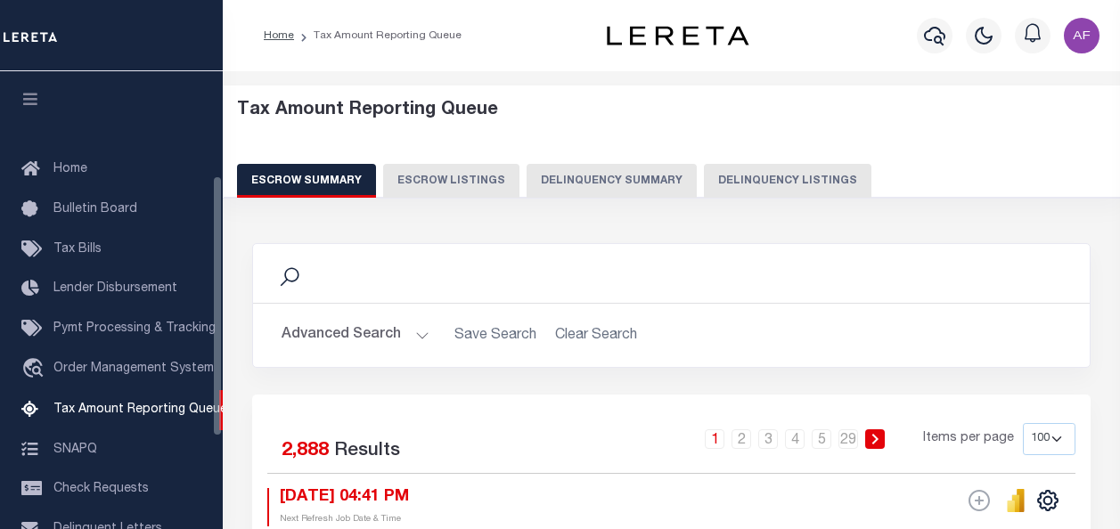
click at [783, 184] on button "Delinquency Listings" at bounding box center [787, 181] width 167 height 34
select select "100"
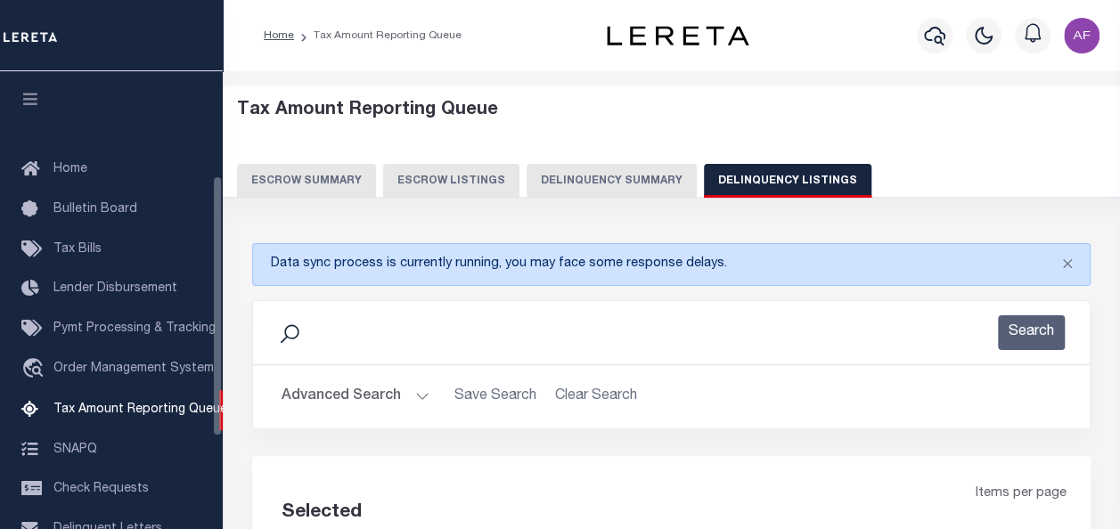
scroll to position [182, 0]
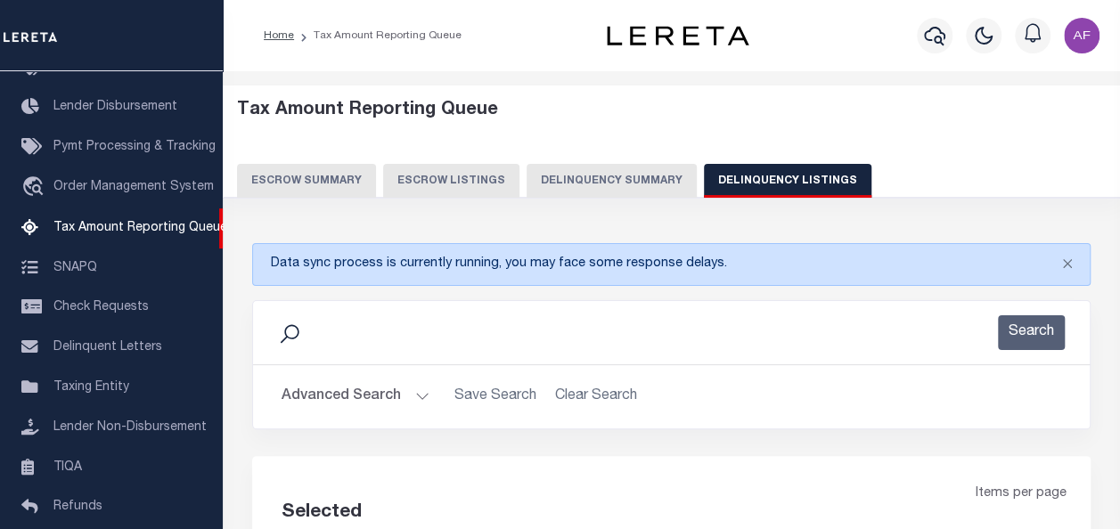
select select "100"
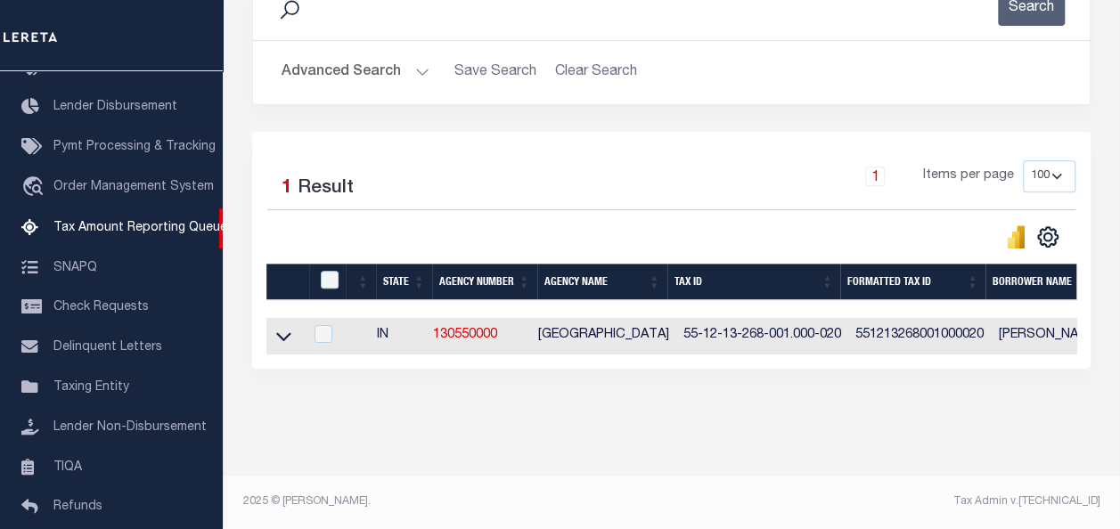
scroll to position [335, 0]
click at [326, 271] on input "checkbox" at bounding box center [330, 280] width 18 height 18
checkbox input "true"
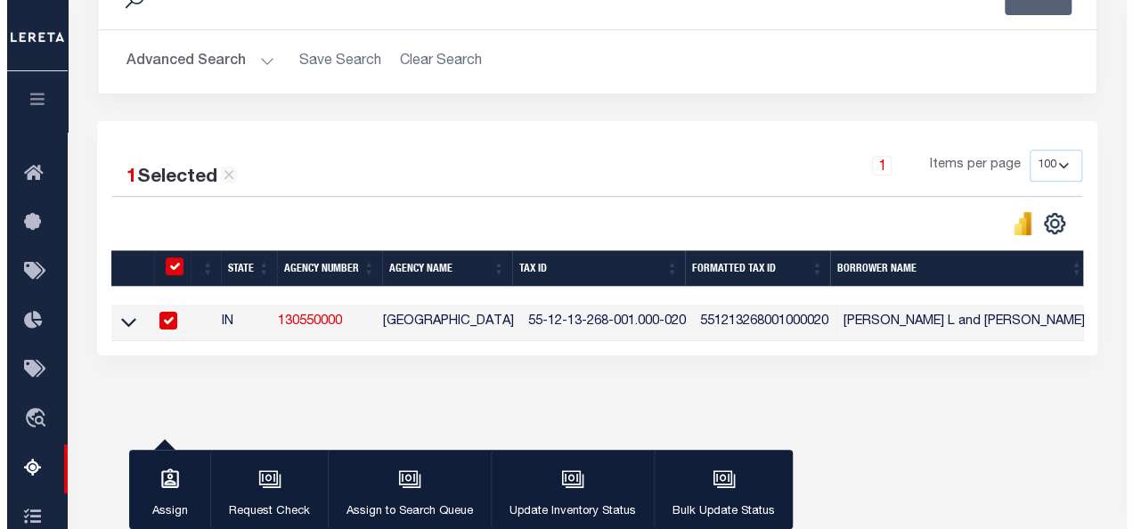
scroll to position [332, 0]
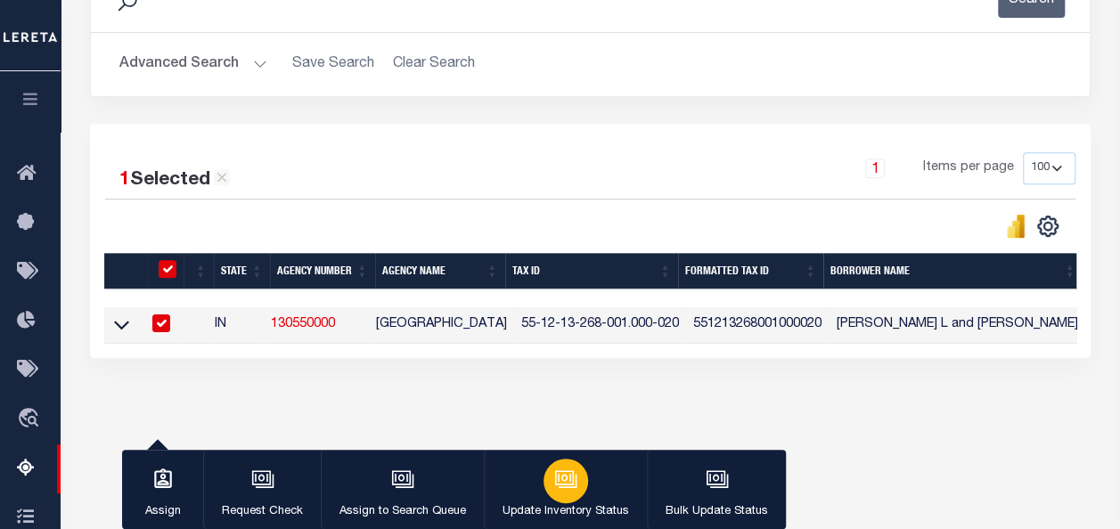
click at [556, 491] on icon "button" at bounding box center [565, 479] width 23 height 23
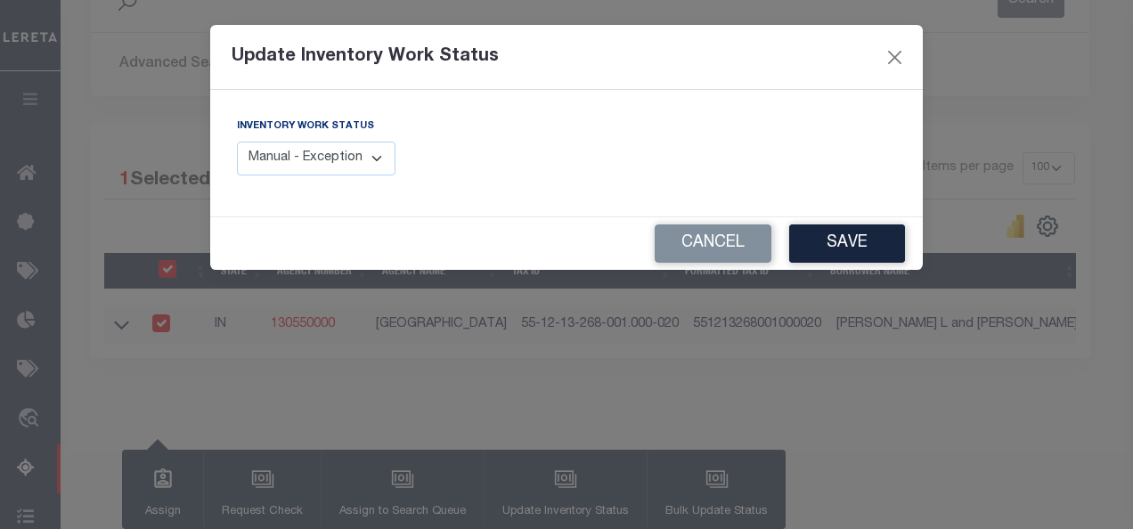
click at [338, 155] on select "Manual - Exception Pended - Awaiting Search Late Add Exception Completed" at bounding box center [316, 159] width 159 height 35
select select "4"
click at [237, 142] on select "Manual - Exception Pended - Awaiting Search Late Add Exception Completed" at bounding box center [316, 159] width 159 height 35
click at [864, 244] on button "Save" at bounding box center [847, 244] width 116 height 38
